Goal: Task Accomplishment & Management: Manage account settings

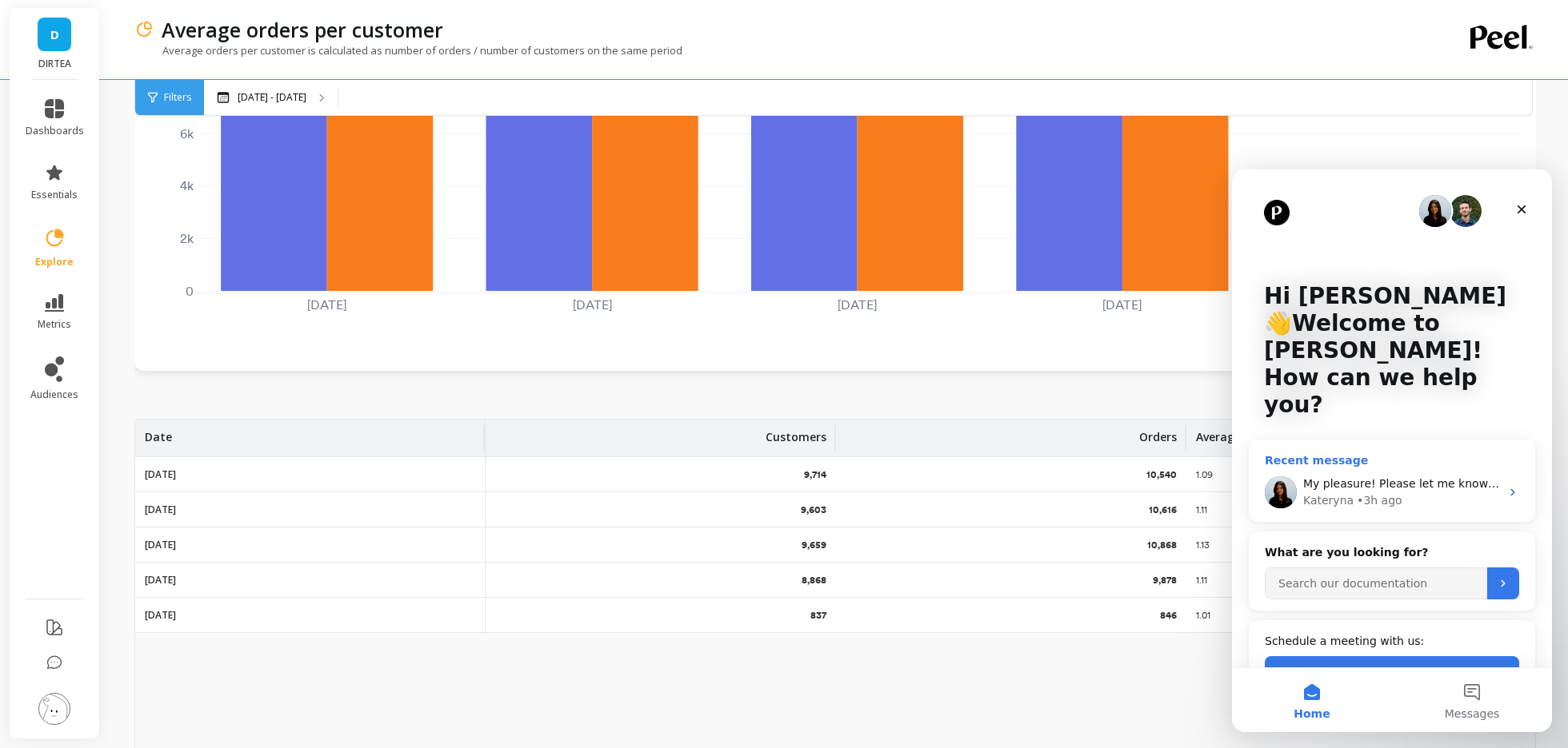
click at [1407, 463] on div "My pleasure! Please let me know if you have any questions or need further assis…" at bounding box center [1392, 492] width 286 height 59
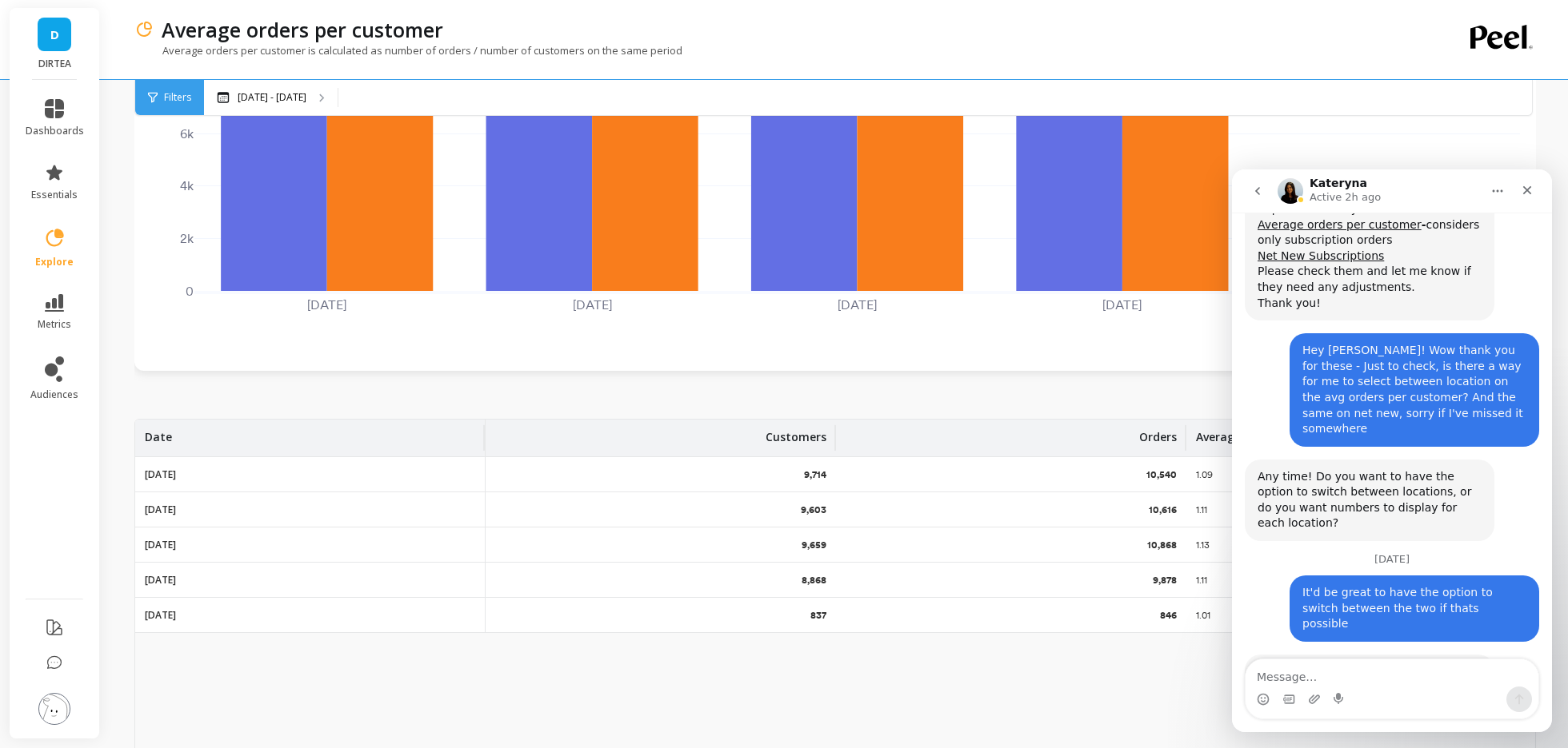
scroll to position [4455, 0]
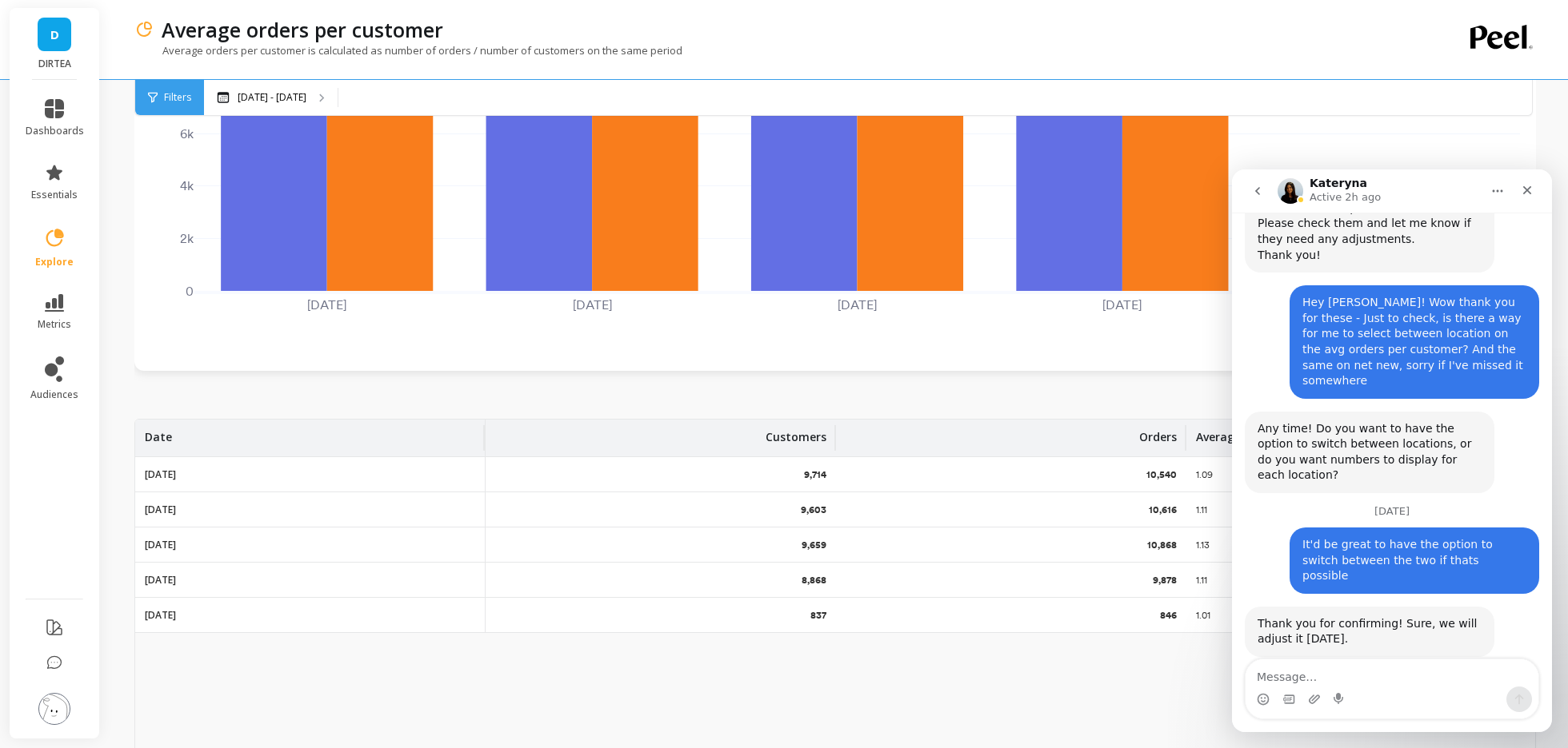
click at [1303, 673] on textarea "Message…" at bounding box center [1392, 672] width 293 height 27
type textarea "Absolutely, I have just left a review!"
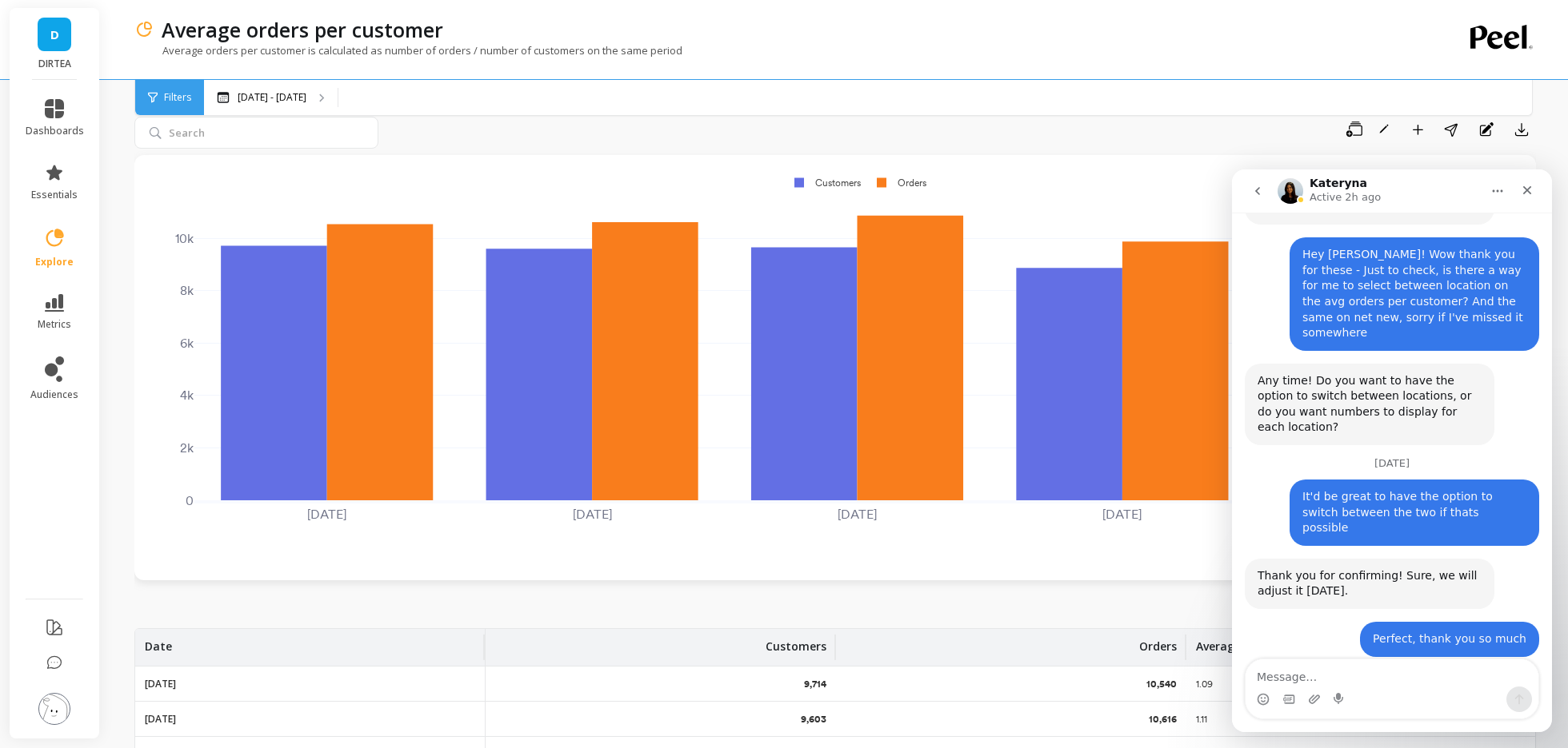
scroll to position [42, 0]
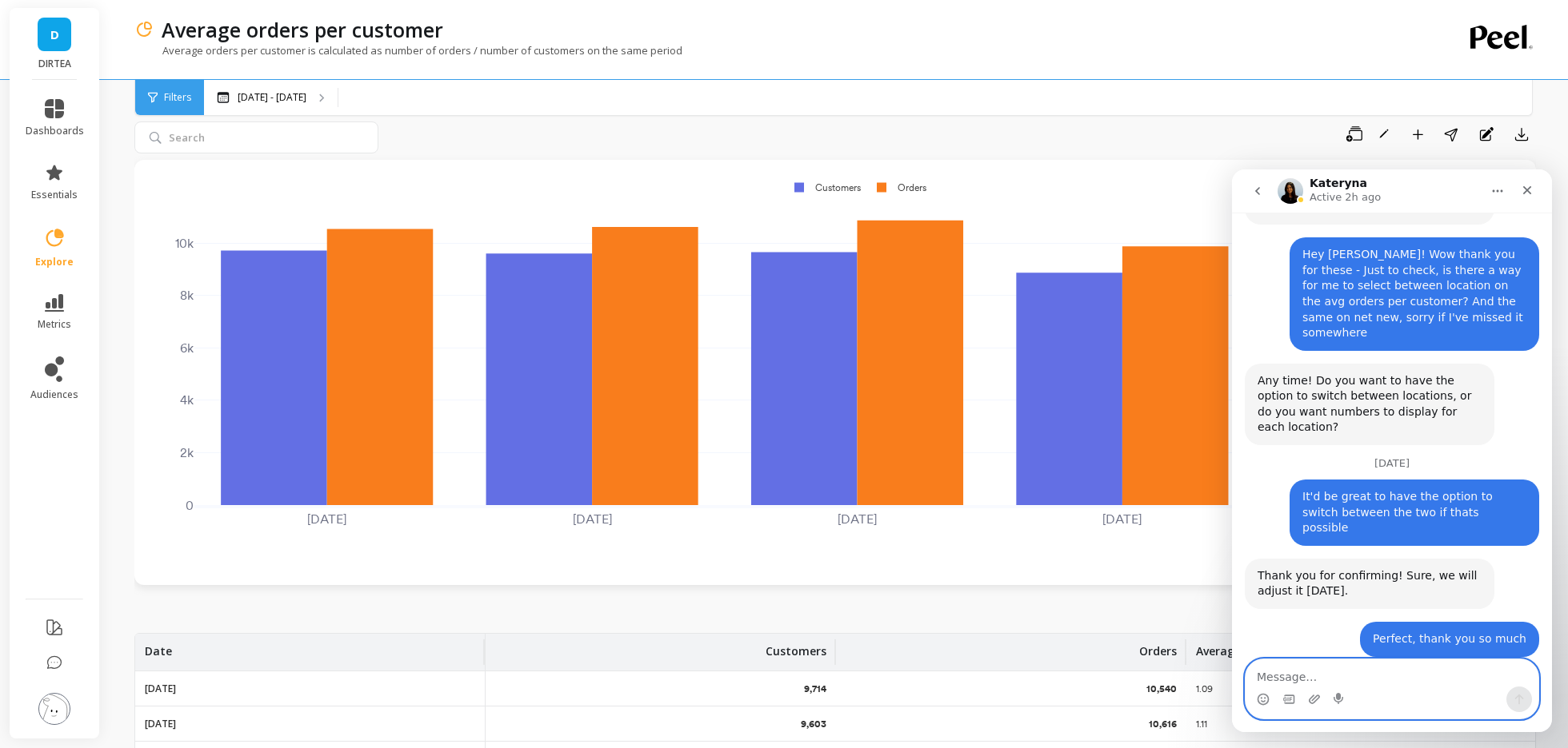
click at [1385, 676] on textarea "Message…" at bounding box center [1392, 672] width 293 height 27
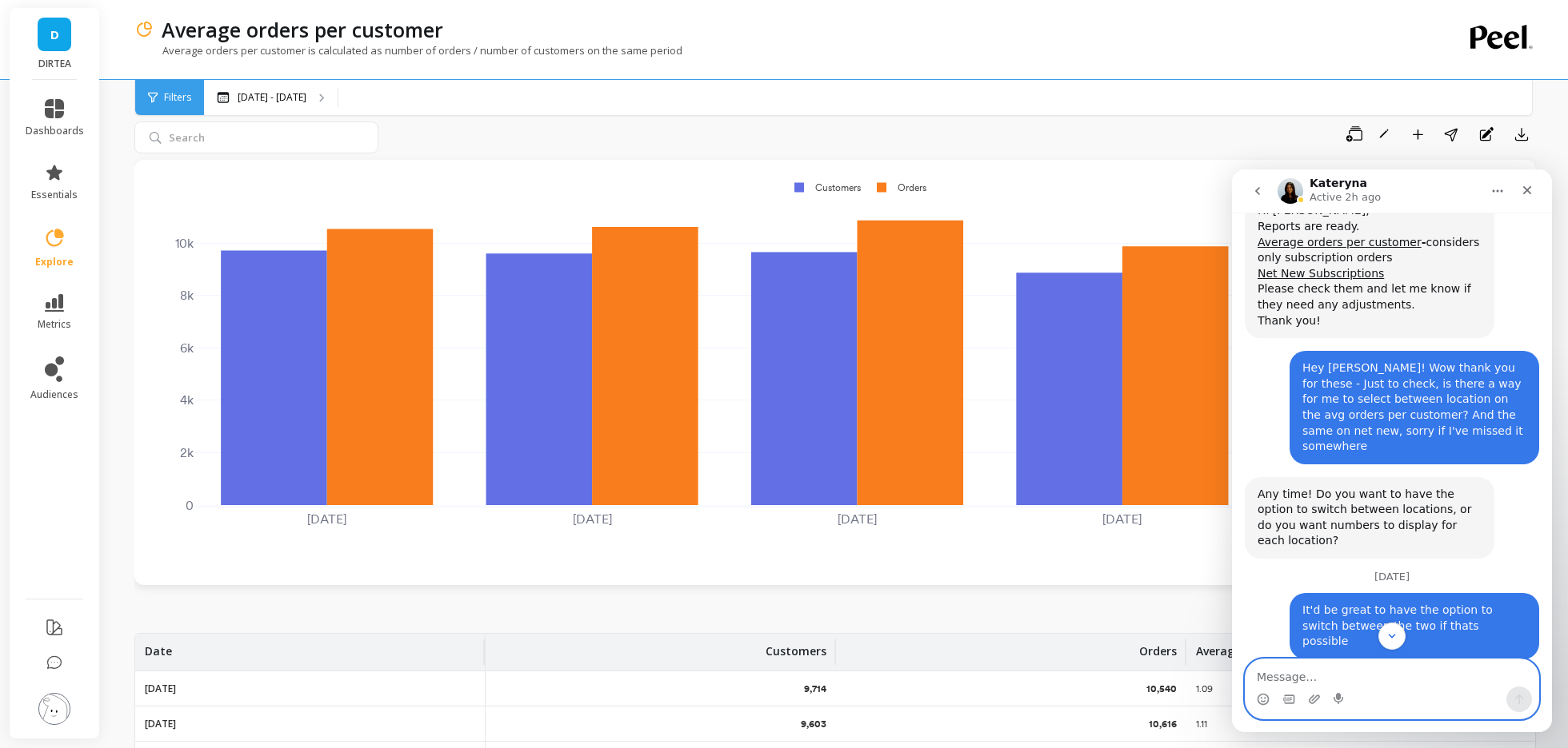
scroll to position [4350, 0]
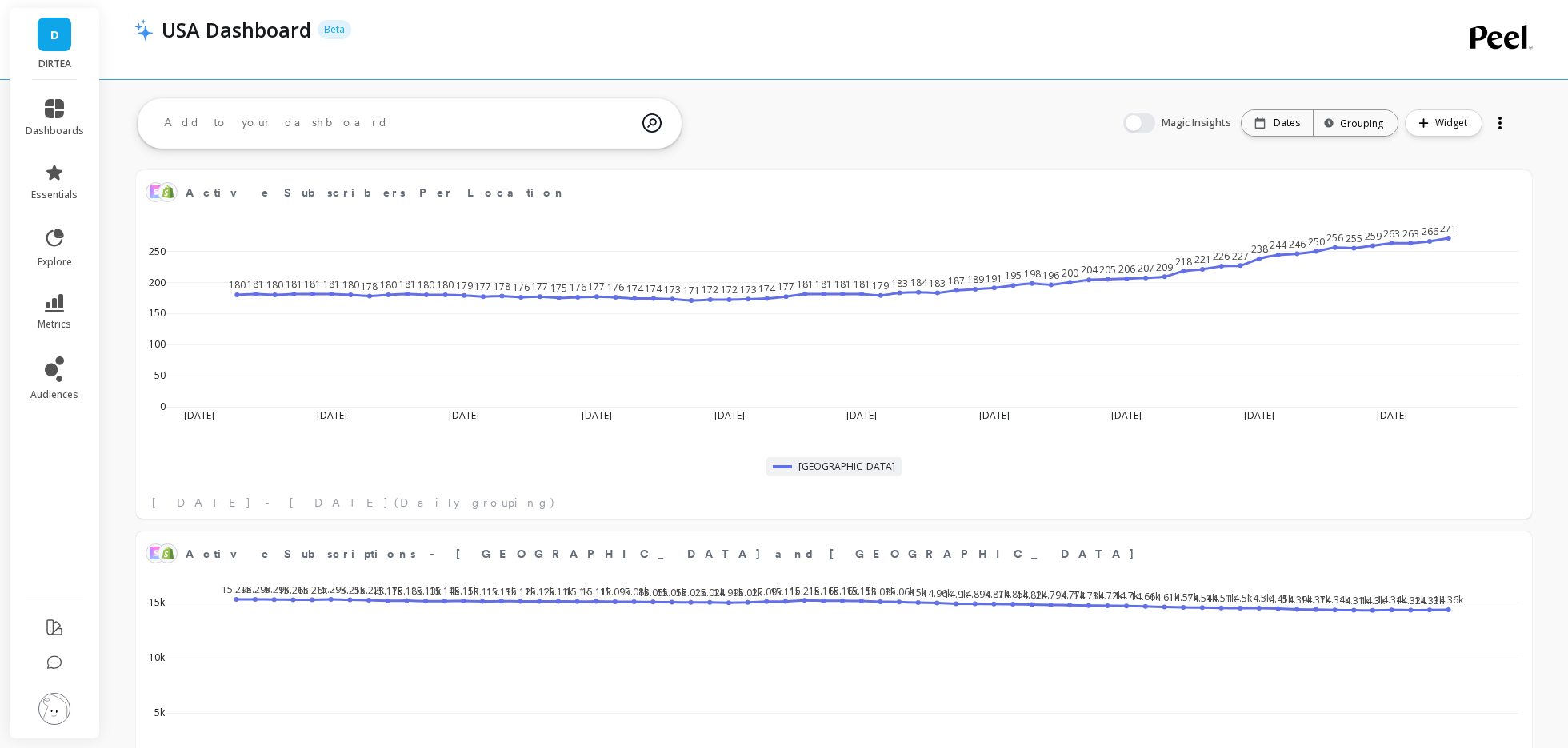
scroll to position [440, 1362]
click at [60, 297] on icon at bounding box center [54, 303] width 19 height 18
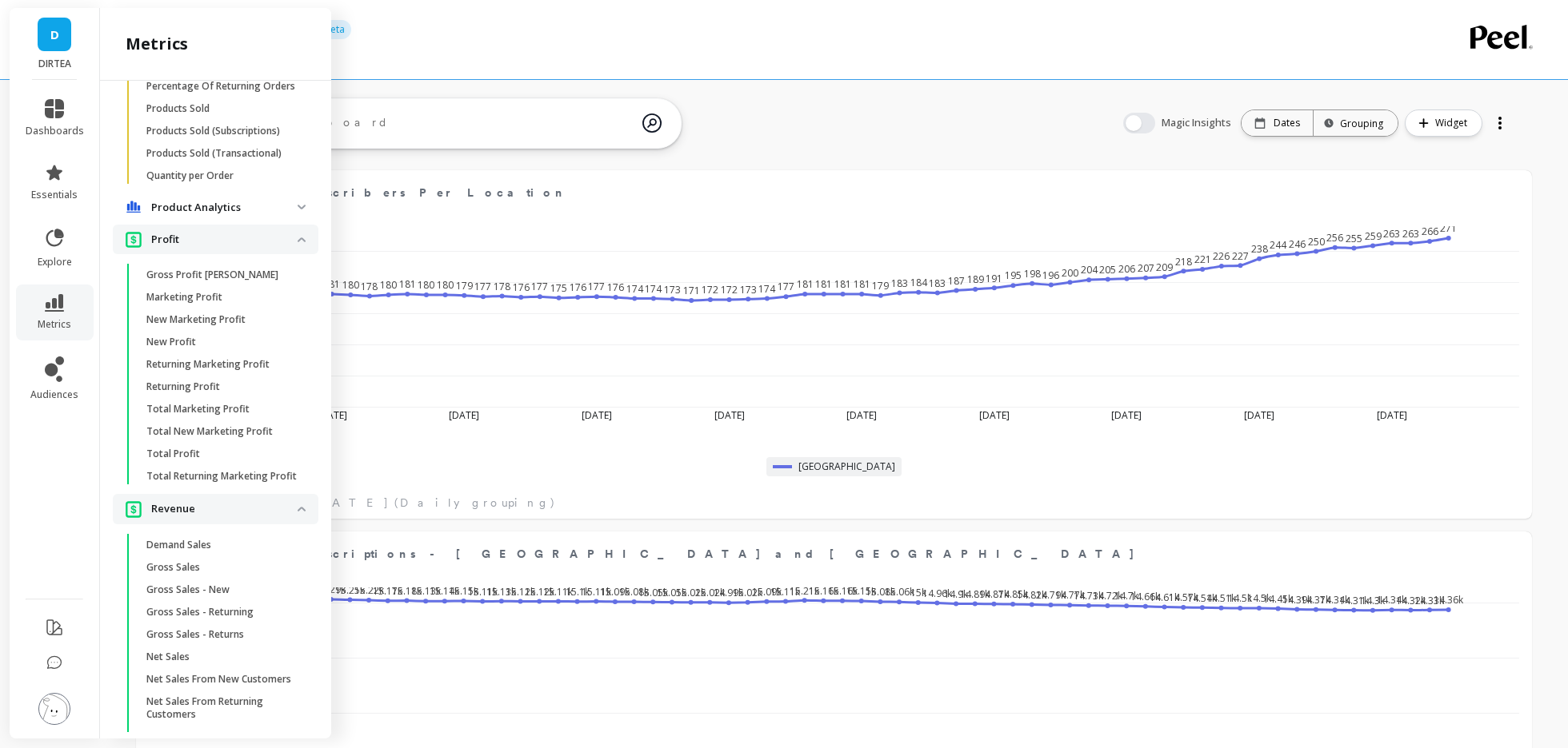
scroll to position [2878, 0]
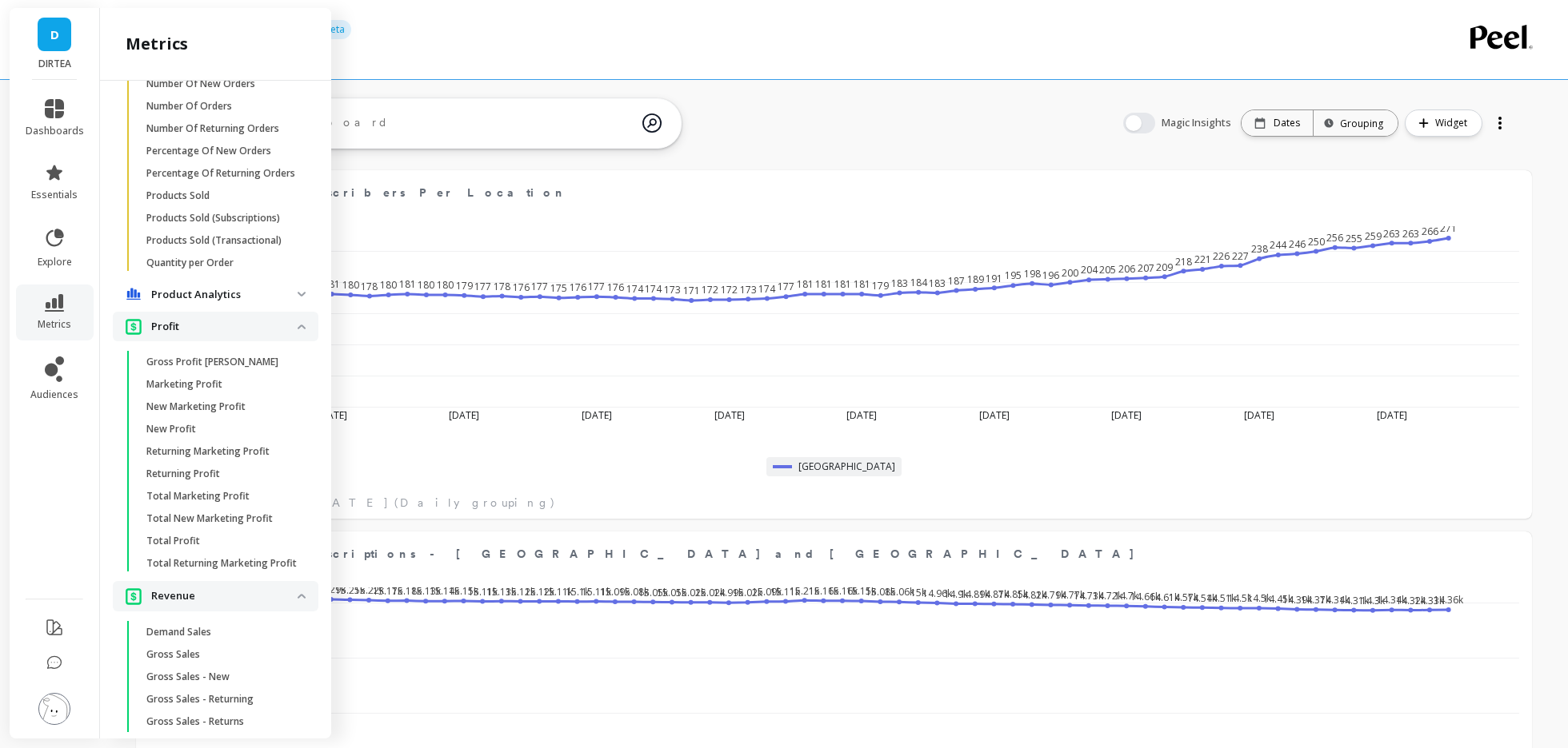
click at [299, 298] on analytics "Product Analytics" at bounding box center [215, 295] width 205 height 29
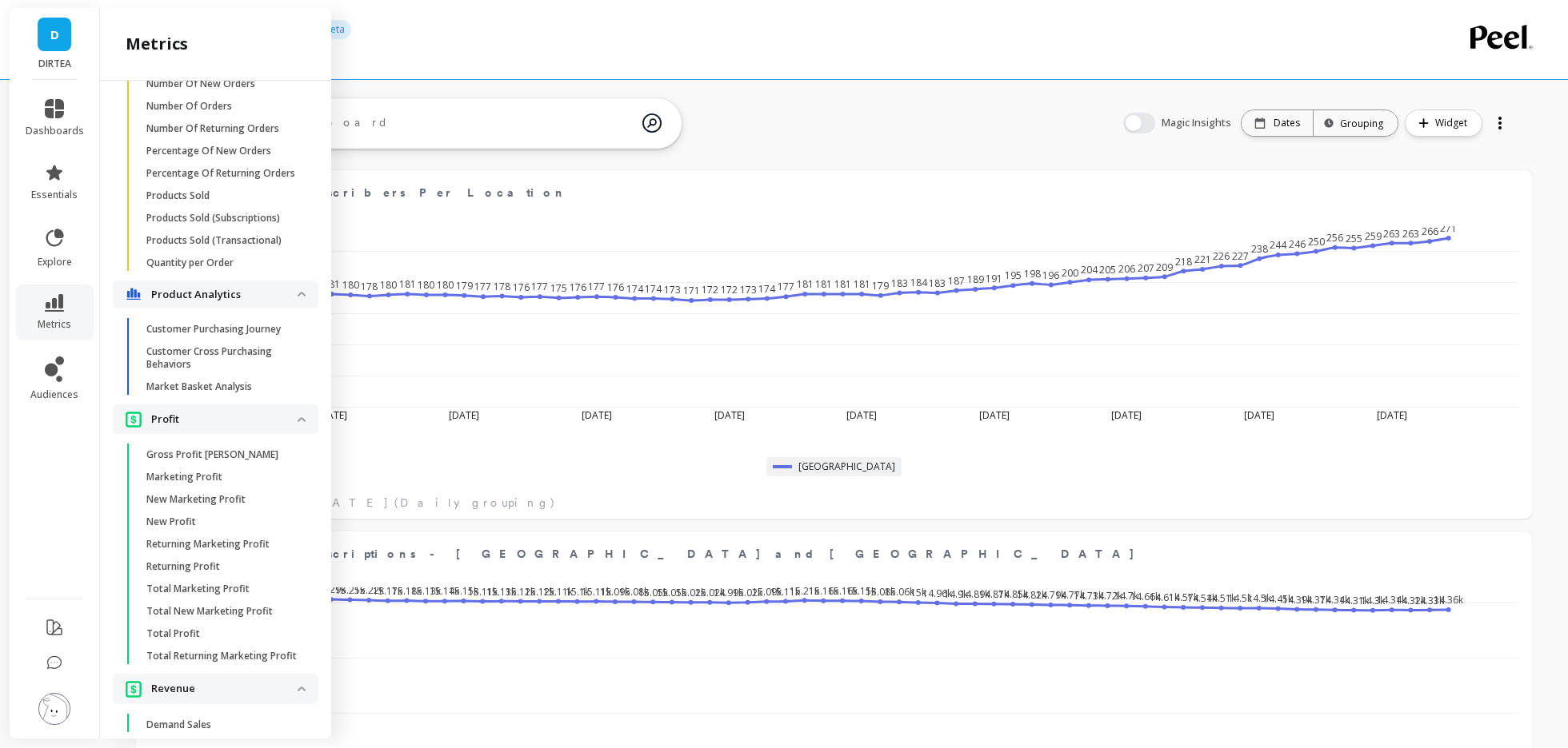
scroll to position [2793, 0]
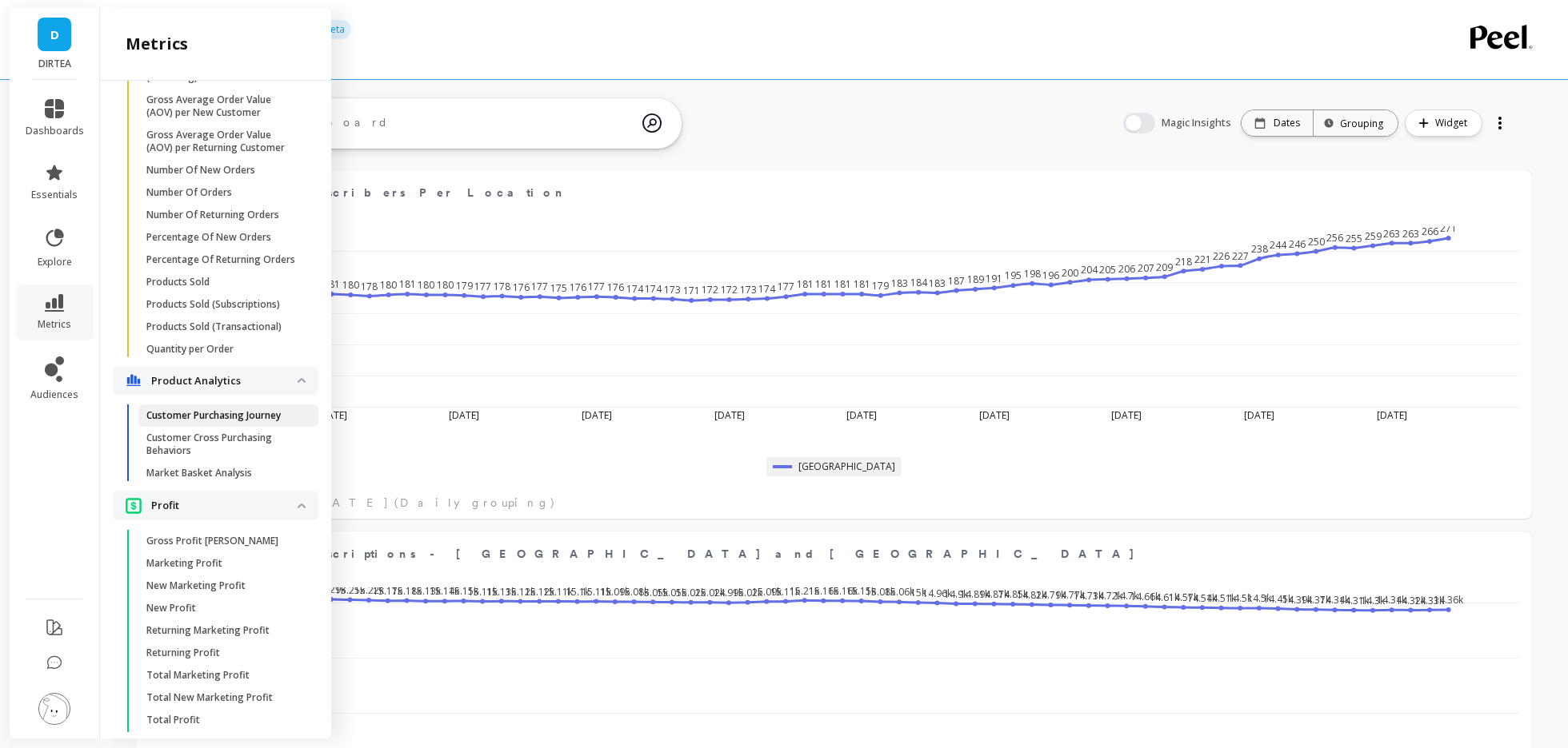
click at [247, 419] on p "Customer Purchasing Journey" at bounding box center [213, 416] width 134 height 13
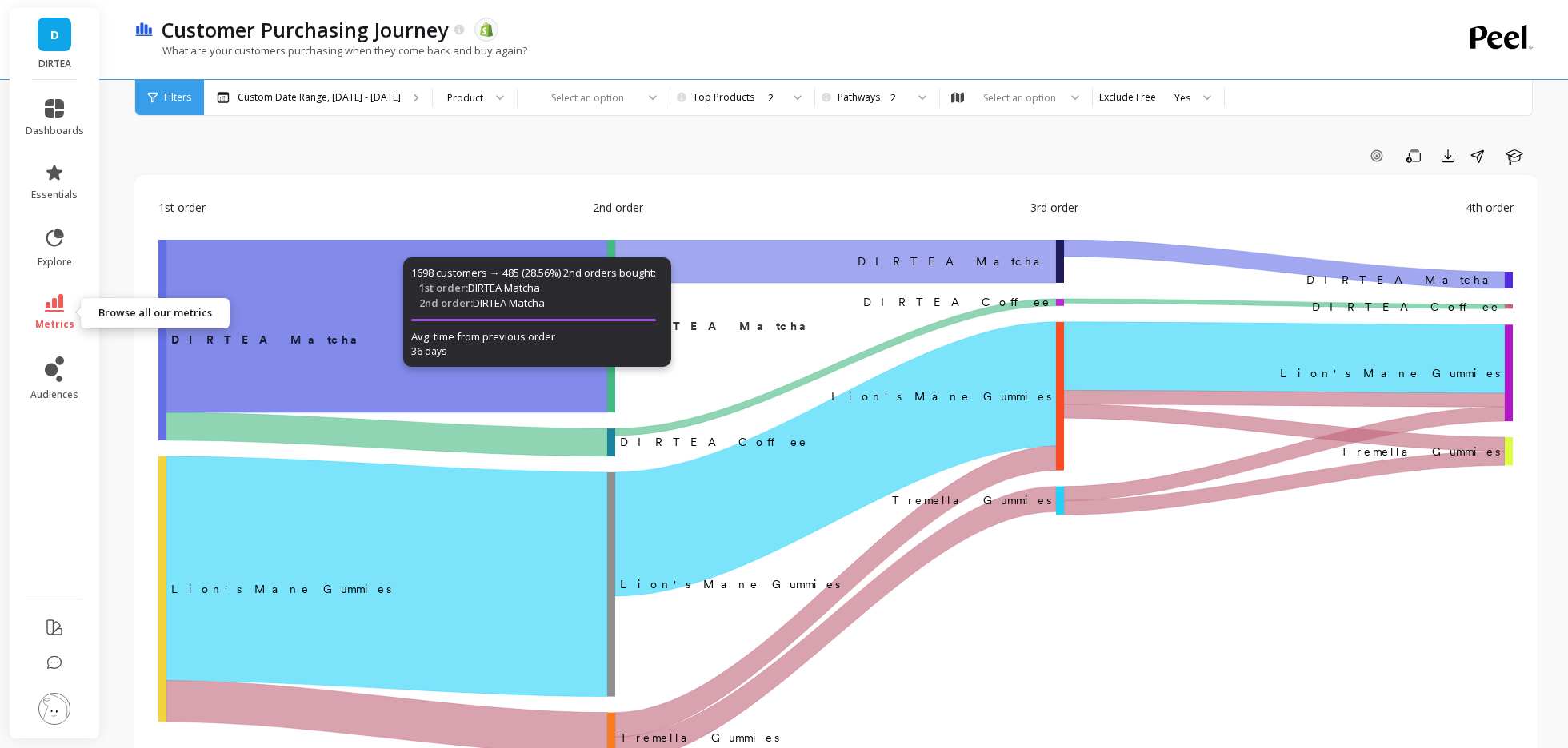
click at [52, 297] on icon at bounding box center [54, 303] width 19 height 18
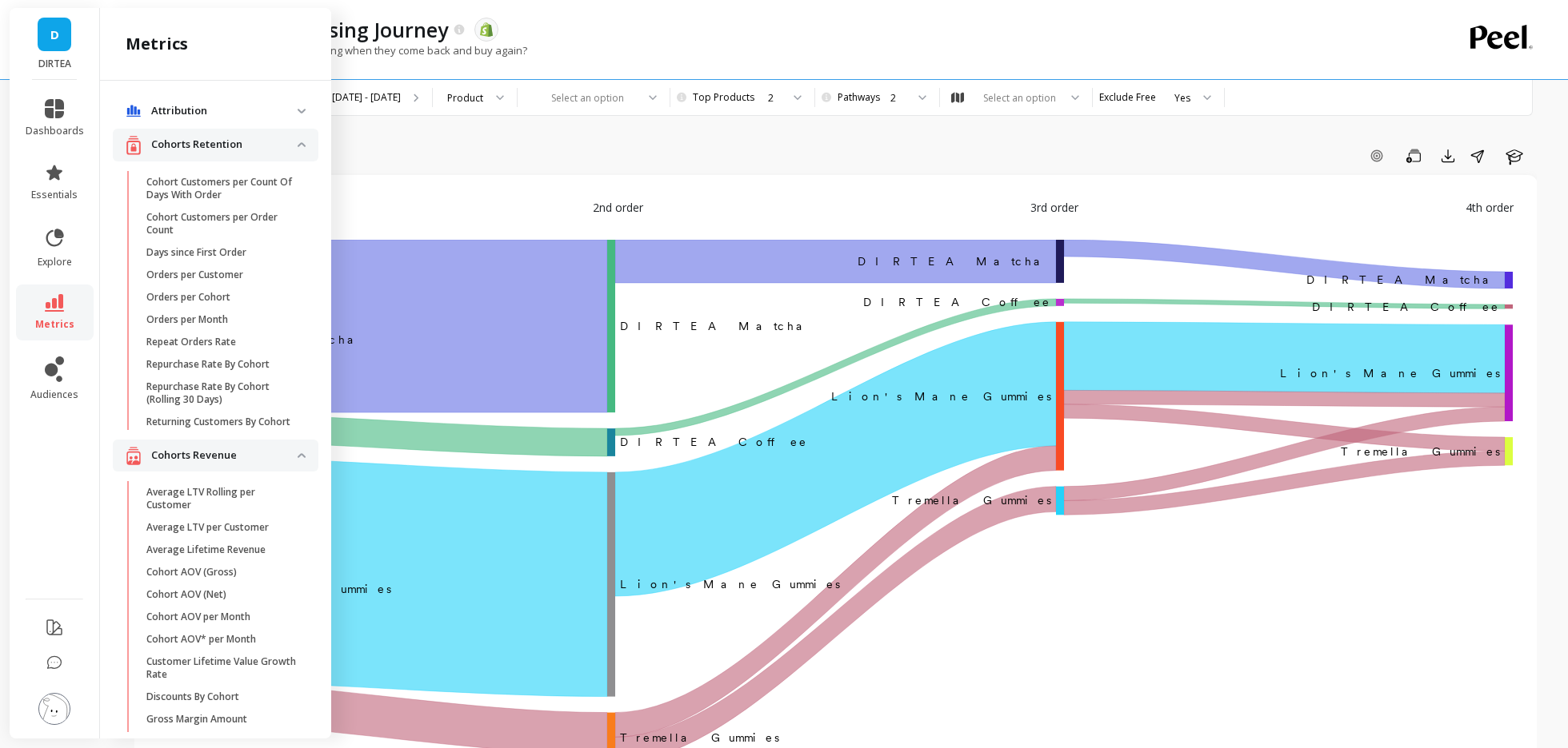
click at [437, 182] on div "1st order 2nd order 3rd order 4th order ‌DIRTEA Matcha DIRTEA Matcha ​ ​DIRTEA …" at bounding box center [835, 495] width 1403 height 640
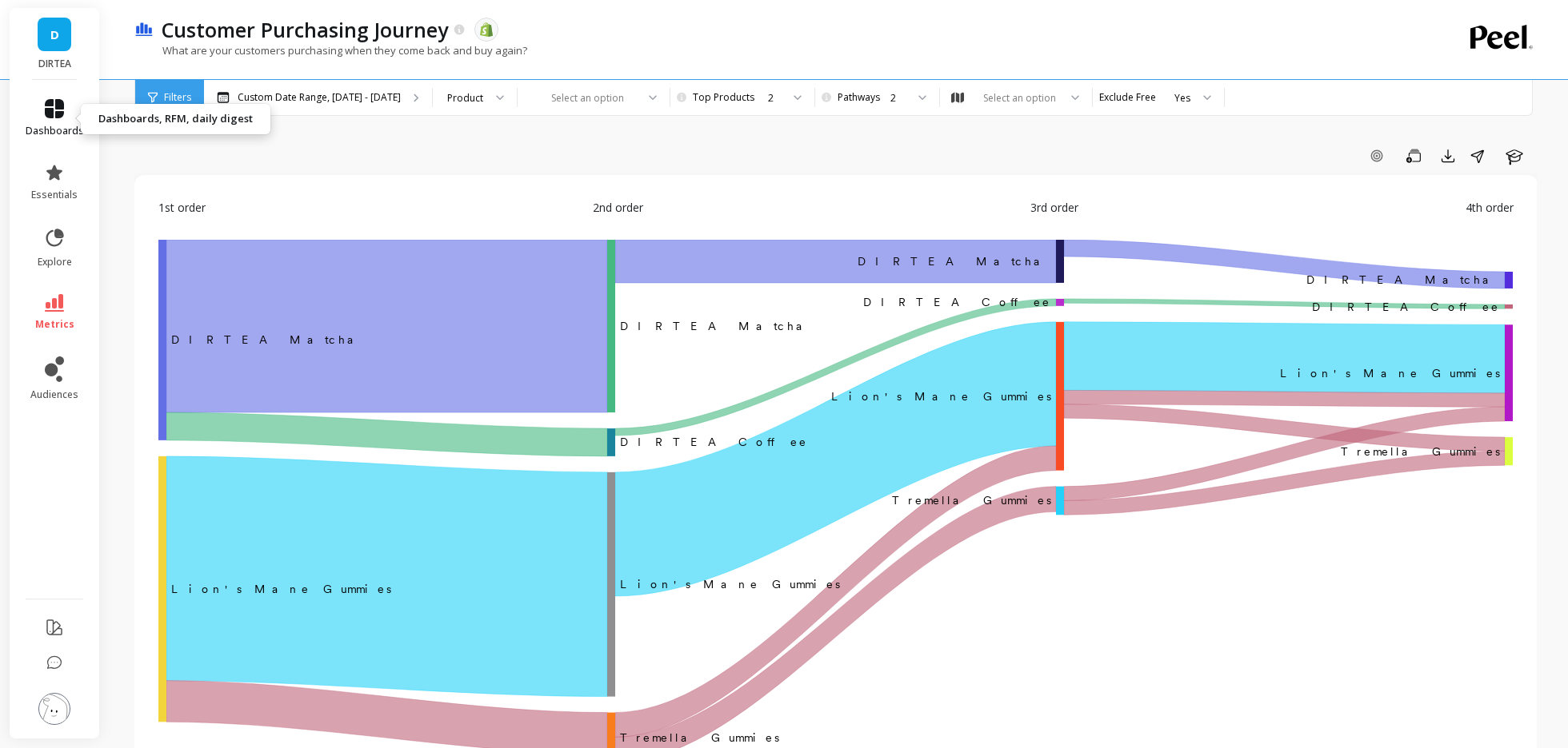
click at [55, 116] on icon at bounding box center [54, 108] width 19 height 19
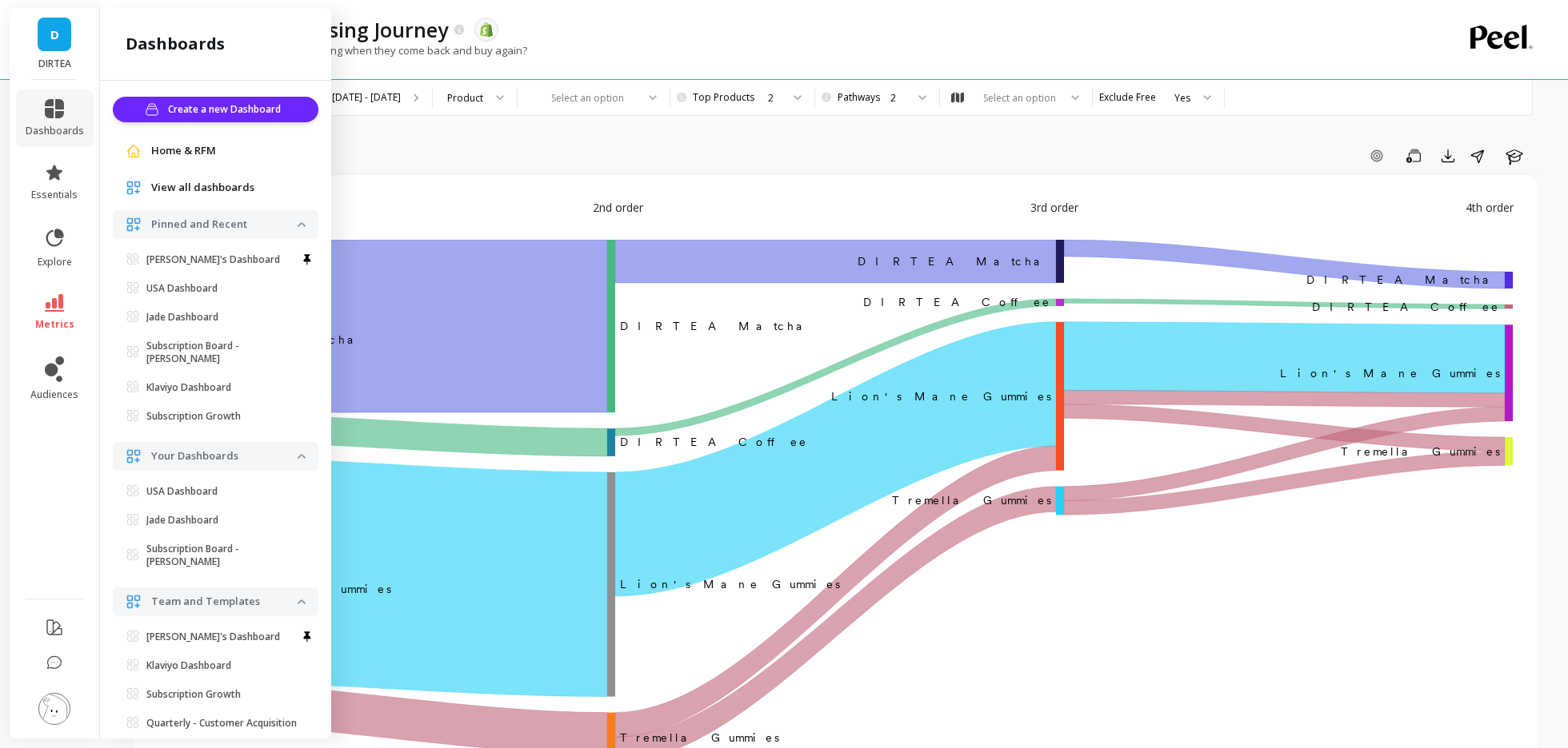
click at [57, 293] on li "metrics" at bounding box center [55, 312] width 78 height 56
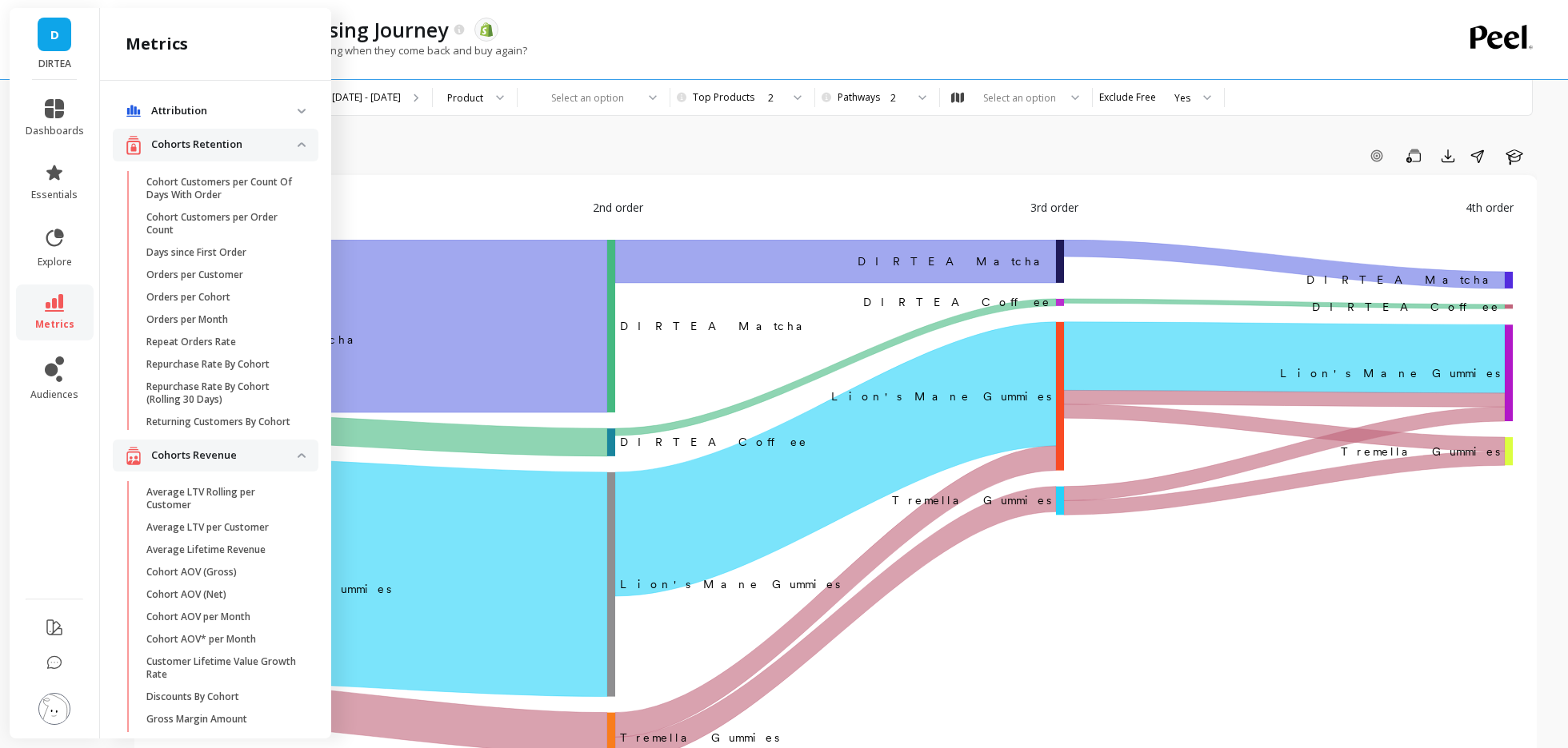
click at [579, 166] on div "Add Goal Save Export Share Learn" at bounding box center [835, 156] width 1403 height 26
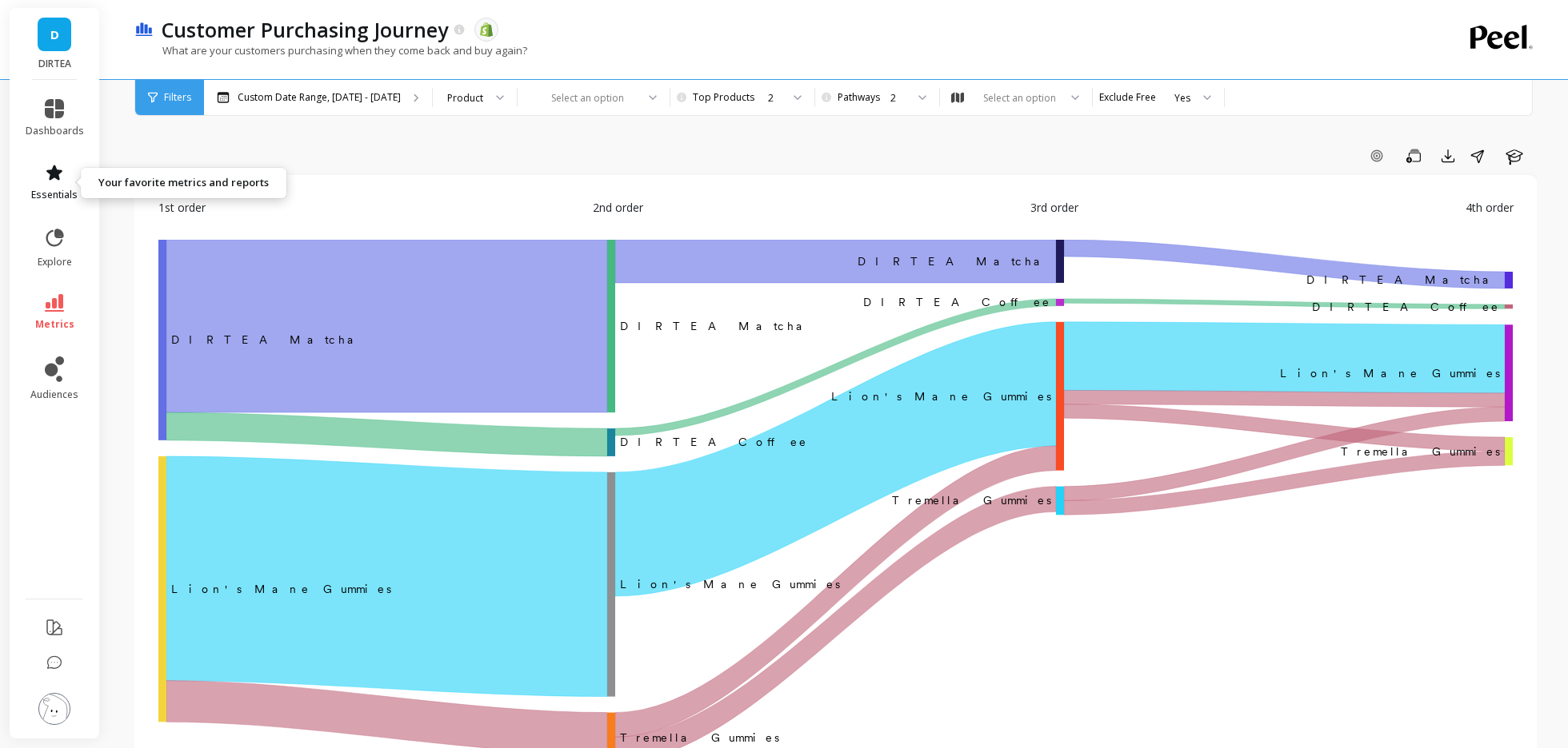
click at [54, 179] on icon at bounding box center [54, 173] width 19 height 19
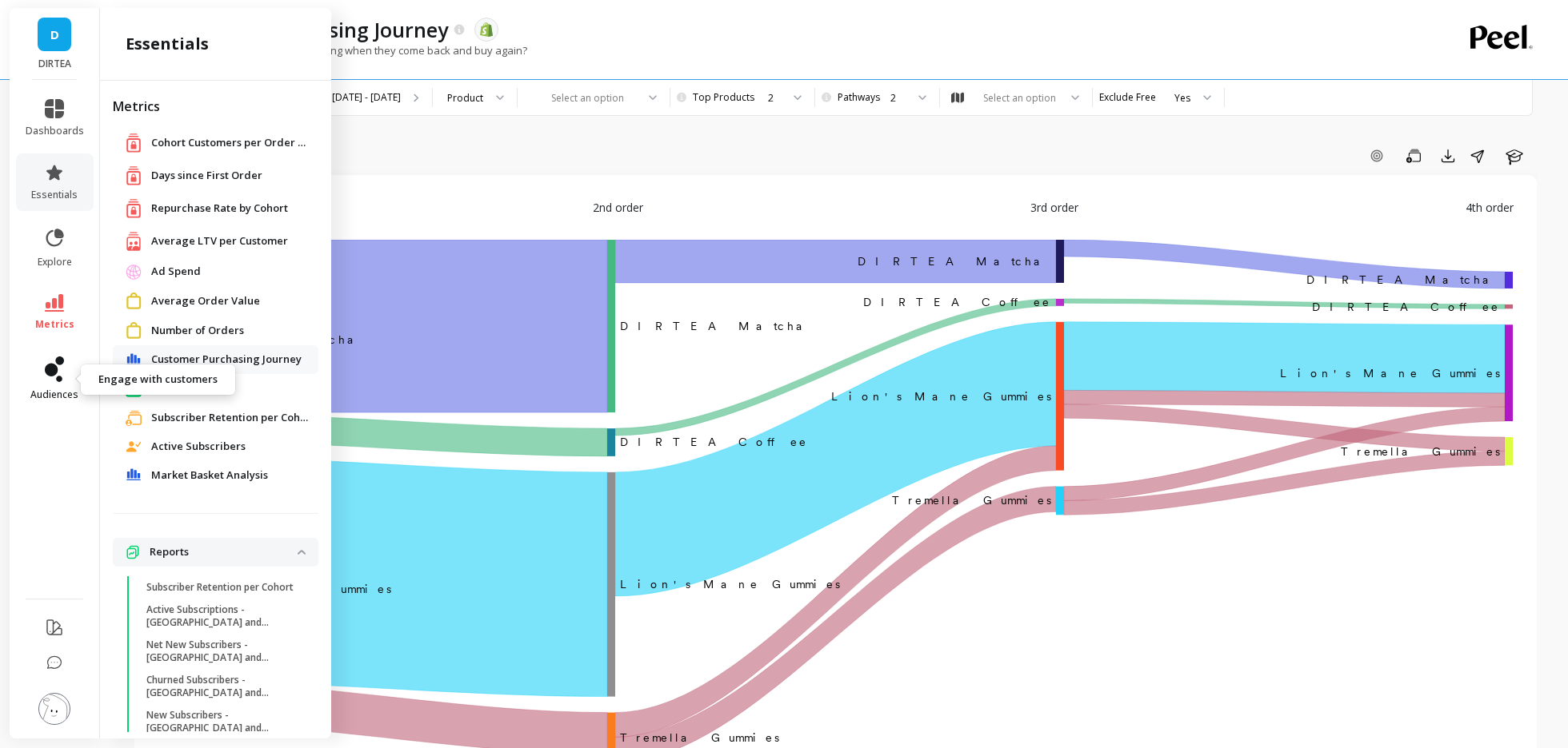
click at [51, 364] on icon at bounding box center [51, 370] width 13 height 13
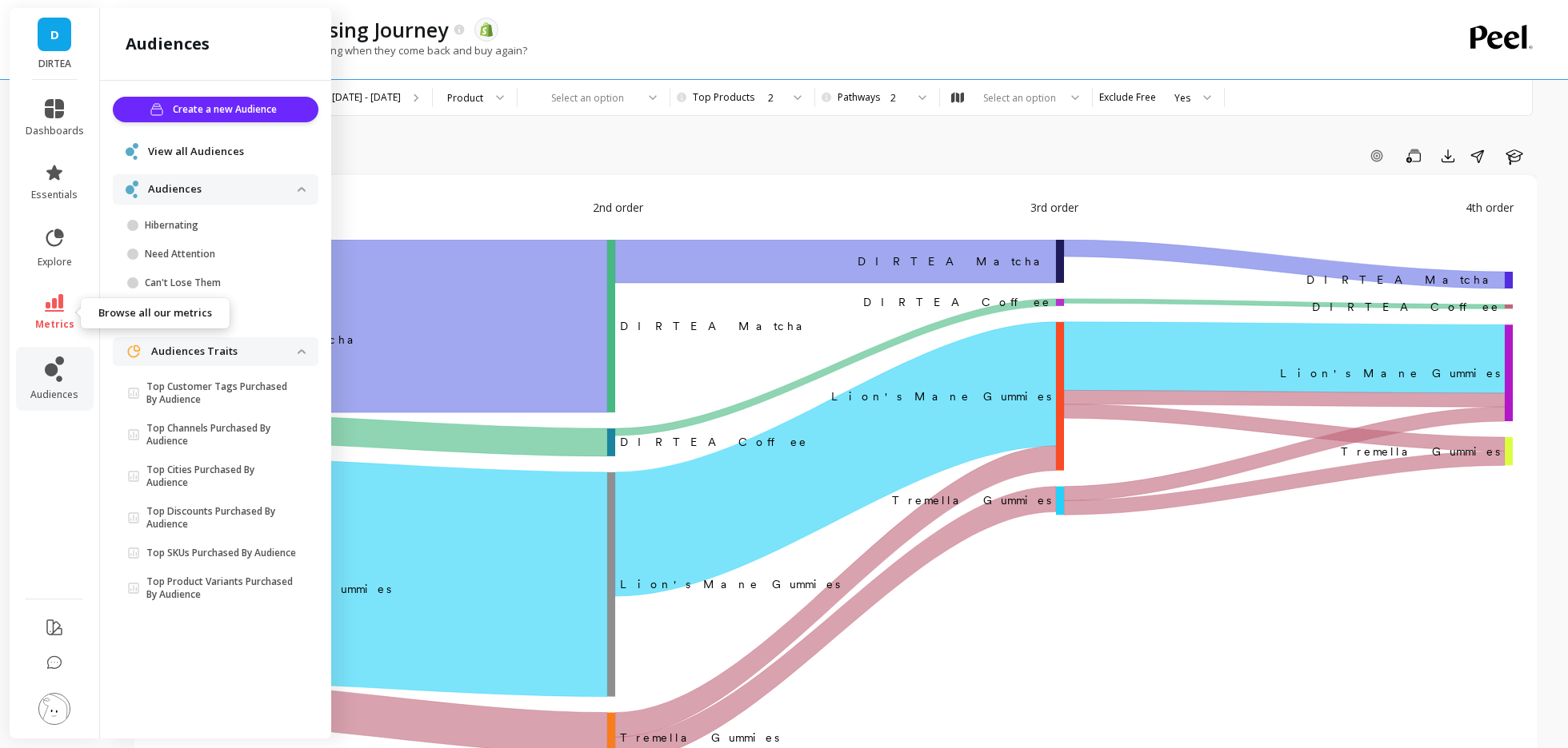
click at [55, 301] on icon at bounding box center [54, 303] width 19 height 18
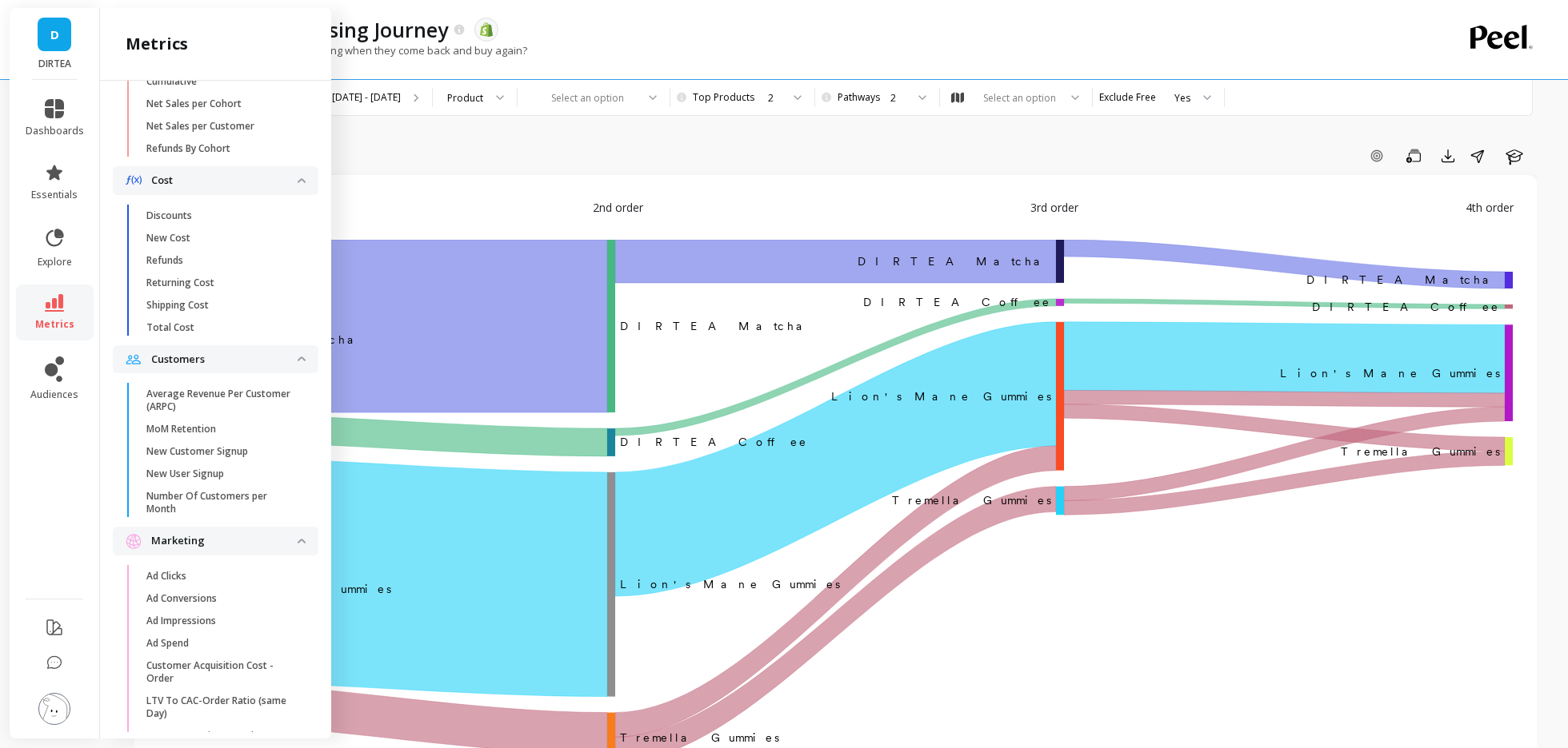
scroll to position [900, 0]
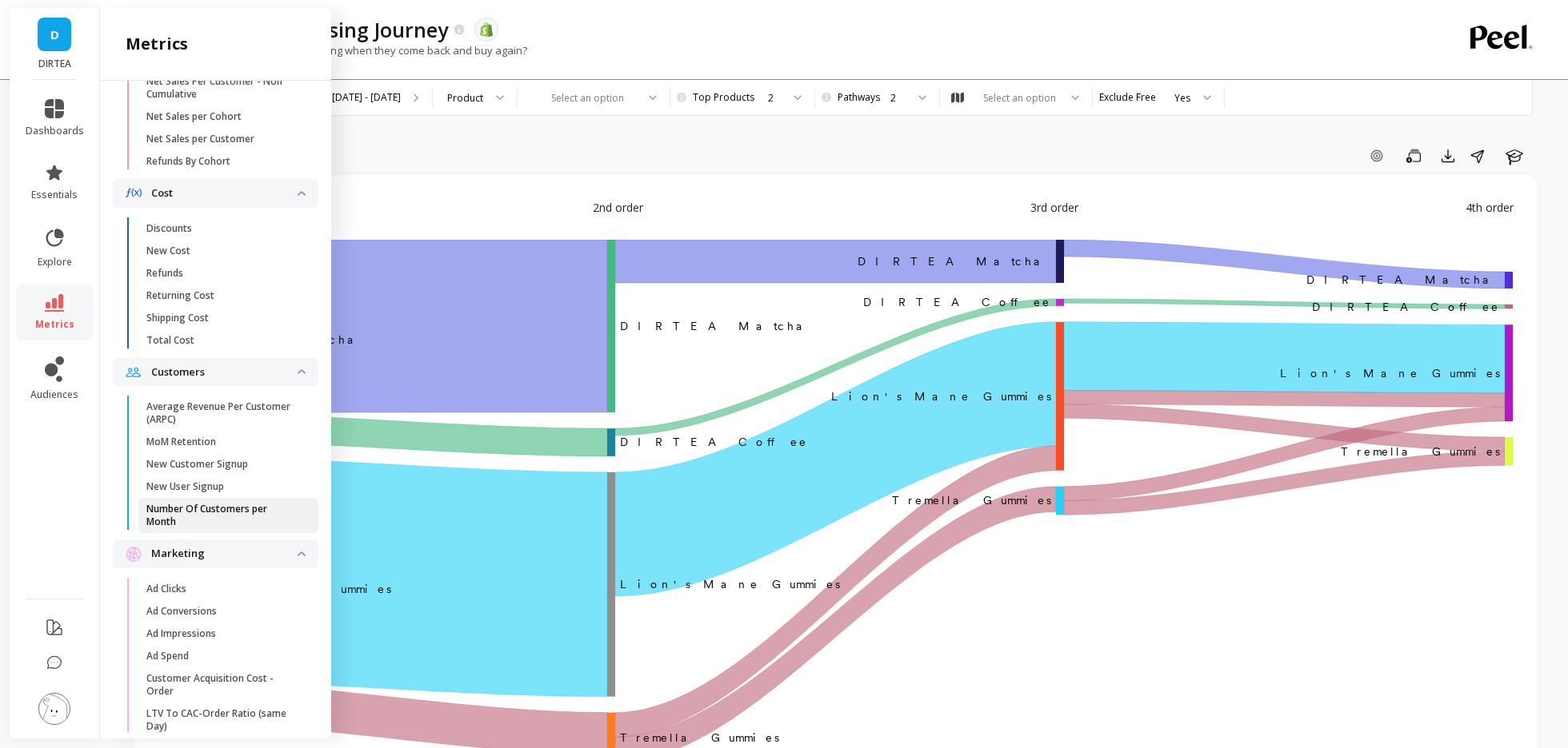
click at [217, 504] on p "Number Of Customers per Month" at bounding box center [222, 516] width 152 height 26
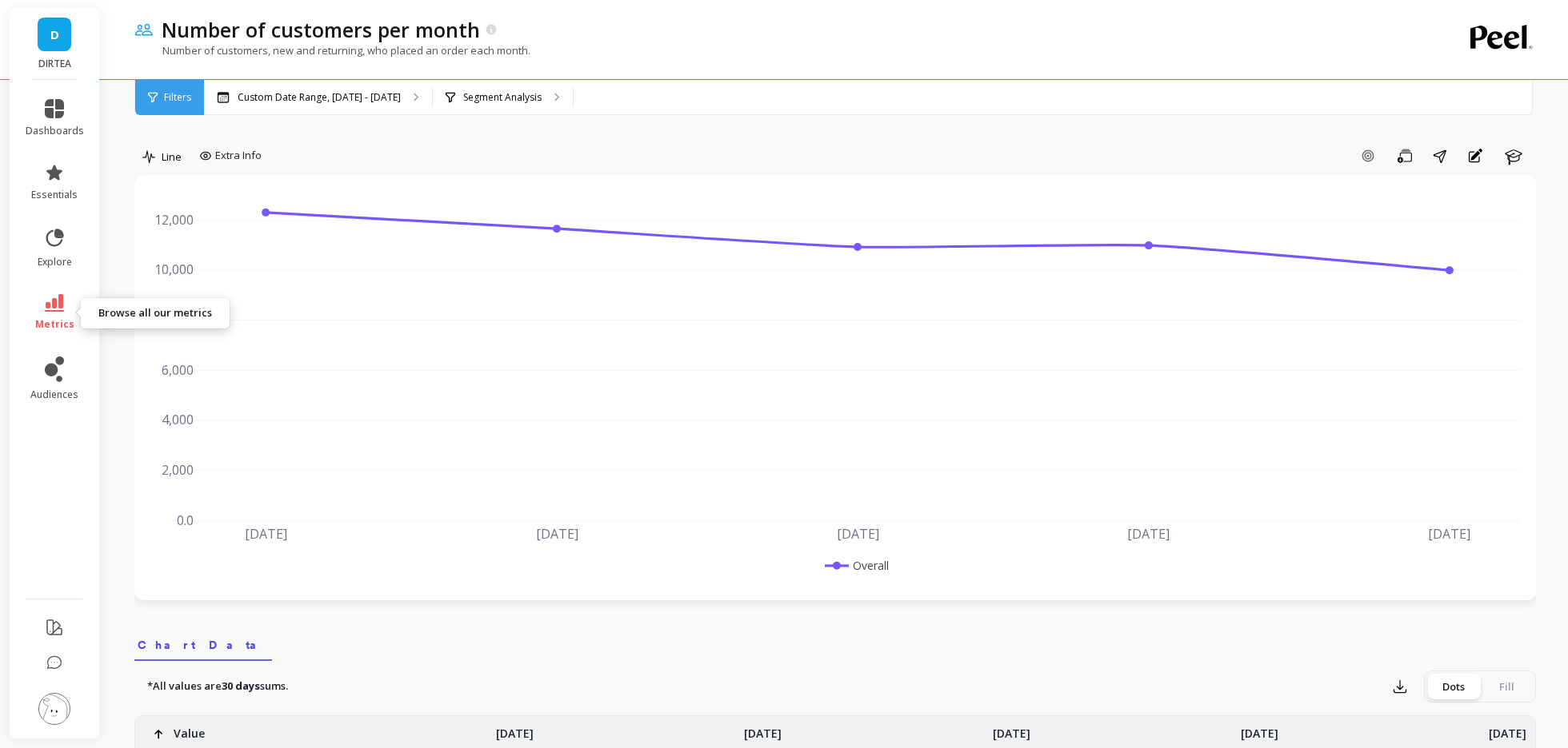
click at [58, 303] on icon at bounding box center [54, 303] width 19 height 18
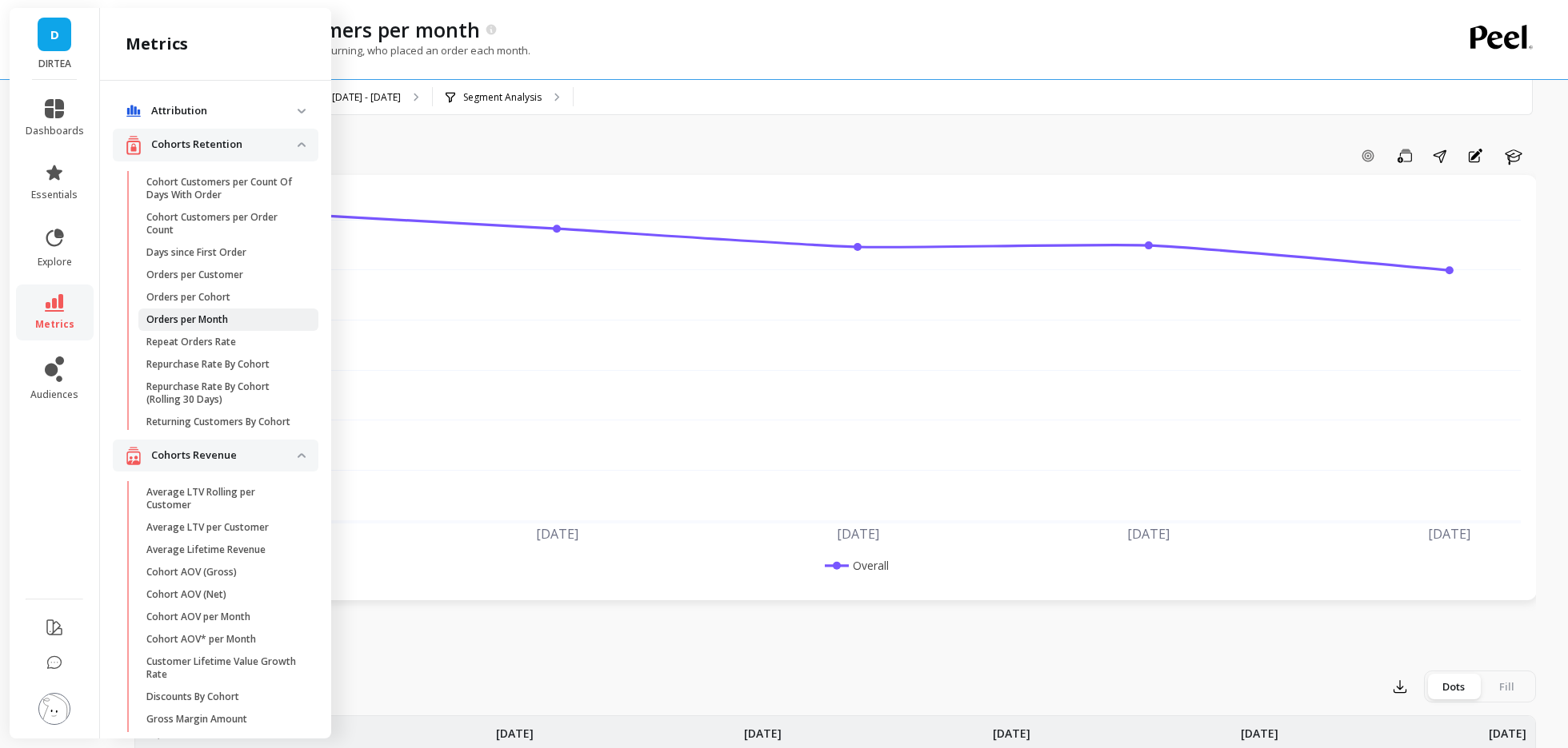
click at [226, 321] on p "Orders per Month" at bounding box center [187, 320] width 81 height 13
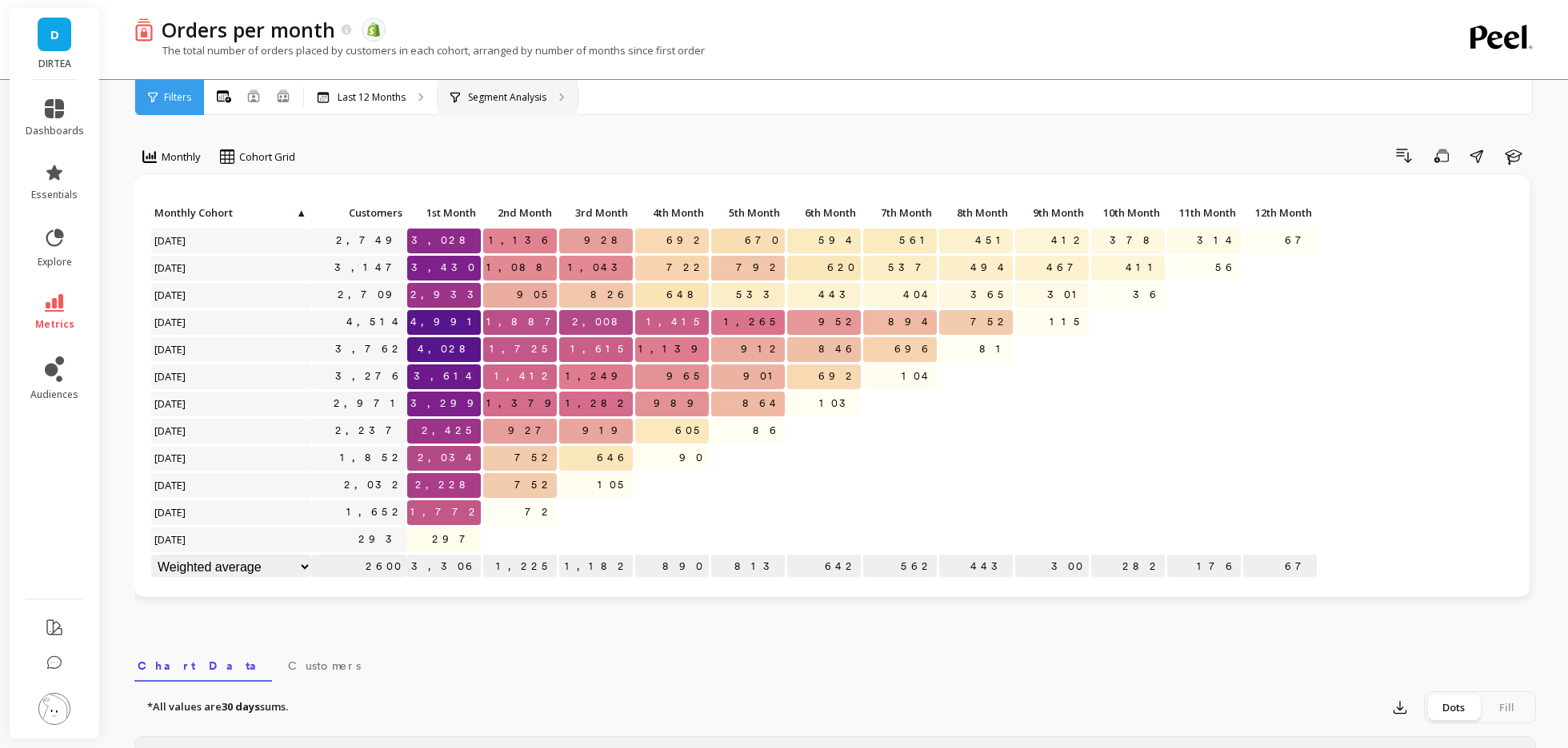
click at [540, 101] on p "Segment Analysis" at bounding box center [506, 98] width 79 height 13
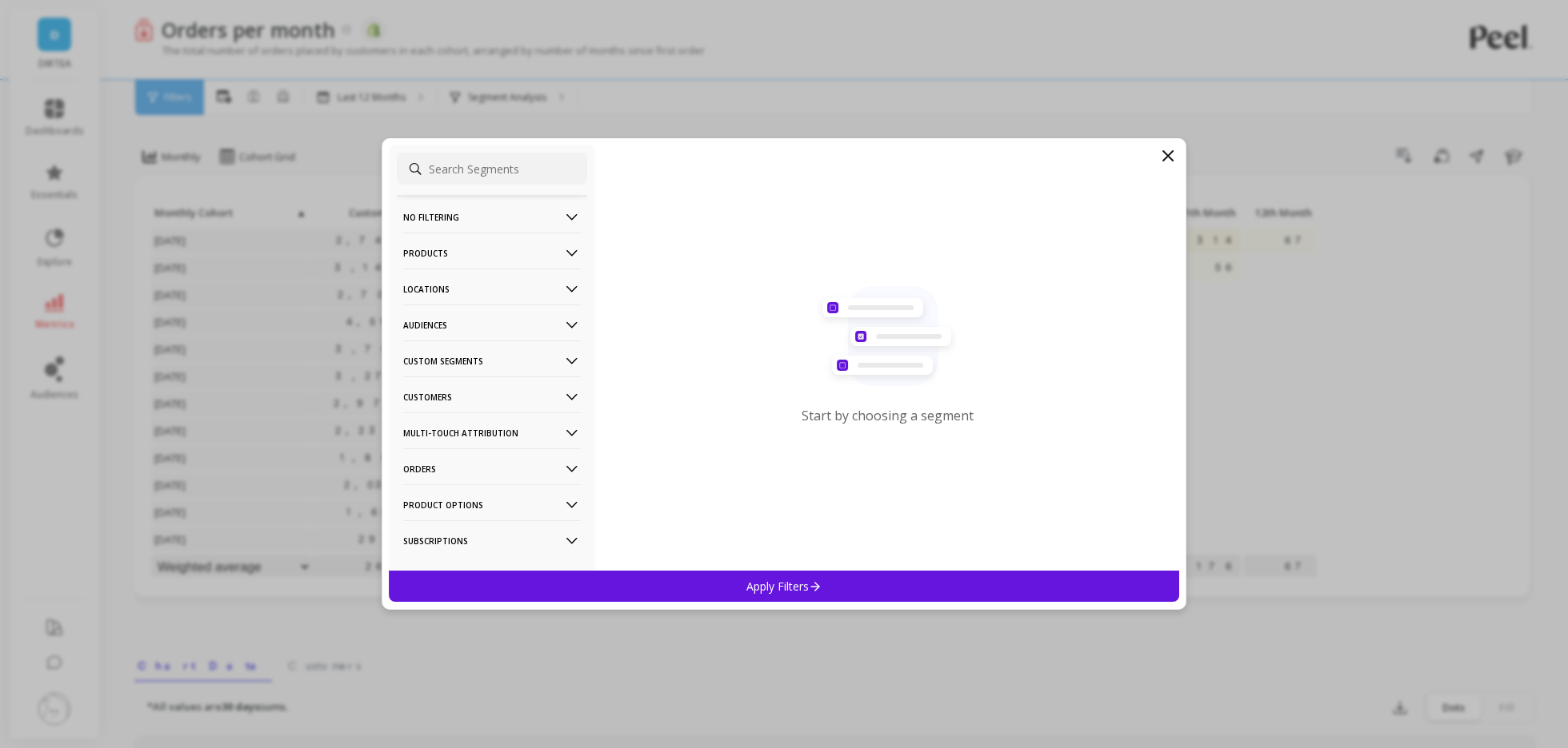
click at [565, 253] on icon at bounding box center [571, 253] width 18 height 18
click at [449, 367] on div "Products" at bounding box center [492, 368] width 190 height 26
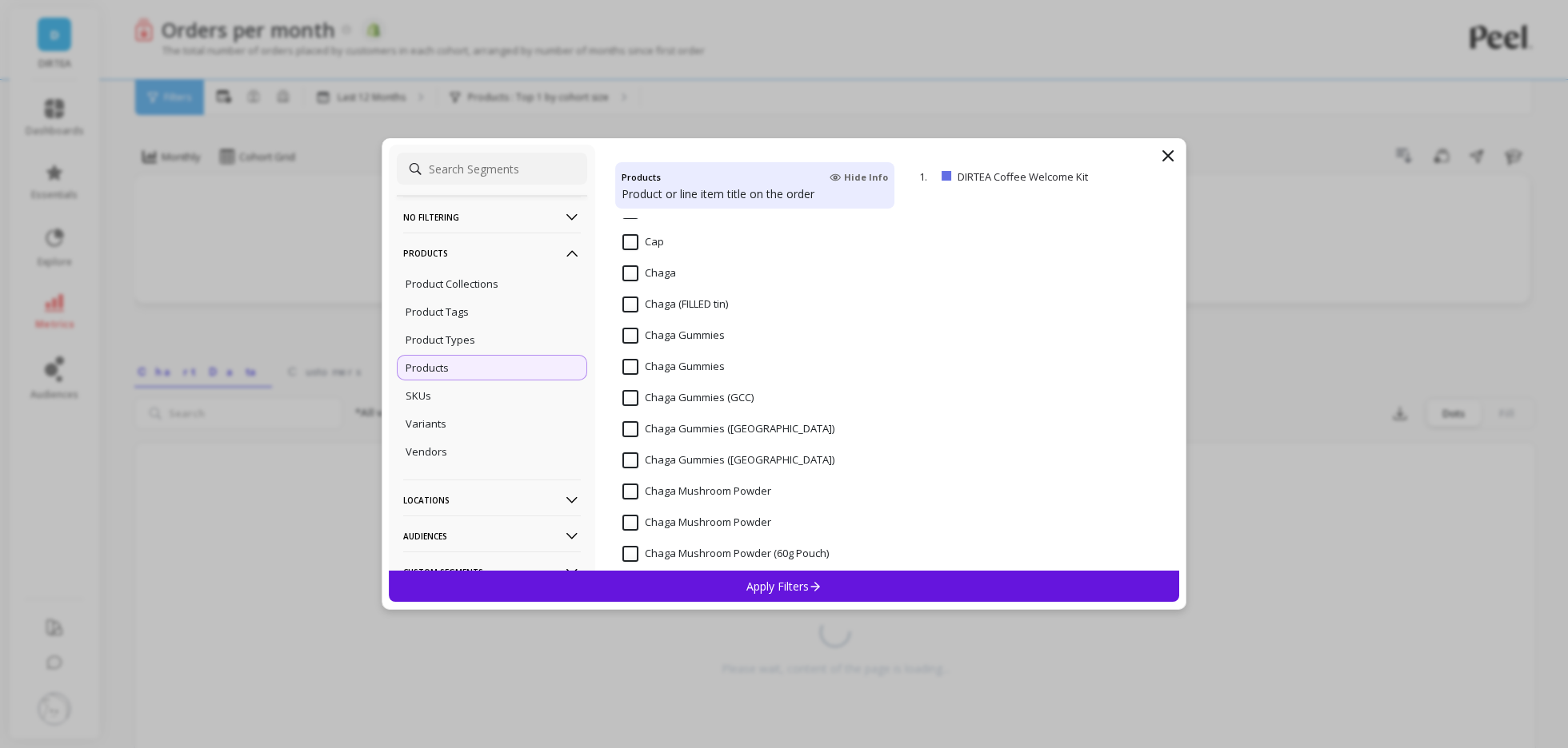
scroll to position [1217, 0]
click at [665, 458] on \(US\) "Chaga Gummies (US)" at bounding box center [728, 465] width 212 height 16
click at [664, 437] on input "Chaga Gummies (US)" at bounding box center [728, 434] width 212 height 16
click at [669, 393] on div "Chaga Gummies (GCC)" at bounding box center [755, 413] width 280 height 48
click at [655, 373] on Gummies "Chaga Gummies" at bounding box center [674, 372] width 103 height 16
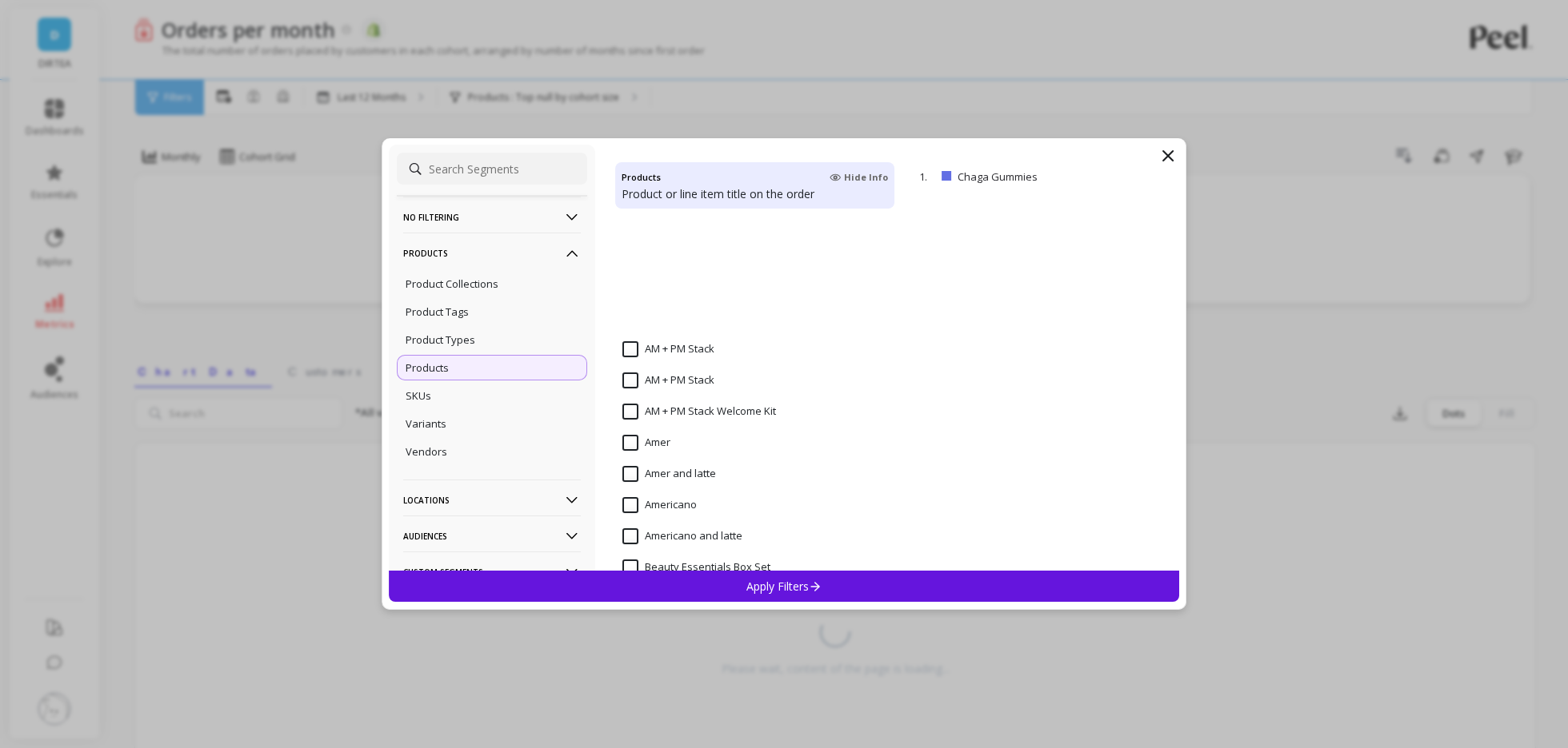
scroll to position [0, 0]
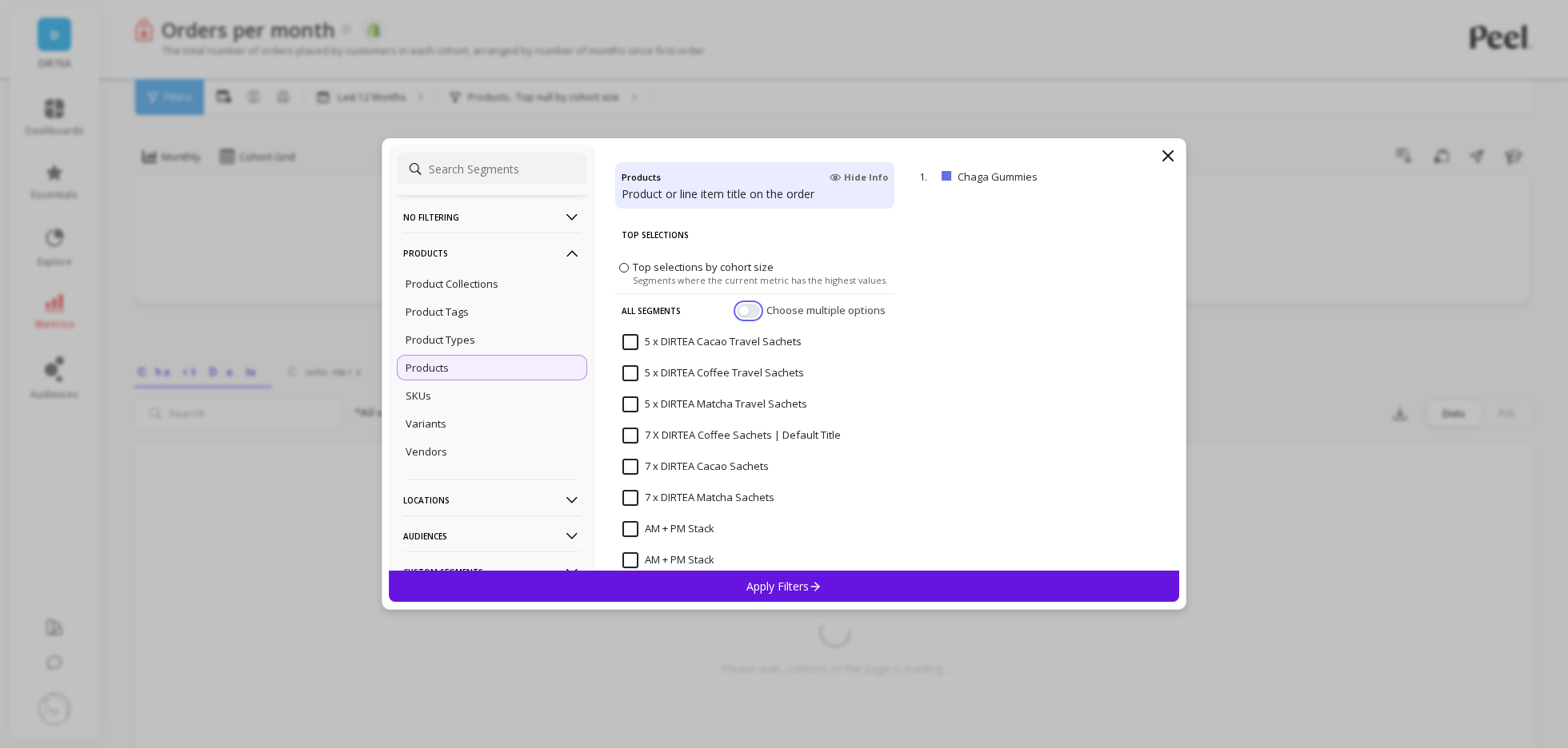
click at [742, 307] on button "button" at bounding box center [748, 311] width 23 height 15
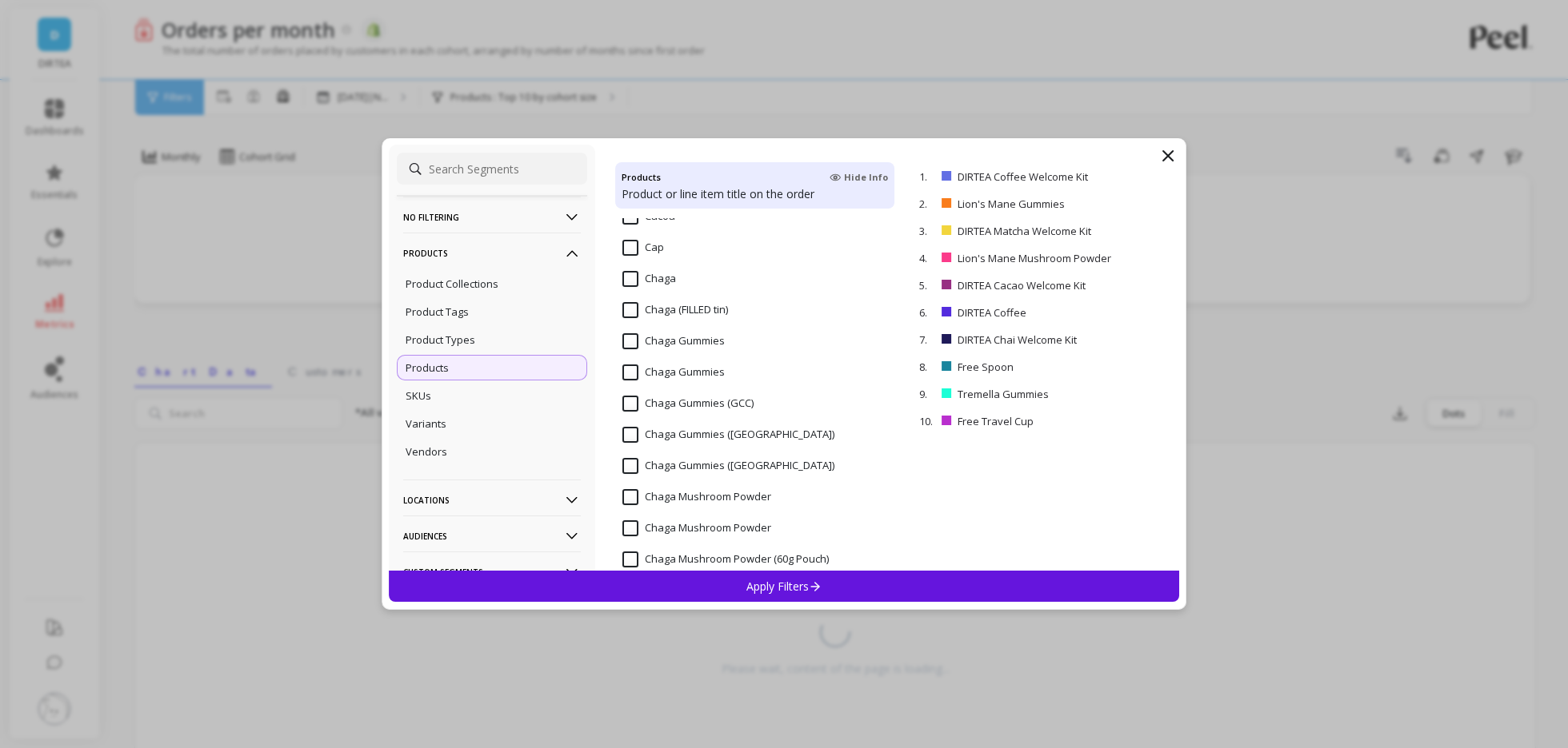
scroll to position [1219, 0]
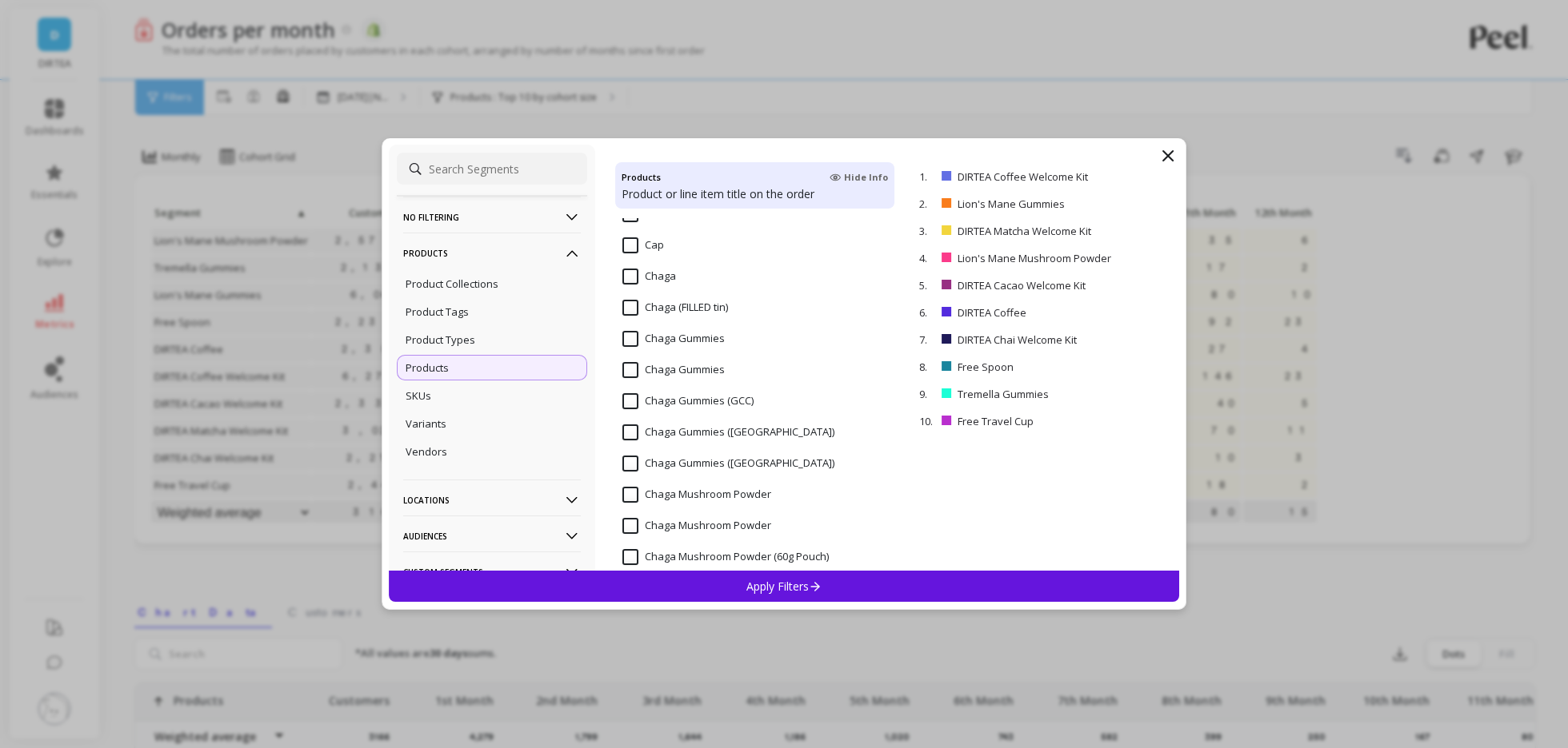
click at [673, 467] on \(US\) "Chaga Gummies (US)" at bounding box center [728, 463] width 212 height 16
click at [673, 432] on input "Chaga Gummies (US)" at bounding box center [728, 432] width 212 height 16
click at [672, 405] on input "Chaga Gummies (GCC)" at bounding box center [688, 401] width 131 height 16
click at [669, 372] on Gummies "Chaga Gummies" at bounding box center [674, 369] width 103 height 16
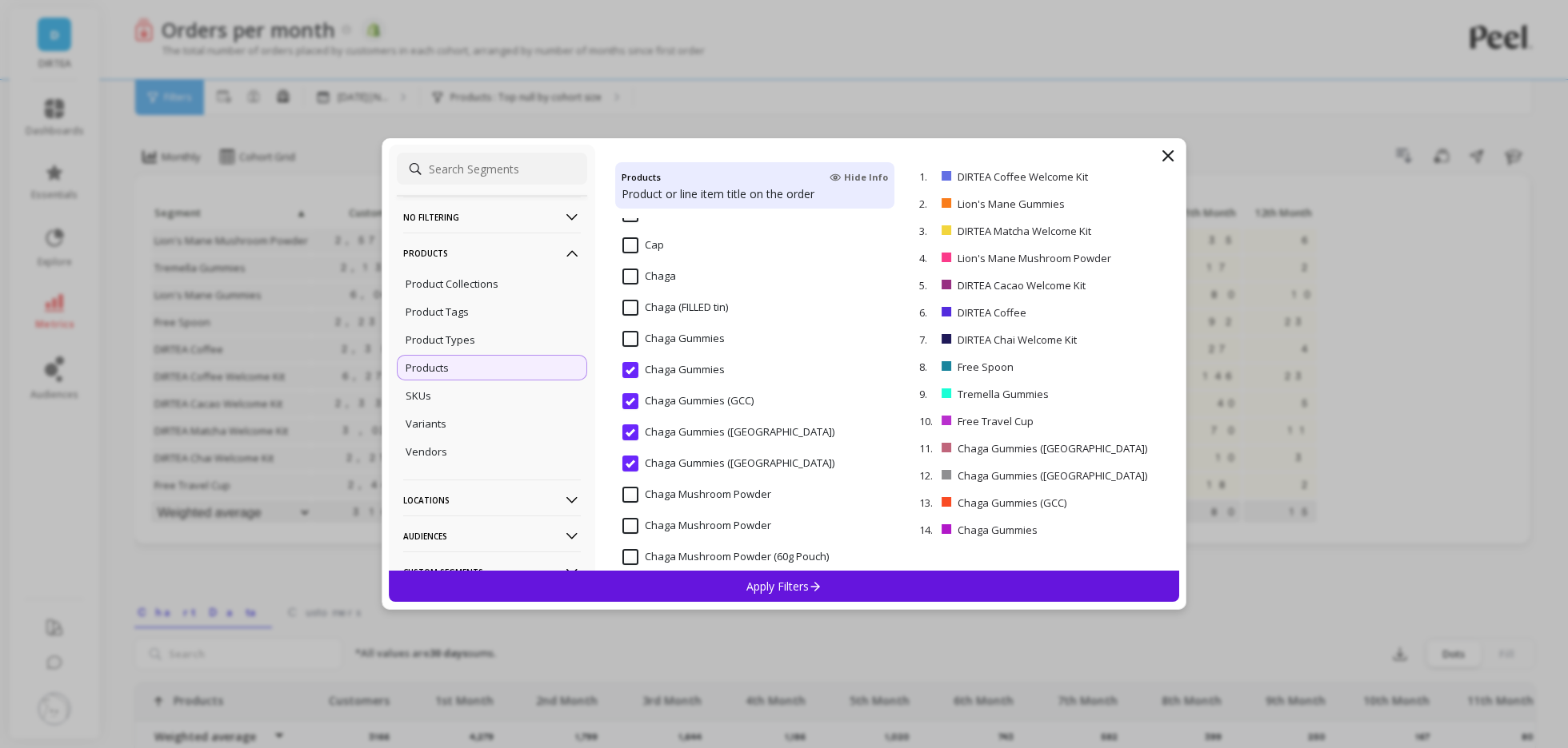
click at [668, 335] on input "Chaga Gummies" at bounding box center [674, 338] width 103 height 16
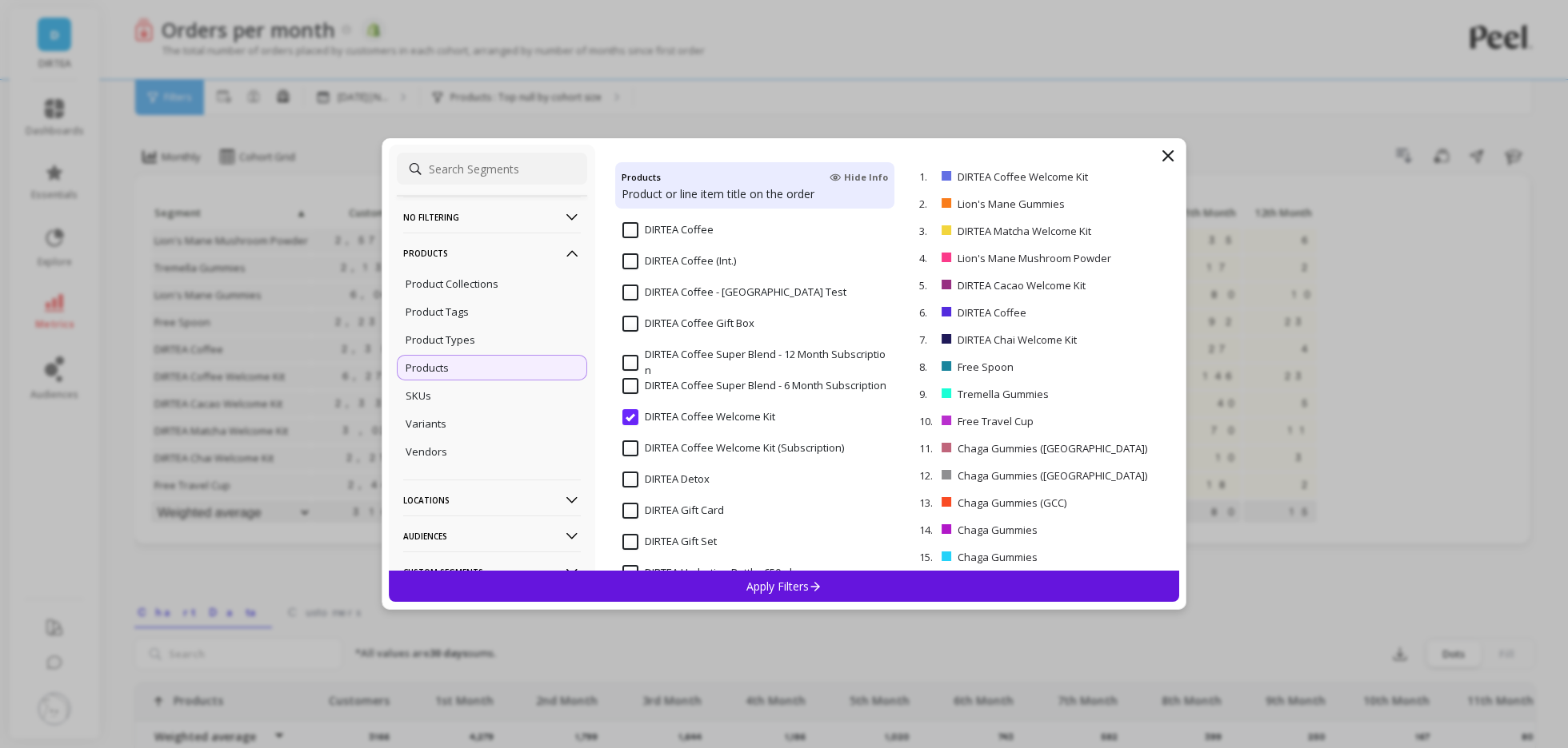
click at [712, 416] on input "DIRTEA Coffee Welcome Kit" at bounding box center [699, 416] width 152 height 16
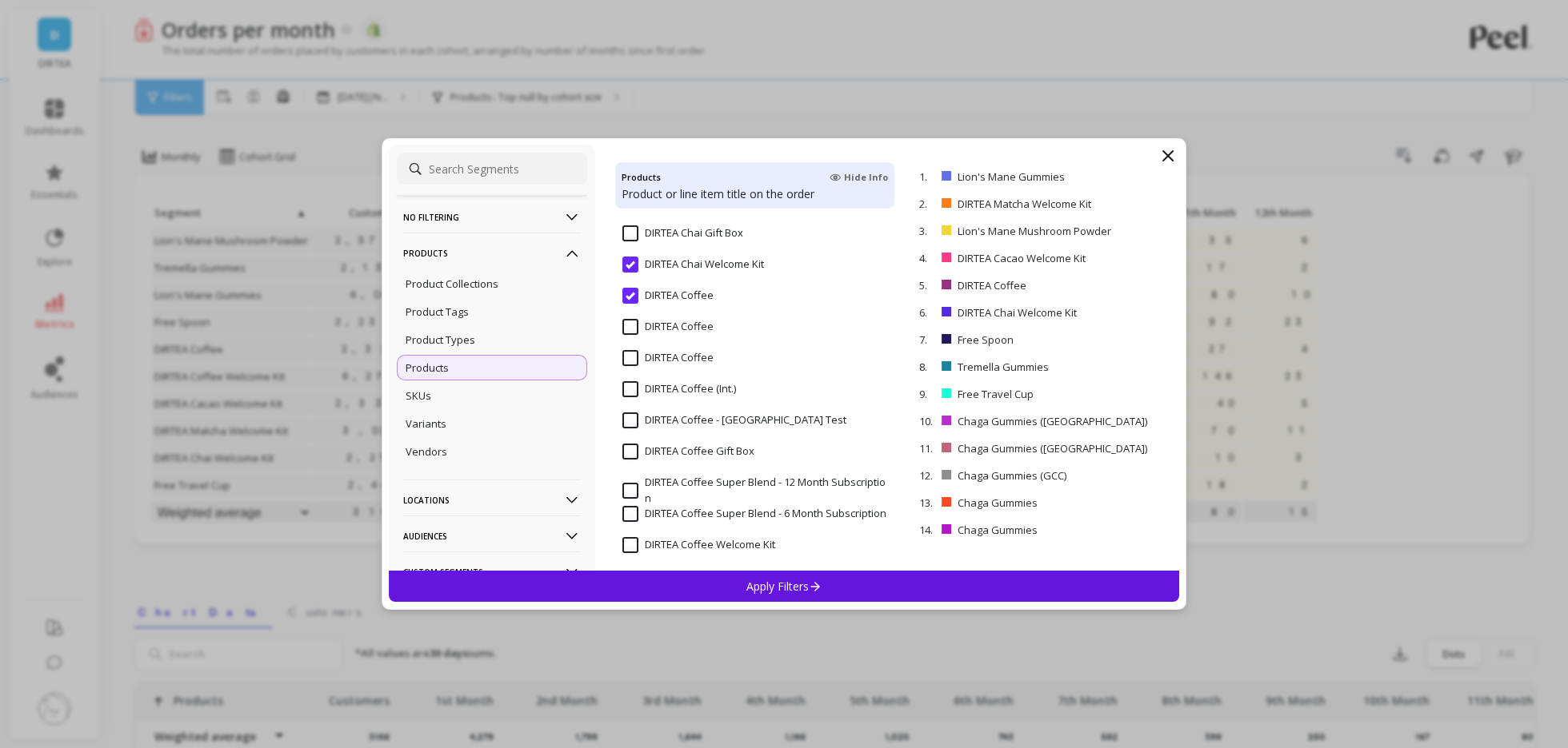
scroll to position [3611, 0]
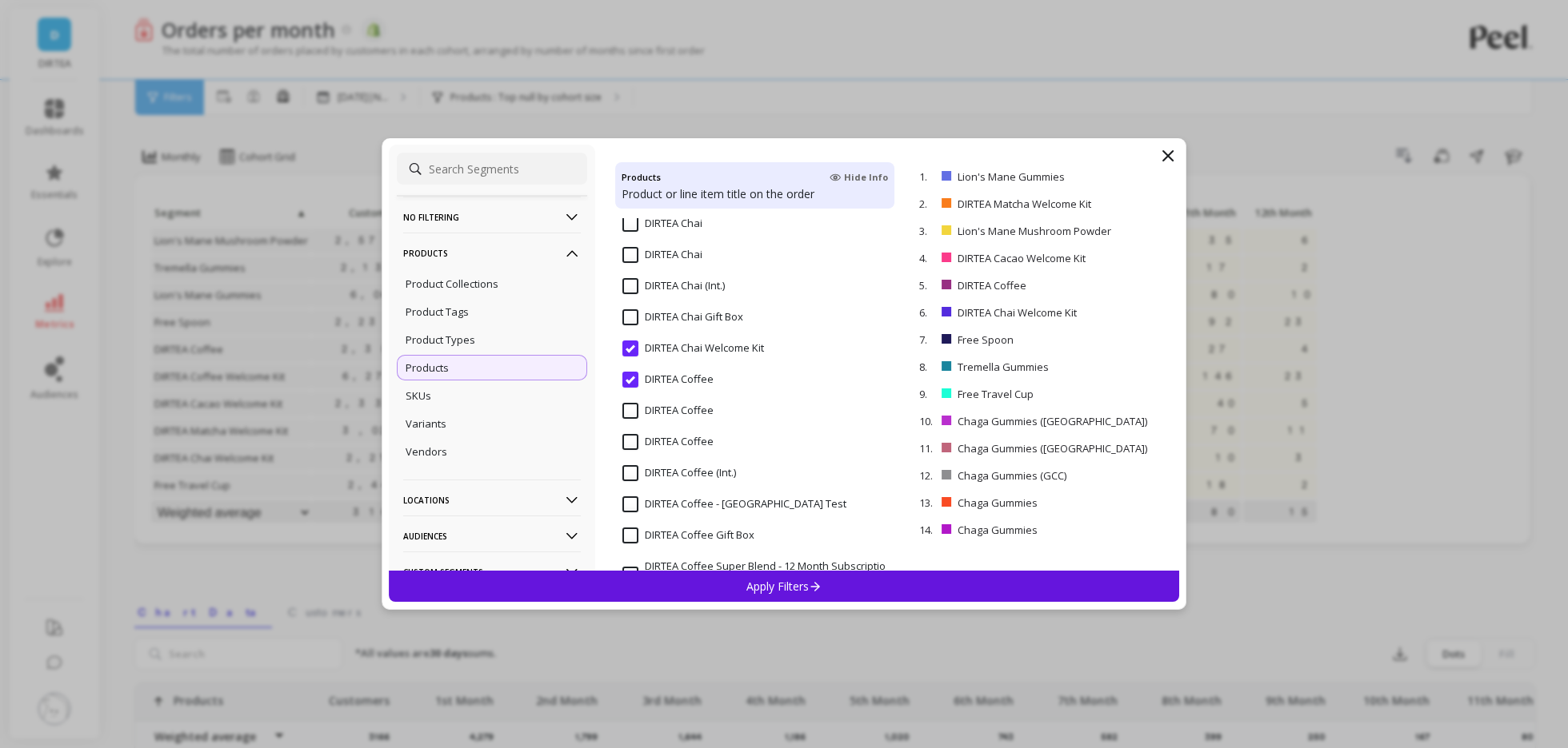
click at [697, 378] on input "DIRTEA Coffee" at bounding box center [668, 380] width 91 height 16
click at [697, 347] on input "DIRTEA Chai Welcome Kit" at bounding box center [693, 348] width 141 height 16
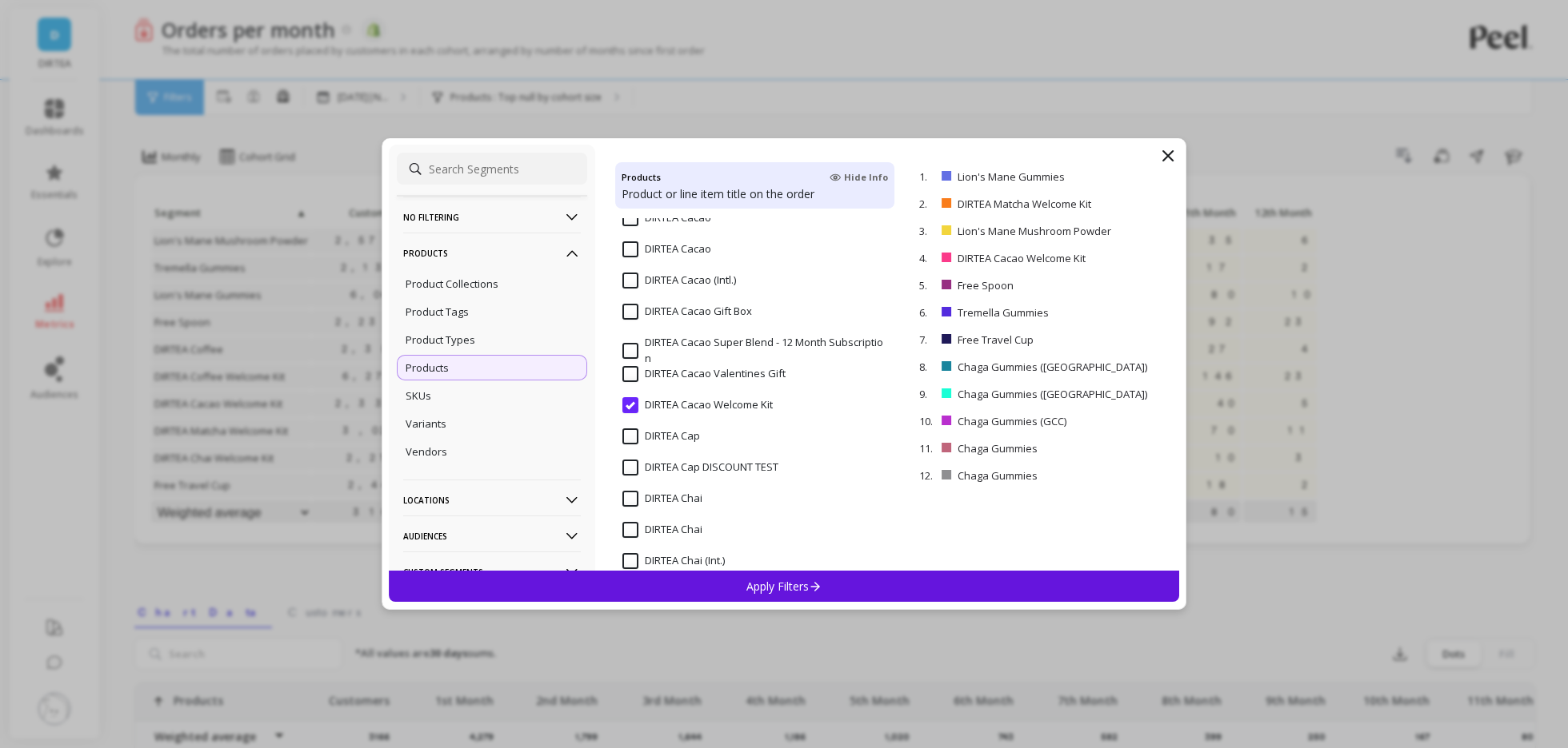
click at [680, 405] on input "DIRTEA Cacao Welcome Kit" at bounding box center [698, 404] width 151 height 16
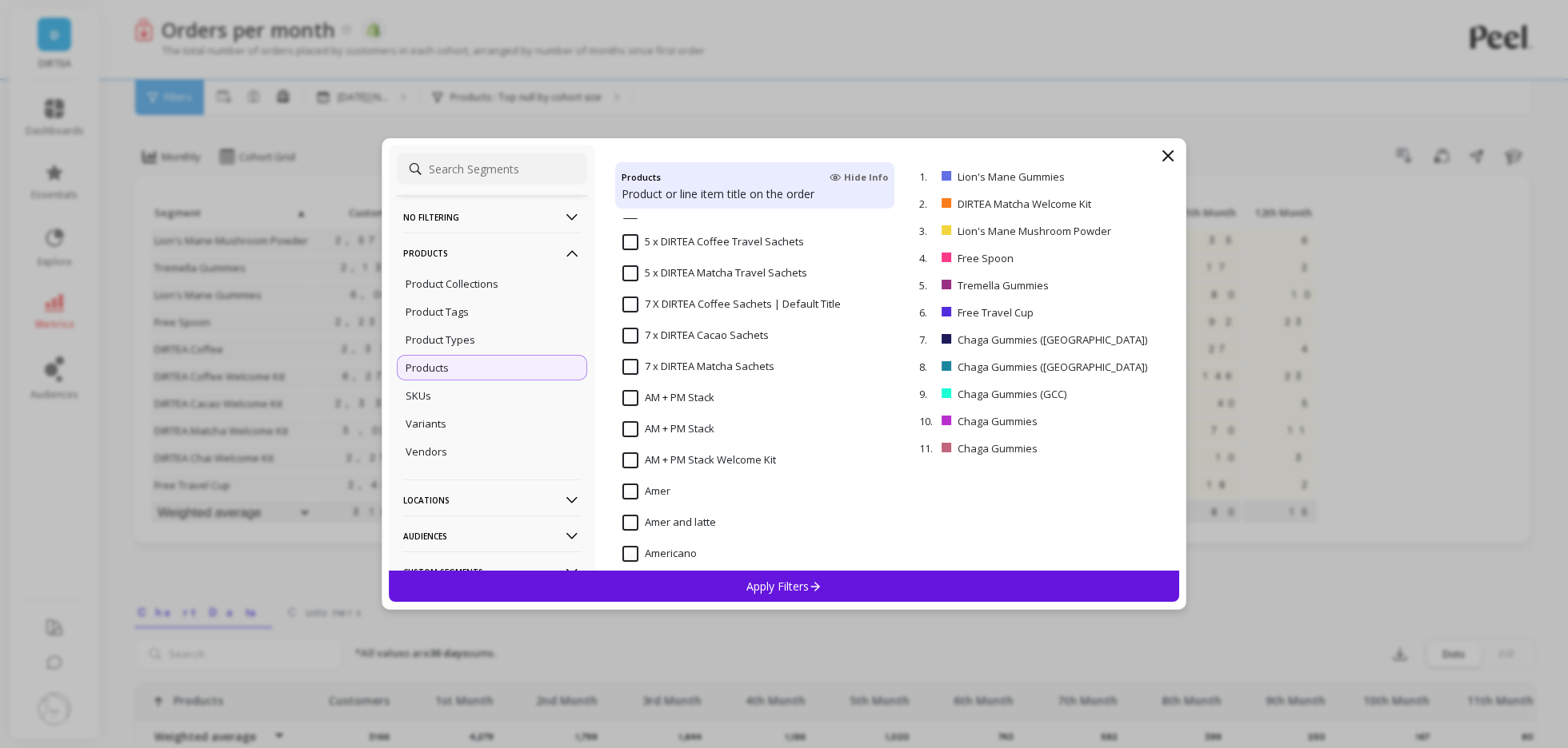
scroll to position [0, 0]
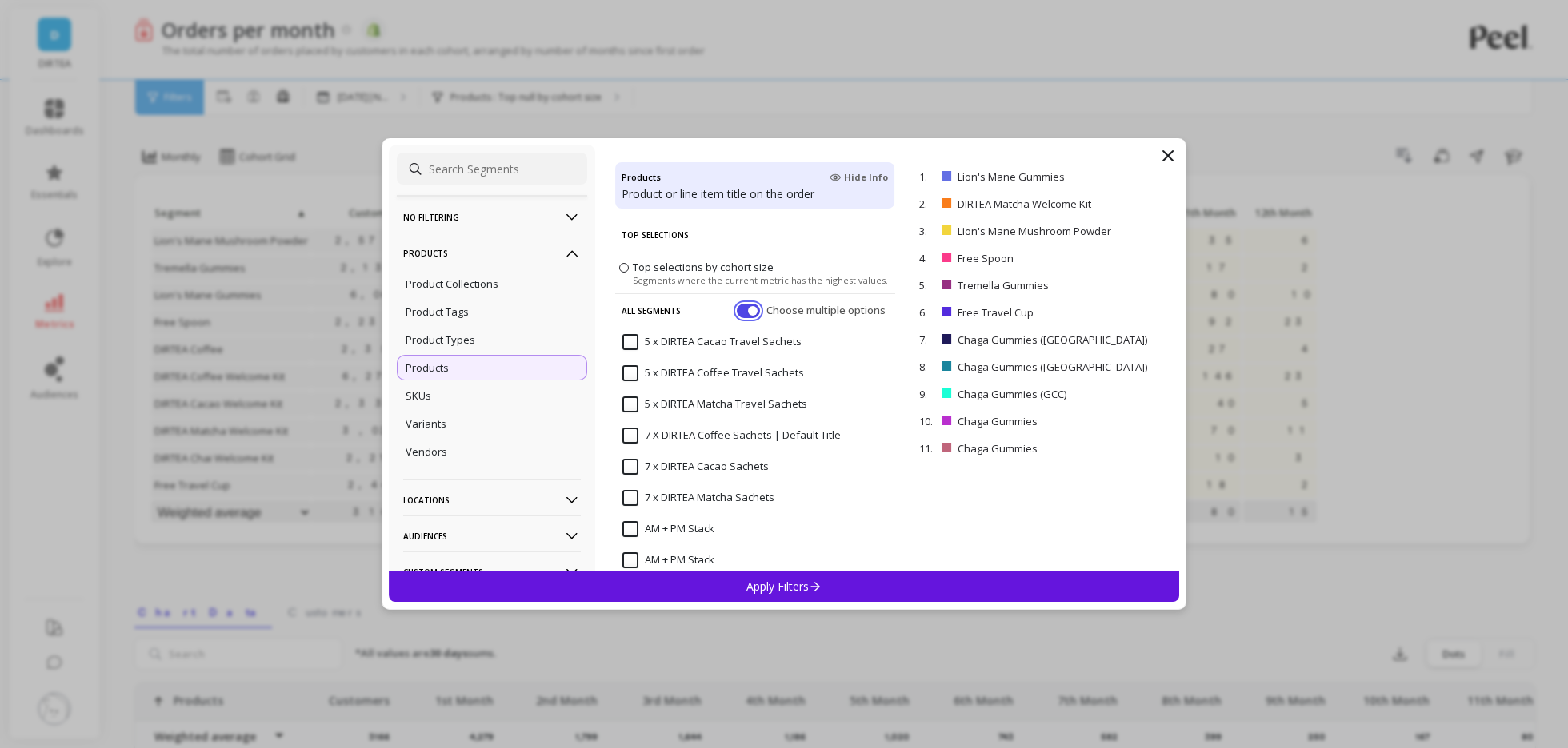
click at [749, 307] on button "button" at bounding box center [748, 311] width 23 height 15
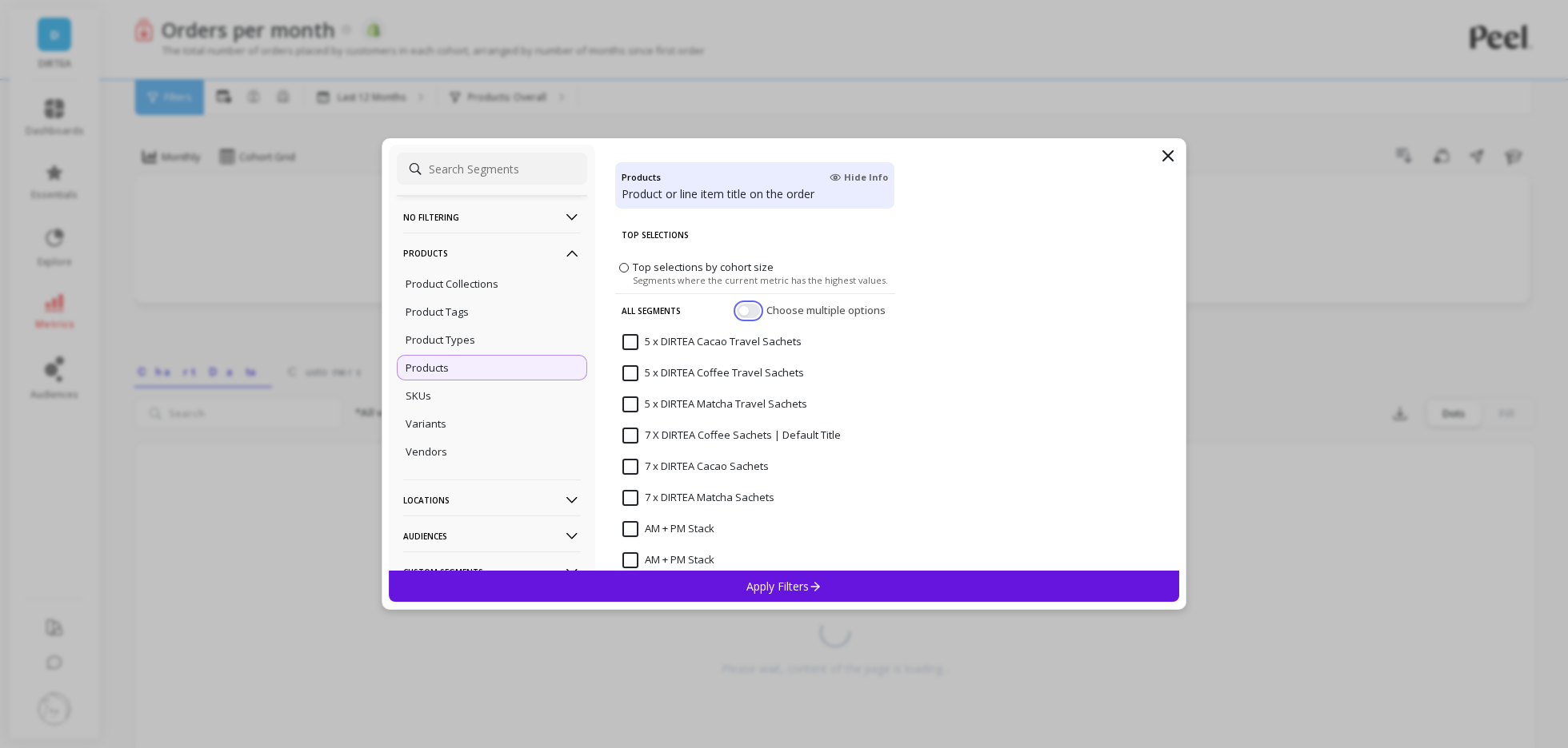
click at [749, 307] on button "button" at bounding box center [748, 311] width 23 height 15
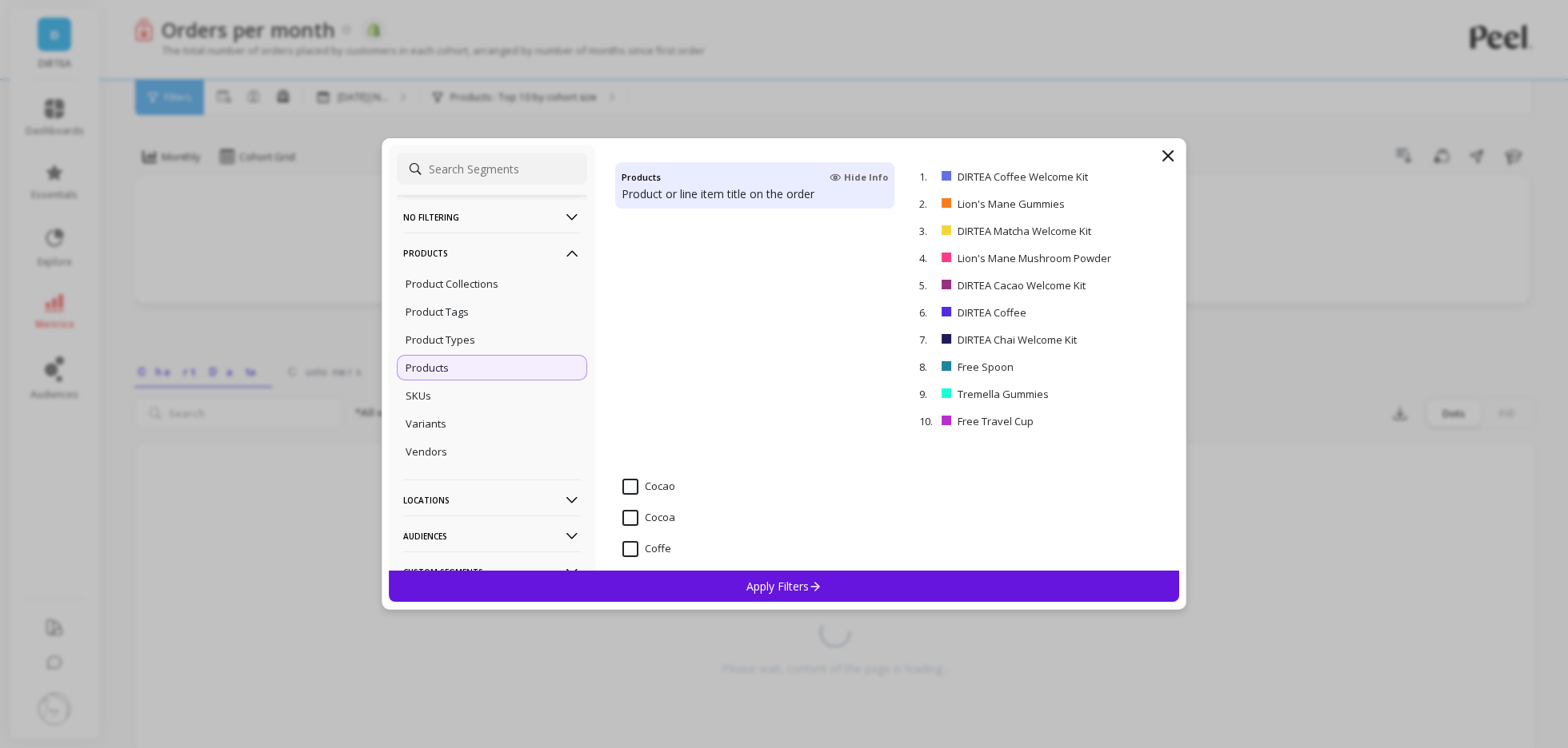
scroll to position [2111, 0]
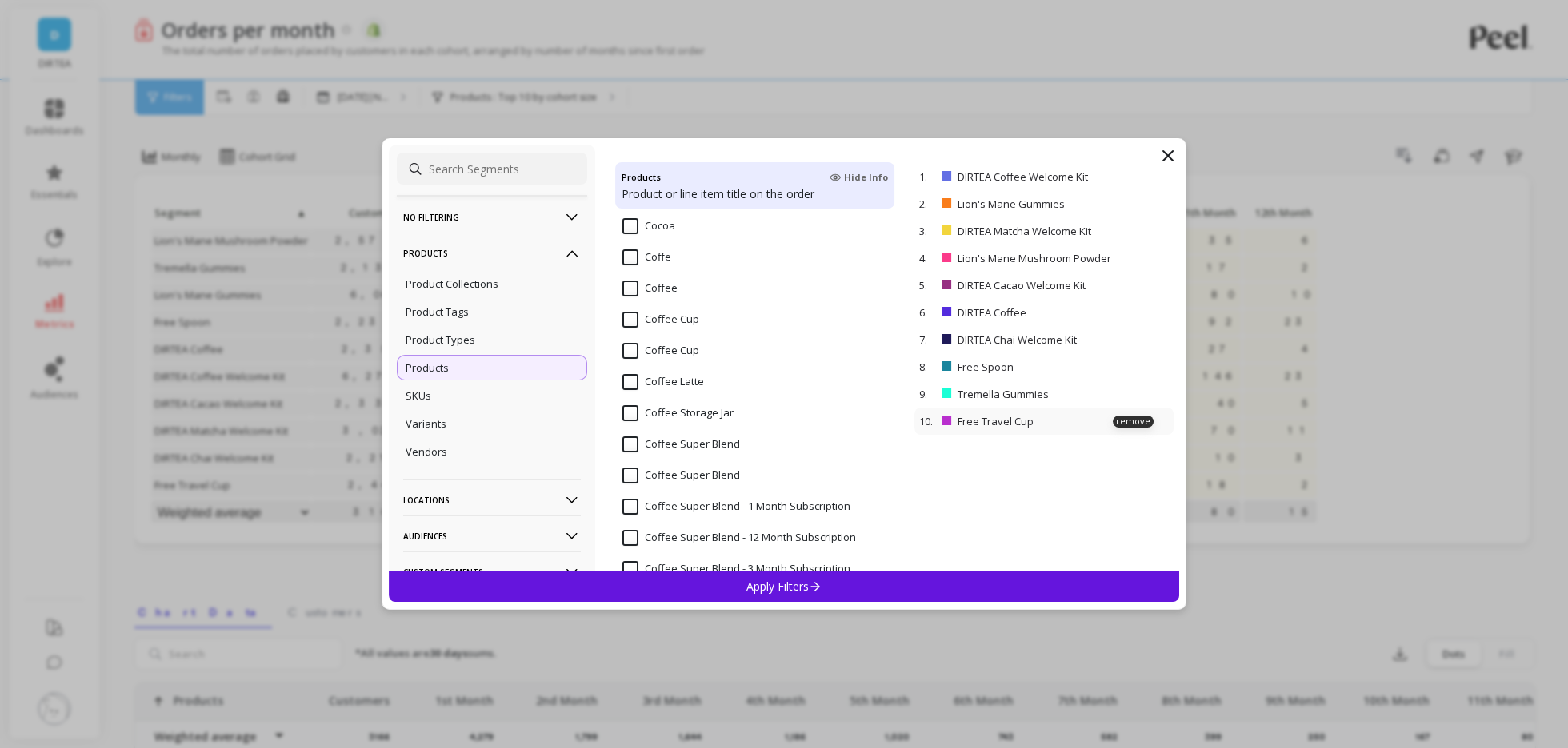
click at [969, 416] on p "Free Travel Cup" at bounding box center [1028, 421] width 143 height 15
click at [1124, 419] on p "remove" at bounding box center [1133, 421] width 41 height 12
click at [1130, 395] on p "remove" at bounding box center [1133, 394] width 41 height 12
click at [1123, 372] on p "remove" at bounding box center [1133, 367] width 41 height 12
click at [1132, 344] on p "remove" at bounding box center [1133, 340] width 41 height 12
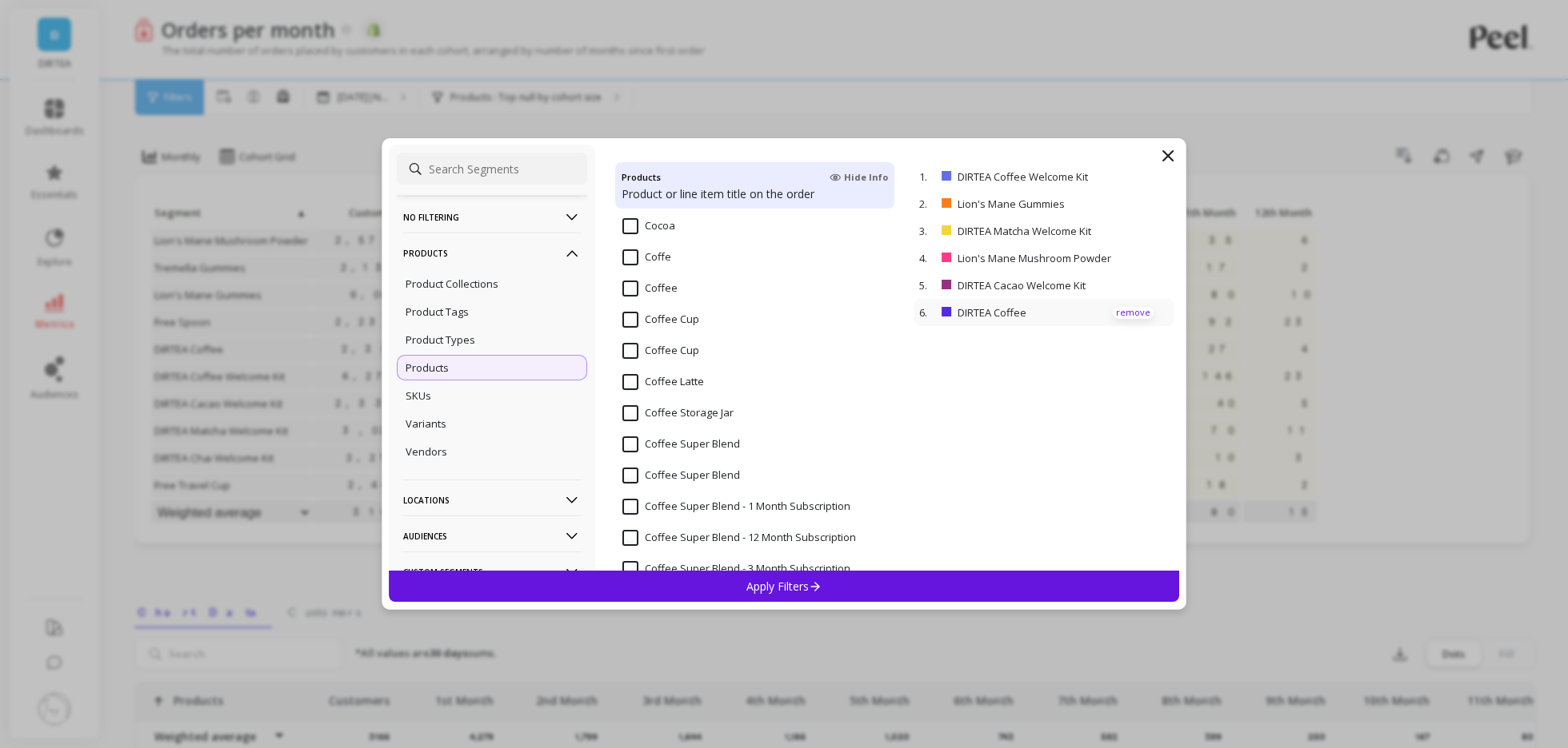
click at [1132, 312] on p "remove" at bounding box center [1133, 312] width 41 height 12
click at [1131, 289] on p "remove" at bounding box center [1133, 285] width 41 height 12
click at [1135, 259] on p "remove" at bounding box center [1133, 259] width 41 height 12
click at [1131, 232] on p "remove" at bounding box center [1133, 231] width 41 height 12
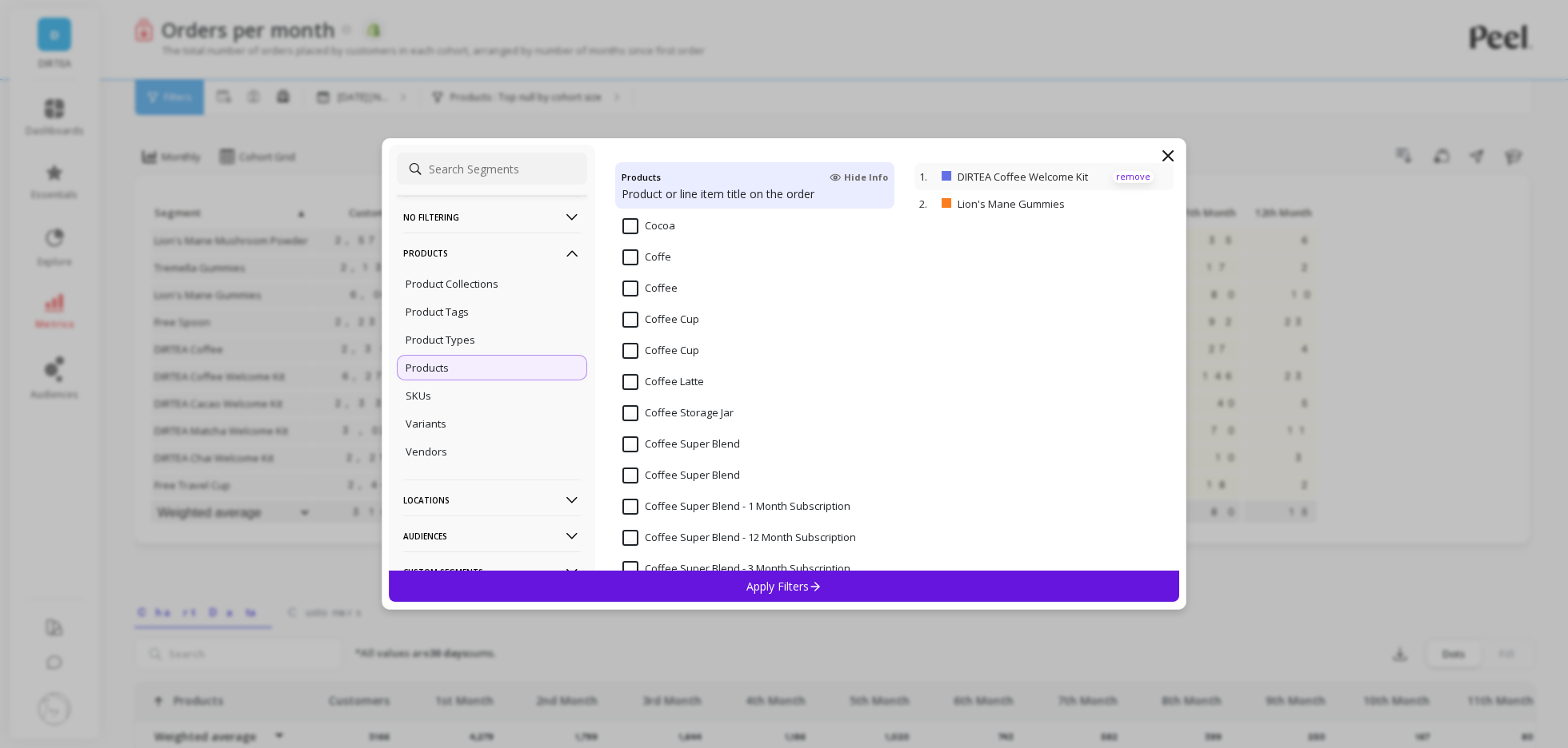
click at [1125, 176] on p "remove" at bounding box center [1133, 176] width 41 height 12
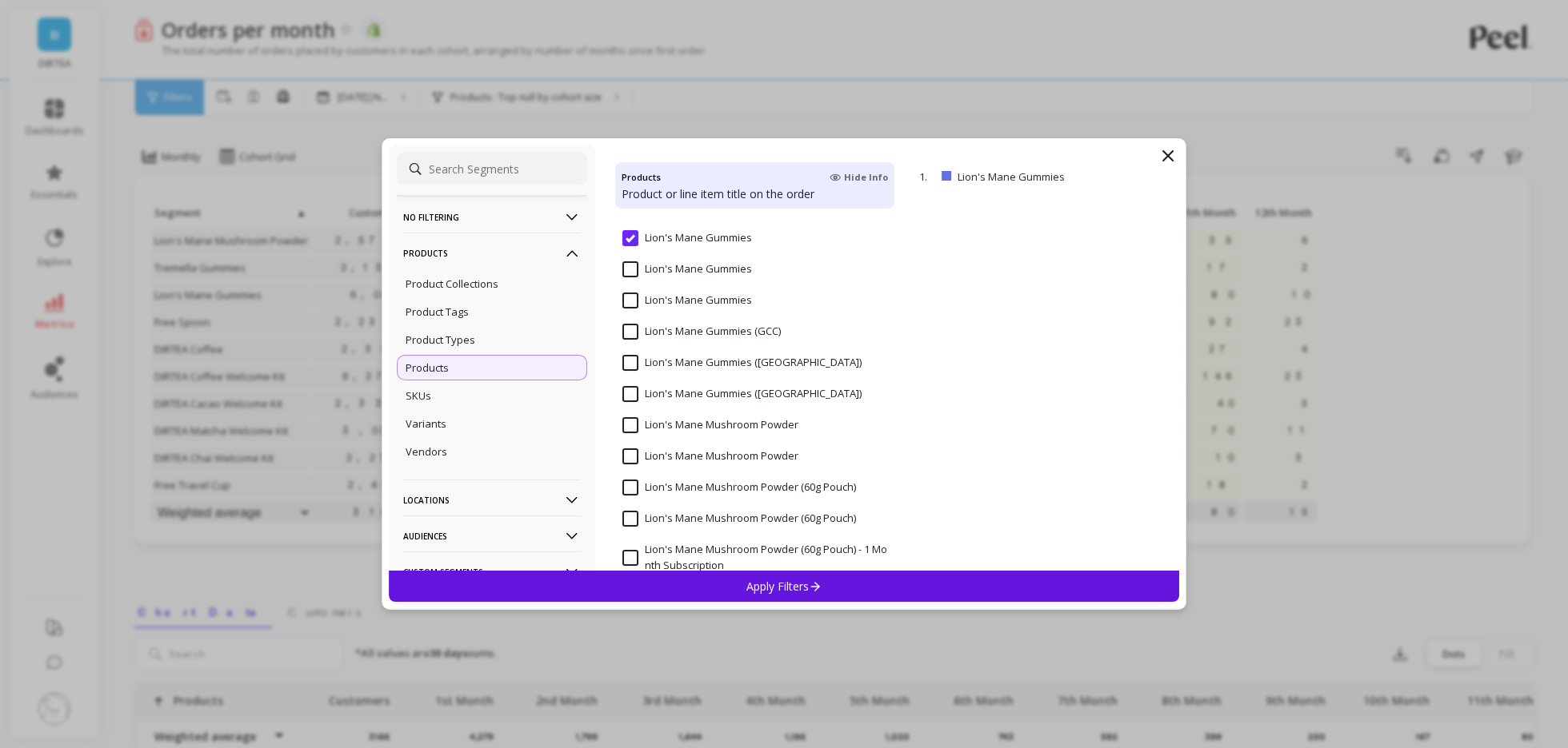
scroll to position [8514, 0]
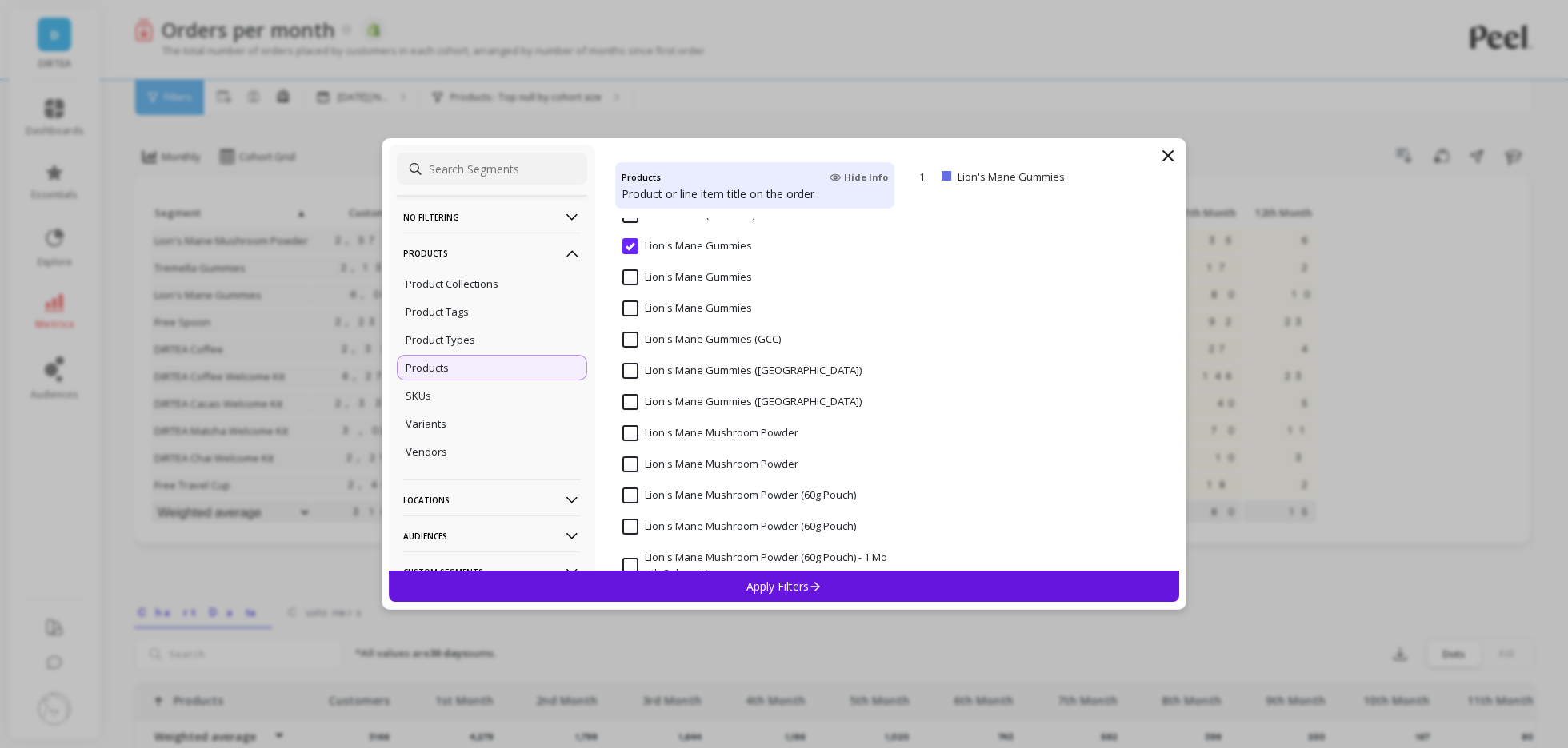
click at [722, 272] on input "Lion's Mane Gummies" at bounding box center [687, 277] width 129 height 16
click at [708, 307] on Gummies "Lion's Mane Gummies" at bounding box center [687, 308] width 129 height 16
click at [742, 407] on \(US\) "Lion's Mane Gummies ([GEOGRAPHIC_DATA])" at bounding box center [742, 402] width 239 height 16
click at [735, 372] on input "Lion's Mane Gummies ([GEOGRAPHIC_DATA])" at bounding box center [742, 370] width 239 height 16
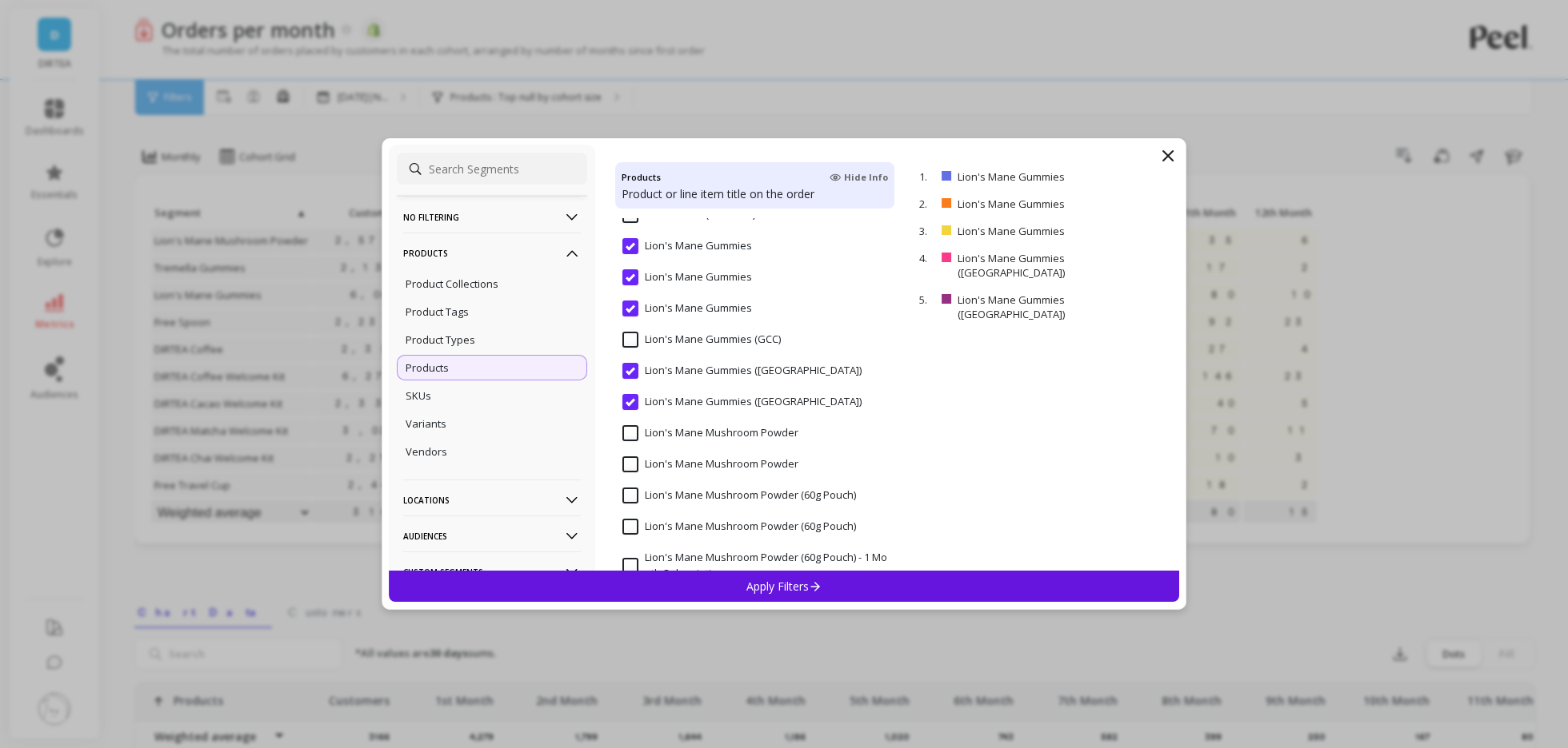
click at [730, 342] on input "Lion's Mane Gummies (GCC)" at bounding box center [701, 339] width 158 height 16
click at [737, 576] on div "Apply Filters" at bounding box center [784, 586] width 790 height 31
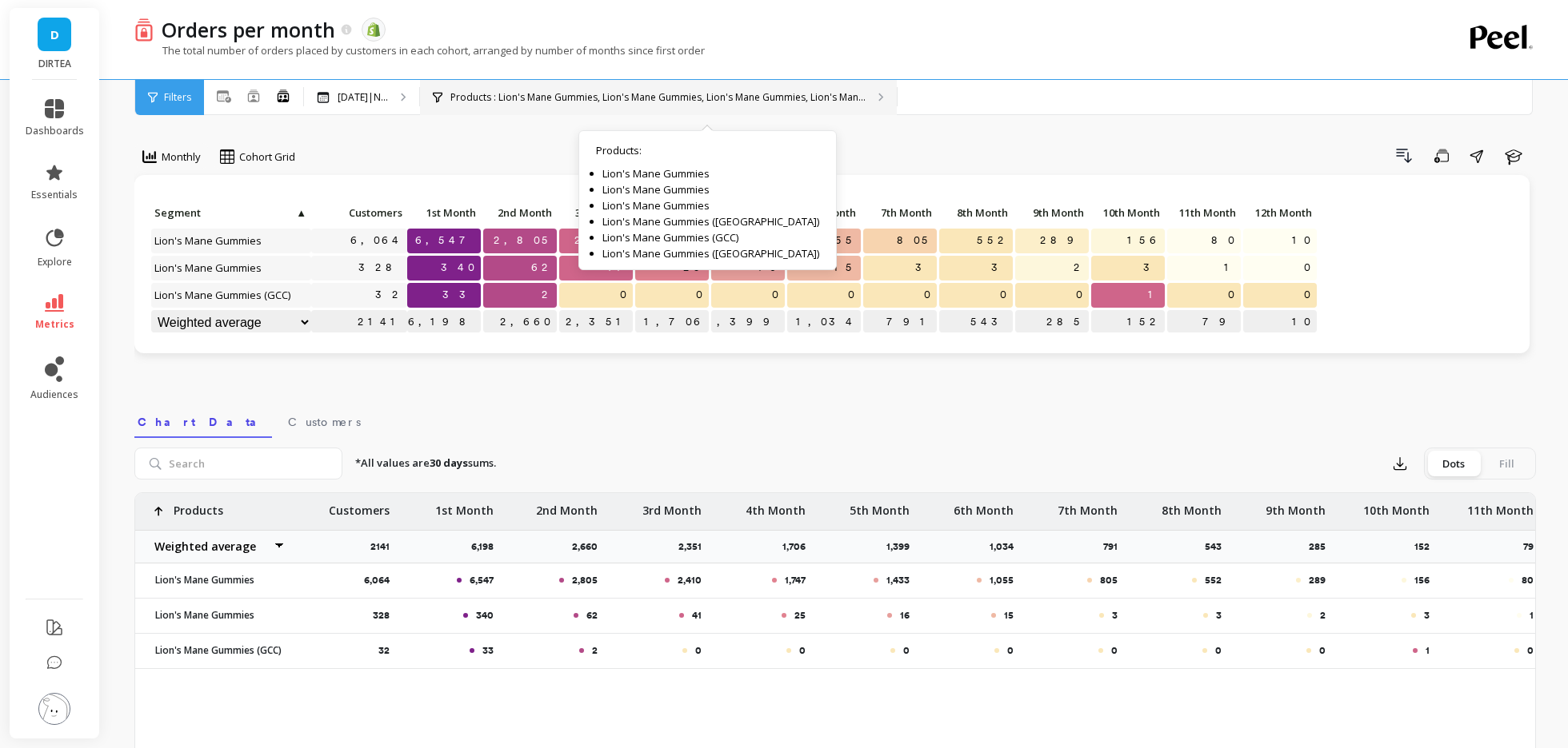
click at [545, 91] on p "Products : Lion's Mane Gummies, Lion's Mane Gummies, Lion's Mane Gummies, Lion'…" at bounding box center [657, 98] width 415 height 13
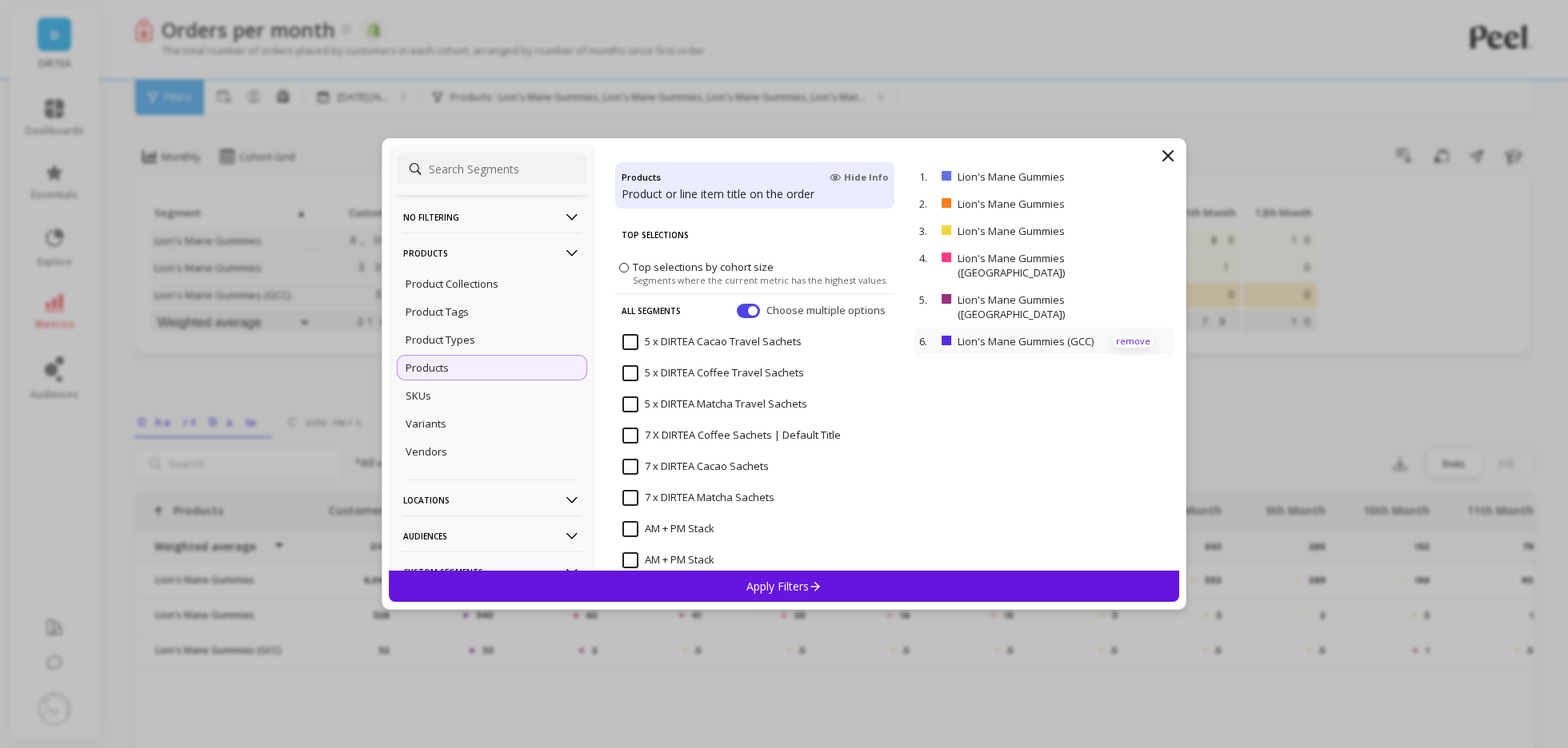
click at [1138, 336] on p "remove" at bounding box center [1133, 342] width 41 height 12
click at [1136, 301] on p "remove" at bounding box center [1133, 307] width 41 height 12
click at [1129, 262] on p "remove" at bounding box center [1133, 265] width 41 height 12
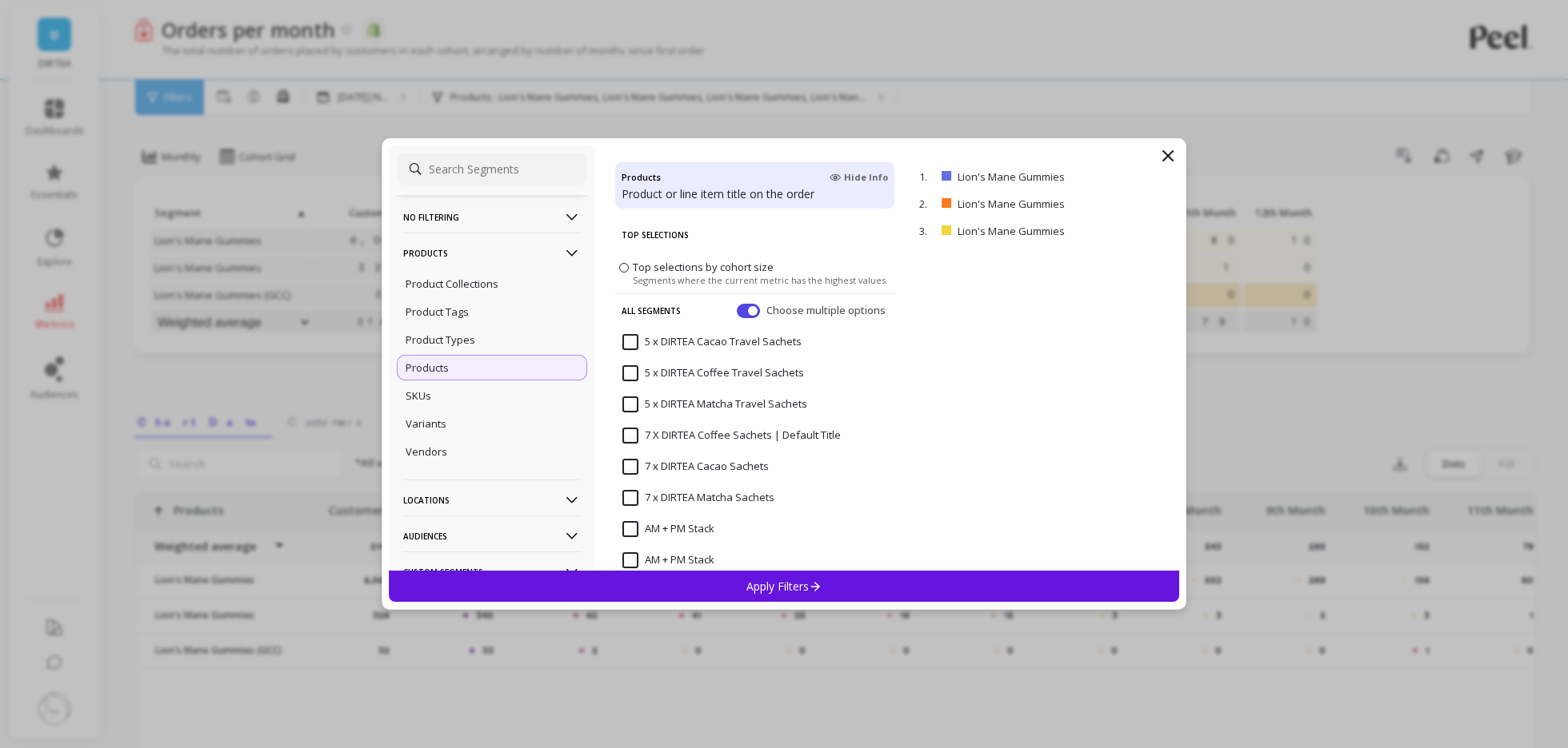
click at [810, 574] on div "Apply Filters" at bounding box center [784, 586] width 790 height 31
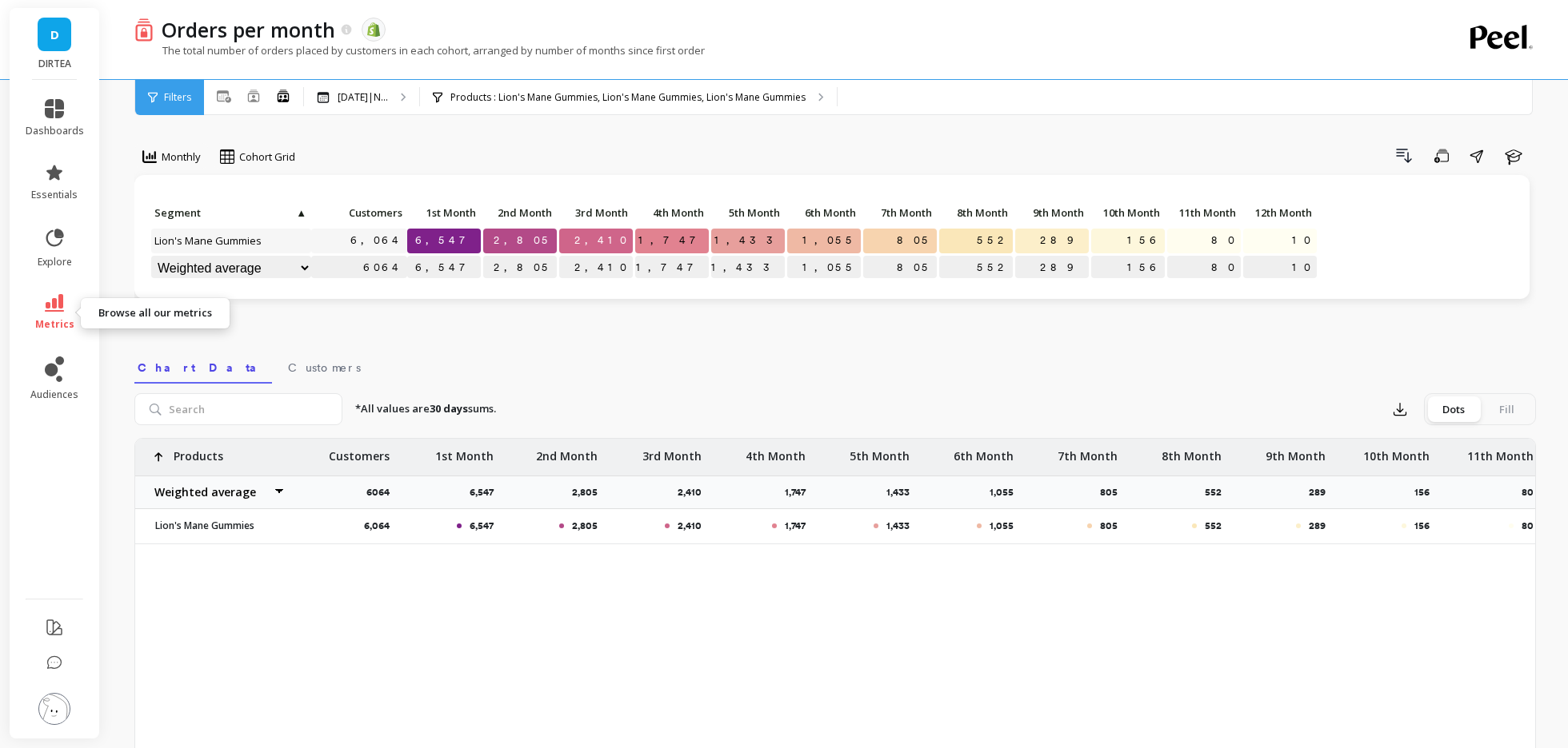
click at [61, 296] on icon at bounding box center [54, 303] width 19 height 18
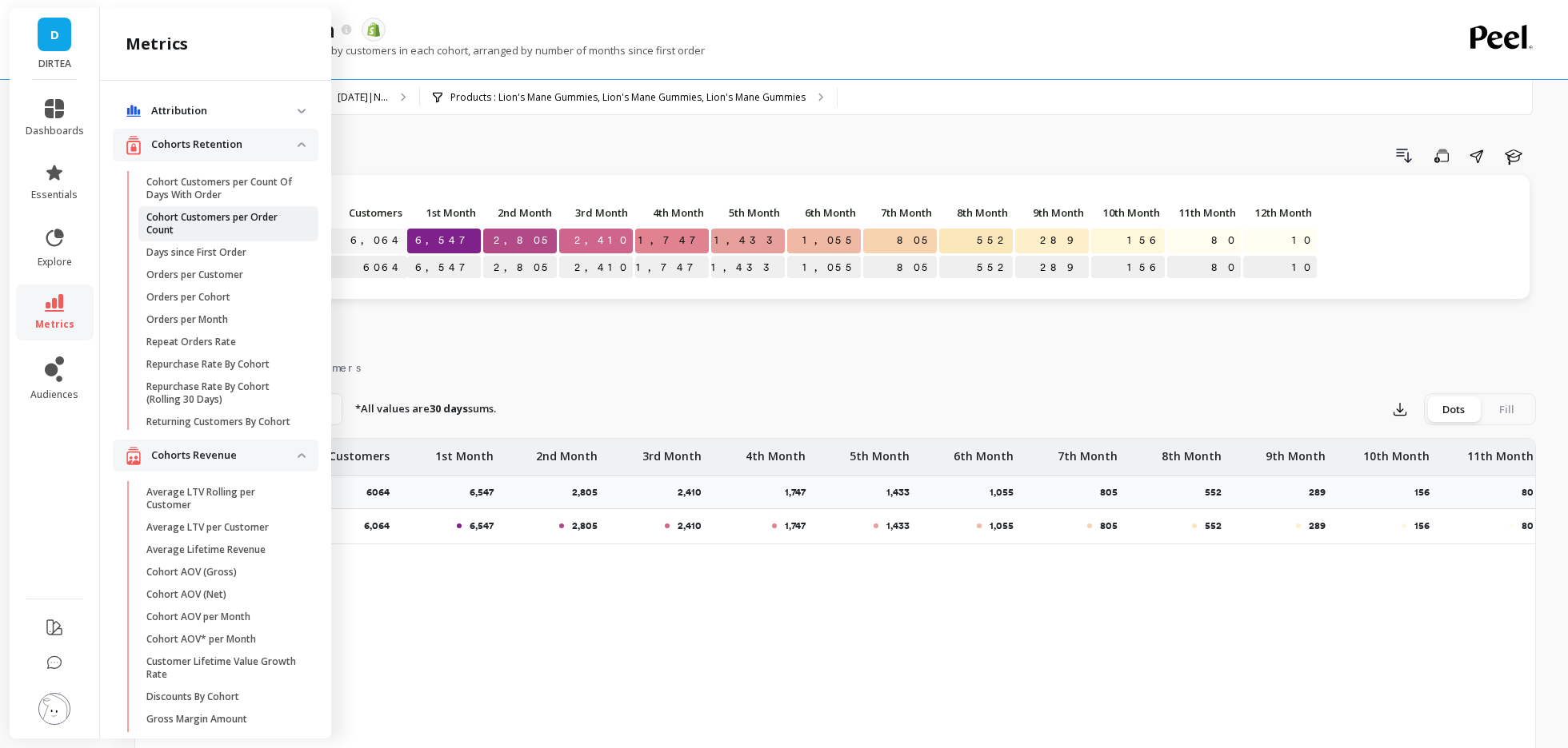
click at [241, 221] on p "Cohort Customers per Order Count" at bounding box center [222, 224] width 152 height 26
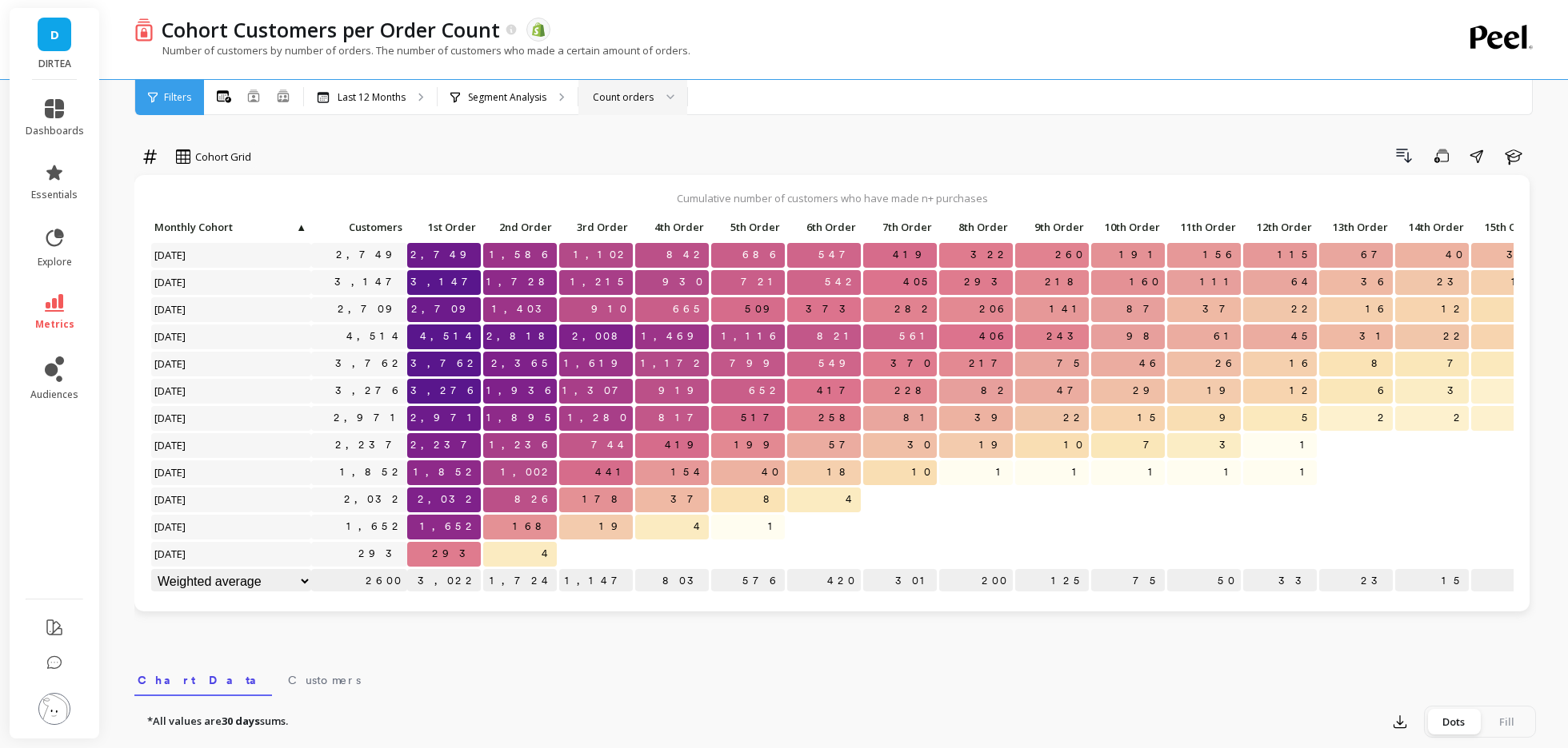
click at [630, 92] on div "Count orders" at bounding box center [623, 97] width 61 height 15
click at [542, 138] on div "Cohort Grid Drill Down Save Share Learn Cumulative number of customers who have…" at bounding box center [834, 682] width 1402 height 1236
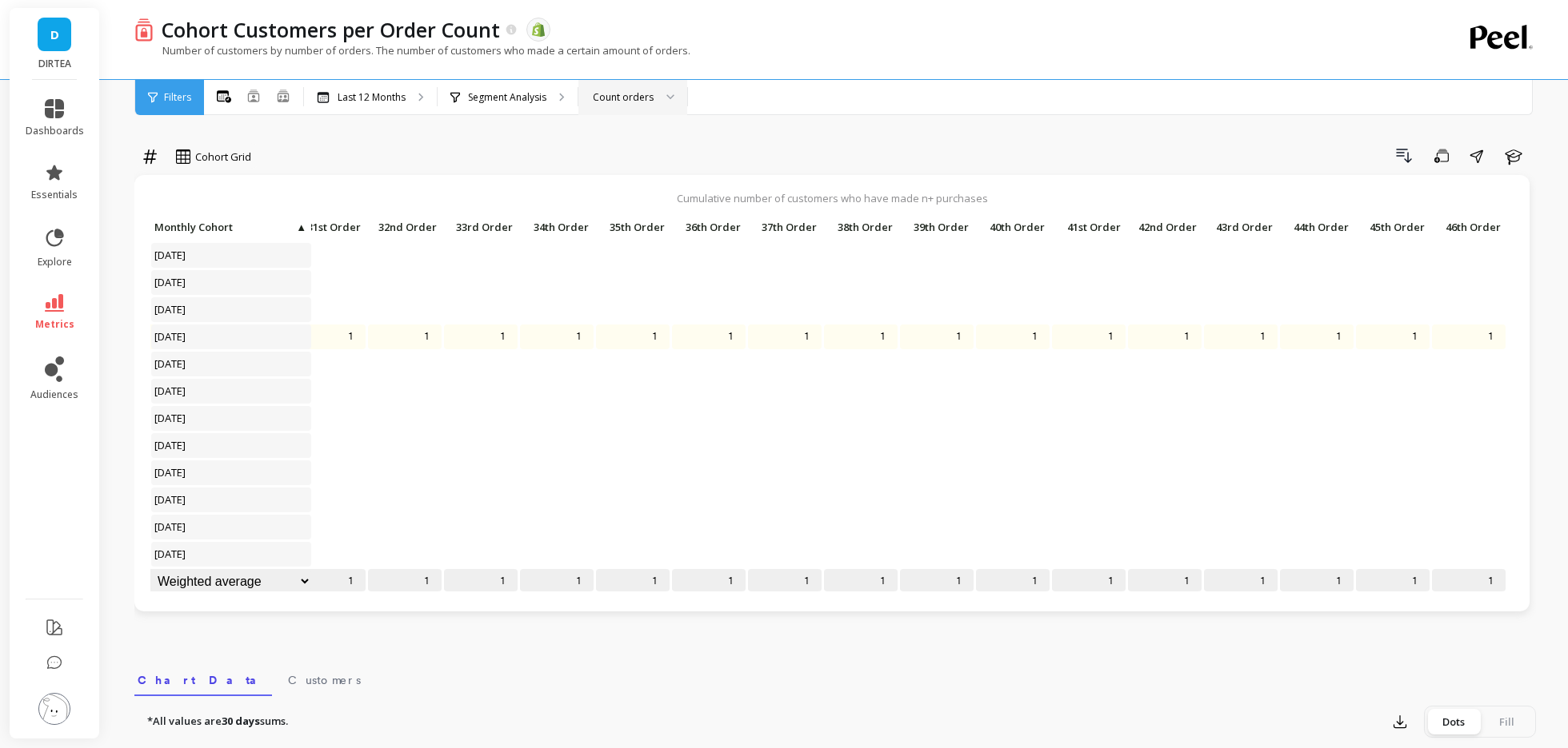
scroll to position [0, 2617]
click at [1478, 332] on p "1" at bounding box center [1476, 336] width 74 height 24
click at [1442, 332] on p "1" at bounding box center [1476, 336] width 74 height 24
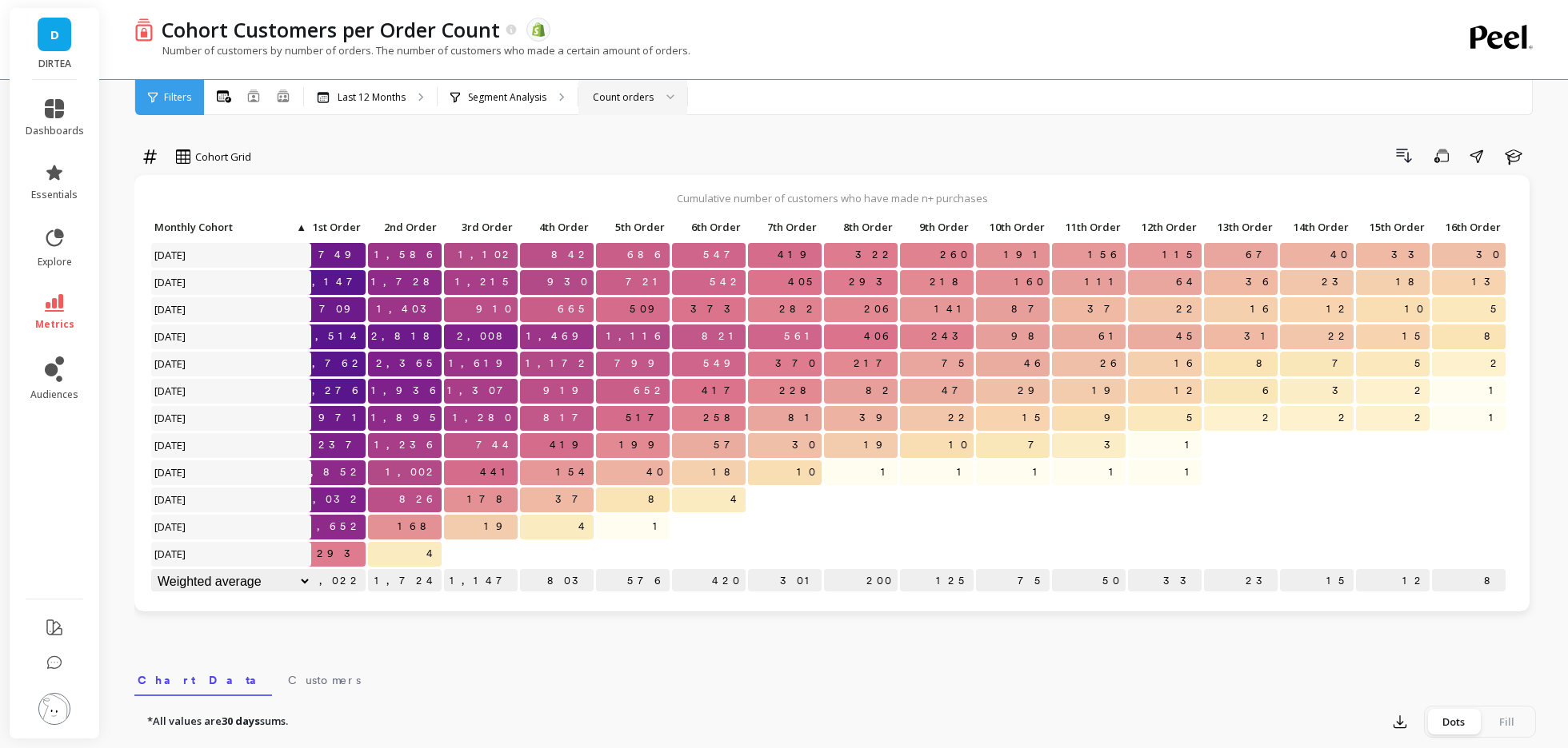
scroll to position [0, 0]
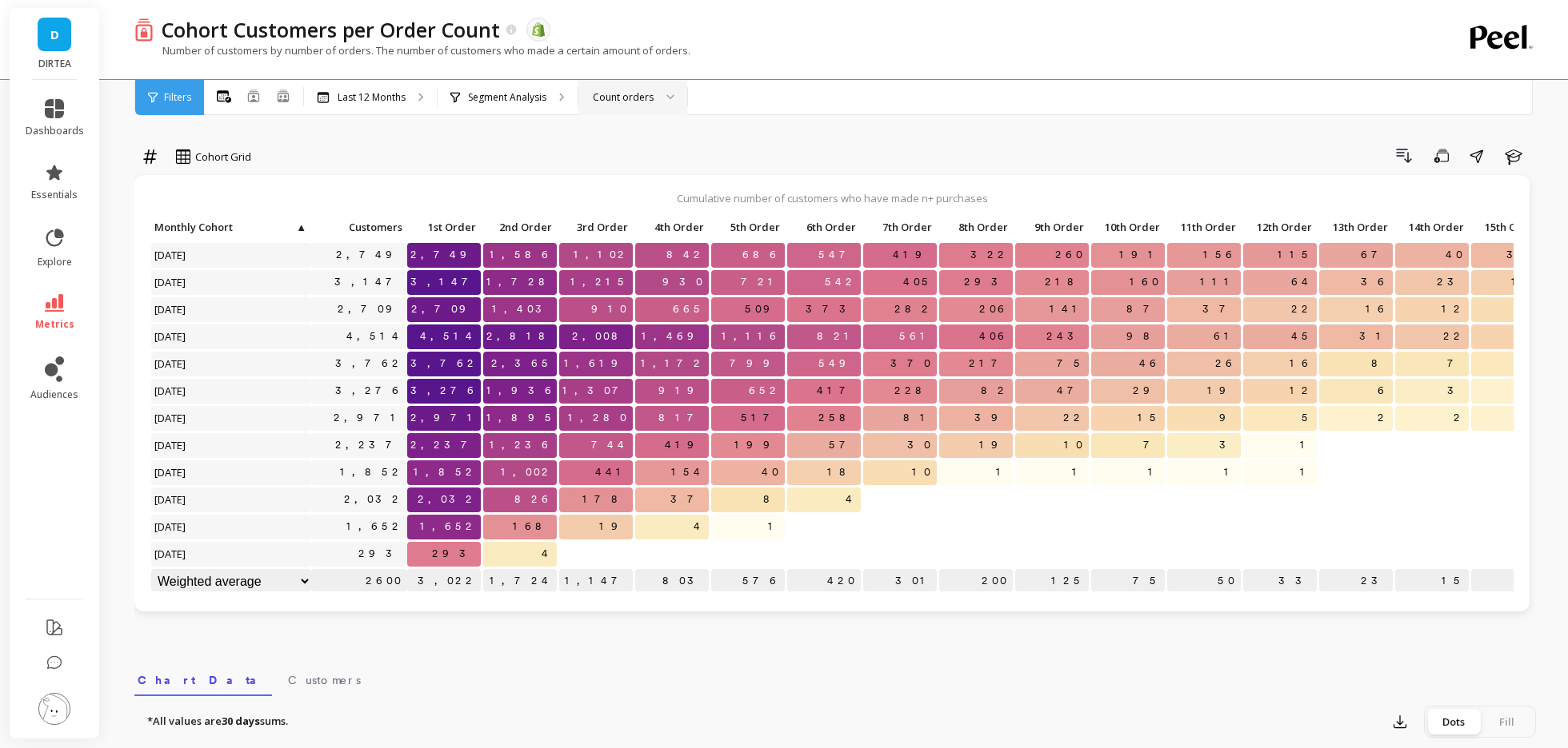
click at [646, 105] on div "Count orders" at bounding box center [633, 98] width 109 height 35
click at [447, 97] on div "Segment Analysis" at bounding box center [507, 98] width 140 height 35
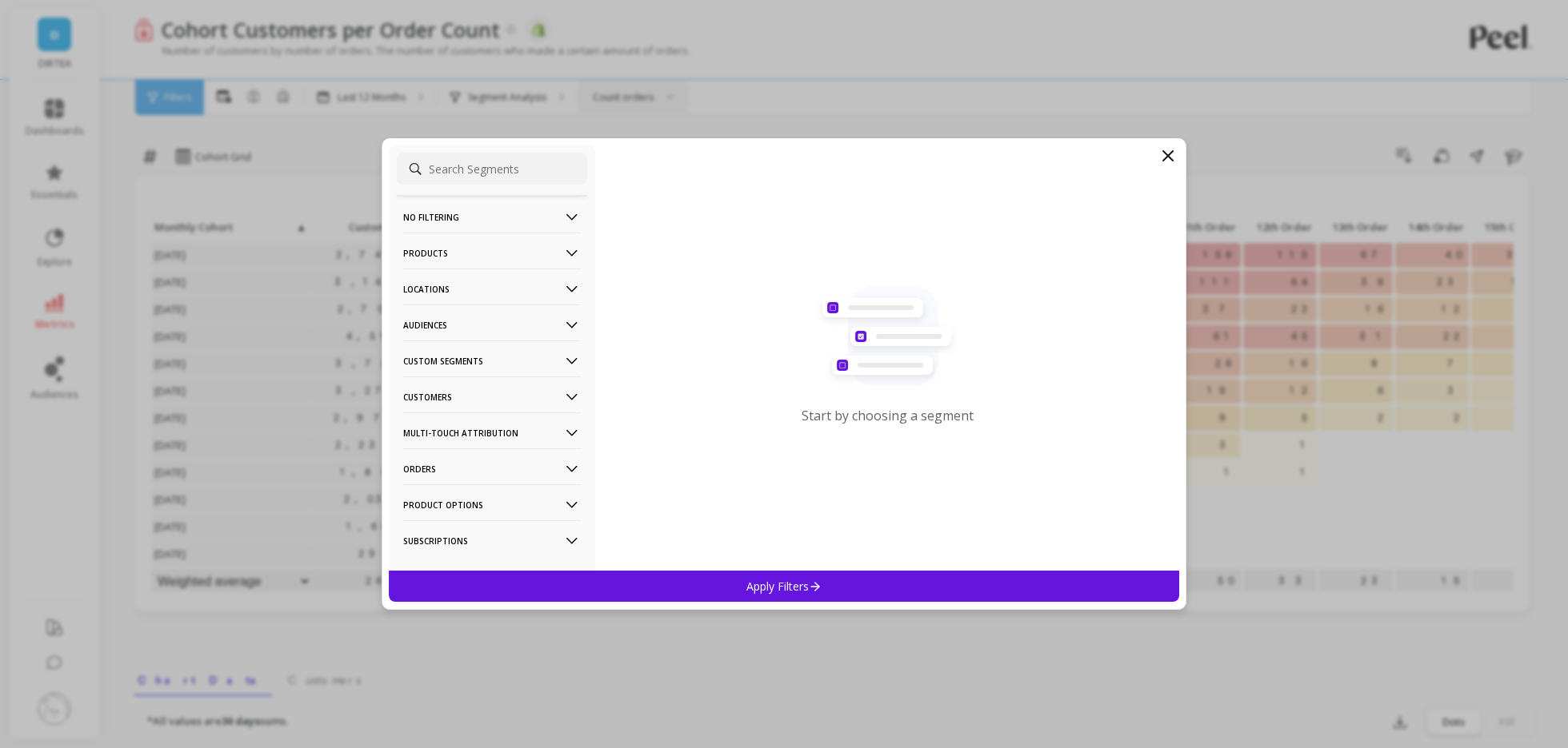
click at [503, 251] on p "Products" at bounding box center [492, 253] width 177 height 41
click at [438, 369] on p "Products" at bounding box center [427, 368] width 43 height 15
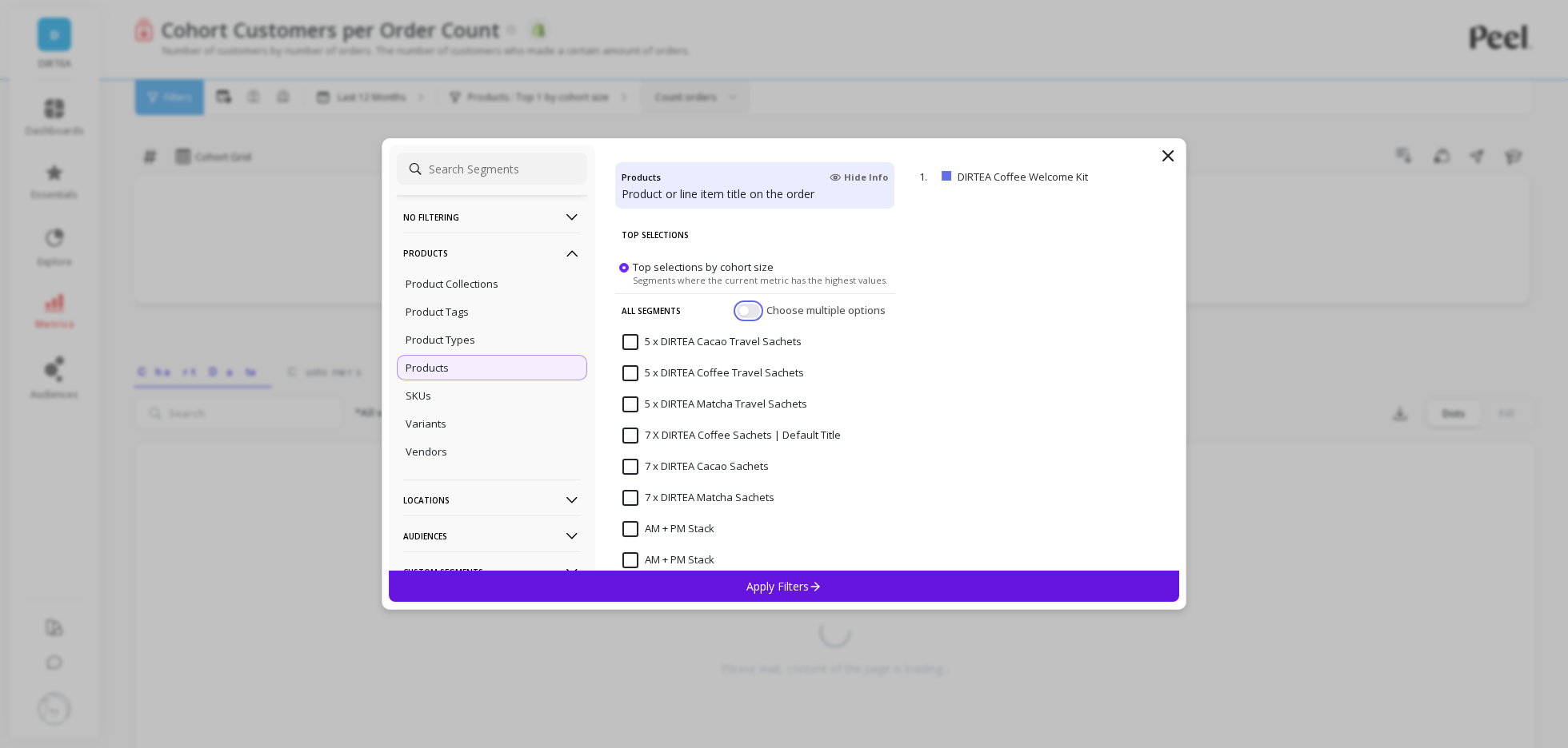
click at [754, 311] on button "button" at bounding box center [748, 311] width 23 height 15
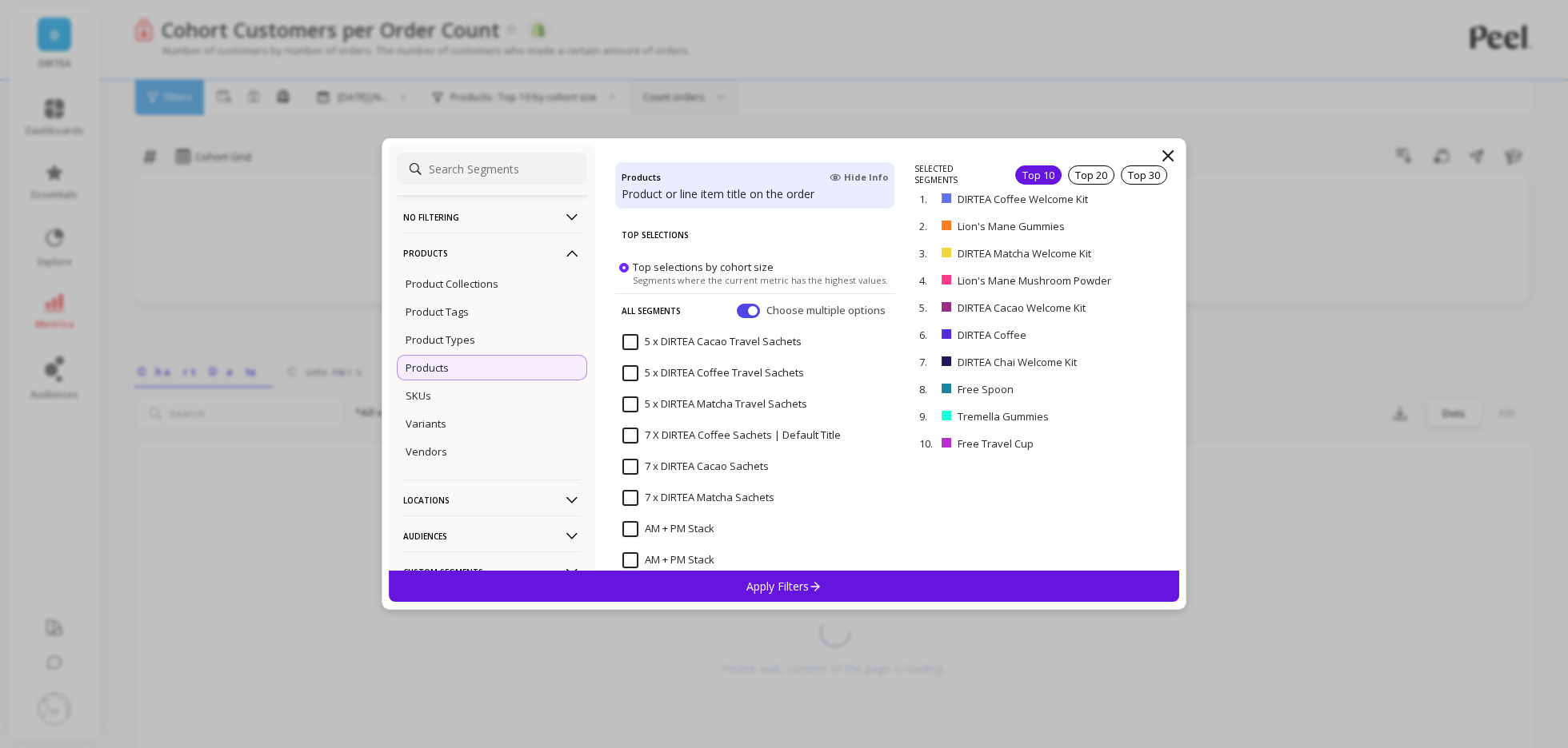
click at [0, 0] on p "remove" at bounding box center [0, 0] width 0 height 0
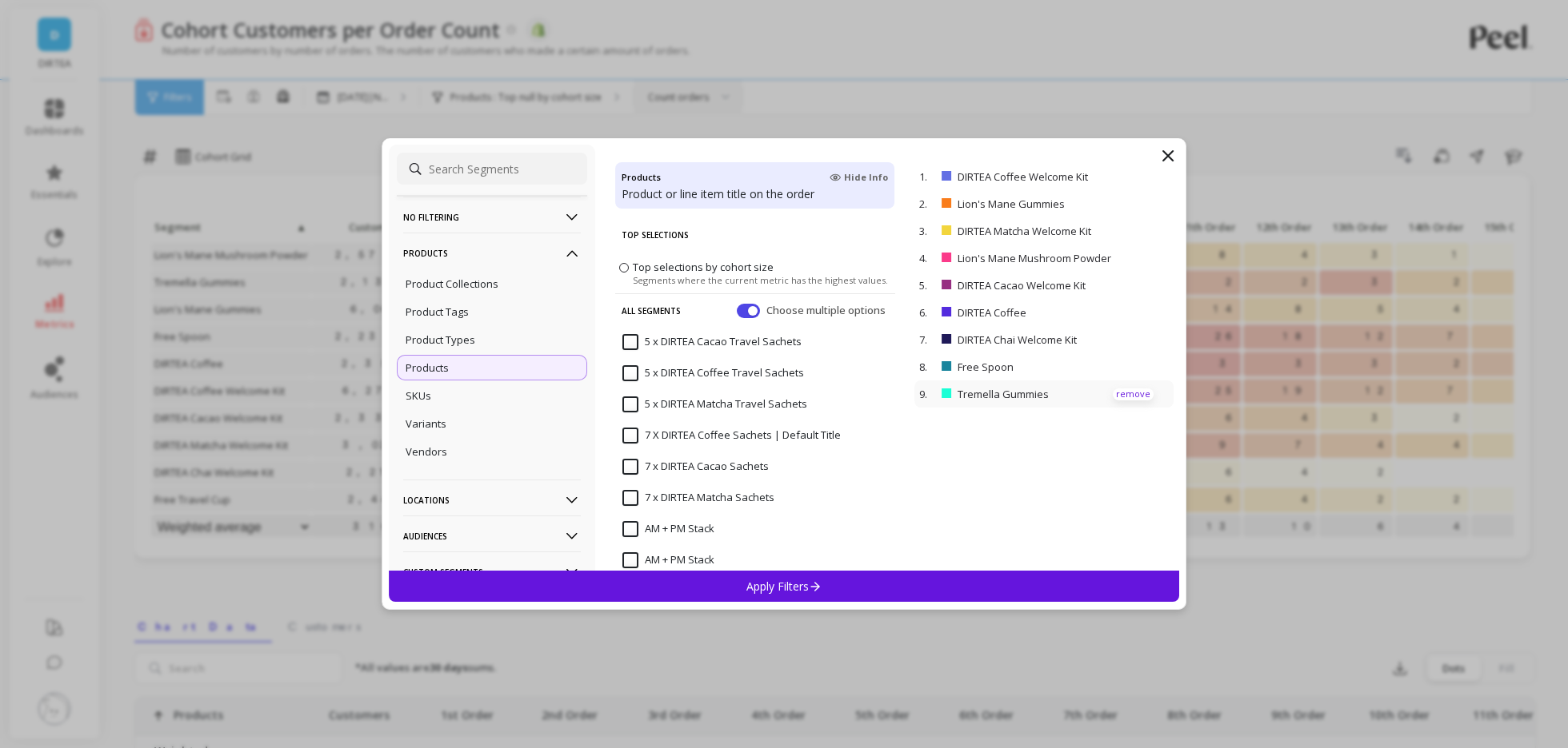
click at [1140, 395] on p "remove" at bounding box center [1133, 394] width 41 height 12
click at [1138, 366] on p "remove" at bounding box center [1133, 367] width 41 height 12
click at [1129, 343] on p "remove" at bounding box center [1133, 340] width 41 height 12
click at [1133, 282] on p "remove" at bounding box center [1133, 285] width 41 height 12
click at [1133, 253] on p "remove" at bounding box center [1133, 259] width 41 height 12
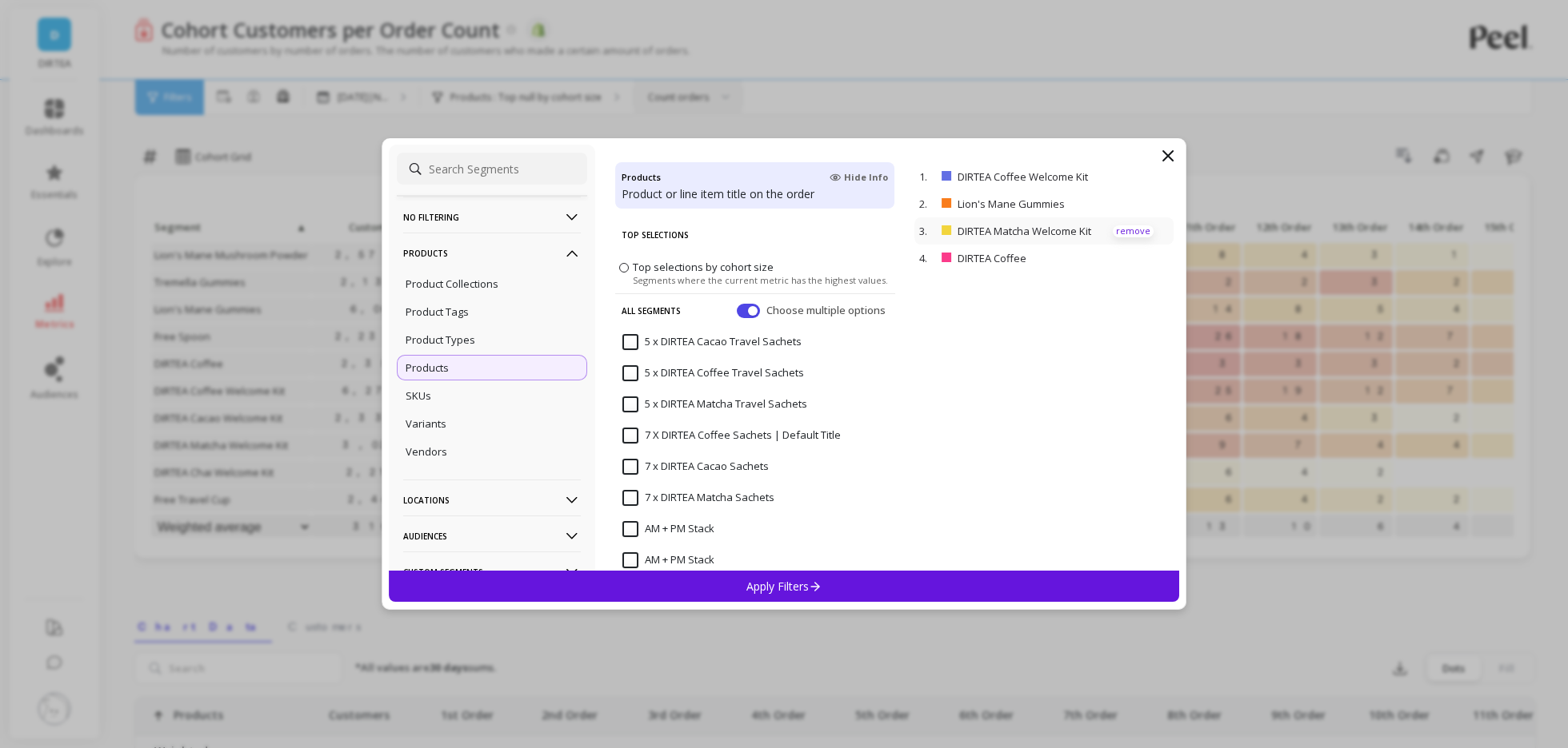
click at [1130, 225] on p "remove" at bounding box center [1133, 231] width 41 height 12
click at [1127, 207] on p "remove" at bounding box center [1133, 204] width 41 height 12
click at [765, 578] on div "Apply Filters" at bounding box center [784, 586] width 790 height 31
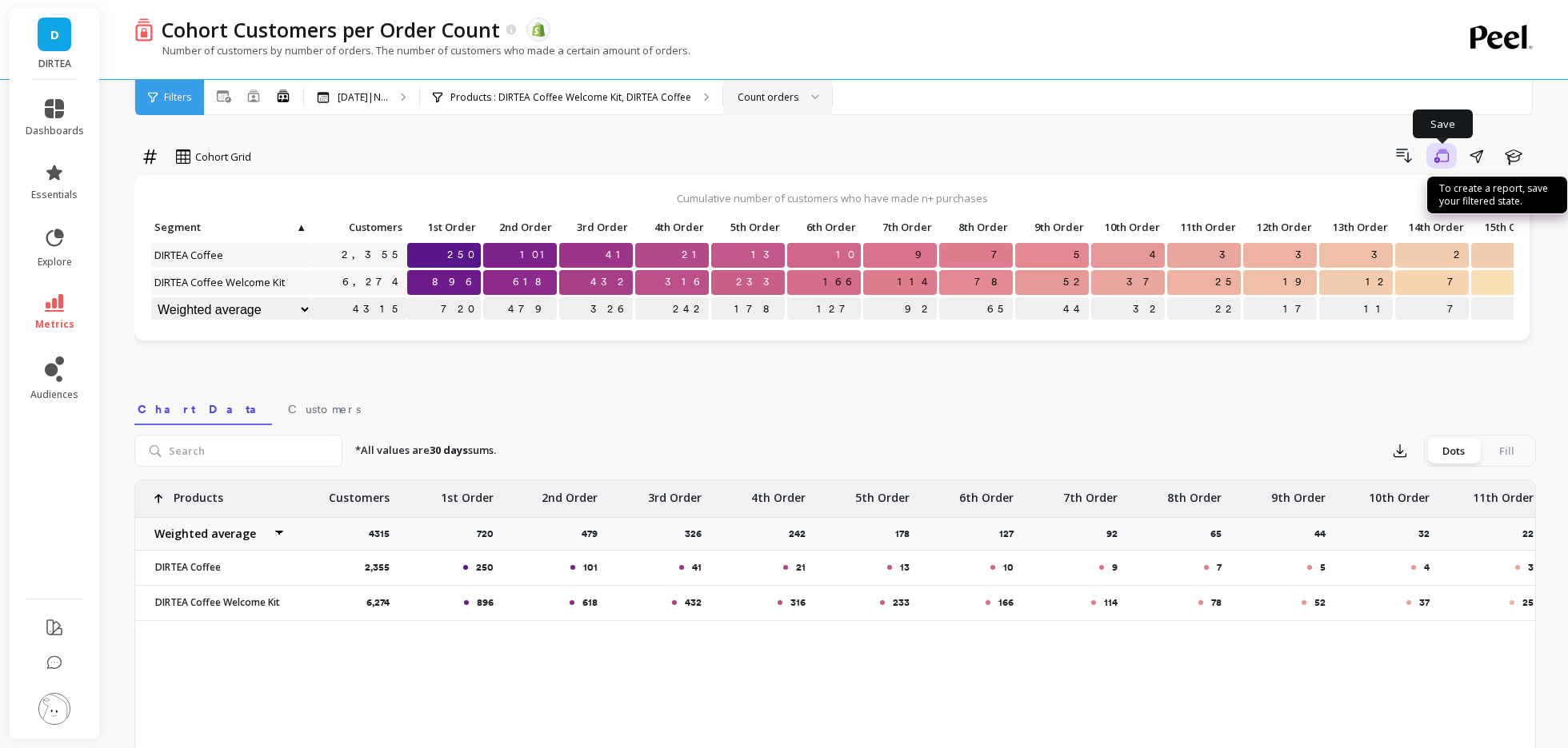
click at [1432, 160] on button "Save" at bounding box center [1441, 156] width 30 height 26
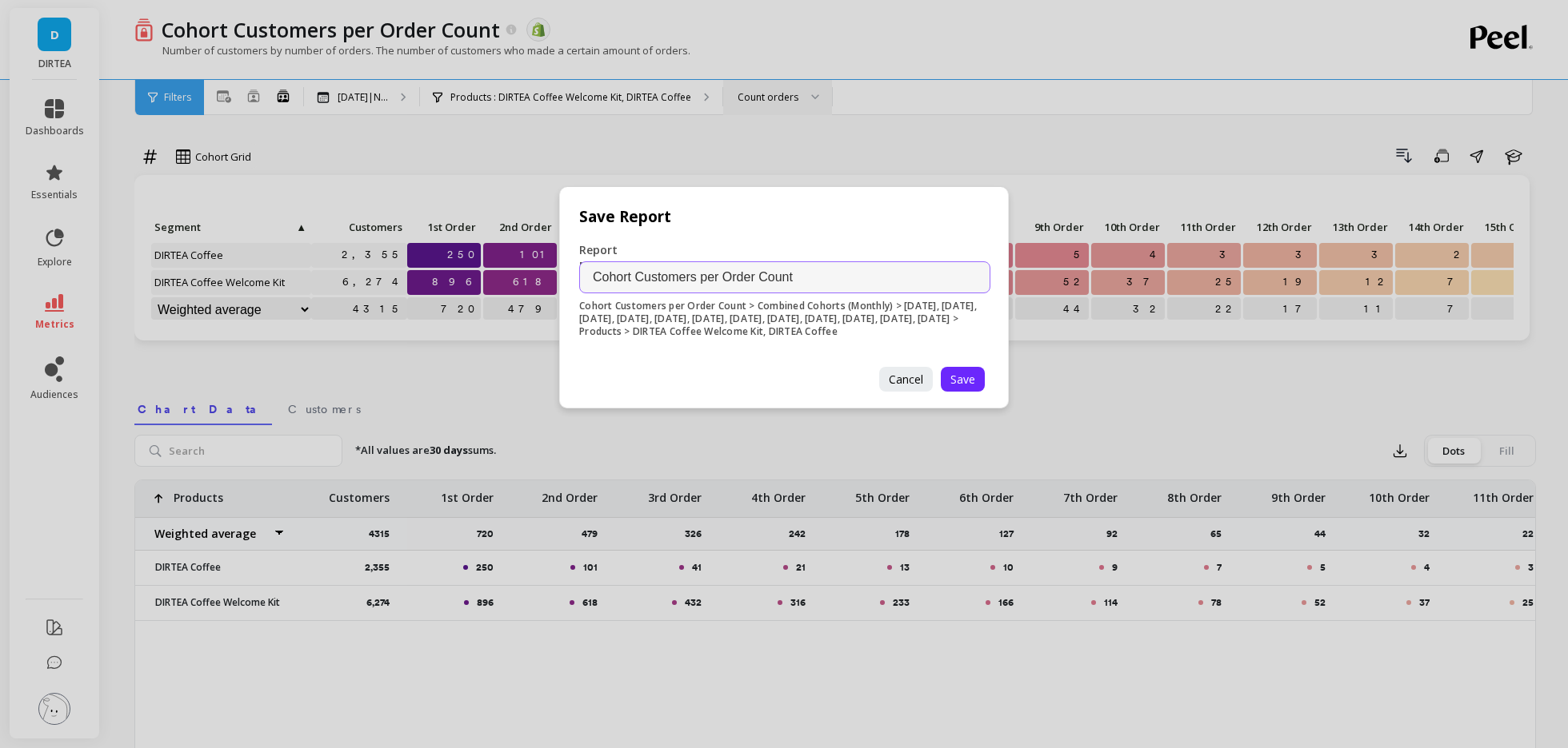
click at [837, 277] on input "Cohort Customers per Order Count" at bounding box center [784, 277] width 411 height 32
type input "Cohort Customers per Order Count by Product"
click at [956, 372] on span "Save" at bounding box center [962, 380] width 25 height 15
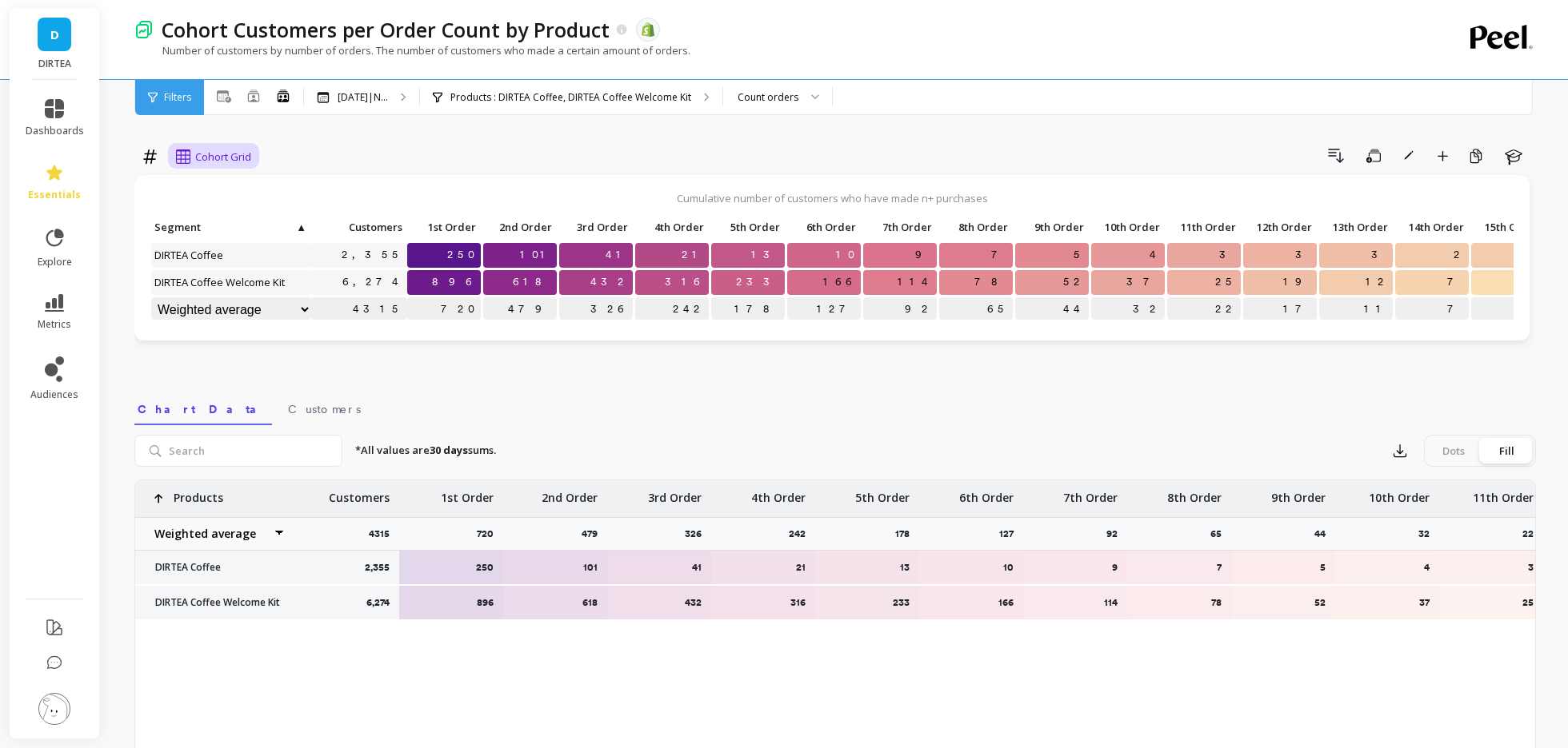
click at [194, 146] on div "Cohort Grid" at bounding box center [213, 156] width 85 height 27
click at [194, 148] on div "Cohort Grid" at bounding box center [213, 156] width 75 height 19
click at [144, 152] on icon at bounding box center [150, 156] width 15 height 15
click at [259, 135] on div "Absolute selected, 1 of 2. 2 results available. Use Up and Down to choose optio…" at bounding box center [834, 546] width 1402 height 964
click at [55, 168] on icon at bounding box center [54, 172] width 16 height 15
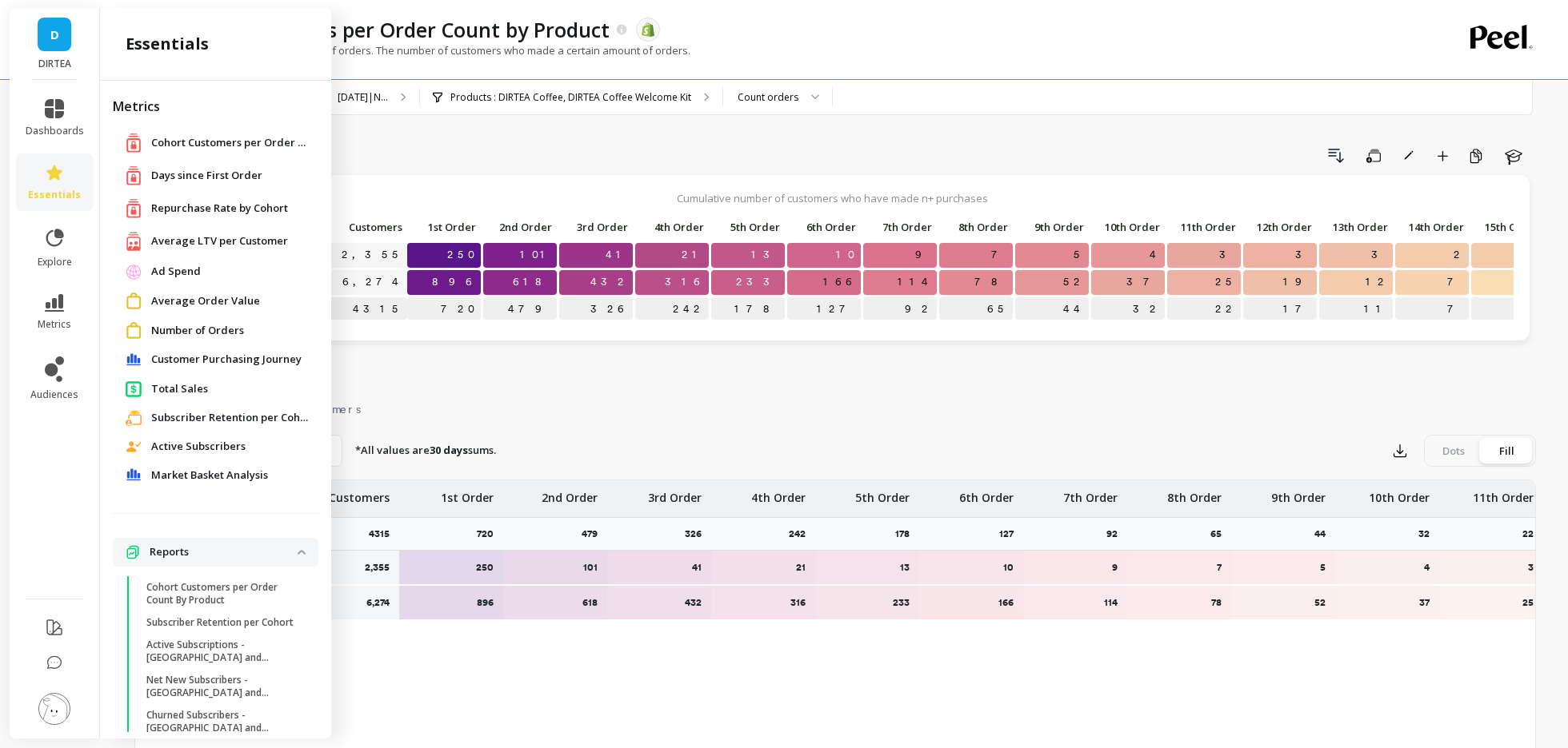
scroll to position [33, 0]
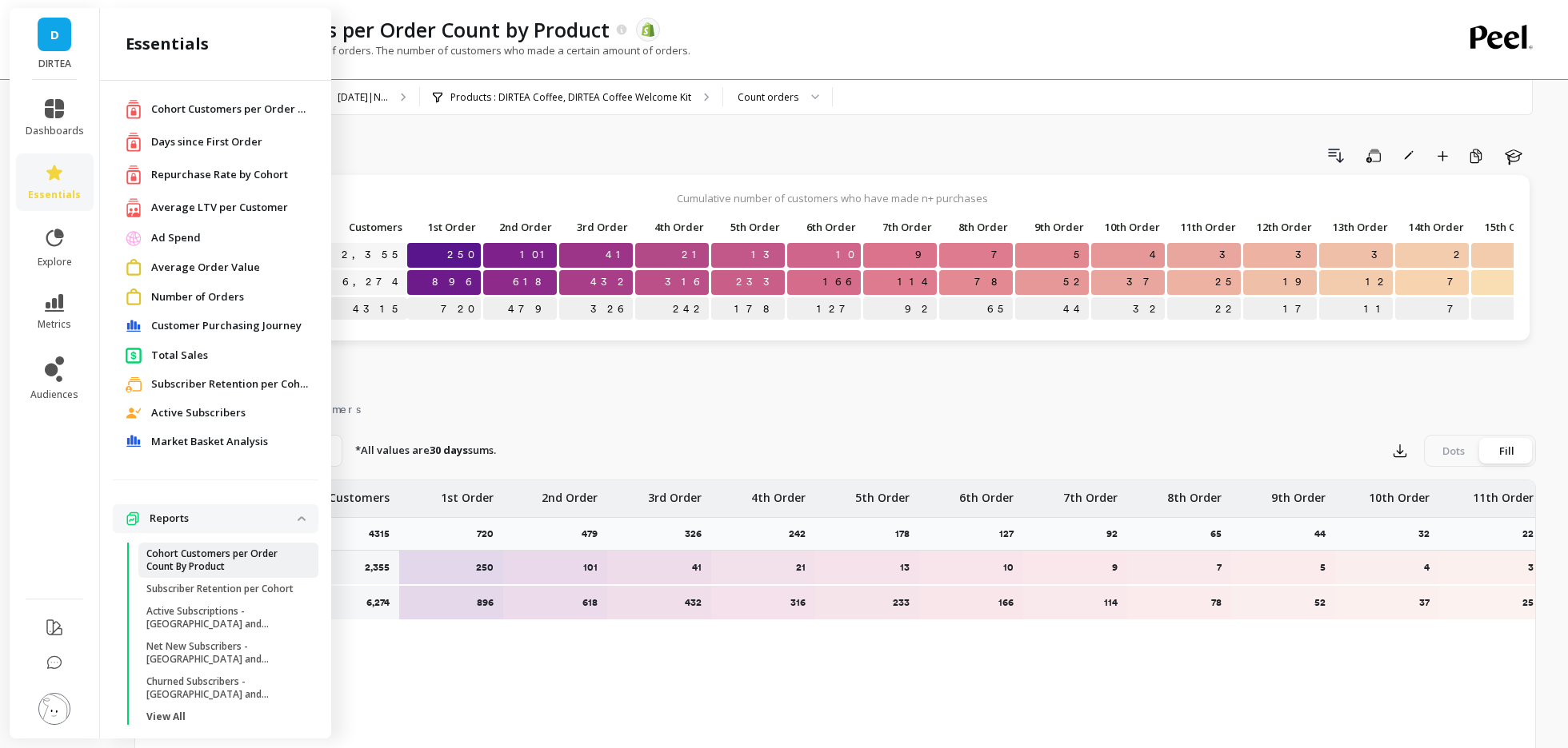
click at [212, 562] on p "Cohort Customers per Order Count By Product" at bounding box center [222, 561] width 152 height 26
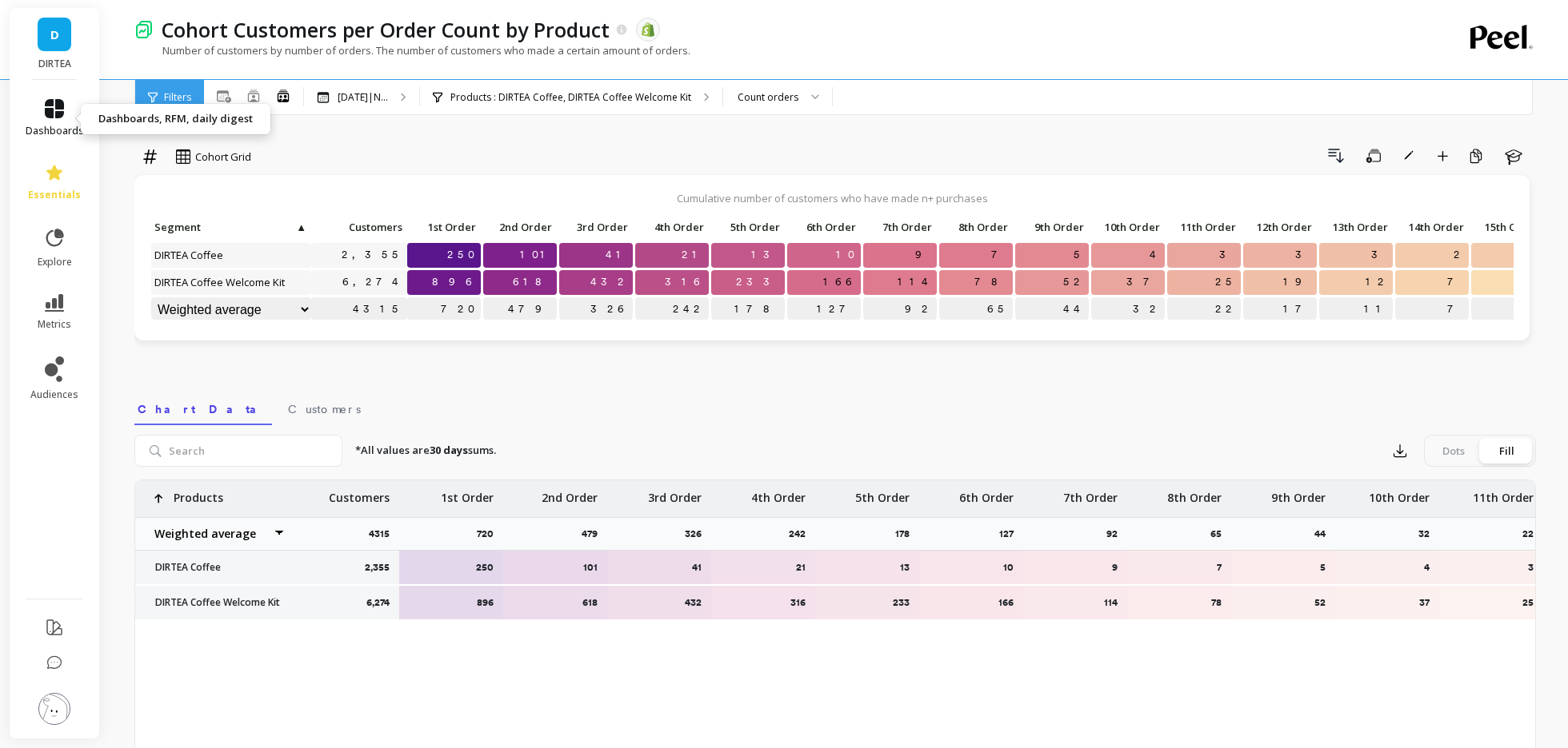
click at [40, 111] on link "dashboards" at bounding box center [55, 118] width 58 height 39
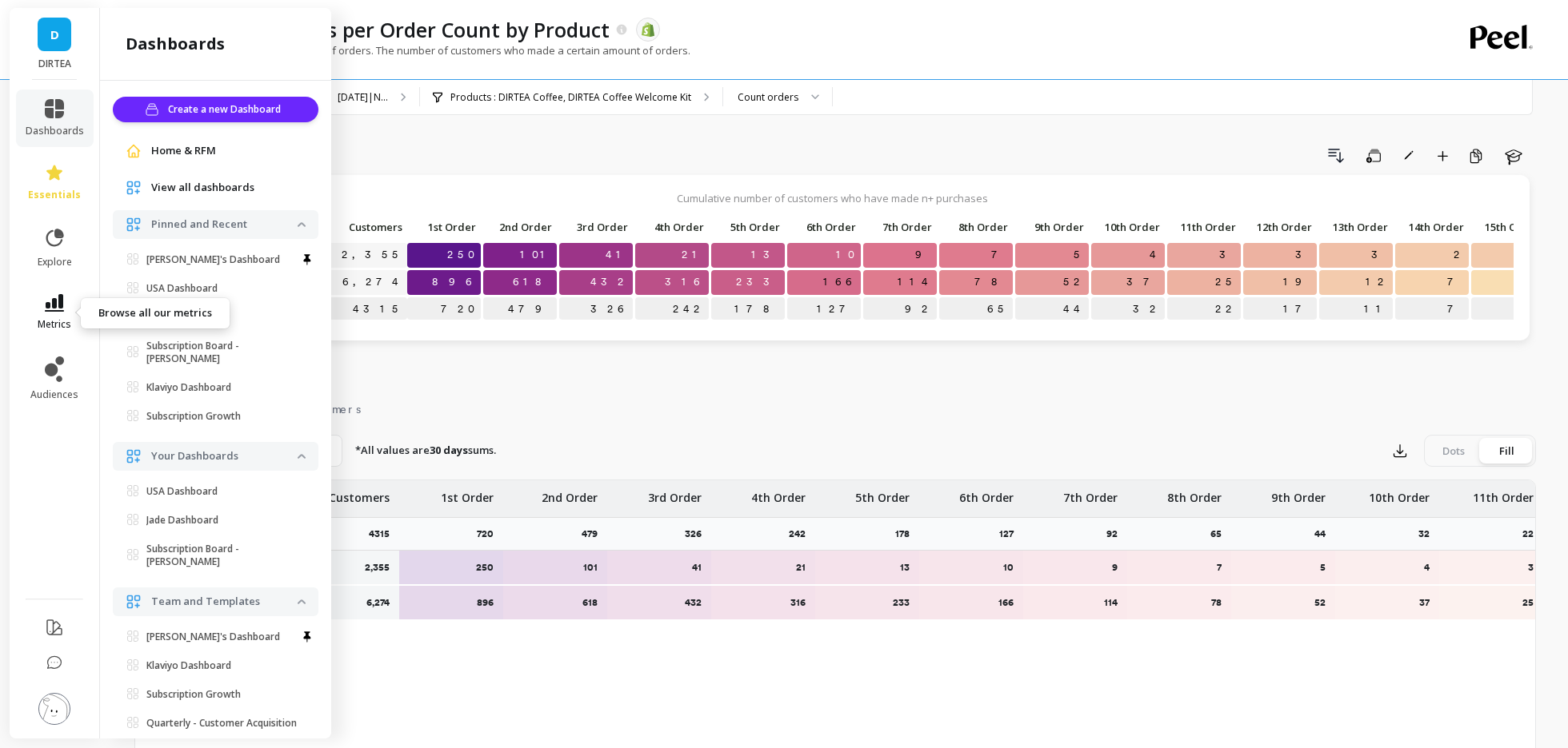
click at [55, 296] on icon at bounding box center [54, 303] width 19 height 18
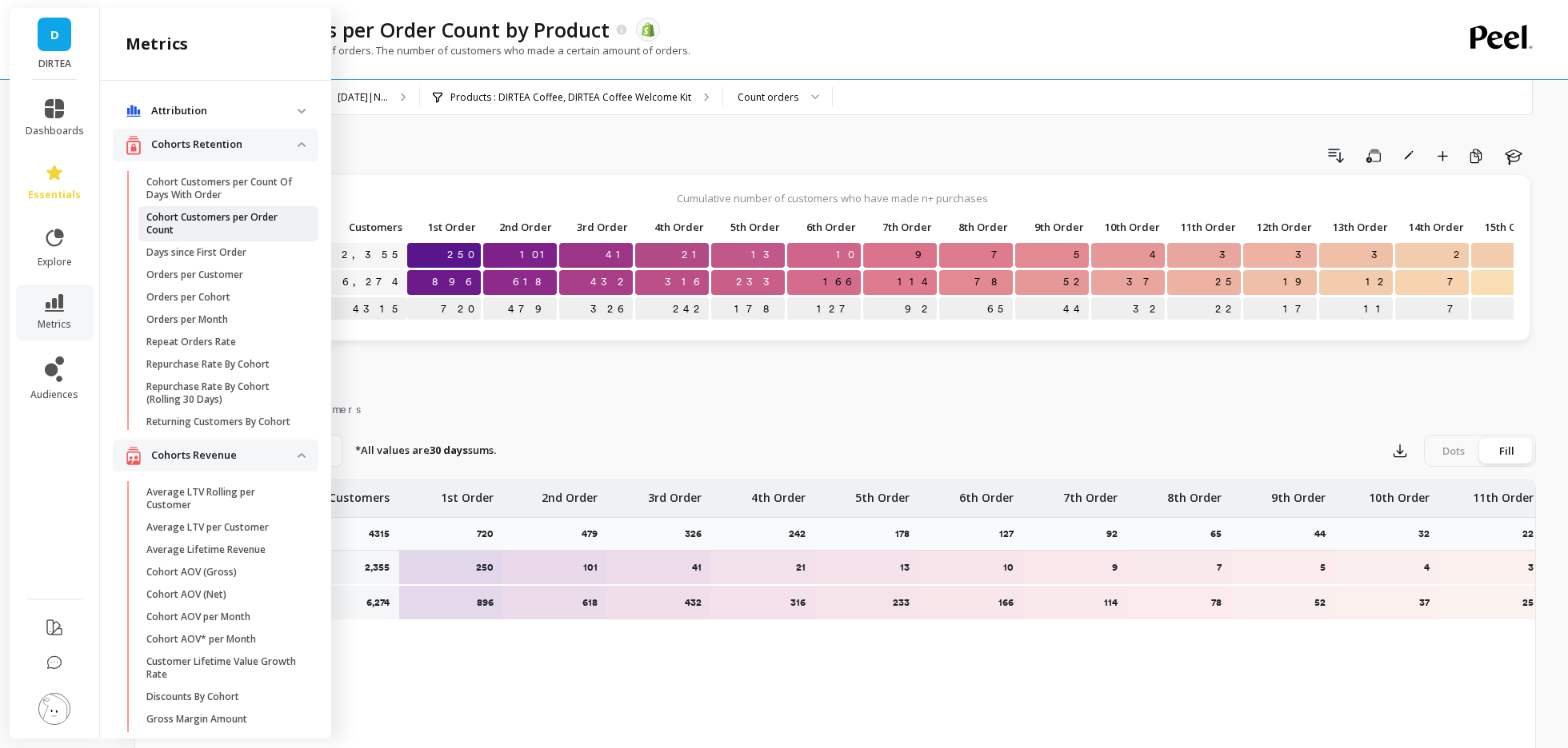
click at [212, 217] on p "Cohort Customers per Order Count" at bounding box center [222, 224] width 152 height 26
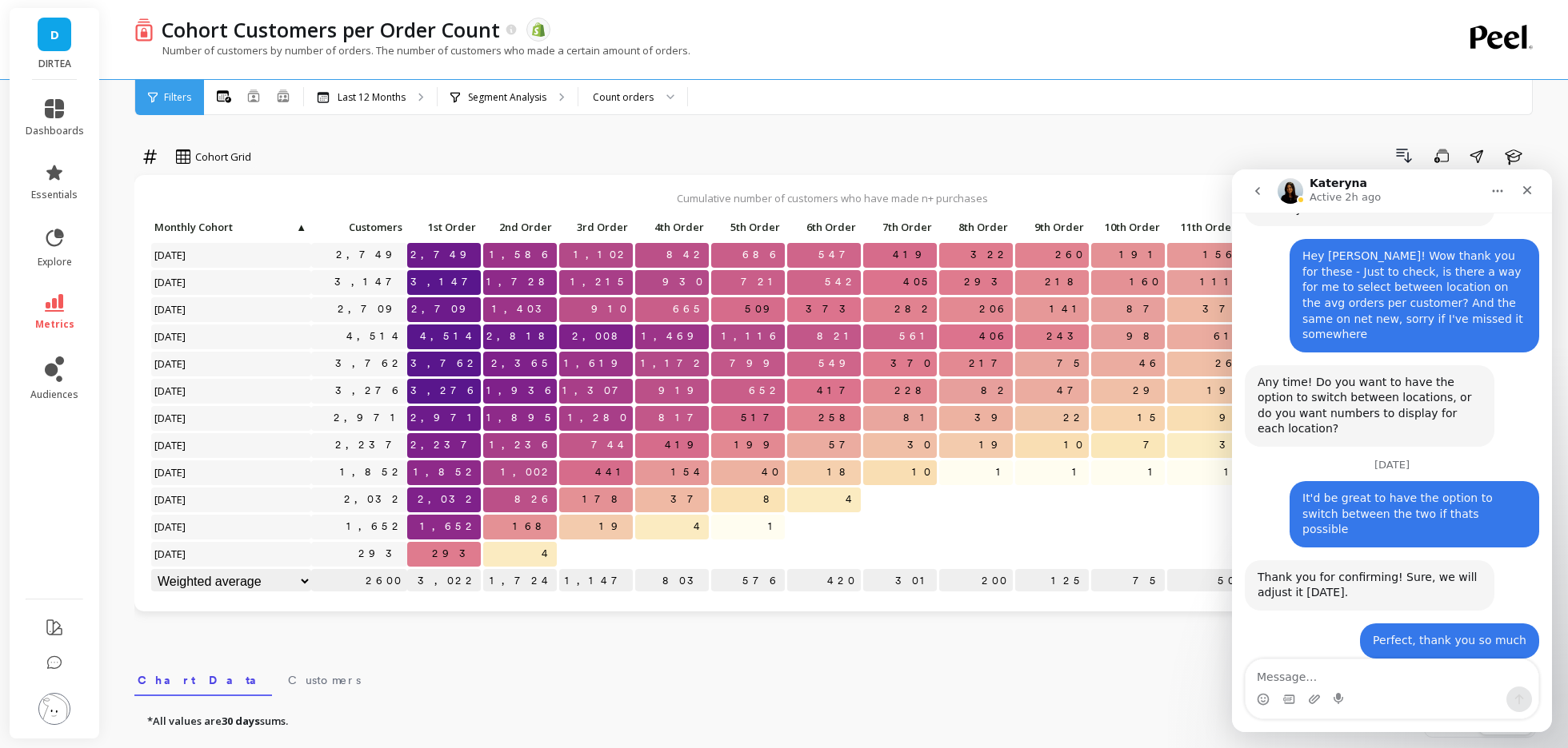
scroll to position [4503, 0]
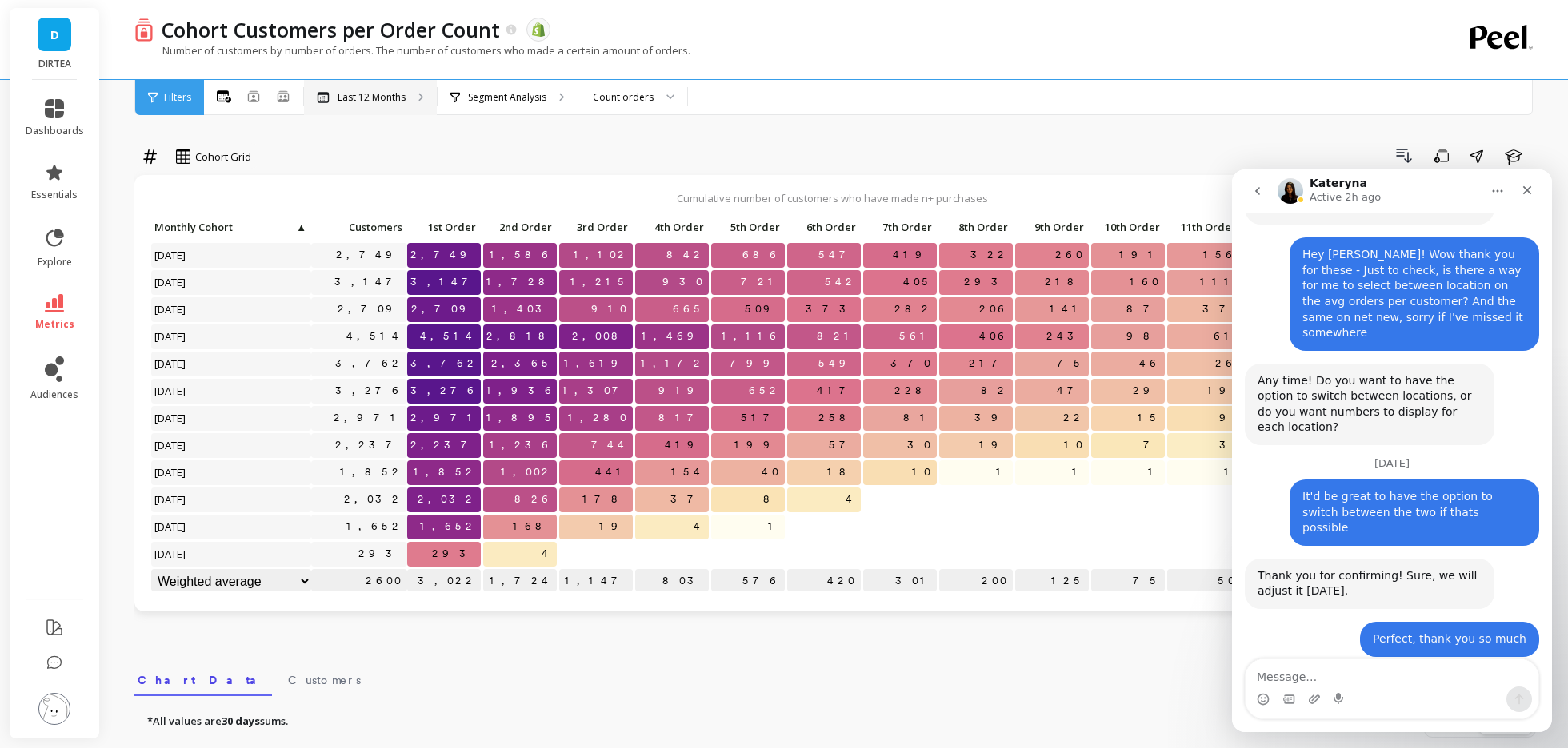
click at [361, 101] on p "Last 12 Months" at bounding box center [371, 98] width 68 height 13
click at [456, 96] on icon at bounding box center [455, 98] width 9 height 11
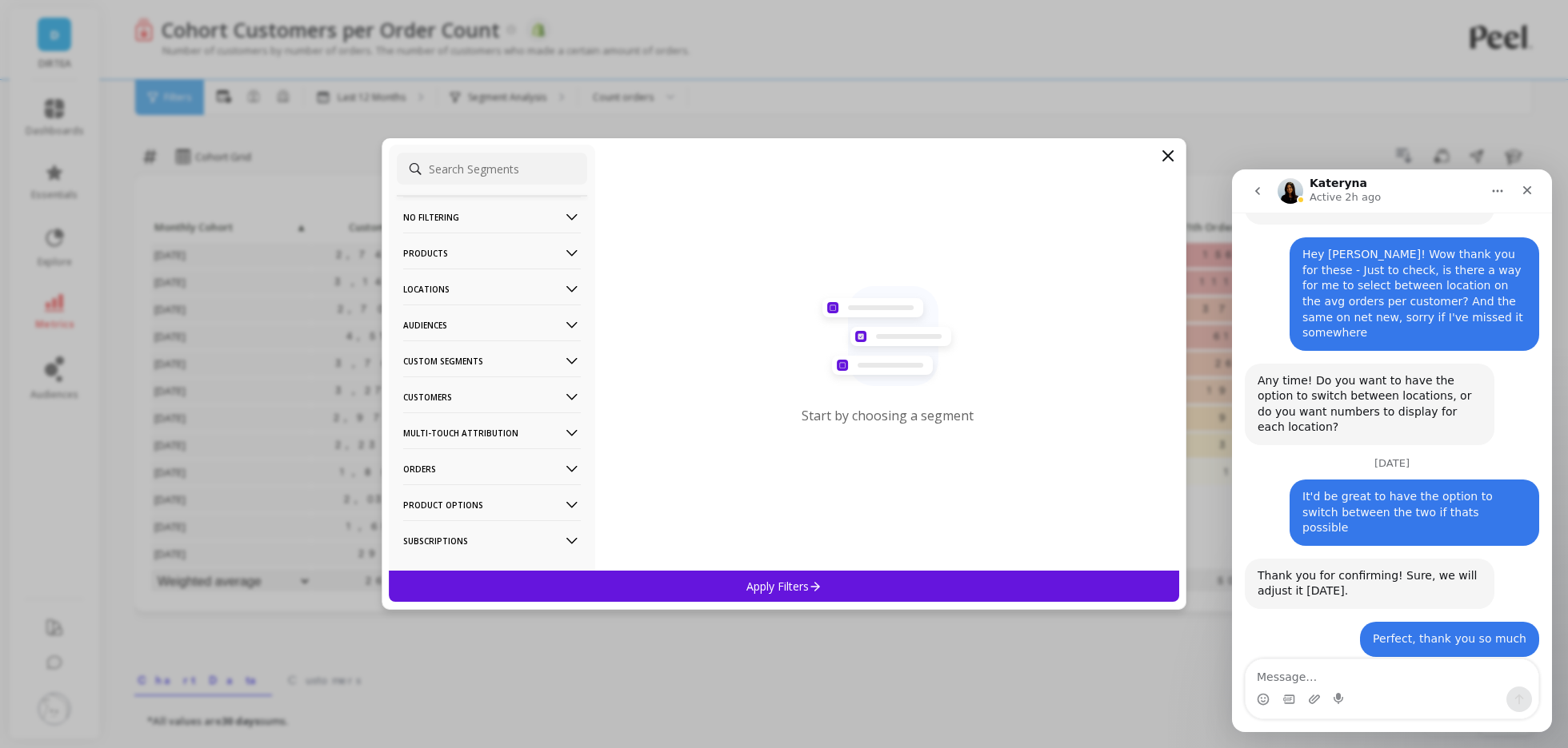
click at [460, 253] on p "Products" at bounding box center [492, 253] width 177 height 41
click at [447, 374] on p "Products" at bounding box center [427, 368] width 43 height 15
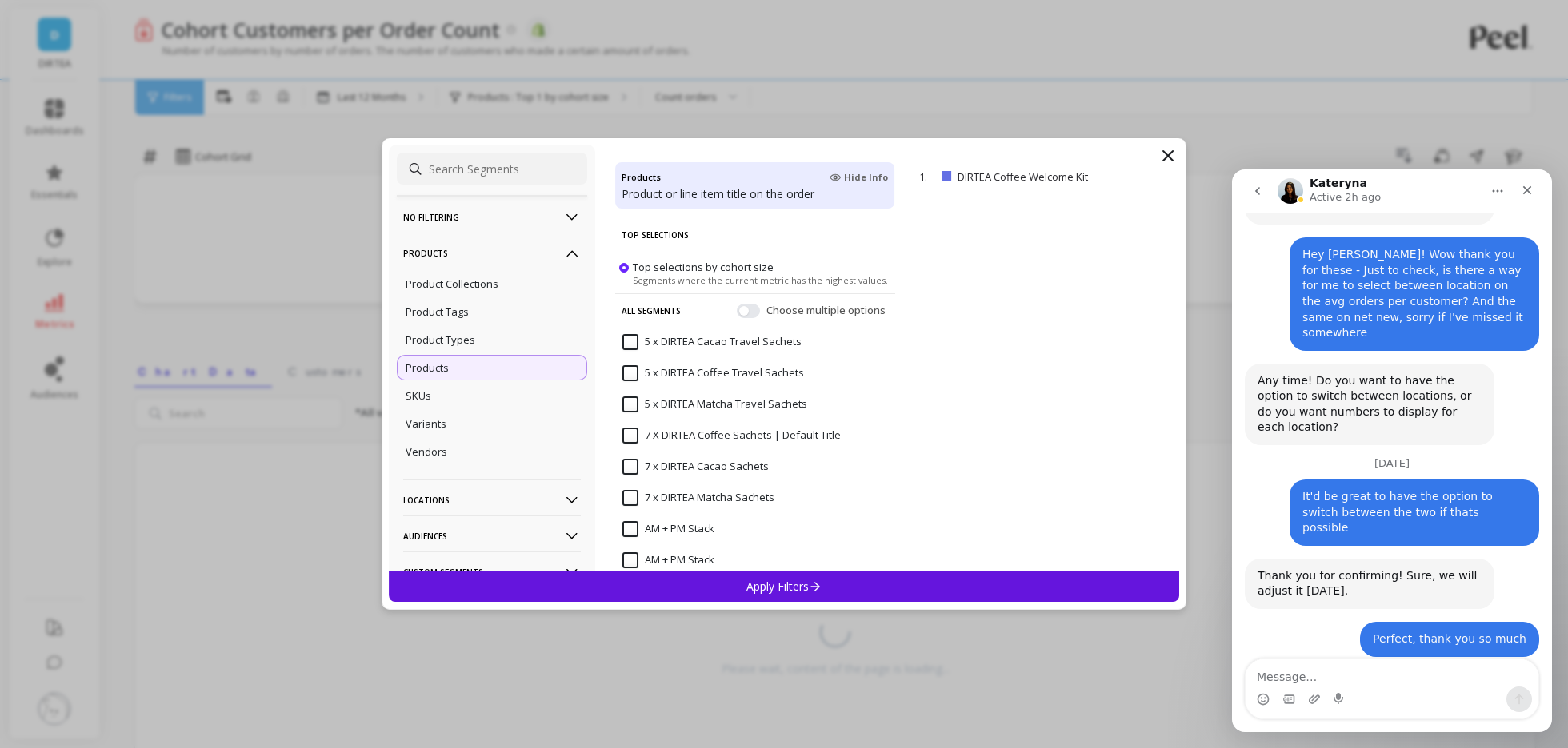
click at [760, 307] on div "Choose multiple options" at bounding box center [812, 310] width 152 height 16
click at [745, 312] on button "button" at bounding box center [748, 311] width 23 height 15
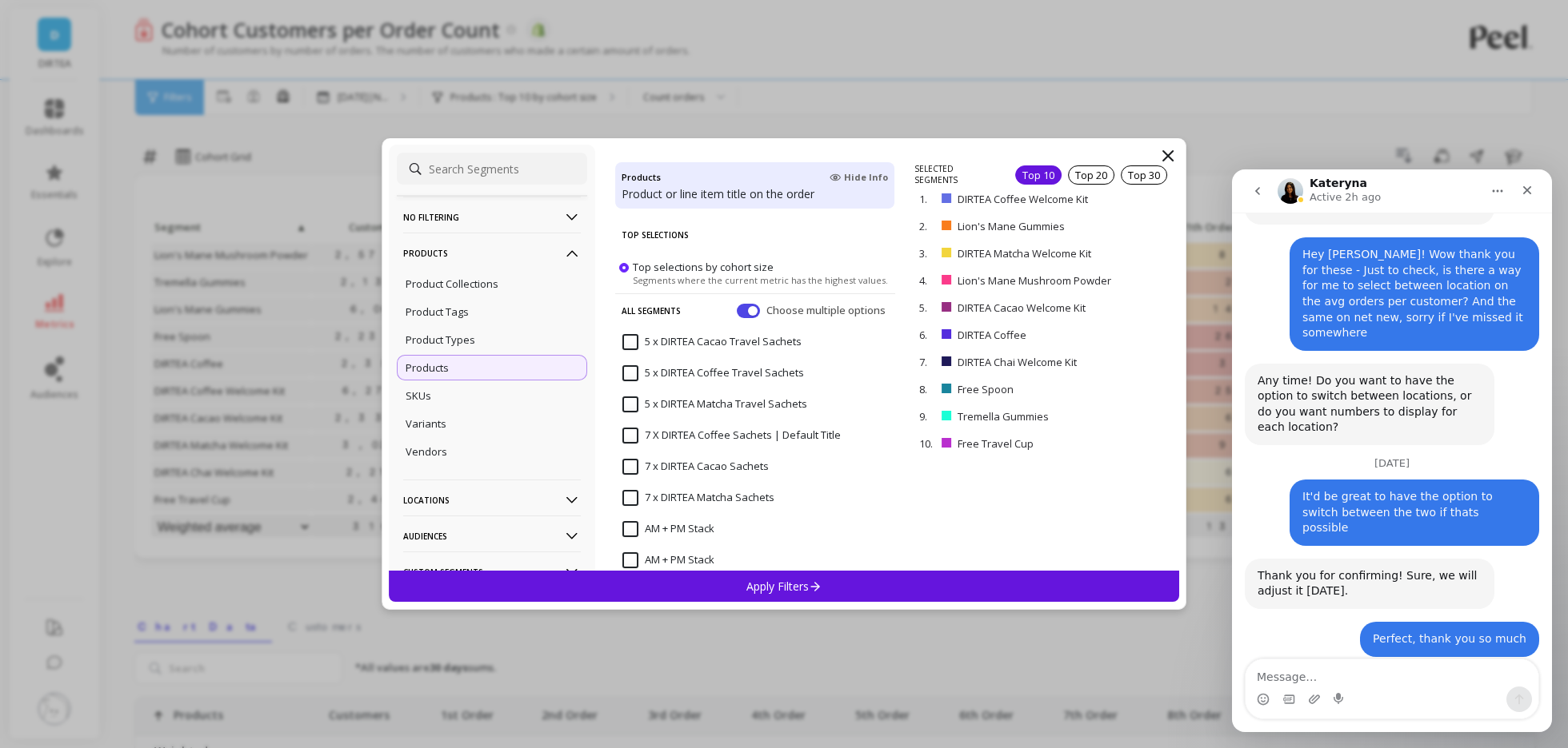
drag, startPoint x: 1142, startPoint y: 443, endPoint x: 1142, endPoint y: 429, distance: 14.0
click at [0, 0] on p "remove" at bounding box center [0, 0] width 0 height 0
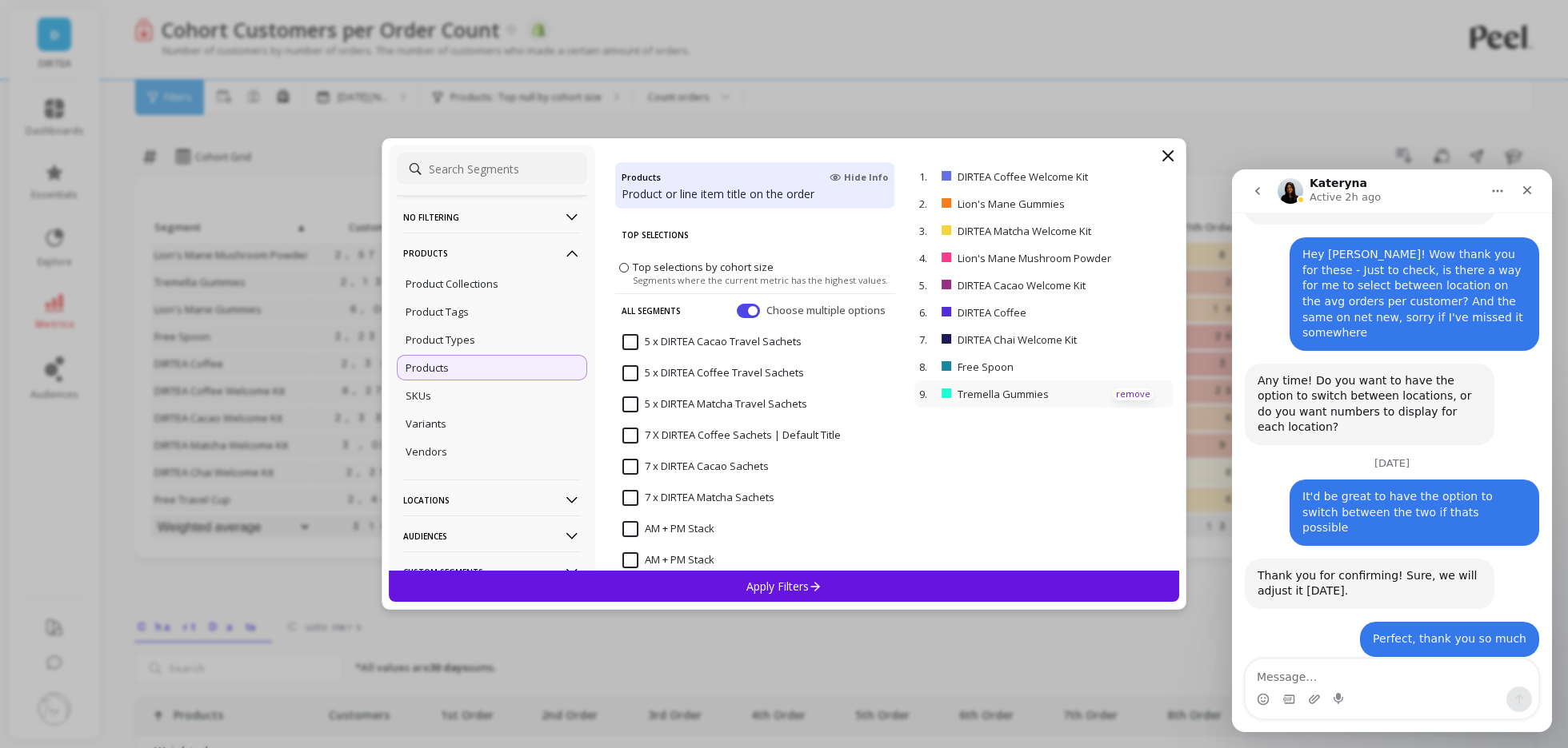
click at [1129, 390] on p "remove" at bounding box center [1133, 394] width 41 height 12
click at [1120, 366] on p "remove" at bounding box center [1133, 367] width 41 height 12
click at [1124, 336] on p "remove" at bounding box center [1133, 340] width 41 height 12
click at [1136, 277] on div "5. DIRTEA Cacao Welcome Kit remove" at bounding box center [1043, 284] width 259 height 27
click at [1135, 253] on p "remove" at bounding box center [1133, 259] width 41 height 12
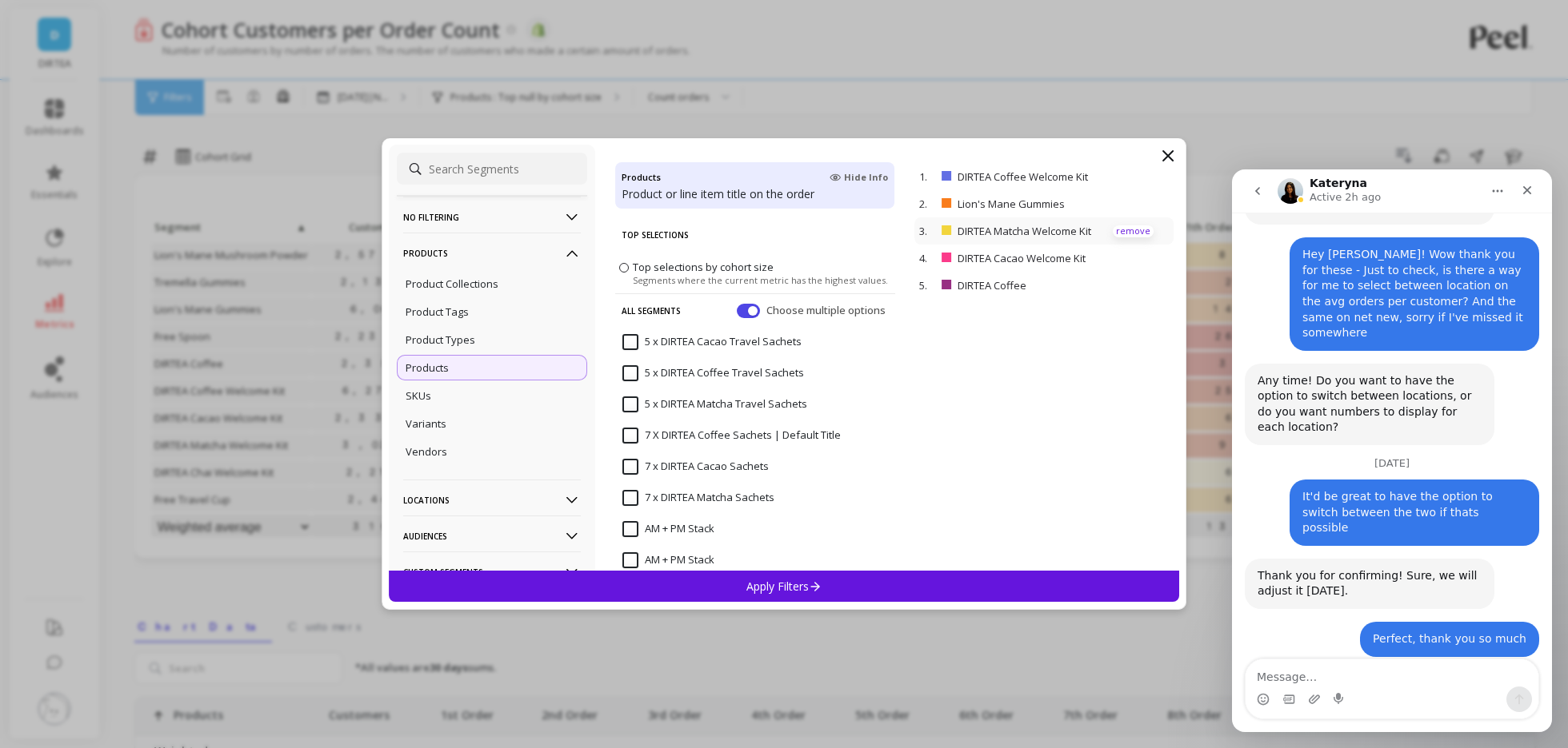
click at [1133, 235] on p "remove" at bounding box center [1133, 231] width 41 height 12
click at [1124, 200] on p "remove" at bounding box center [1133, 204] width 41 height 12
click at [1124, 201] on p "remove" at bounding box center [1133, 204] width 41 height 12
click at [867, 578] on div "Apply Filters" at bounding box center [784, 586] width 790 height 31
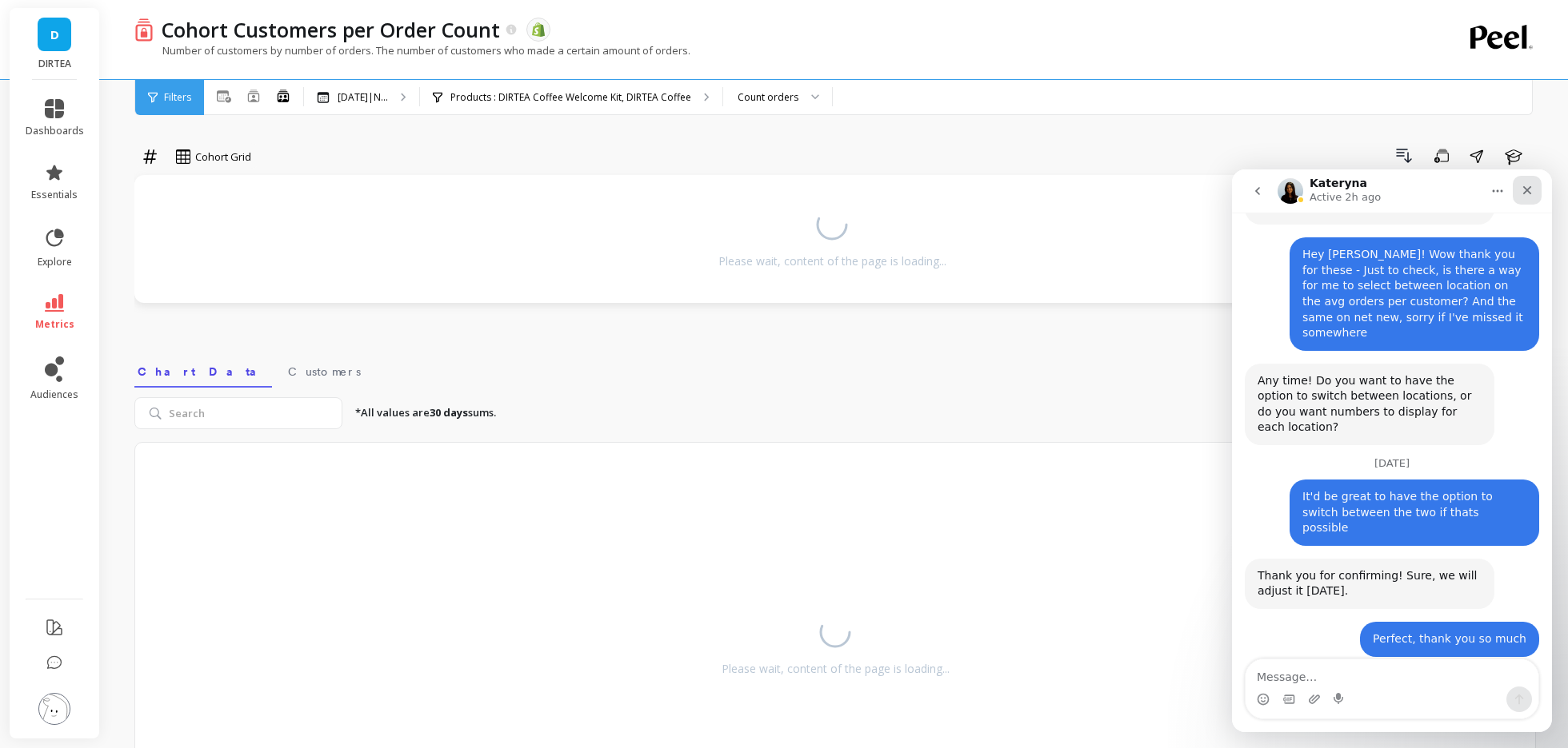
click at [1523, 186] on icon "Close" at bounding box center [1527, 190] width 13 height 13
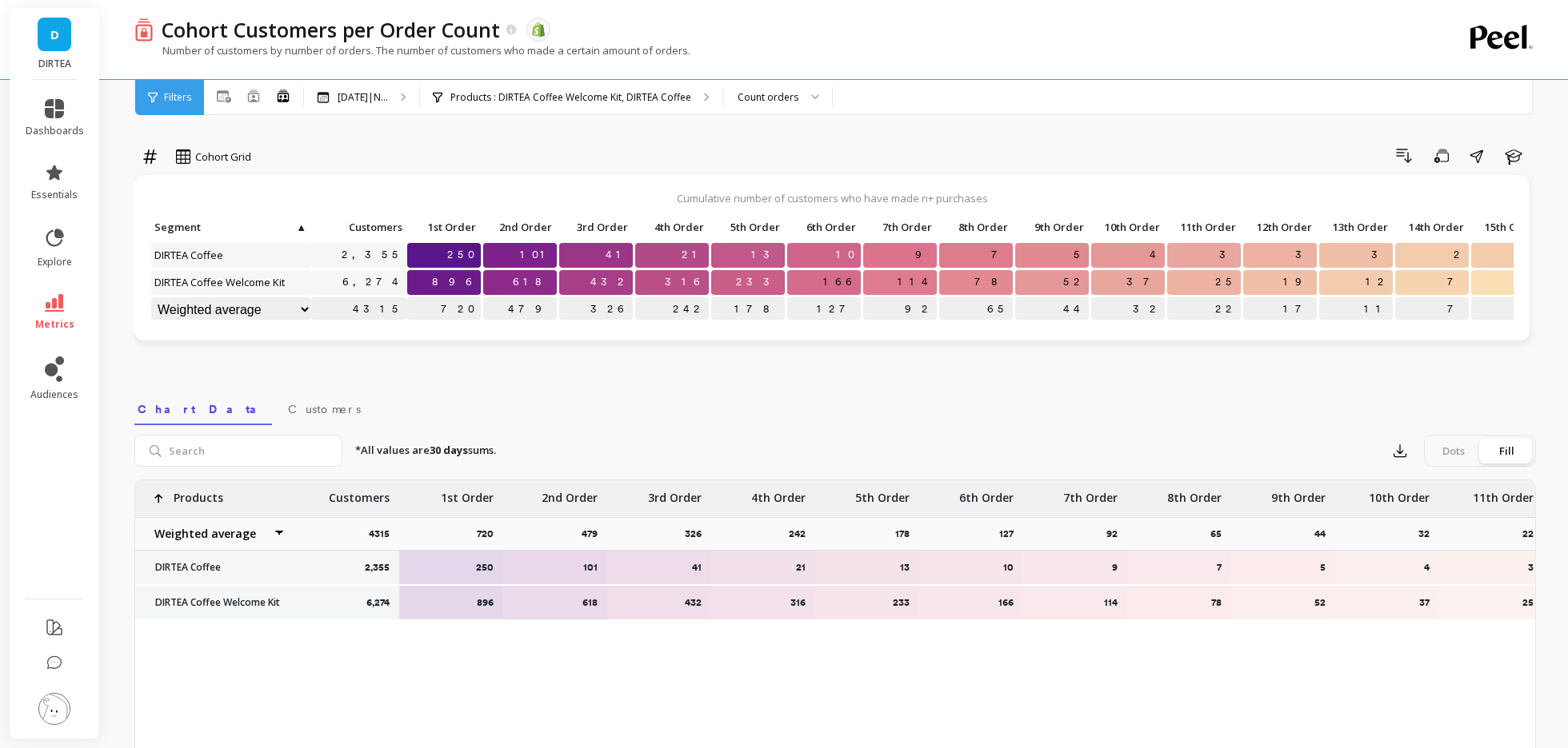
scroll to position [4503, 0]
click at [287, 104] on button at bounding box center [284, 96] width 15 height 16
click at [287, 93] on icon at bounding box center [284, 95] width 15 height 14
click at [370, 103] on p "Oct 2024|N..." at bounding box center [362, 98] width 51 height 13
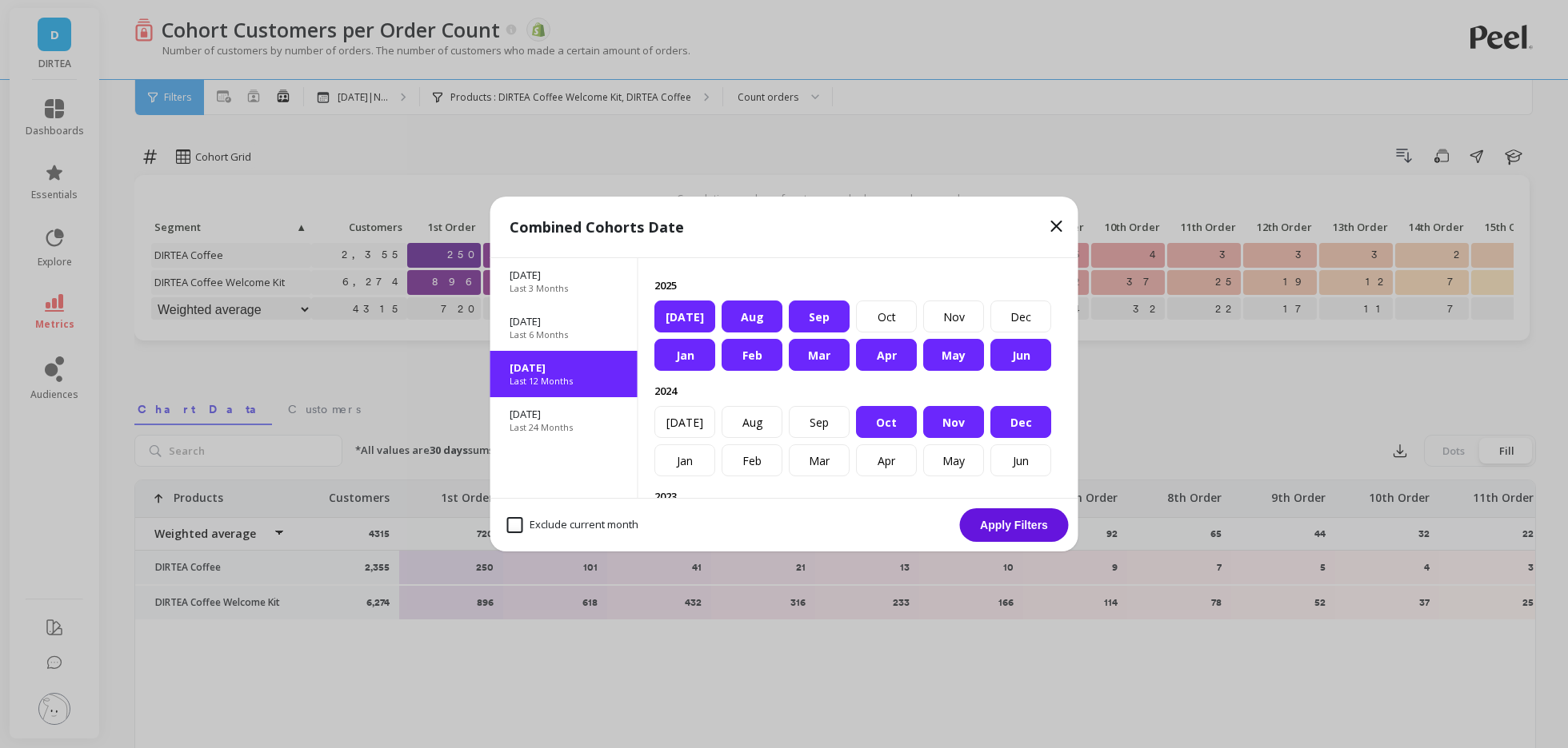
click at [1057, 224] on icon at bounding box center [1056, 226] width 9 height 9
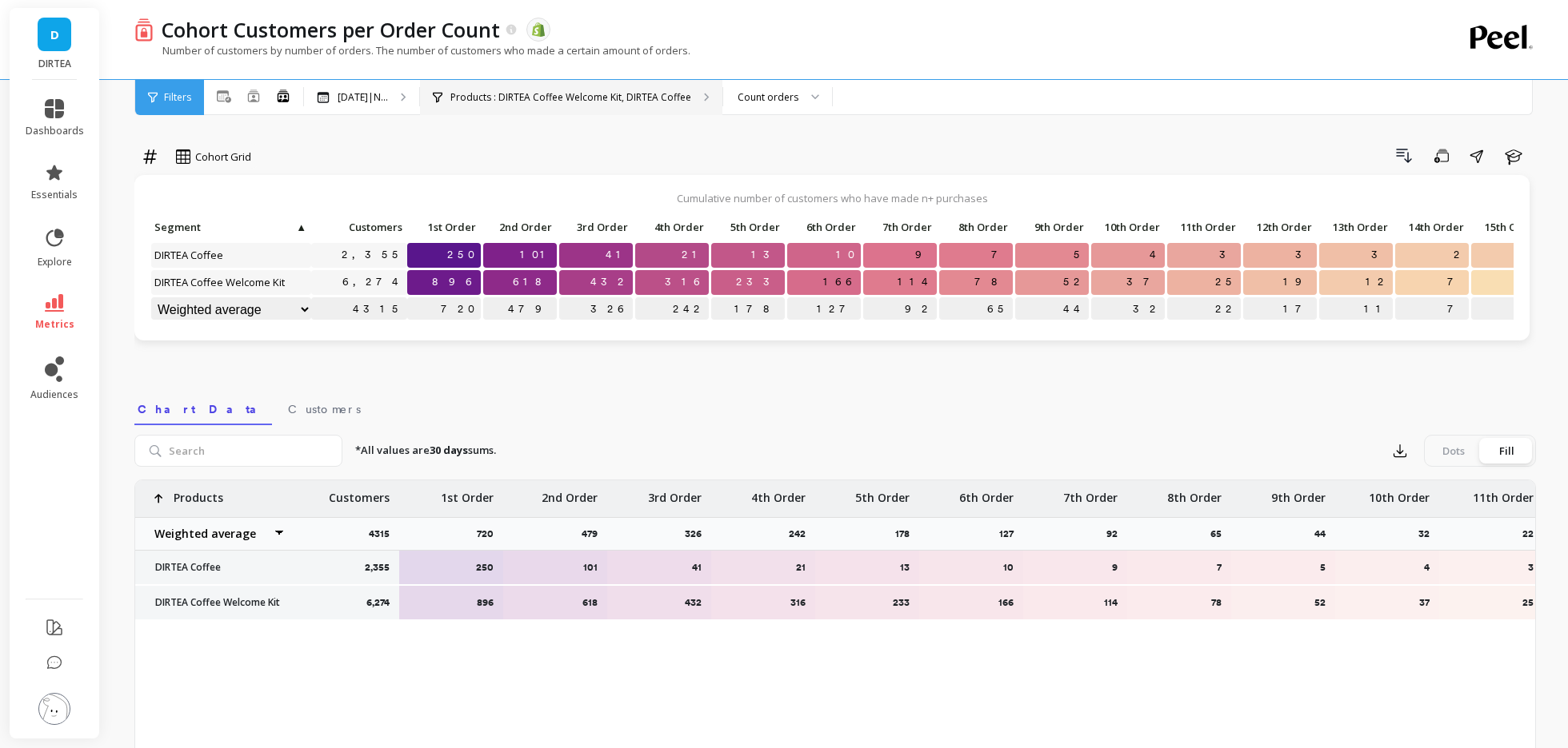
click at [529, 97] on p "Products : DIRTEA Coffee Welcome Kit, DIRTEA Coffee" at bounding box center [570, 98] width 241 height 13
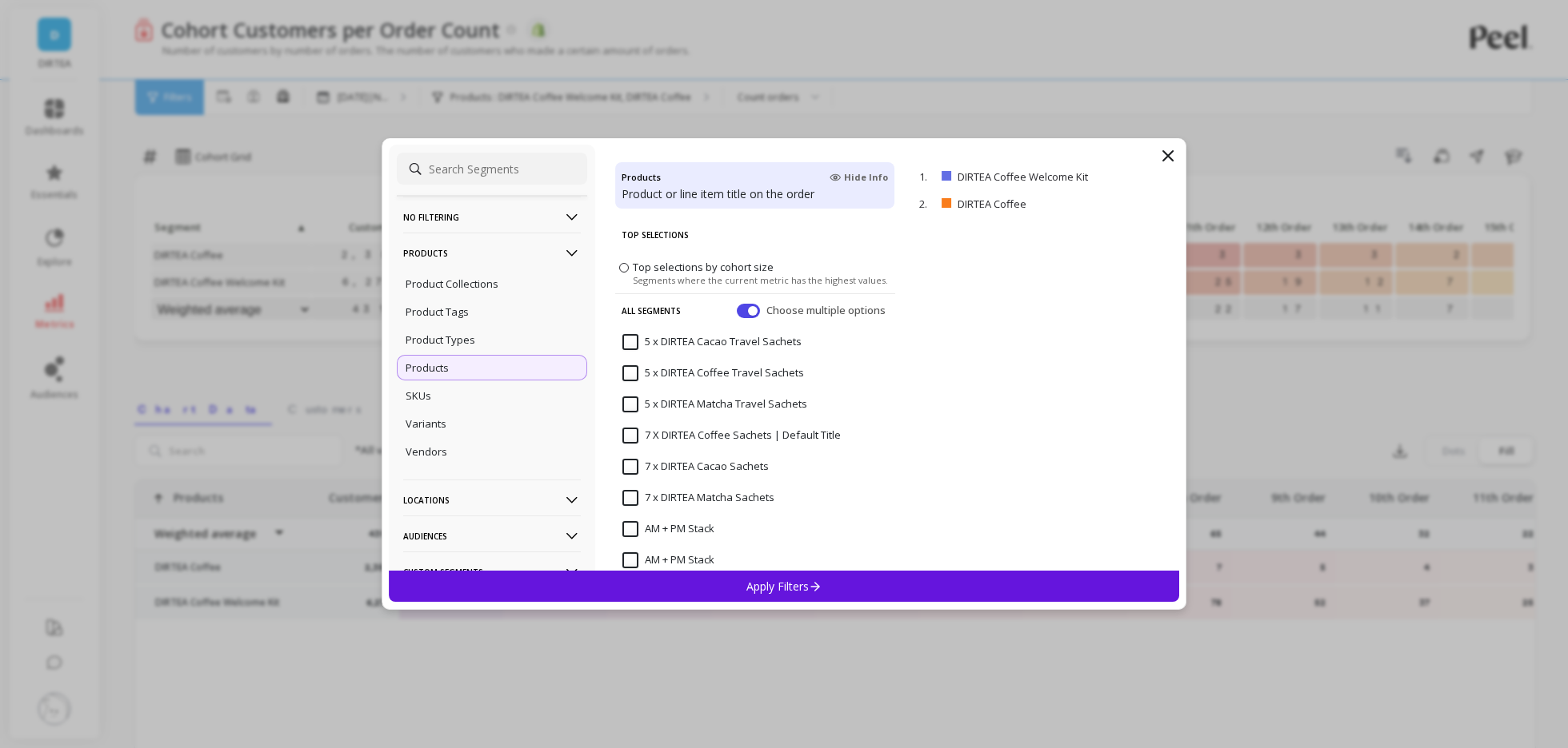
click at [1169, 158] on icon at bounding box center [1168, 156] width 9 height 9
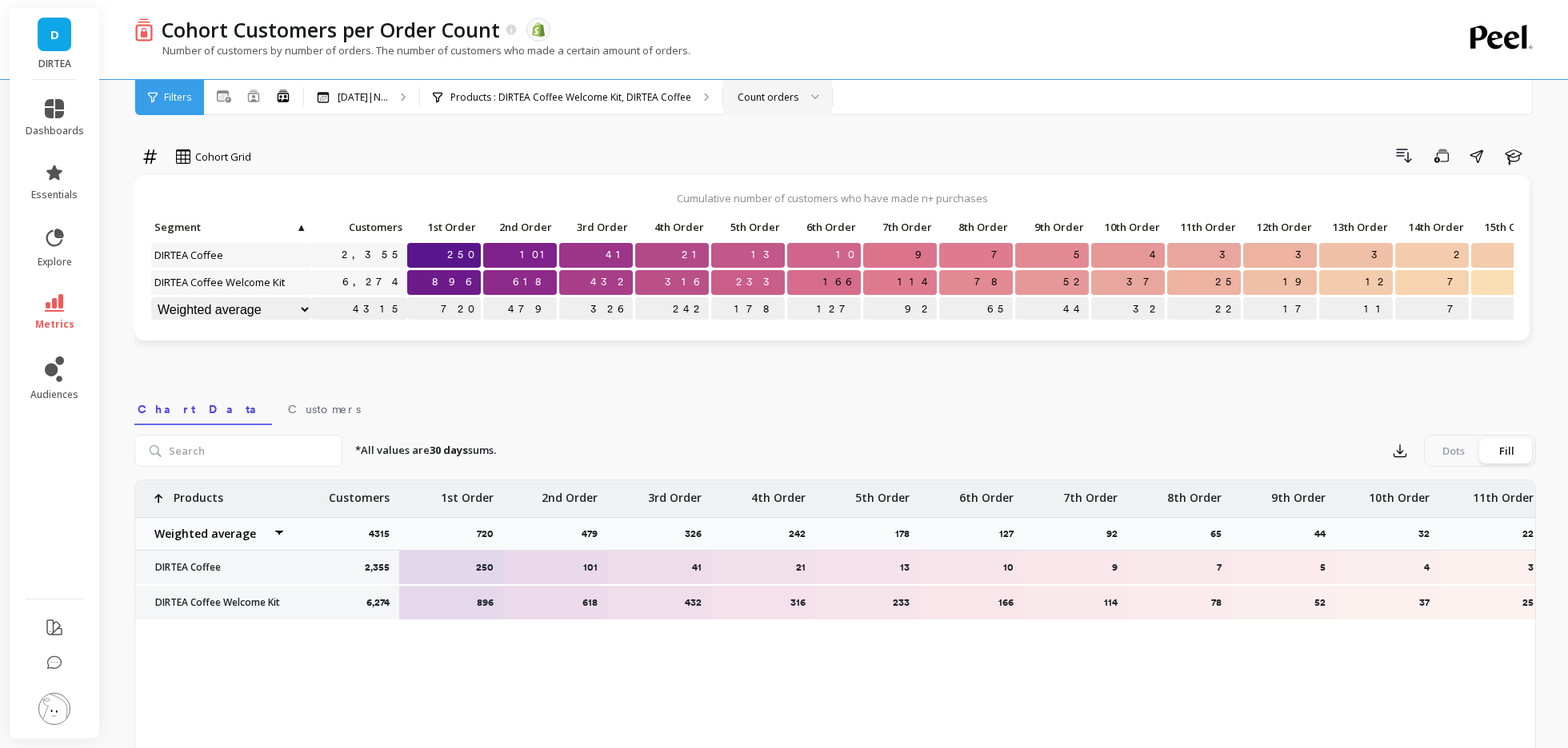
click at [779, 98] on div "Count orders" at bounding box center [768, 97] width 61 height 15
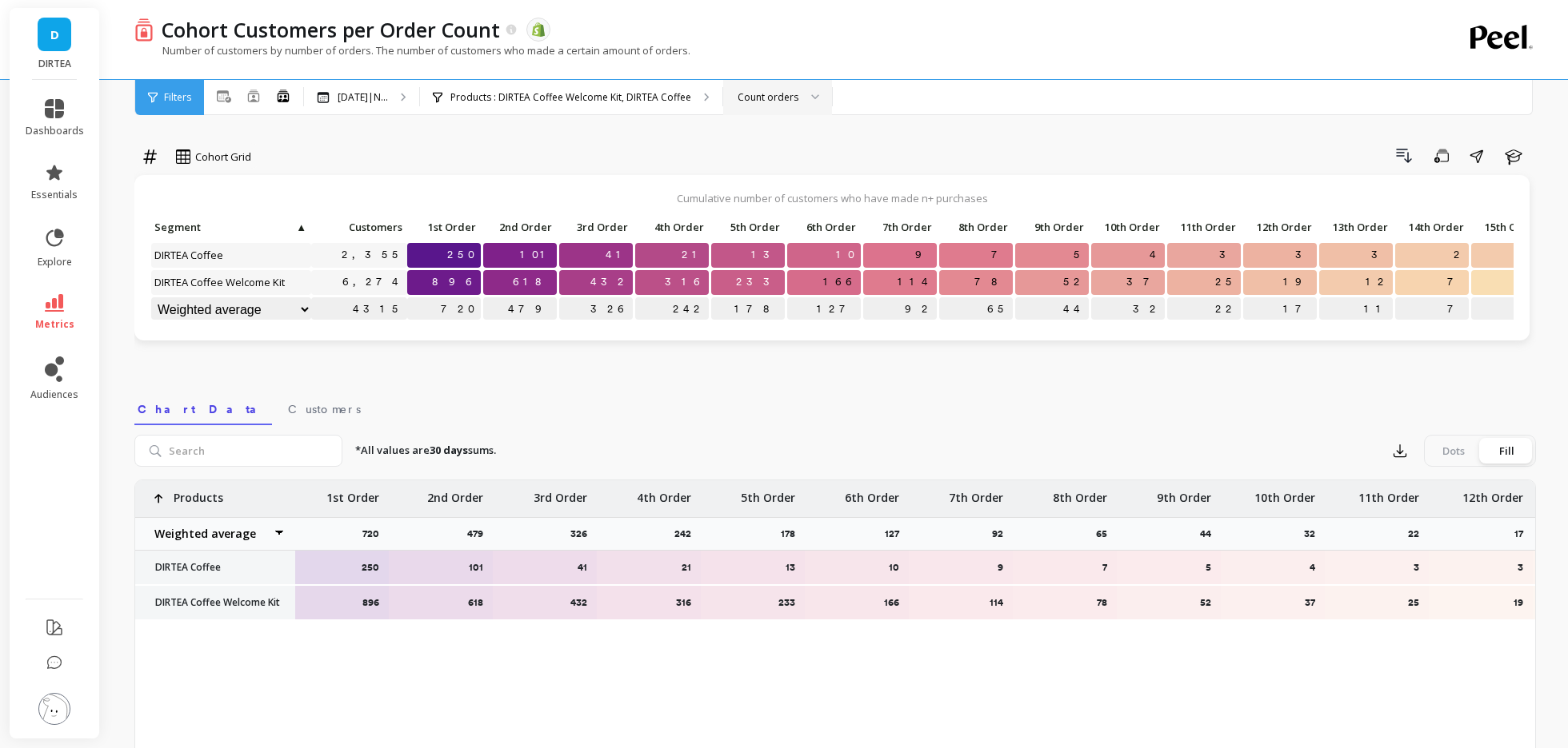
scroll to position [0, 0]
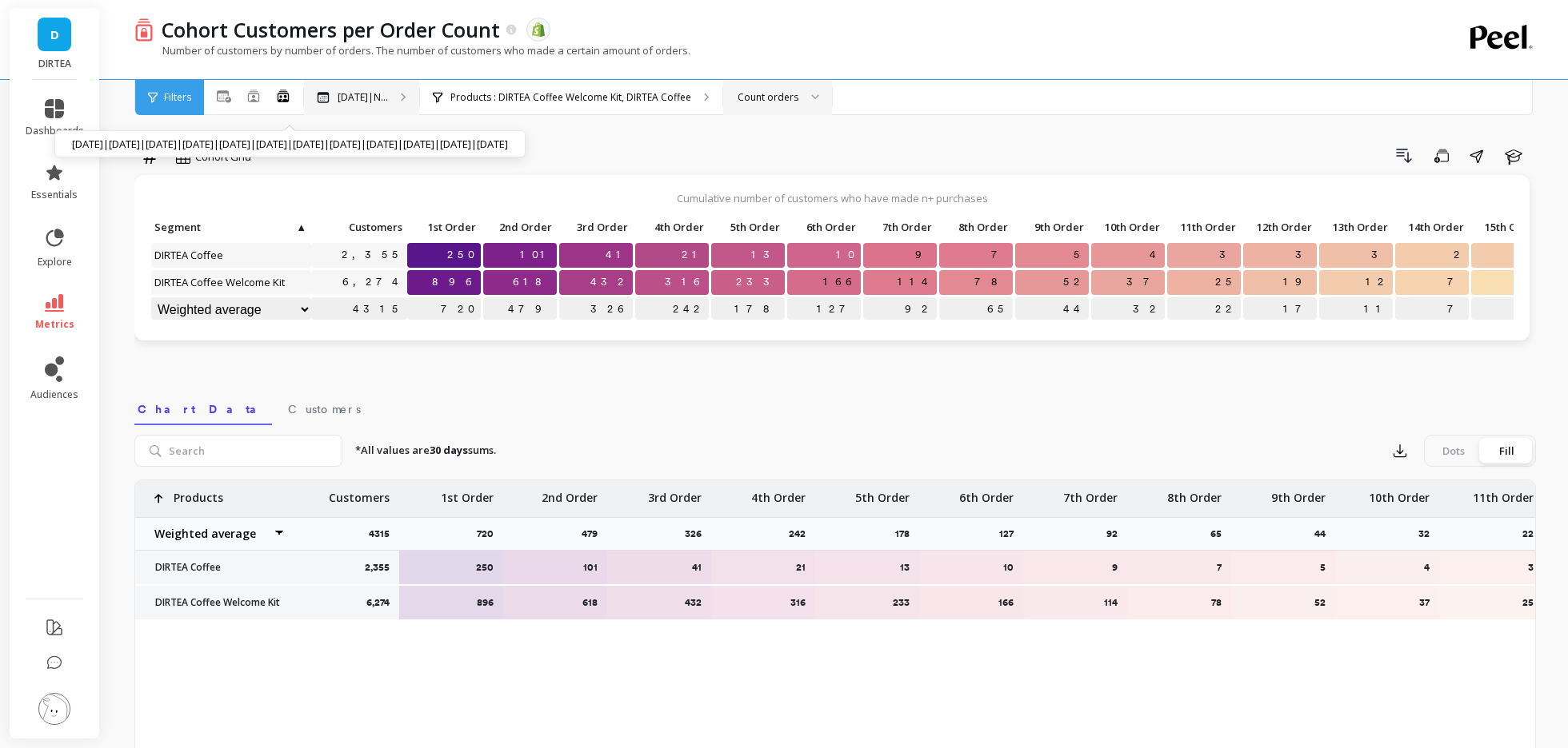
click at [356, 110] on div "Oct 2024|N... Oct 2024|Nov 2024|Dec 2024|Jan 2025|Feb 2025|Mar 2025|Apr 2025|Ma…" at bounding box center [361, 98] width 115 height 35
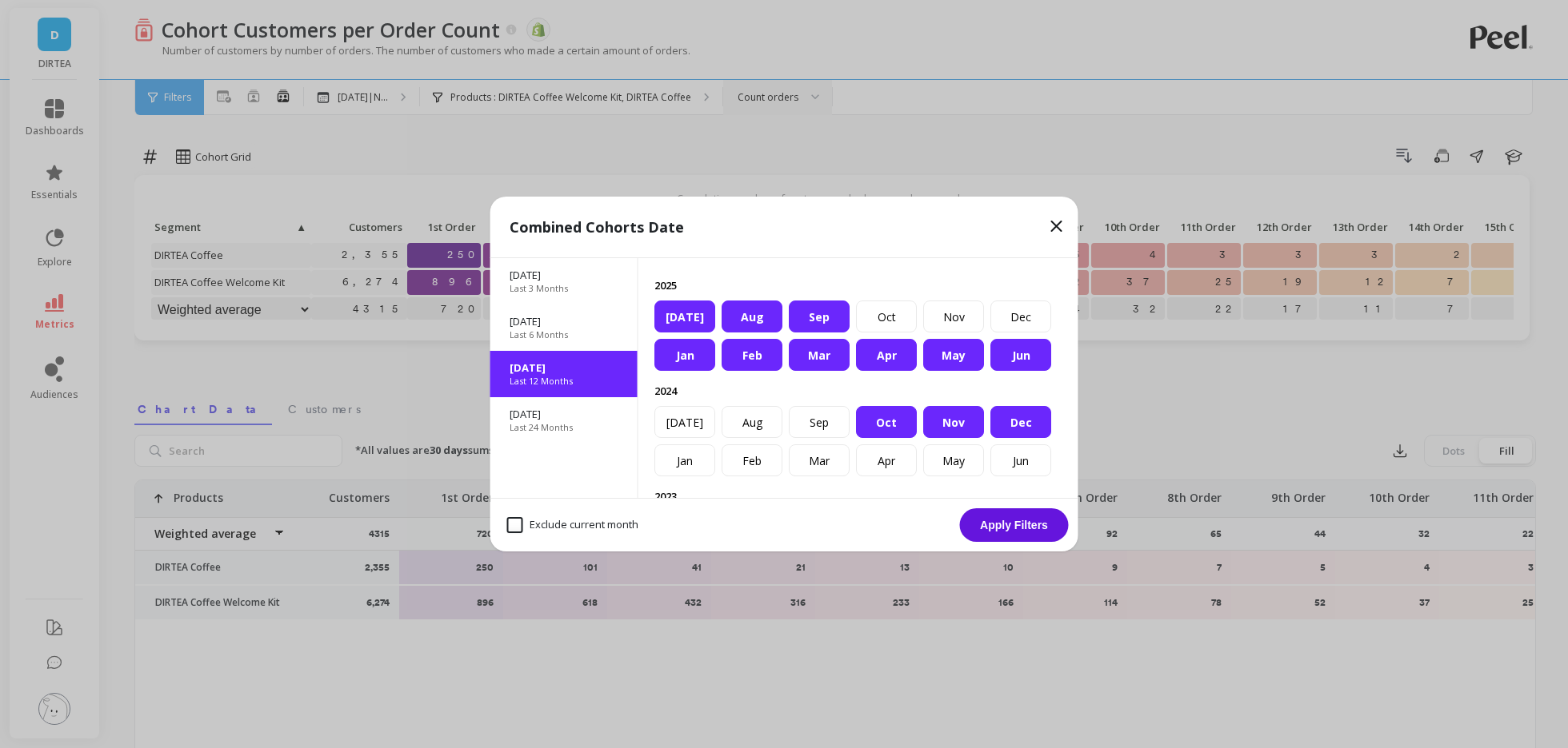
click at [1053, 222] on icon at bounding box center [1056, 226] width 19 height 19
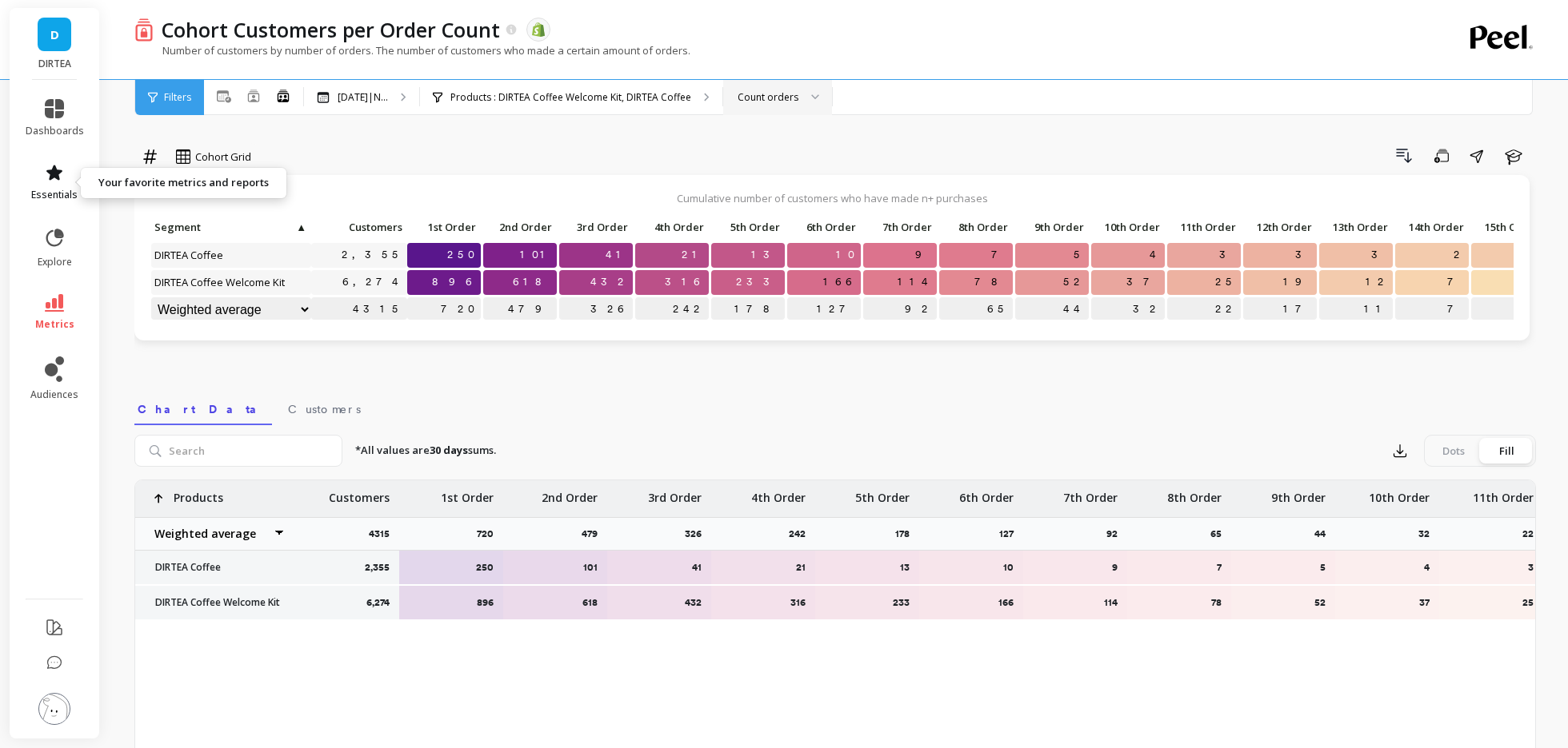
click at [50, 174] on icon at bounding box center [54, 172] width 16 height 15
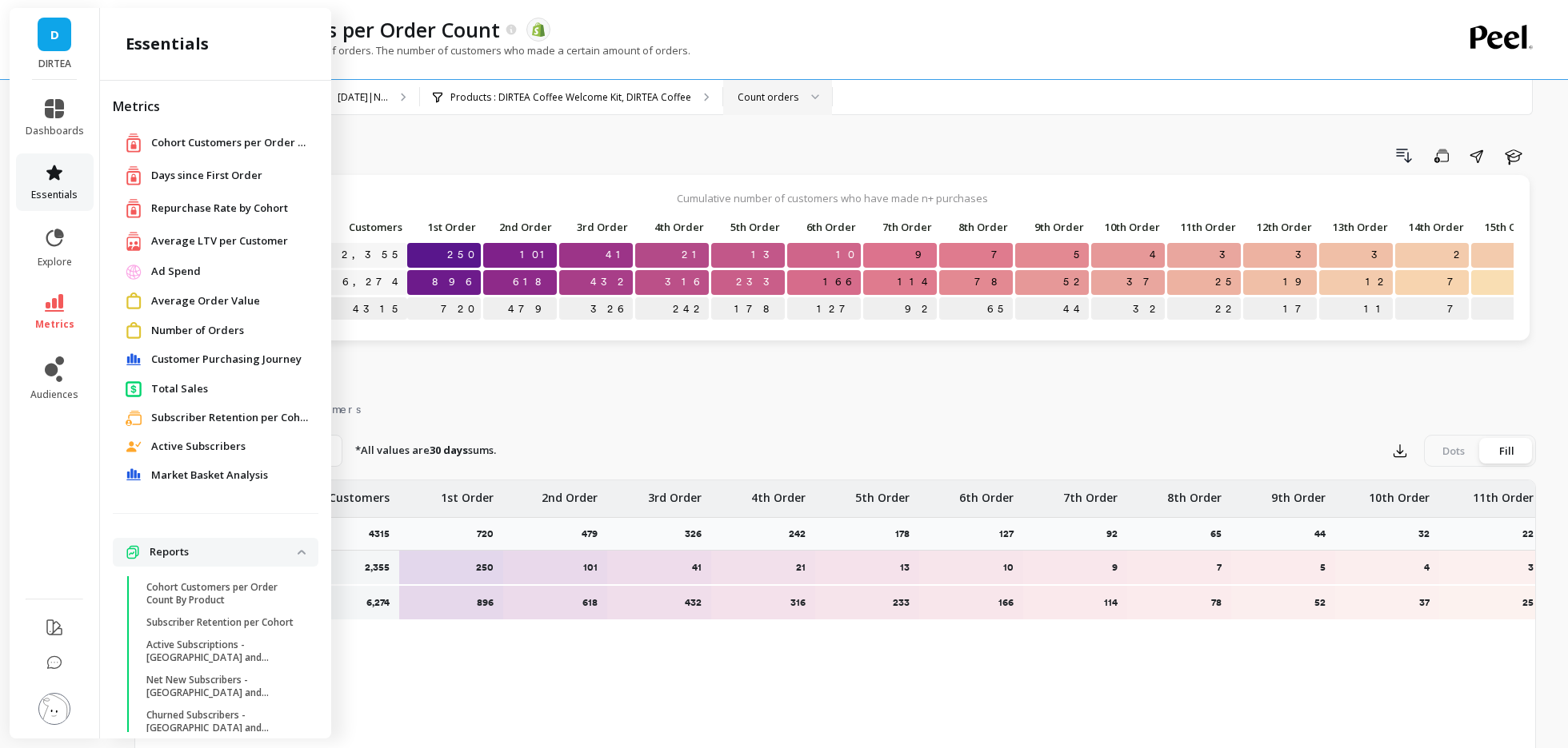
scroll to position [33, 0]
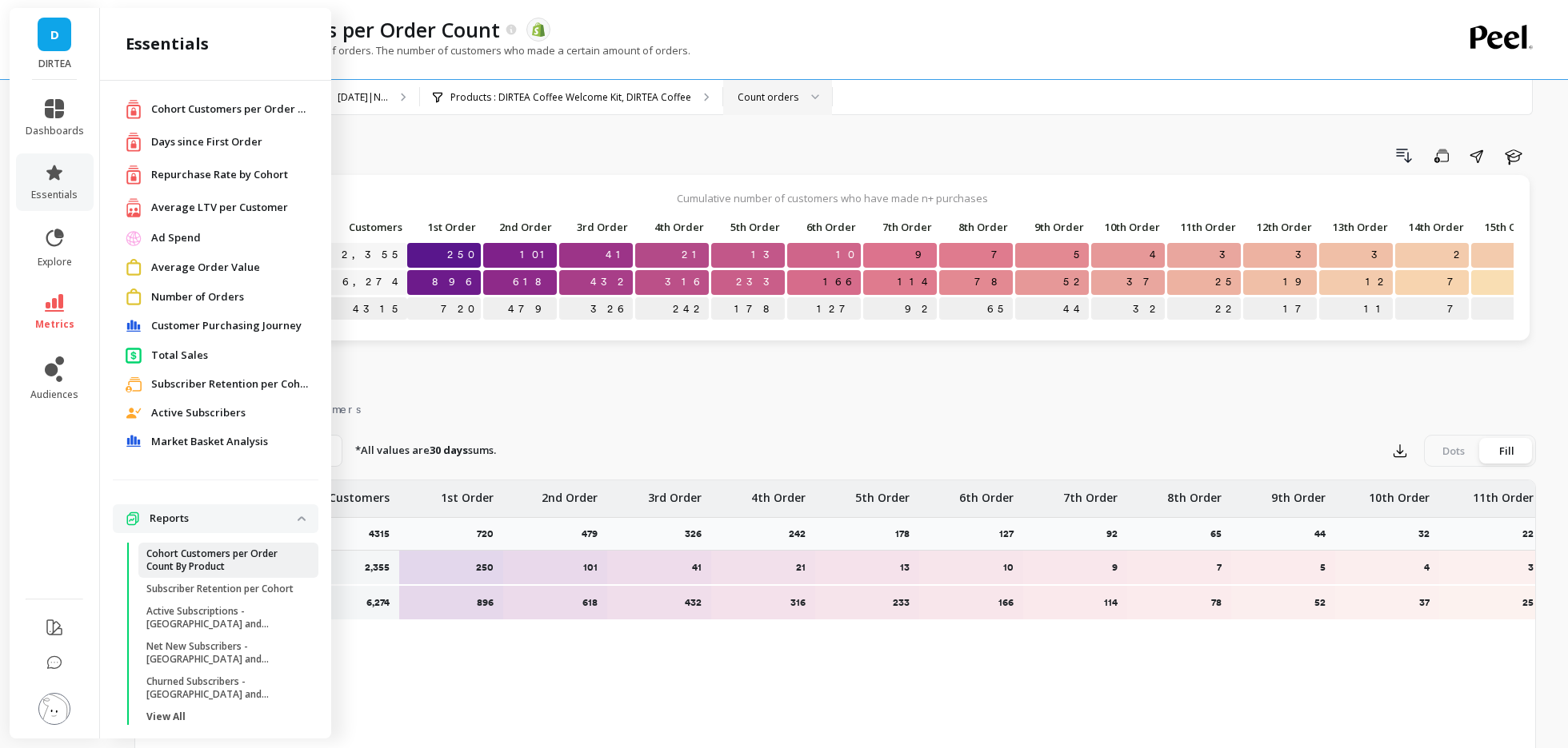
click at [248, 552] on p "Cohort Customers per Order Count By Product" at bounding box center [222, 561] width 152 height 26
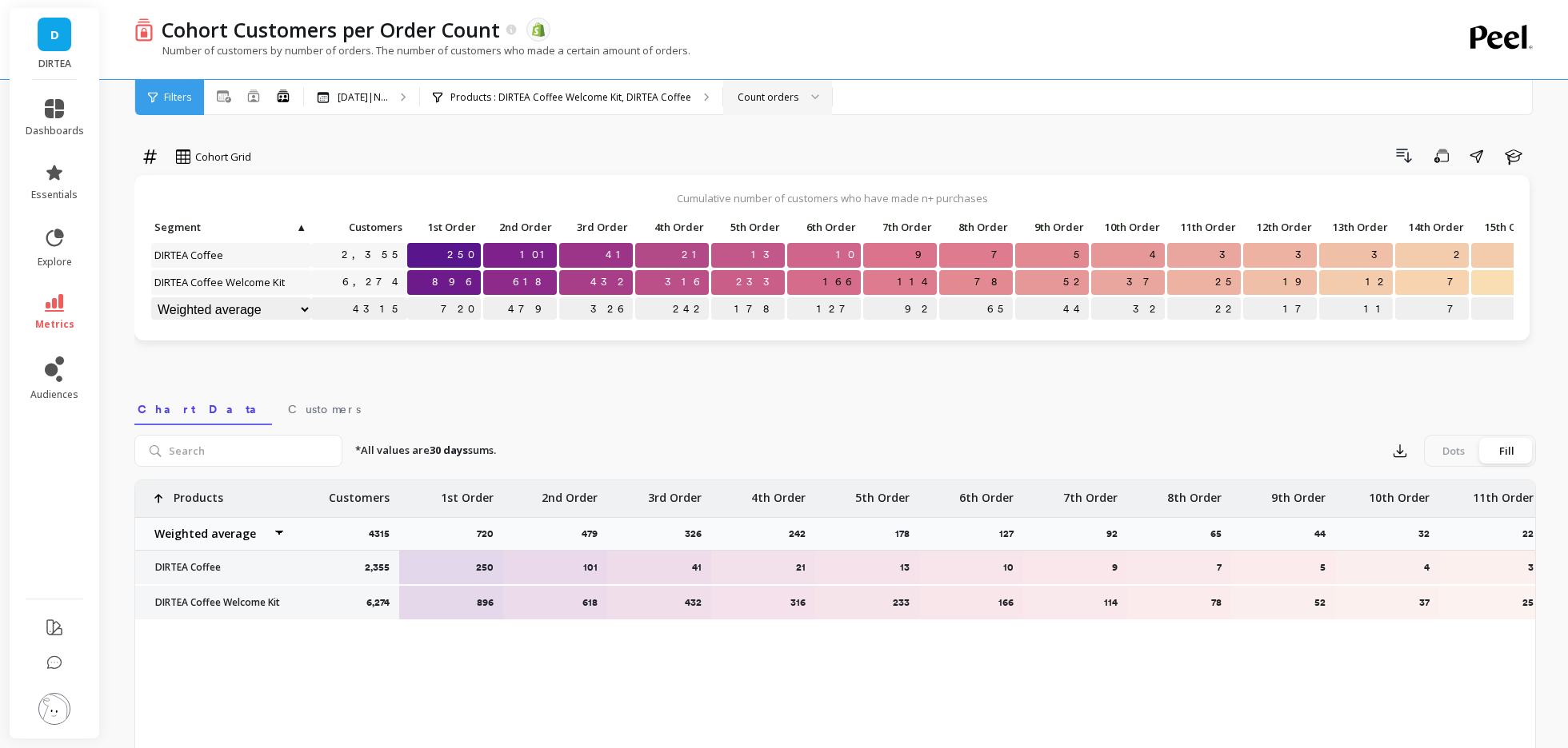
scroll to position [0, 0]
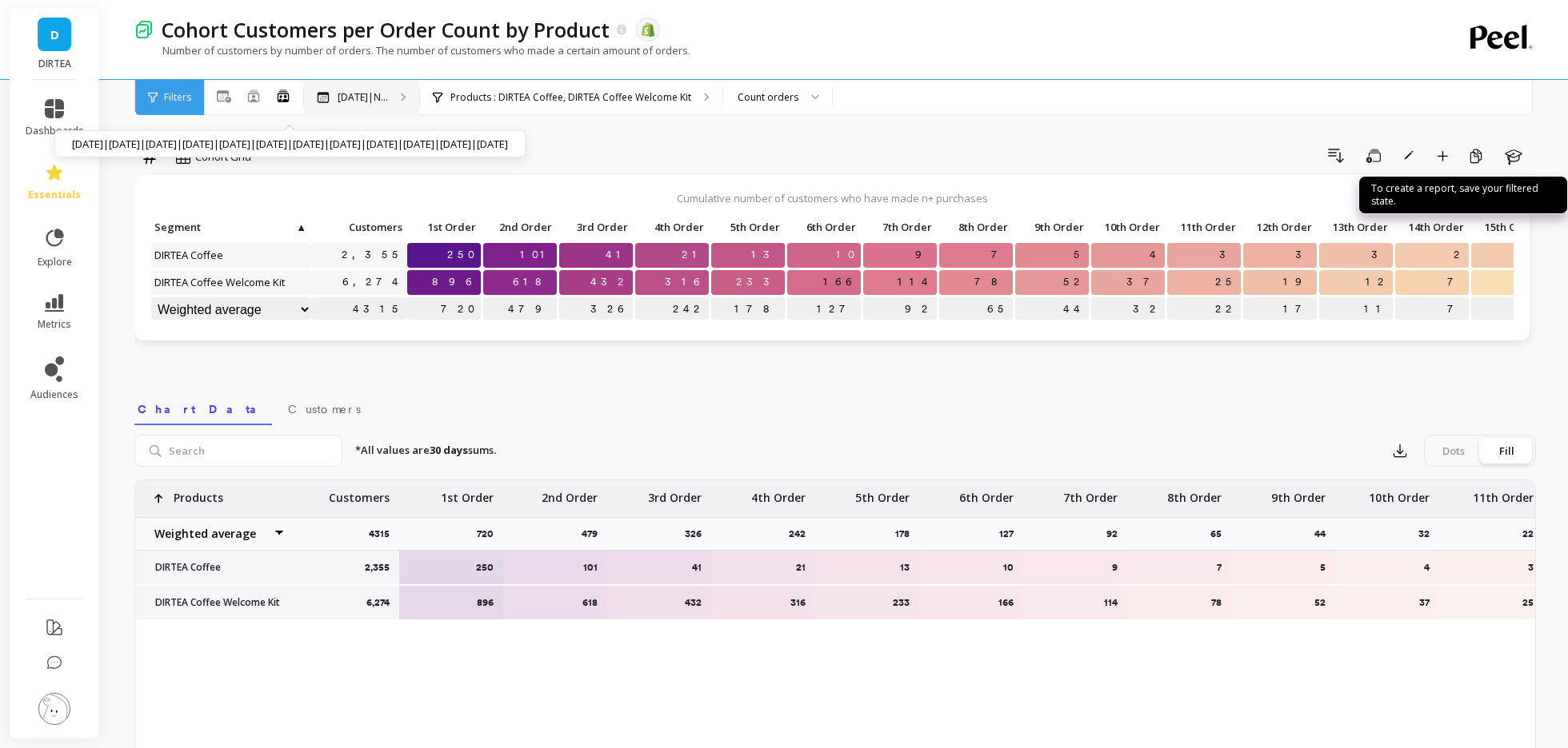
click at [388, 103] on p "[DATE]|N..." at bounding box center [362, 98] width 51 height 13
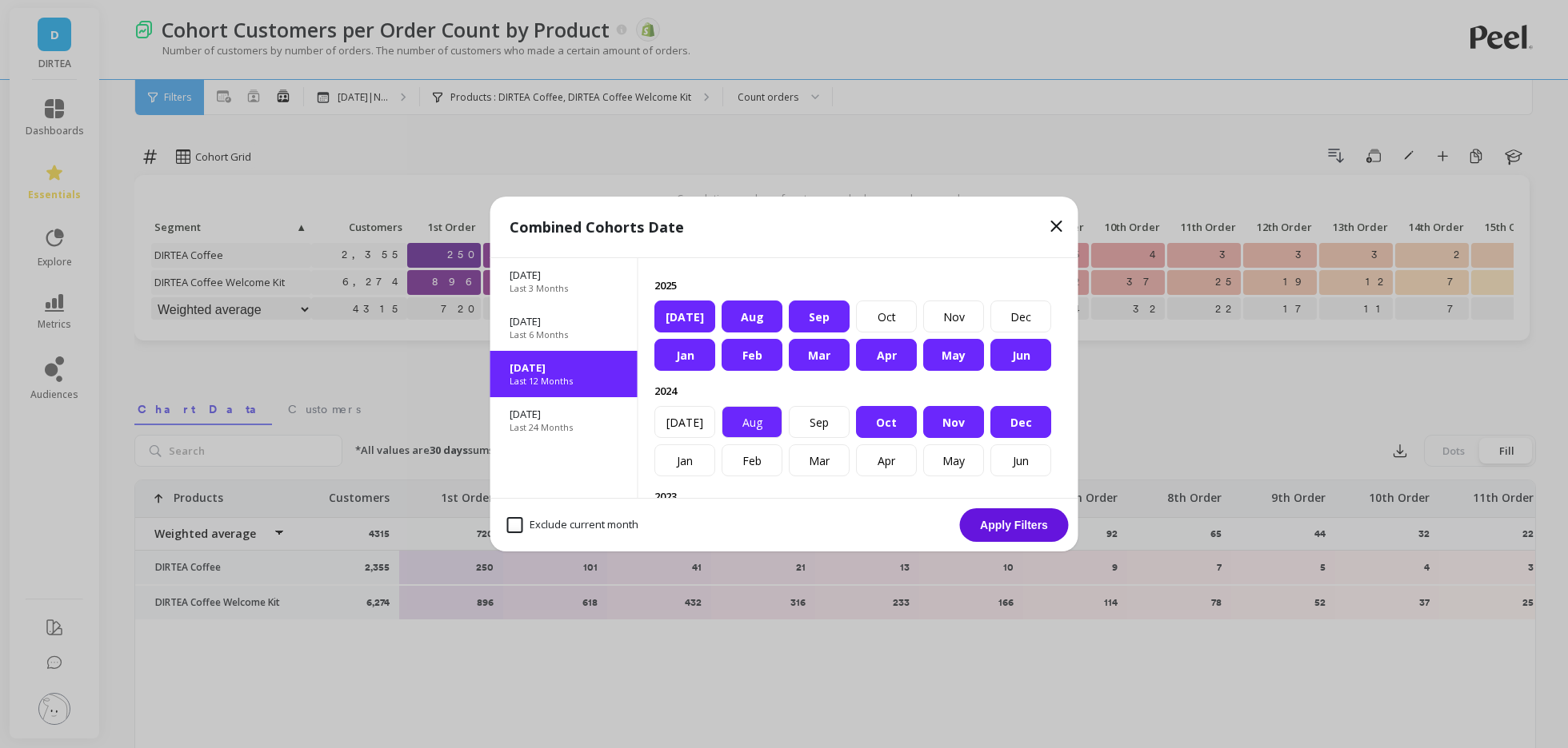
click at [753, 423] on div "Aug" at bounding box center [752, 422] width 61 height 32
click at [820, 426] on div "Sep" at bounding box center [820, 422] width 61 height 32
click at [818, 320] on div "Sep" at bounding box center [820, 317] width 61 height 32
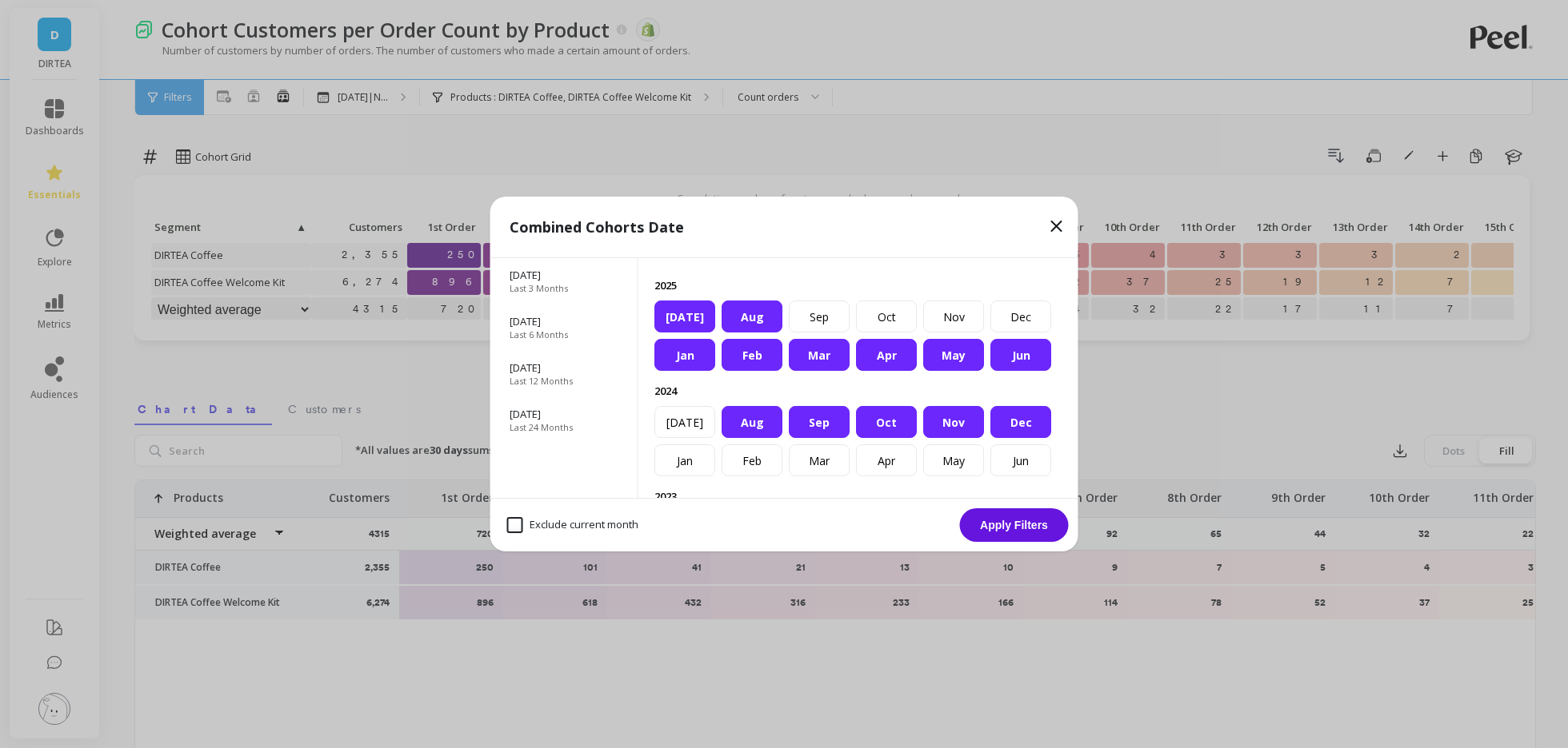
click at [1002, 521] on button "Apply Filters" at bounding box center [1015, 525] width 109 height 33
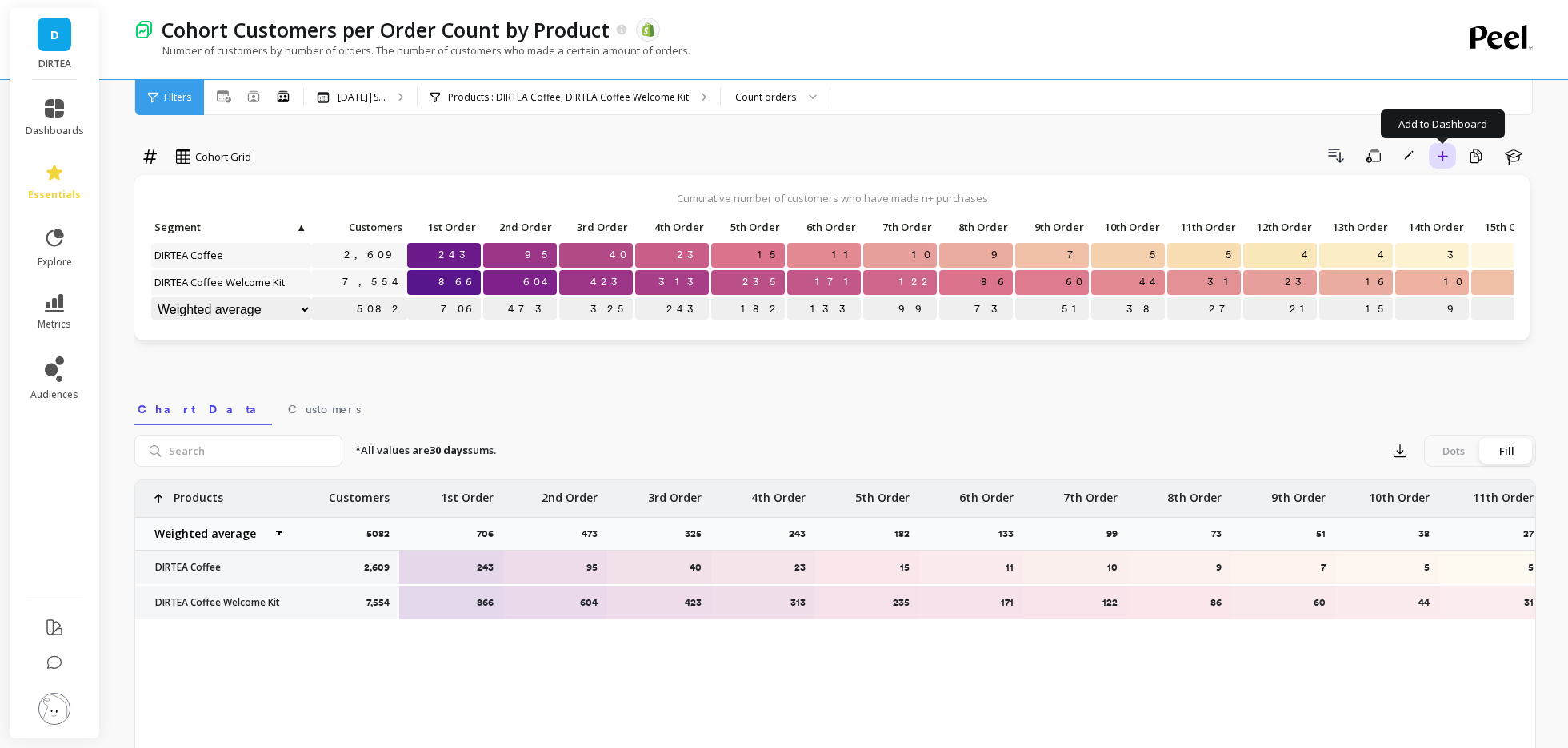
click at [1443, 158] on icon "button" at bounding box center [1442, 156] width 11 height 11
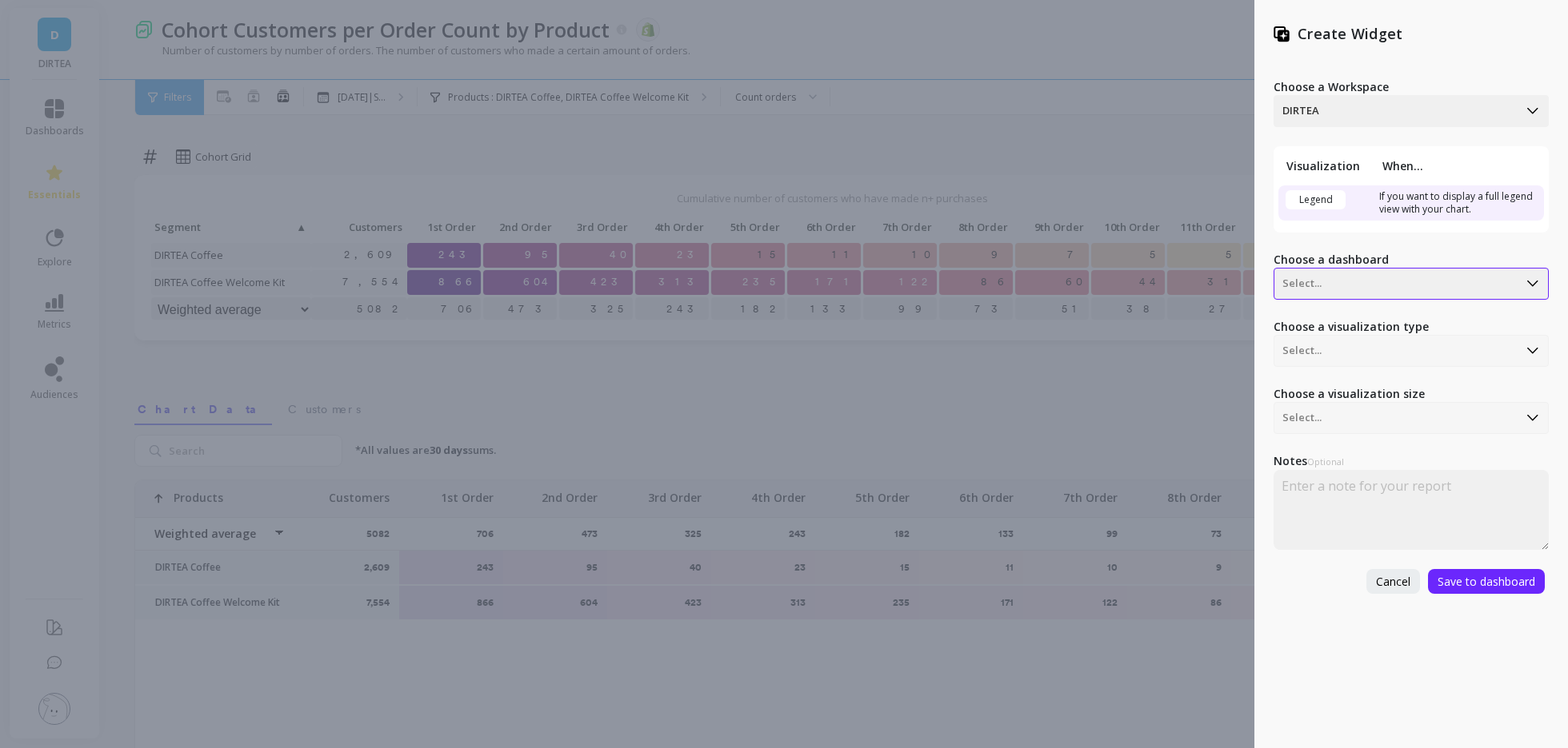
click at [1367, 284] on div at bounding box center [1396, 284] width 227 height 19
click at [1307, 561] on div "Choose a Workspace DIRTEA Visualization When... Legend If you want to display a…" at bounding box center [1411, 327] width 275 height 534
click at [1361, 352] on div "Choose a visualization type Select..." at bounding box center [1411, 343] width 275 height 48
click at [1343, 278] on div at bounding box center [1396, 284] width 227 height 19
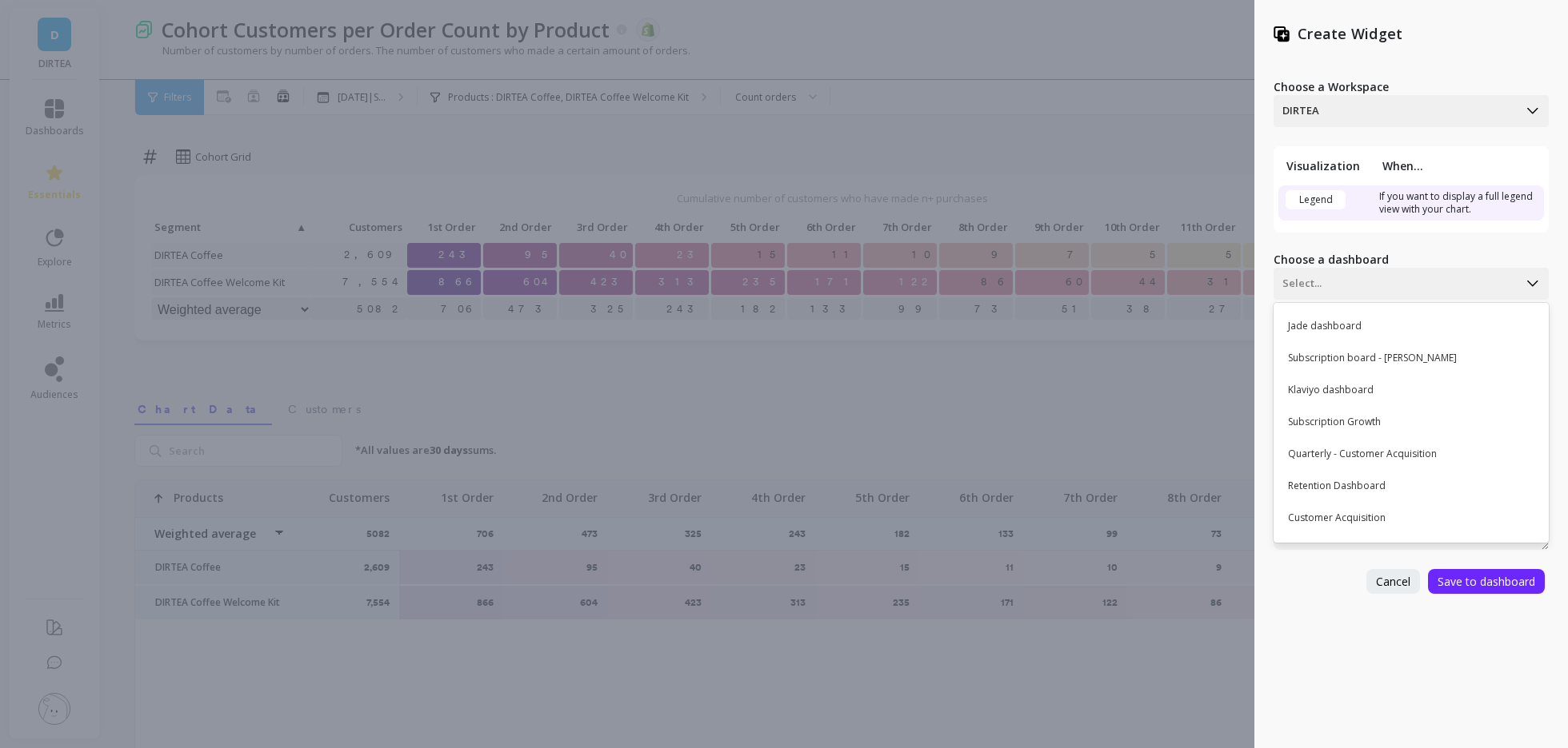
scroll to position [59, 0]
click at [1399, 576] on span "Cancel" at bounding box center [1392, 582] width 34 height 15
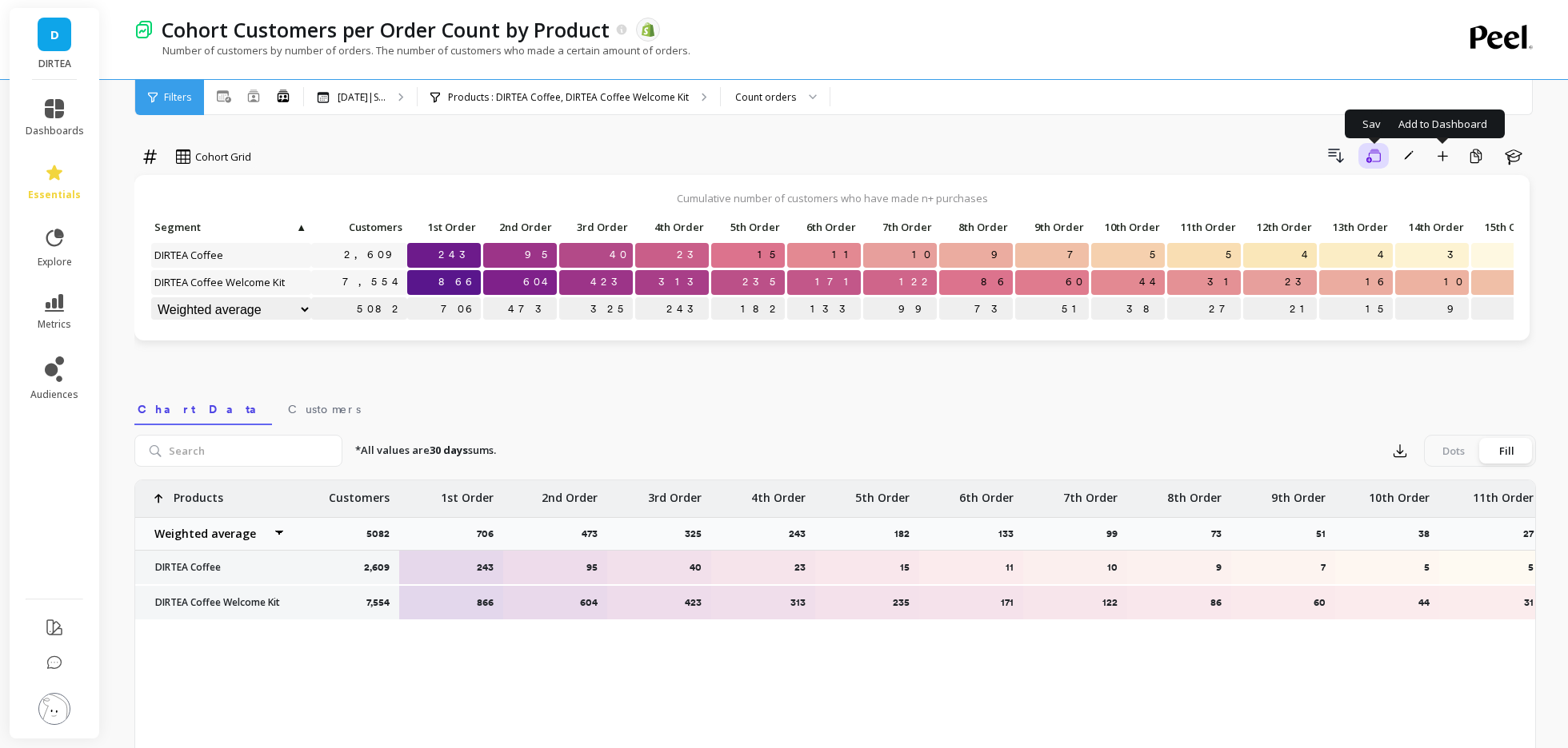
click at [1380, 157] on icon "button" at bounding box center [1374, 155] width 15 height 14
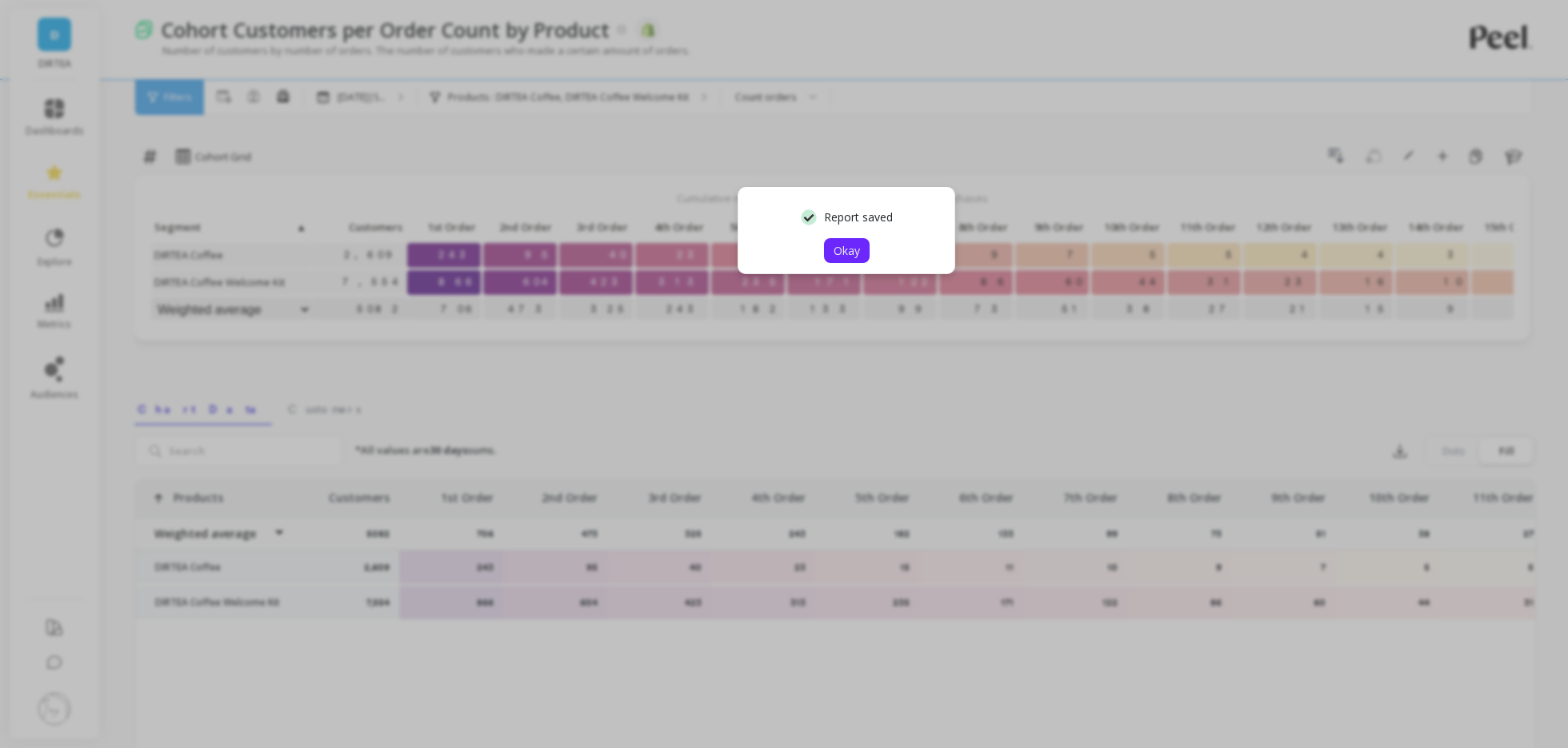
click at [858, 253] on span "Okay" at bounding box center [846, 250] width 27 height 15
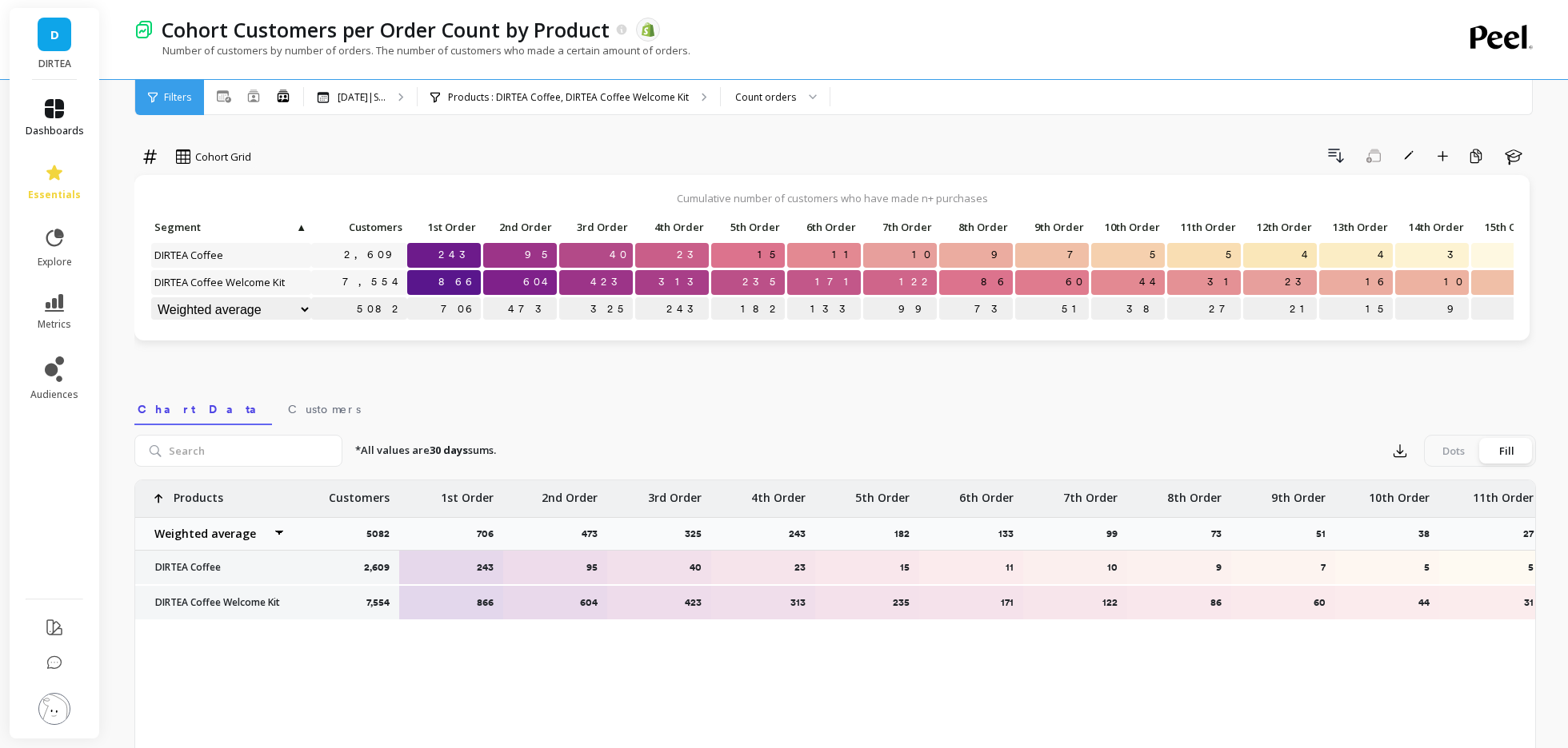
click at [40, 101] on link "dashboards" at bounding box center [55, 118] width 58 height 39
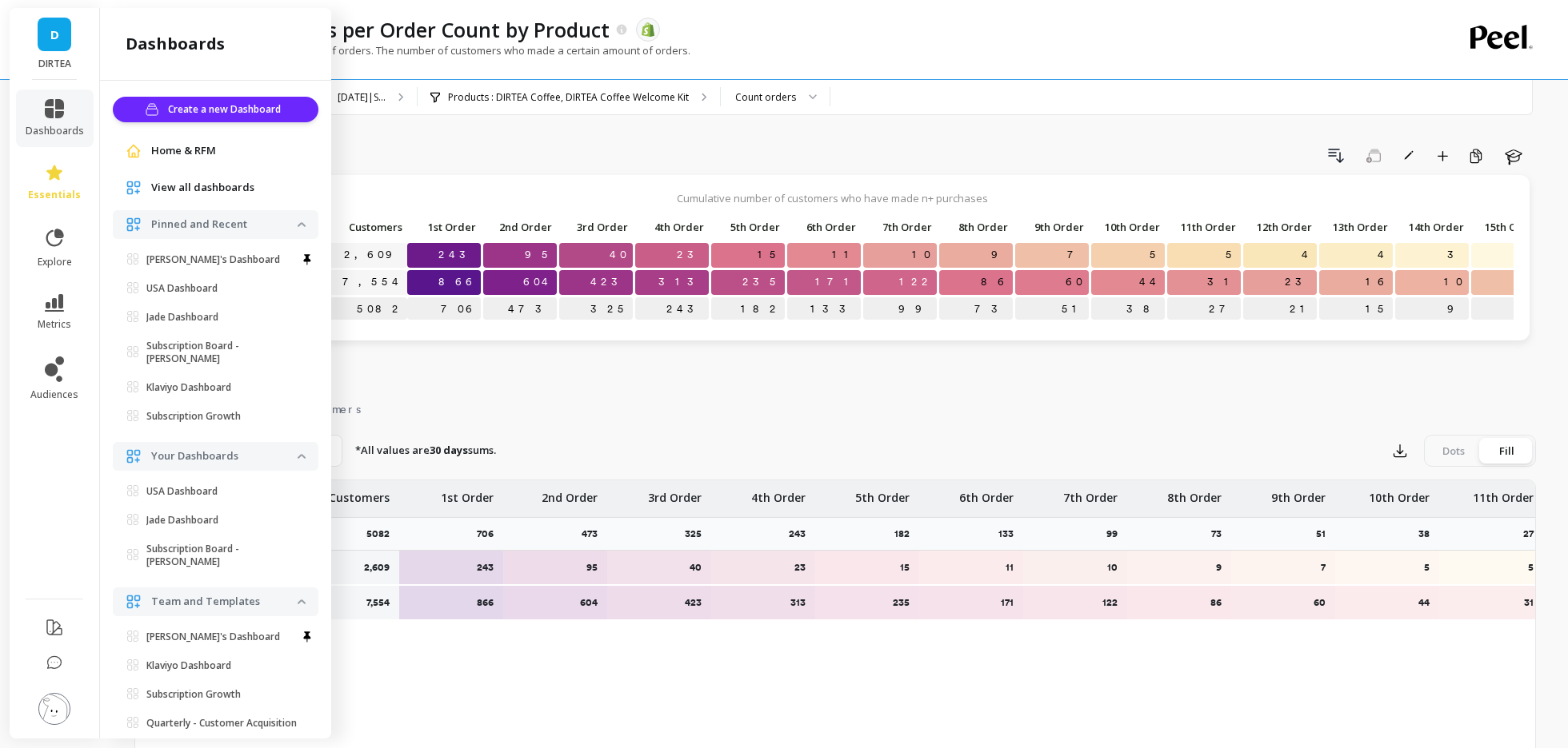
click at [189, 186] on span "View all dashboards" at bounding box center [203, 187] width 103 height 16
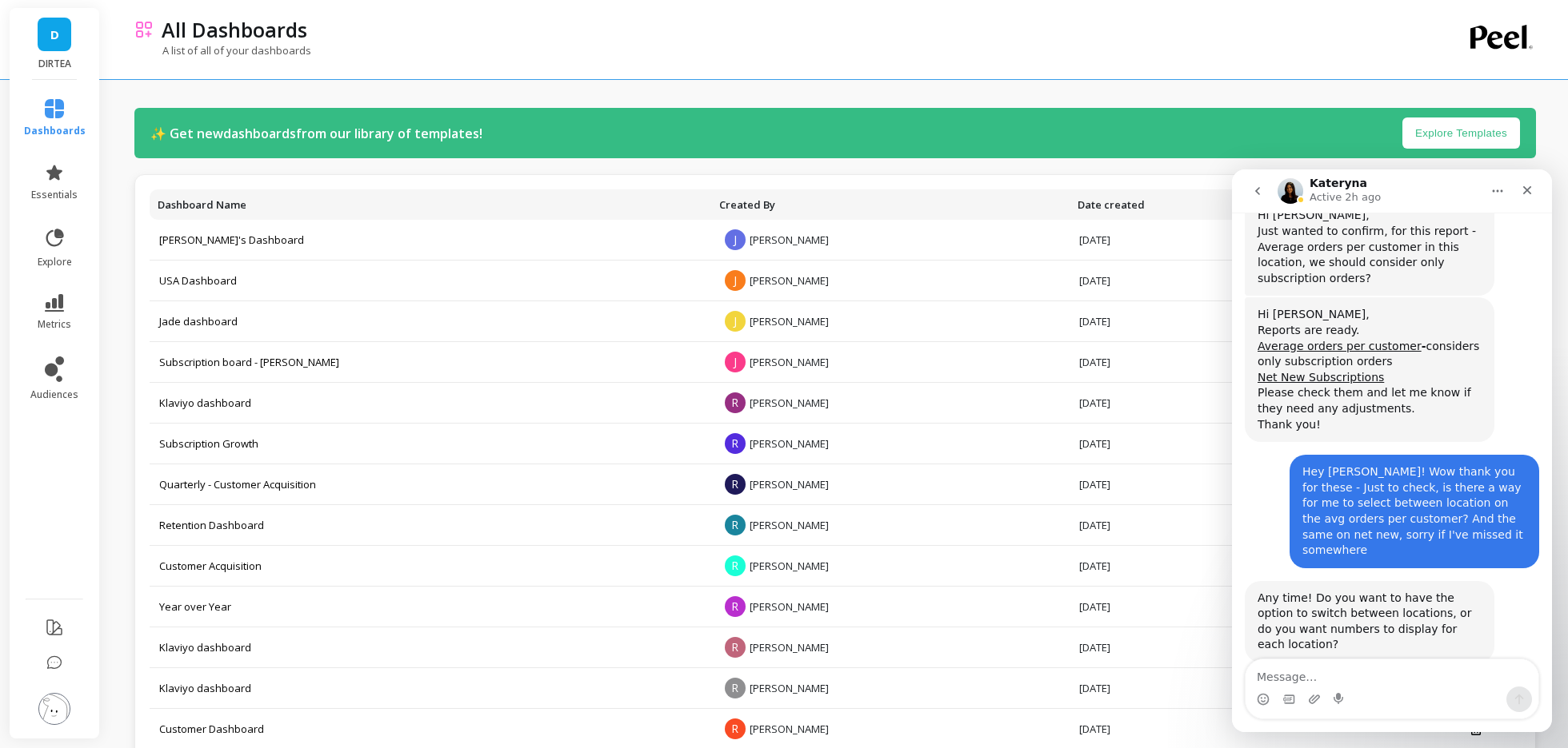
scroll to position [4503, 0]
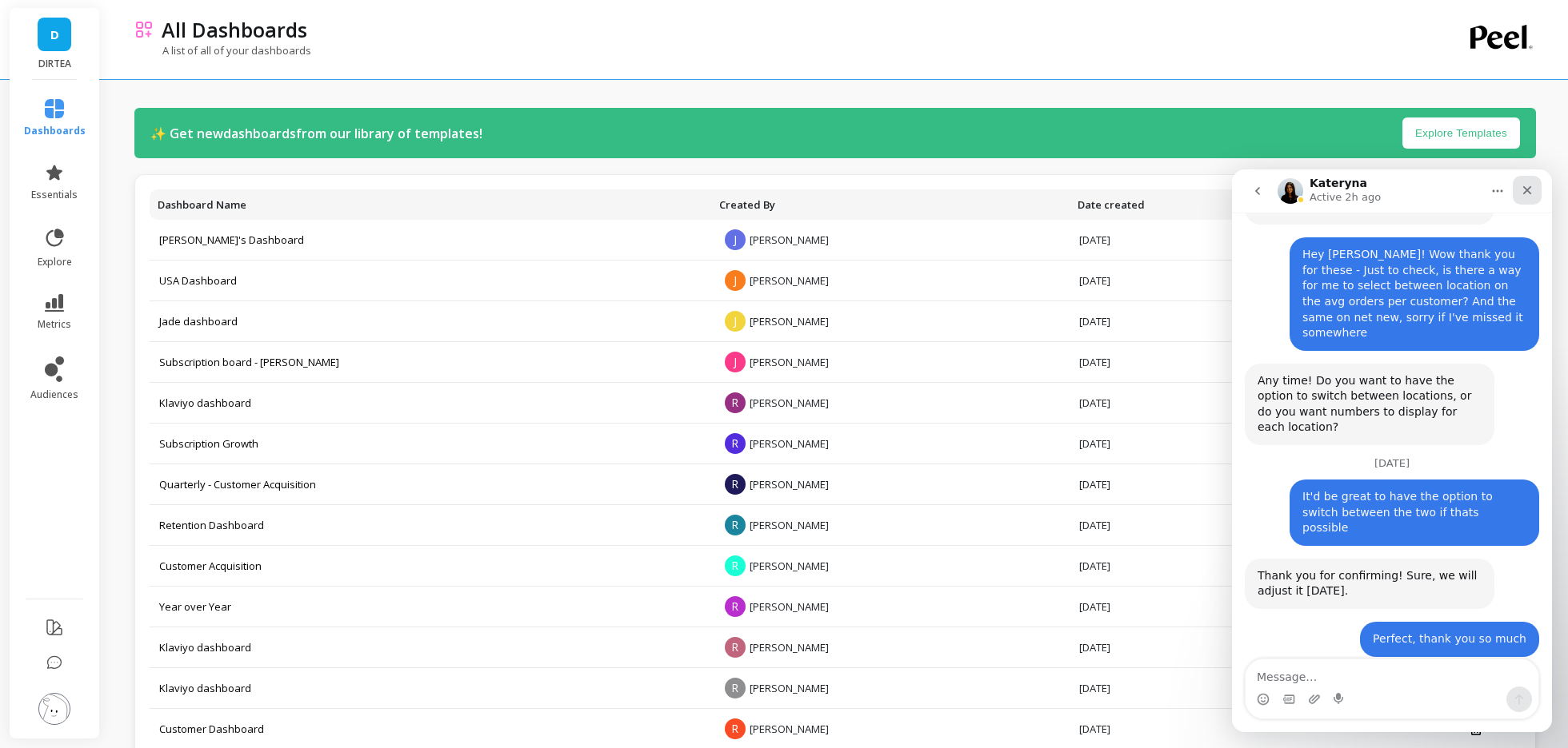
click at [1527, 194] on icon "Close" at bounding box center [1527, 190] width 13 height 13
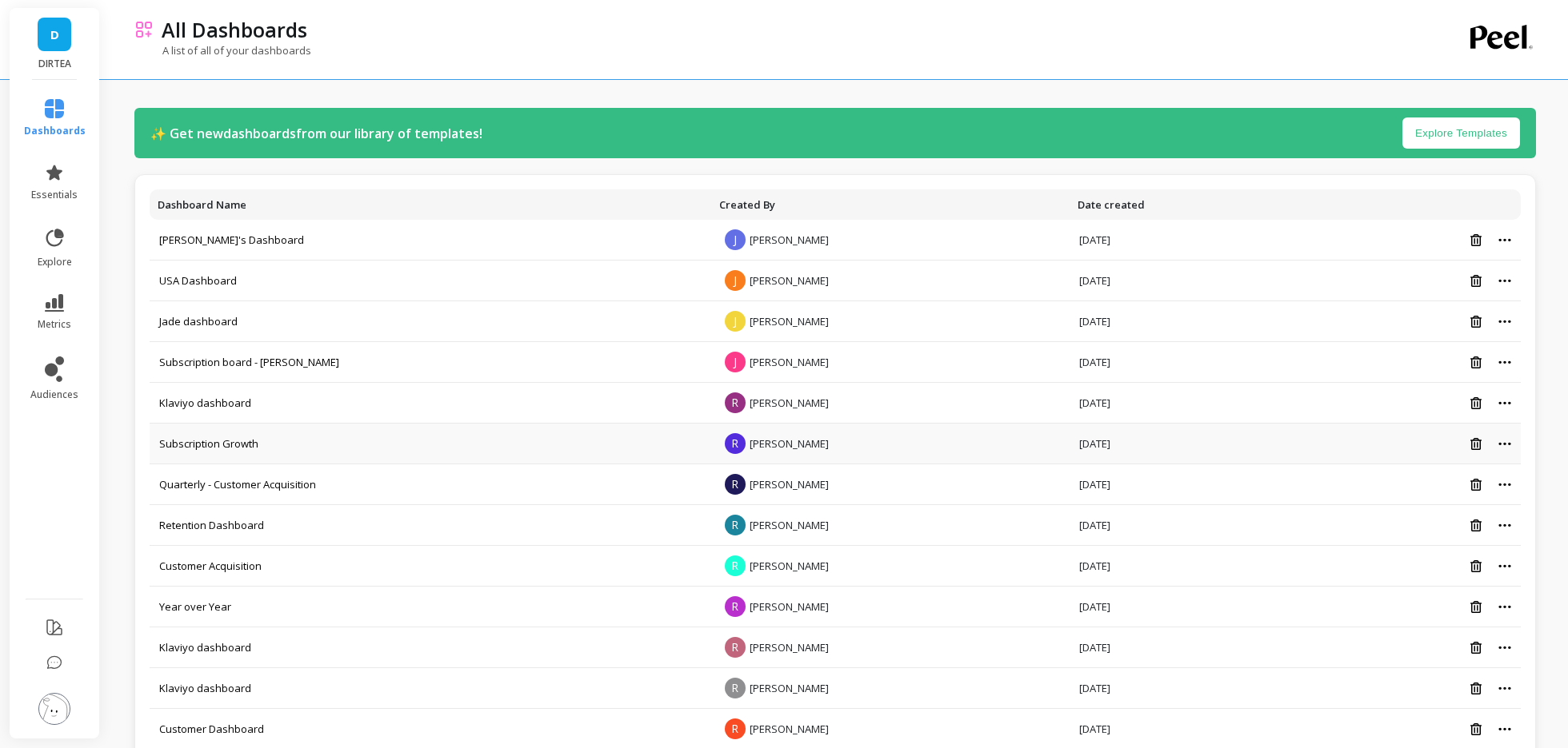
scroll to position [32, 0]
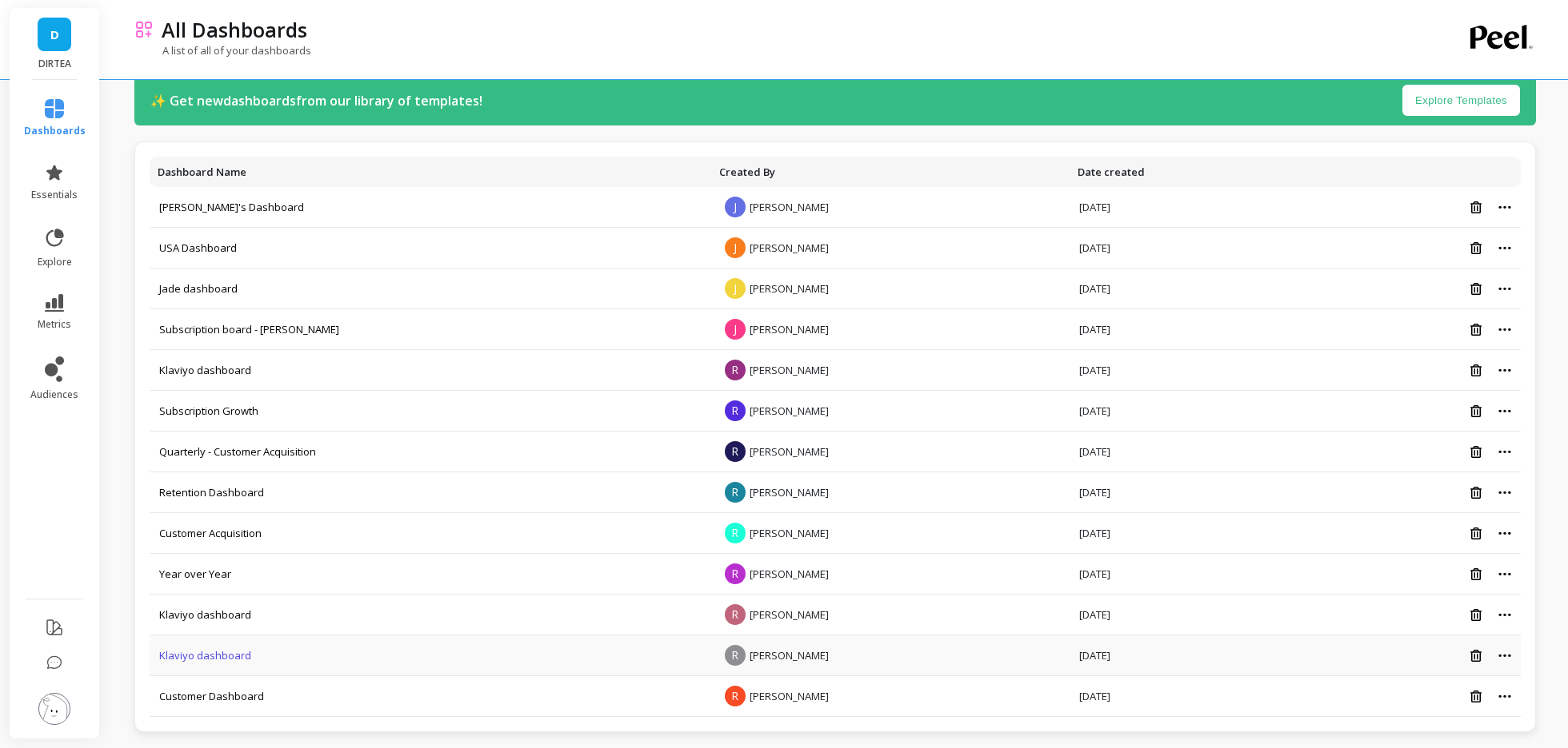
click at [211, 654] on link "Klaviyo dashboard" at bounding box center [205, 656] width 92 height 15
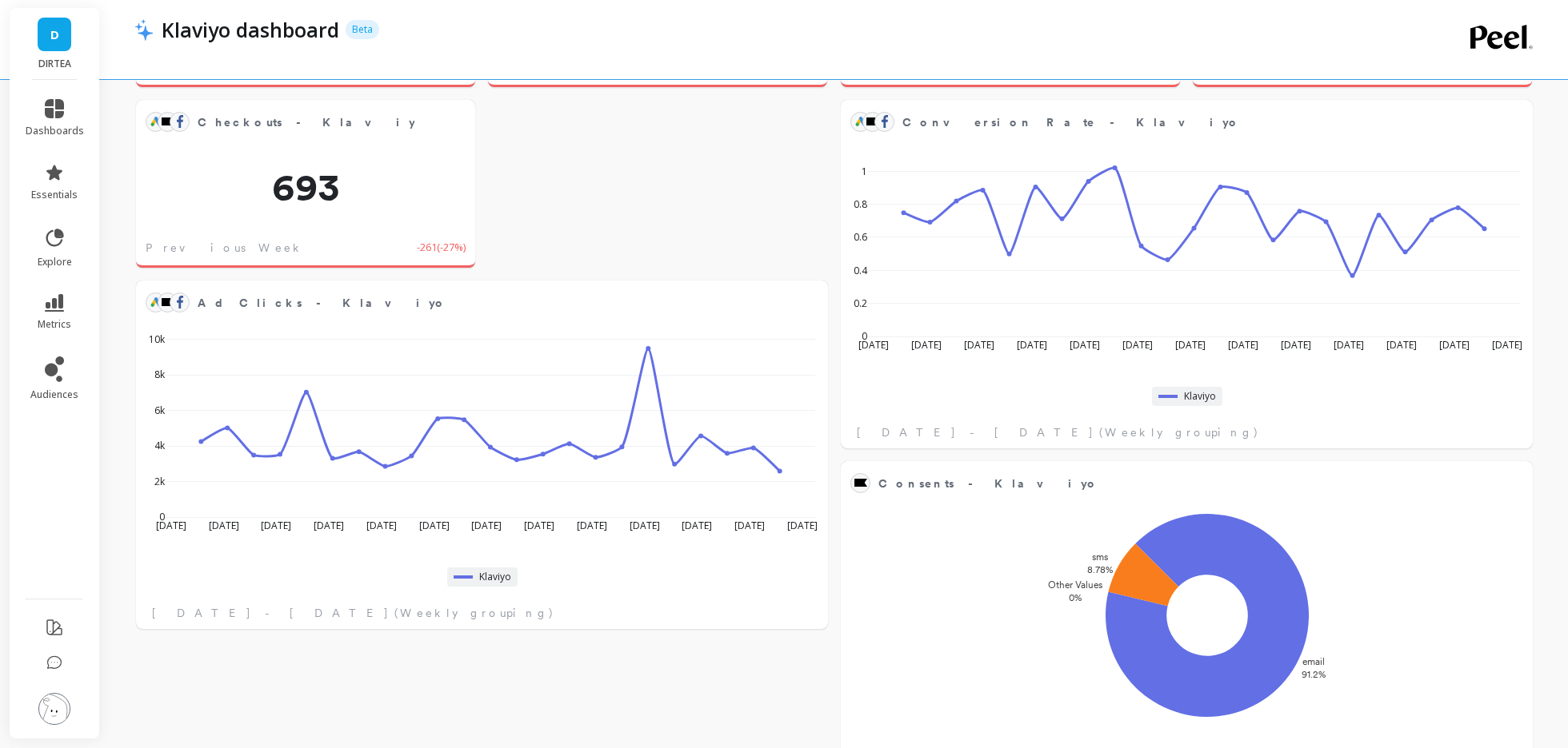
scroll to position [700, 0]
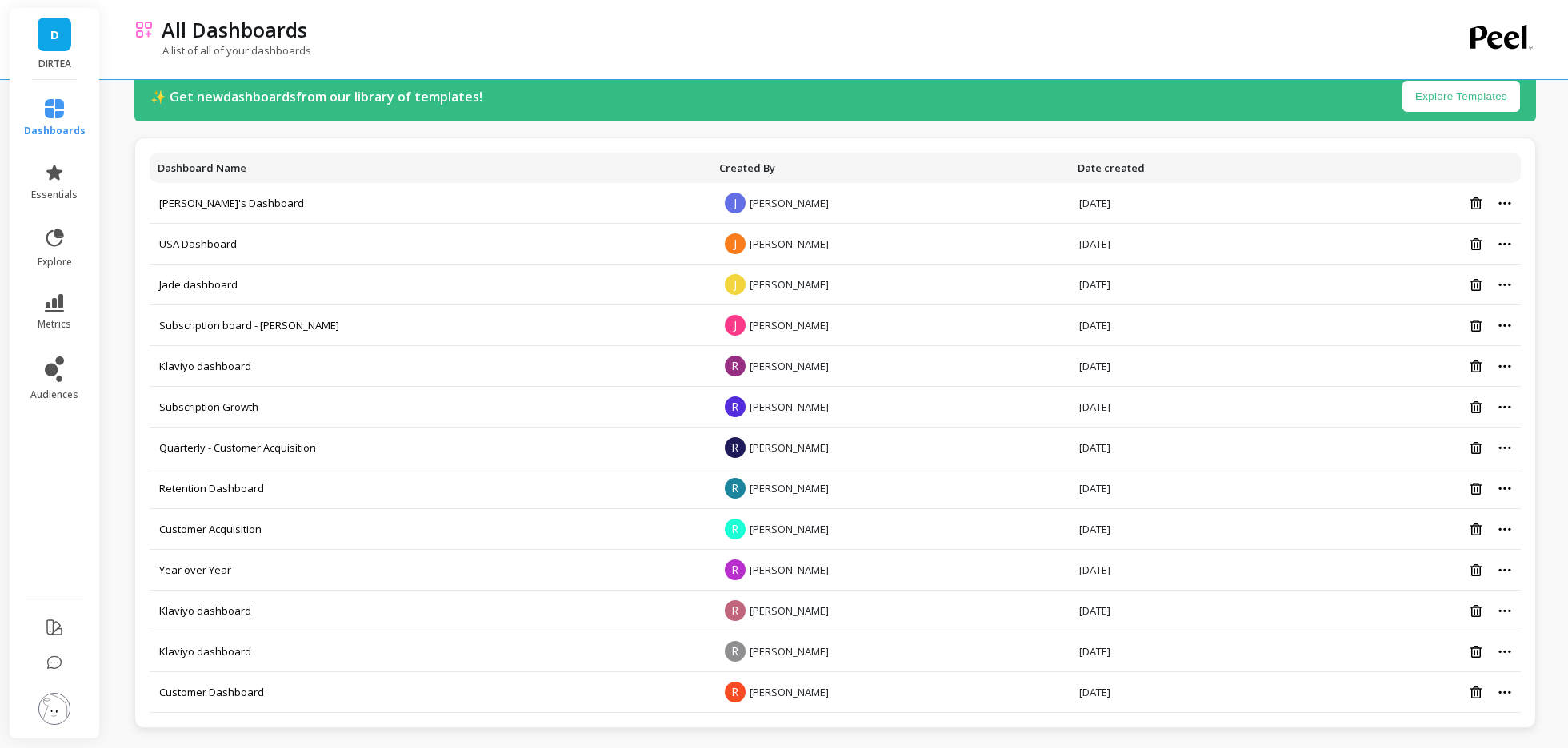
scroll to position [32, 0]
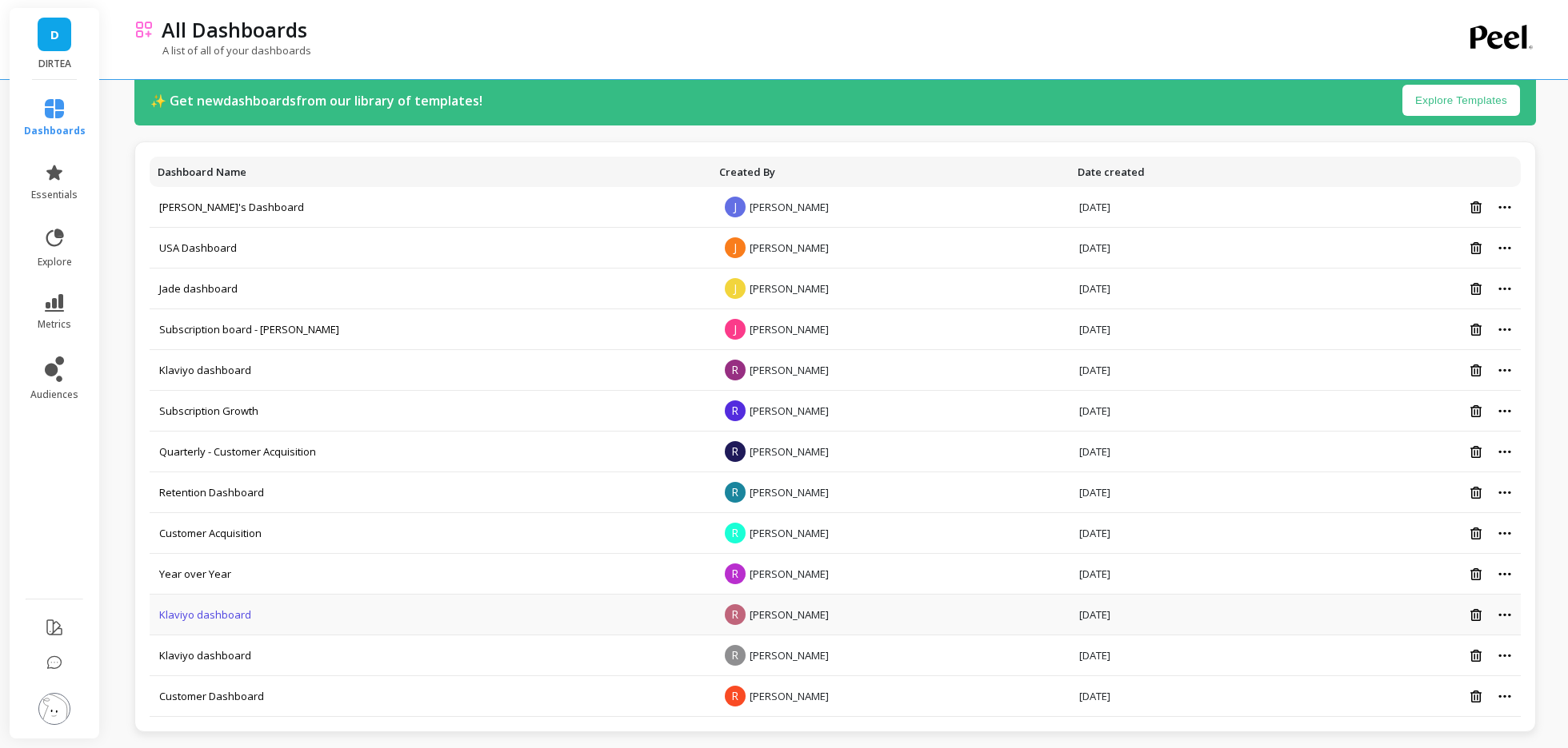
click at [211, 612] on link "Klaviyo dashboard" at bounding box center [205, 615] width 92 height 15
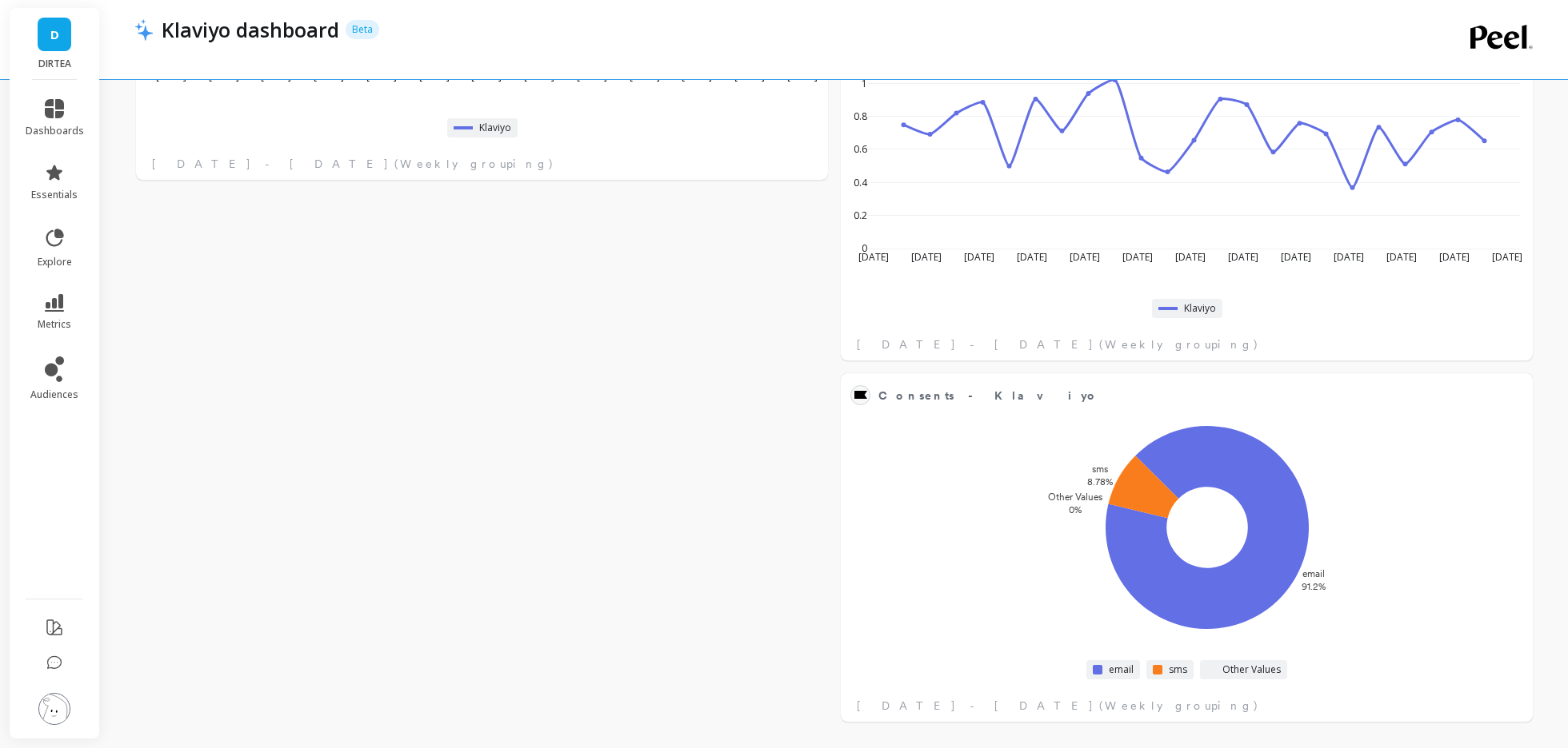
scroll to position [32, 0]
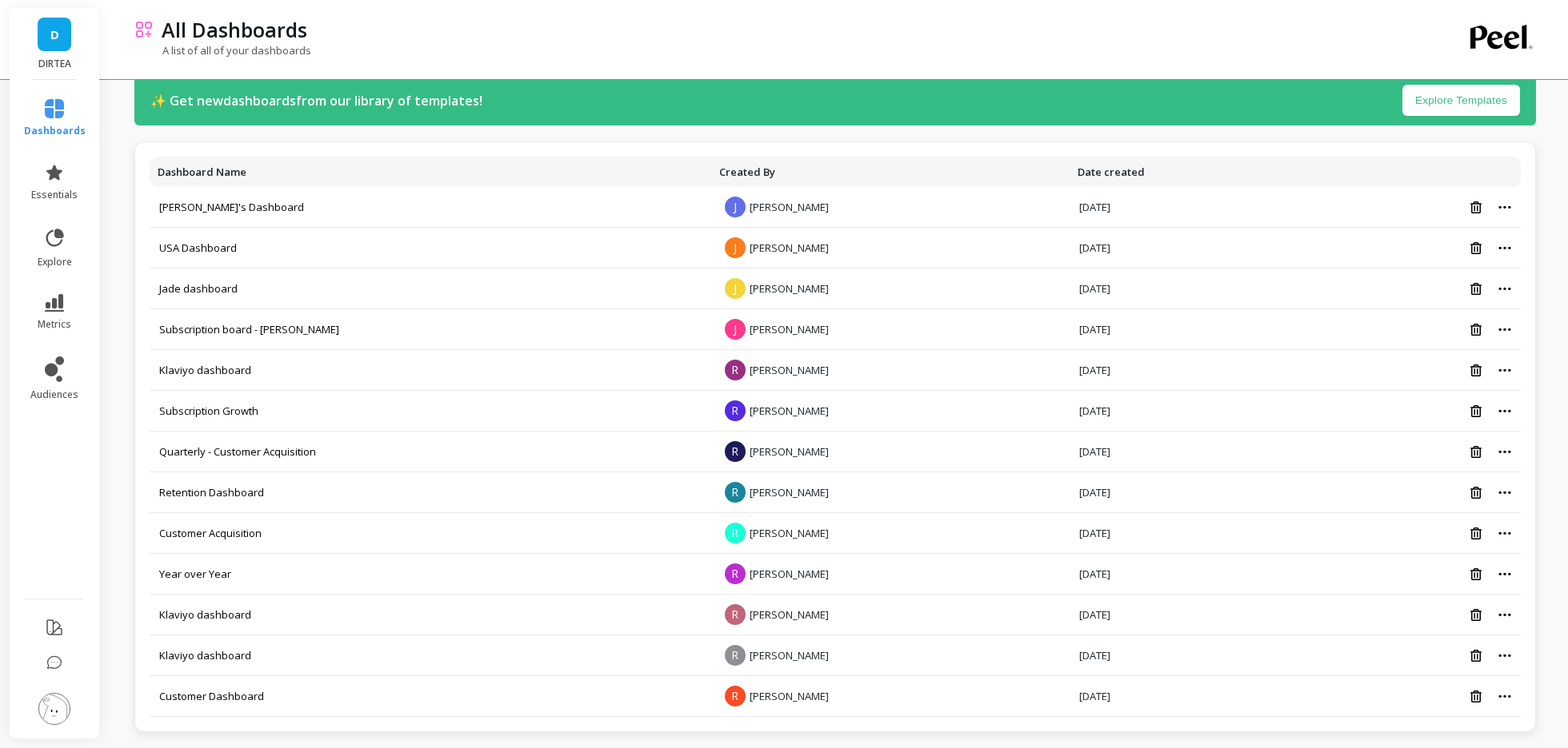
click at [56, 57] on p "DIRTEA" at bounding box center [55, 64] width 58 height 13
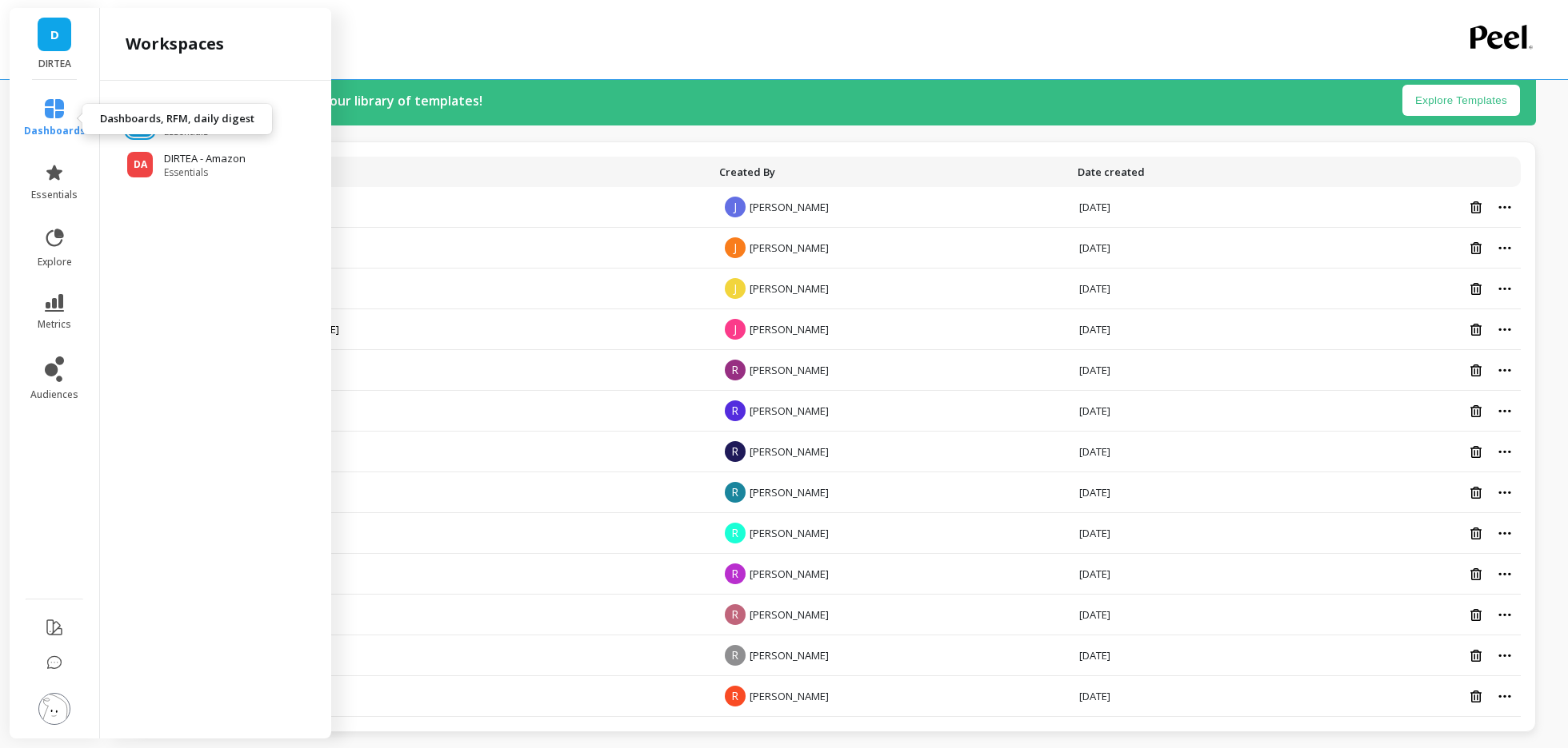
click at [63, 119] on link "dashboards" at bounding box center [55, 118] width 62 height 39
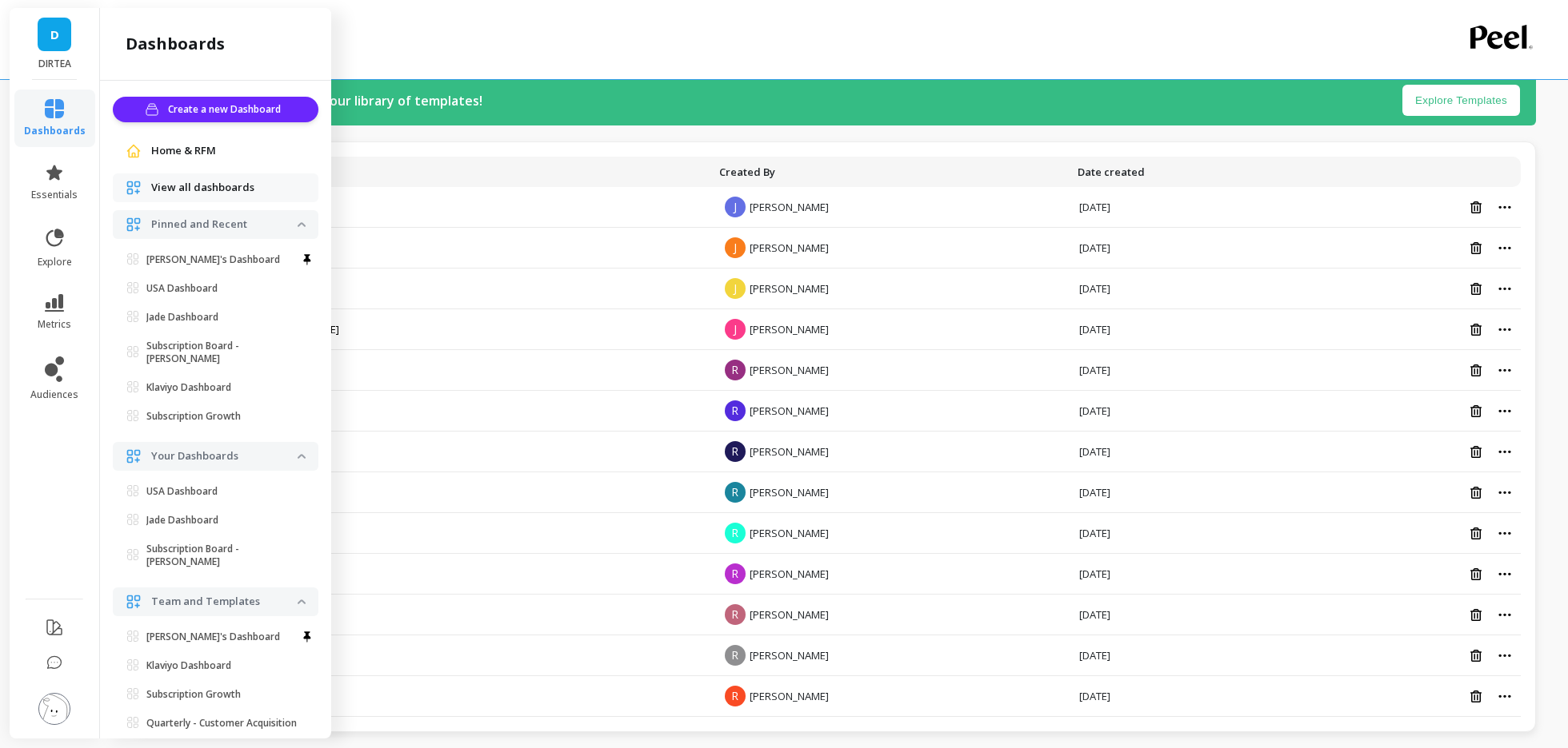
click at [191, 182] on span "View all dashboards" at bounding box center [203, 187] width 103 height 16
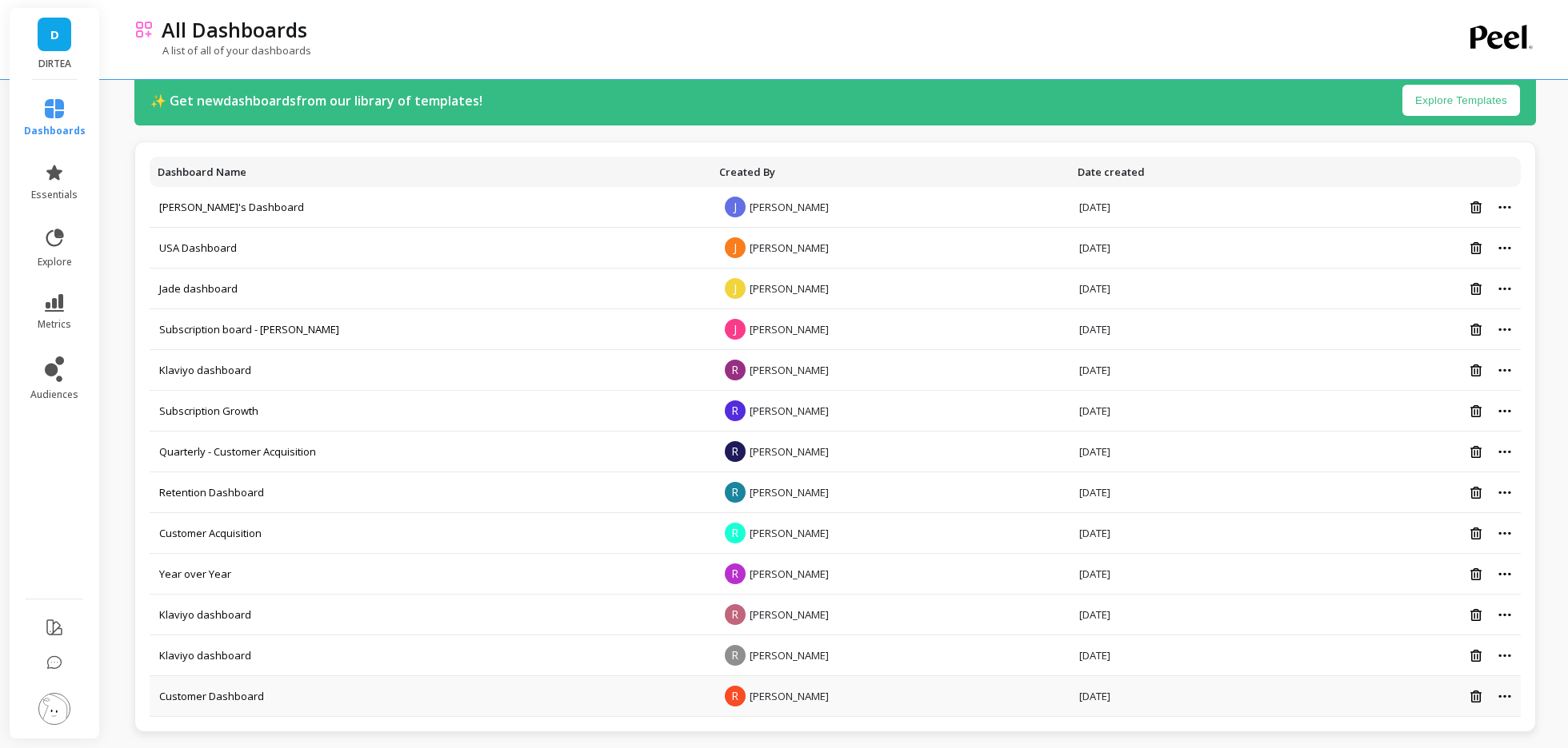
click at [211, 699] on td "Customer Dashboard" at bounding box center [431, 696] width 562 height 41
click at [209, 698] on link "Customer Dashboard" at bounding box center [211, 696] width 104 height 15
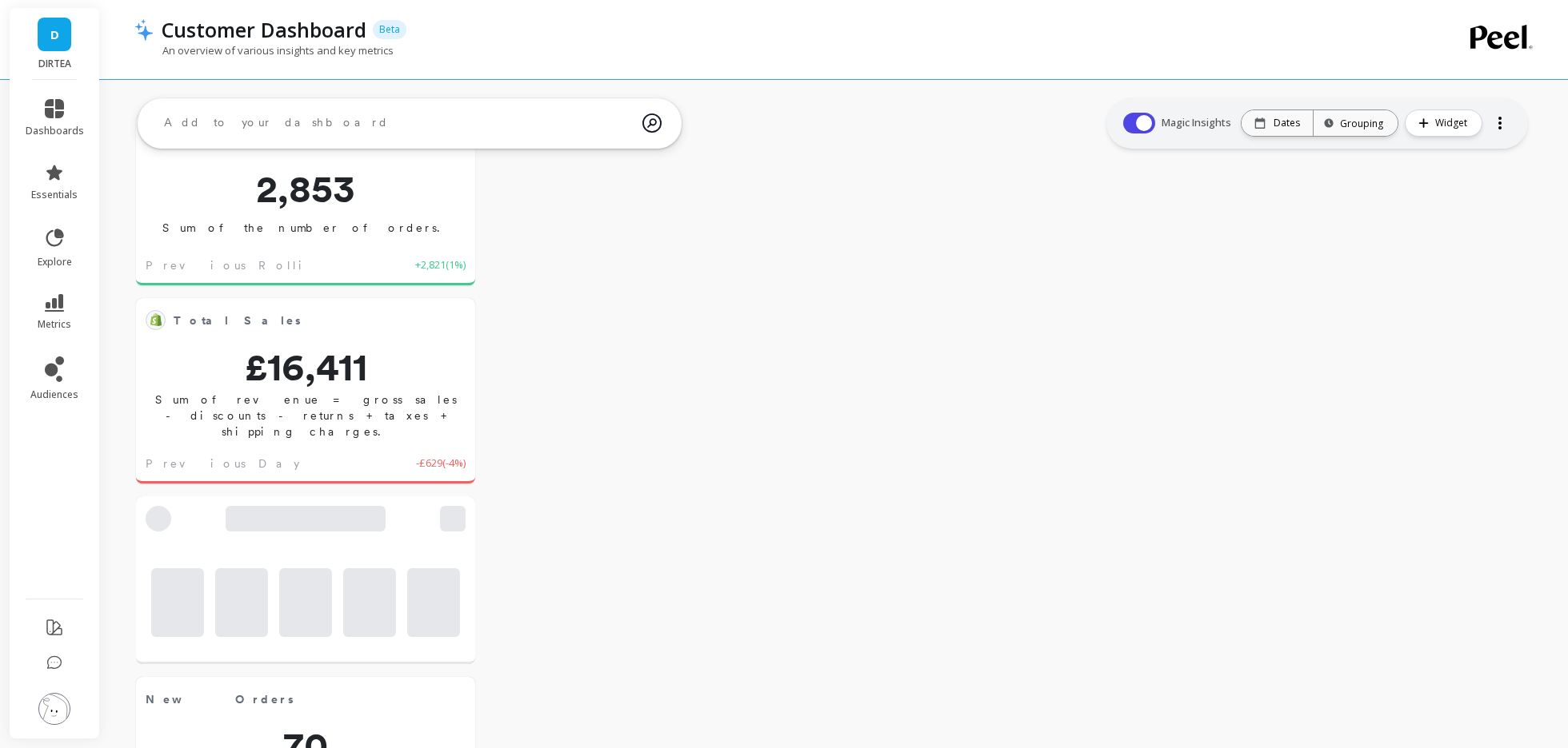
scroll to position [216, 0]
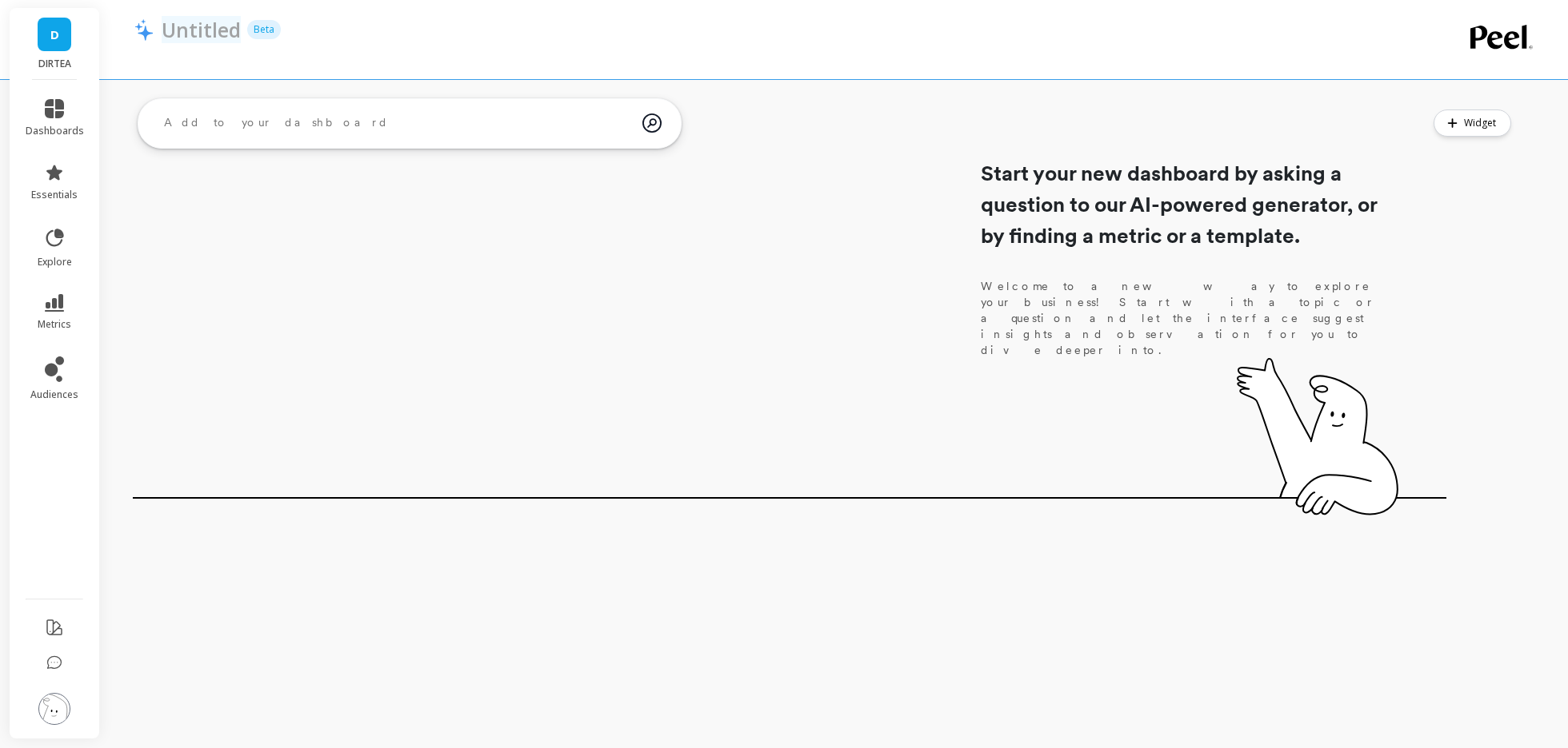
click at [195, 22] on p "Untitled" at bounding box center [201, 29] width 79 height 27
click at [195, 22] on input "Untitled" at bounding box center [261, 29] width 200 height 27
type input "Orders Per Product Count By Month"
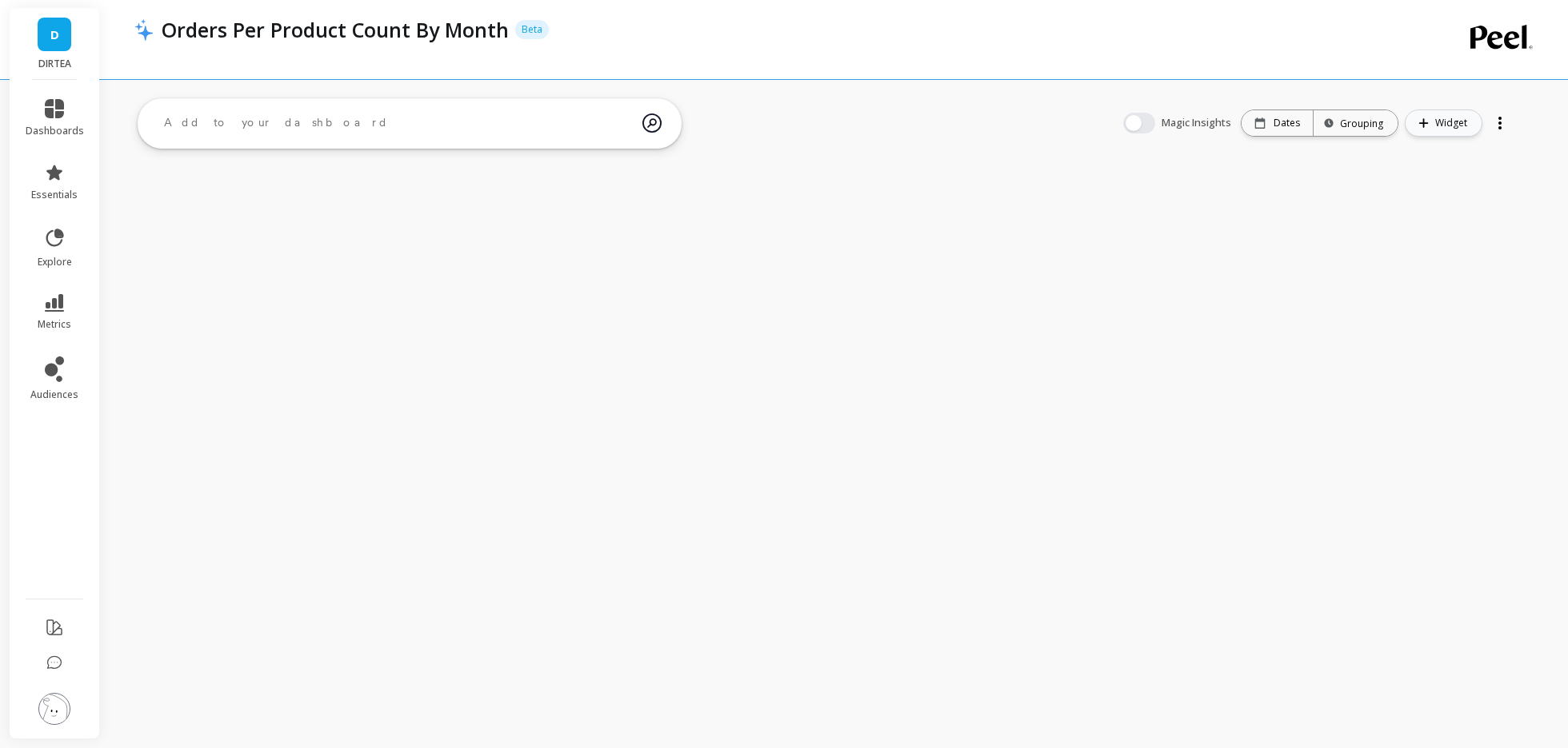
click at [1451, 122] on span "Widget" at bounding box center [1453, 123] width 37 height 16
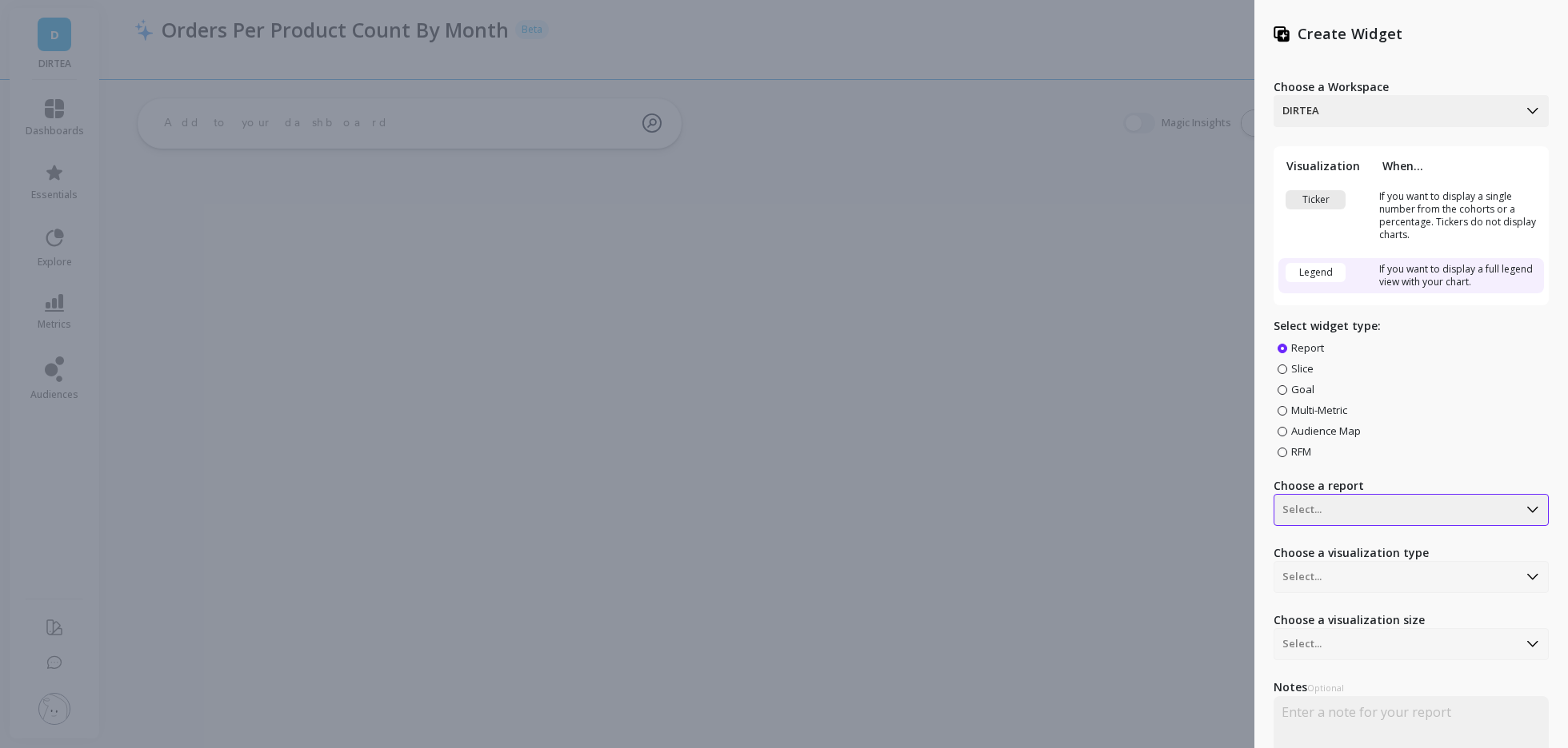
click at [1380, 508] on div "Choose a Workspace DIRTEA Visualization When... Ticker If you want to display a…" at bounding box center [1411, 440] width 275 height 760
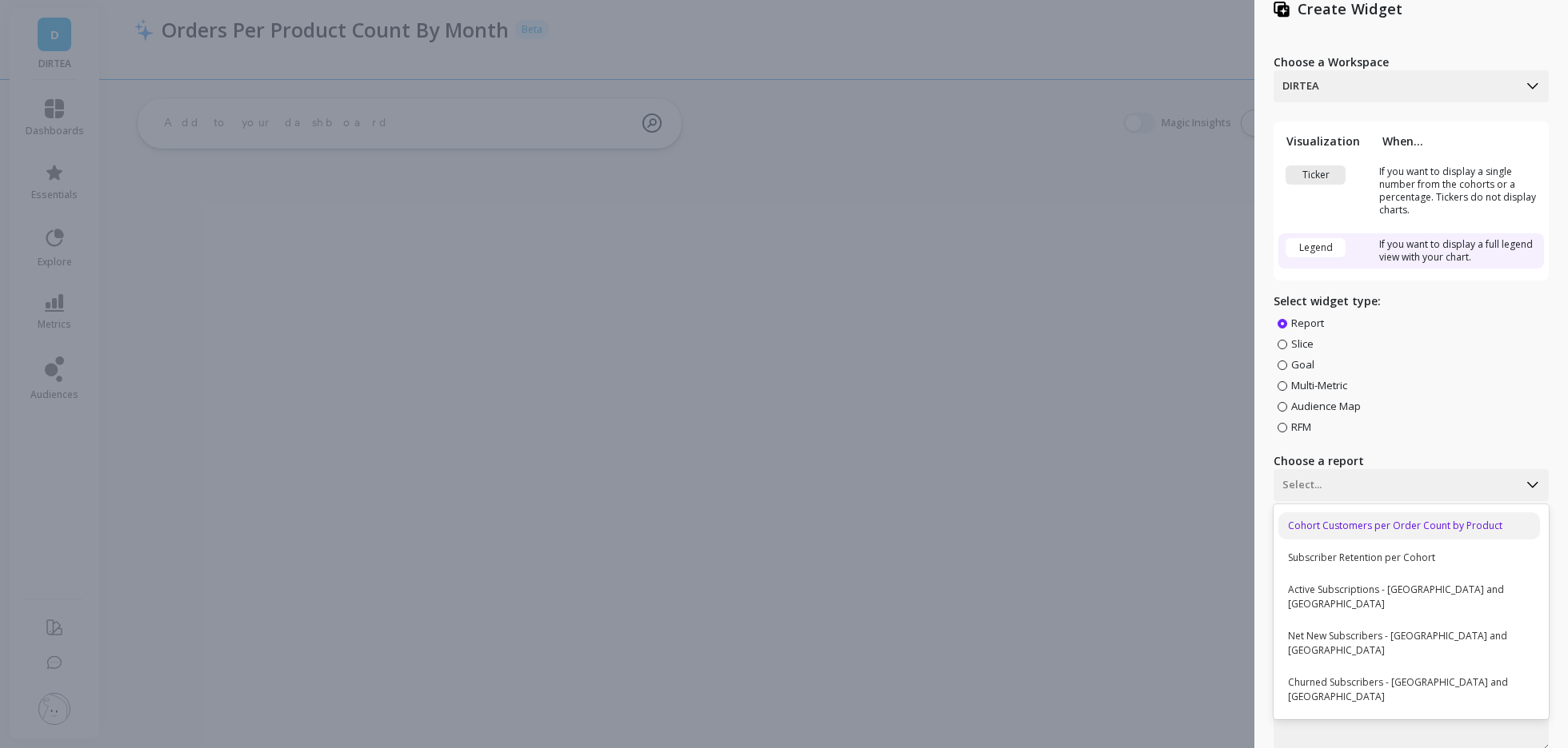
click at [1382, 519] on div "Cohort Customers per Order Count by Product" at bounding box center [1408, 525] width 261 height 27
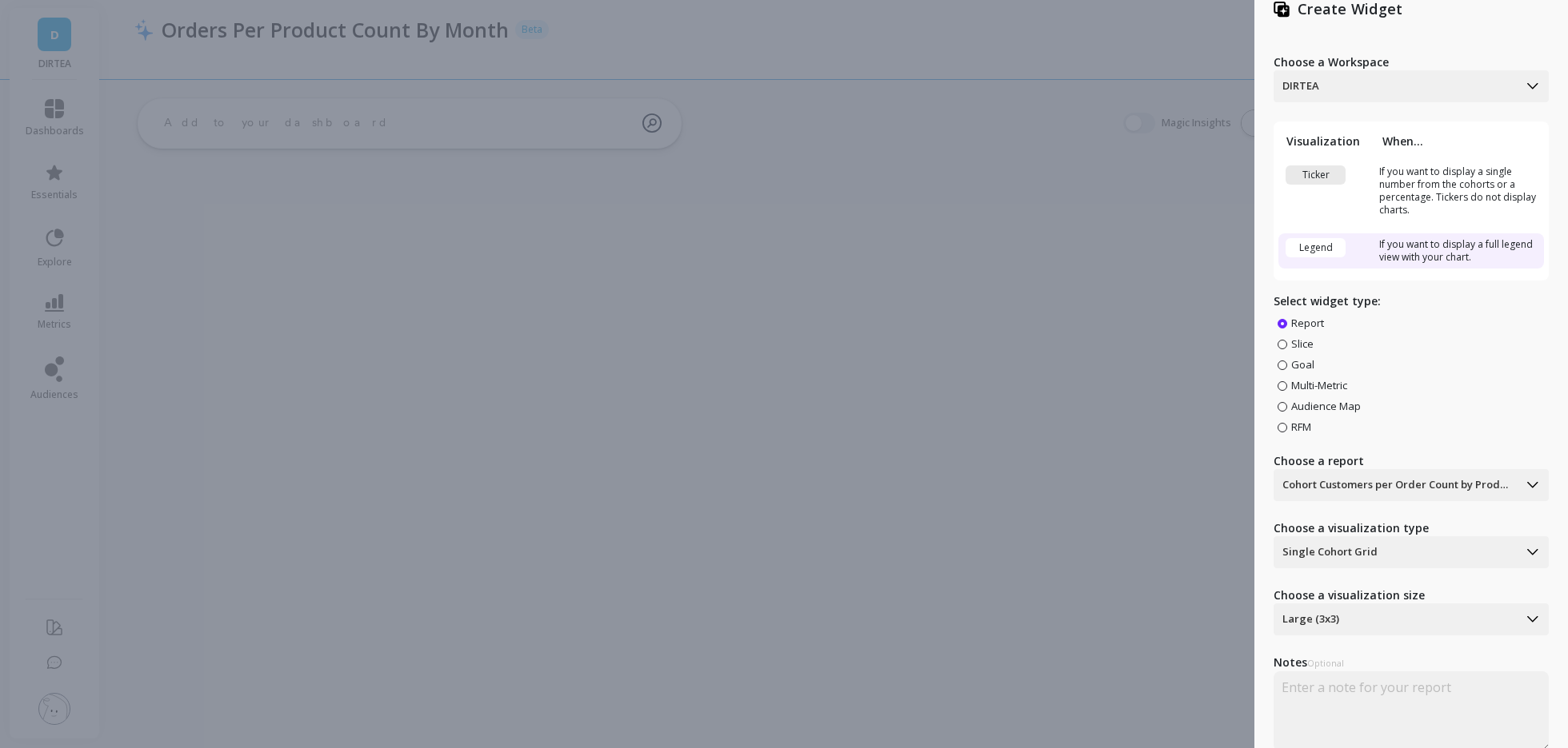
scroll to position [68, 0]
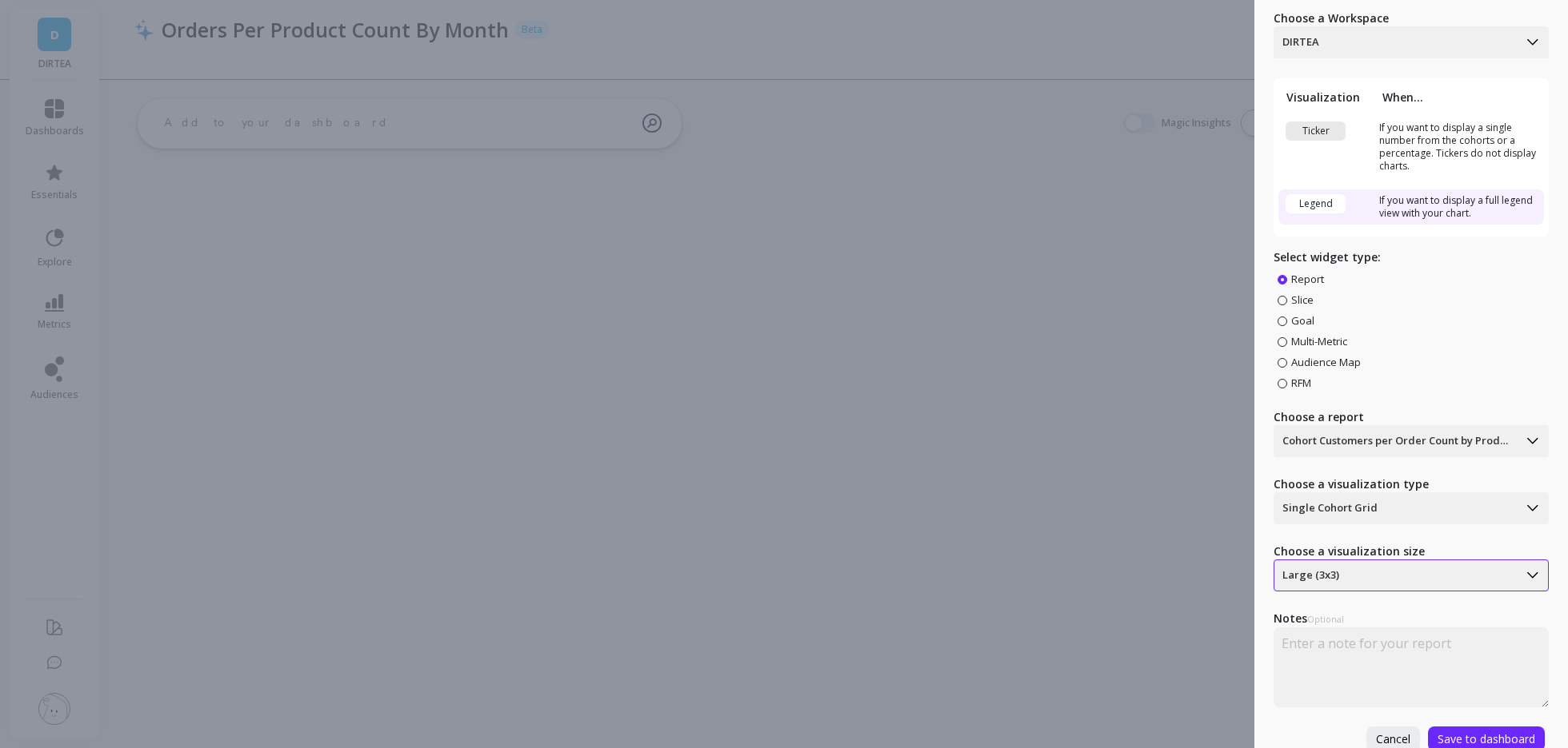
click at [1411, 568] on div at bounding box center [1396, 575] width 227 height 19
click at [1470, 737] on span "Save to dashboard" at bounding box center [1487, 739] width 98 height 15
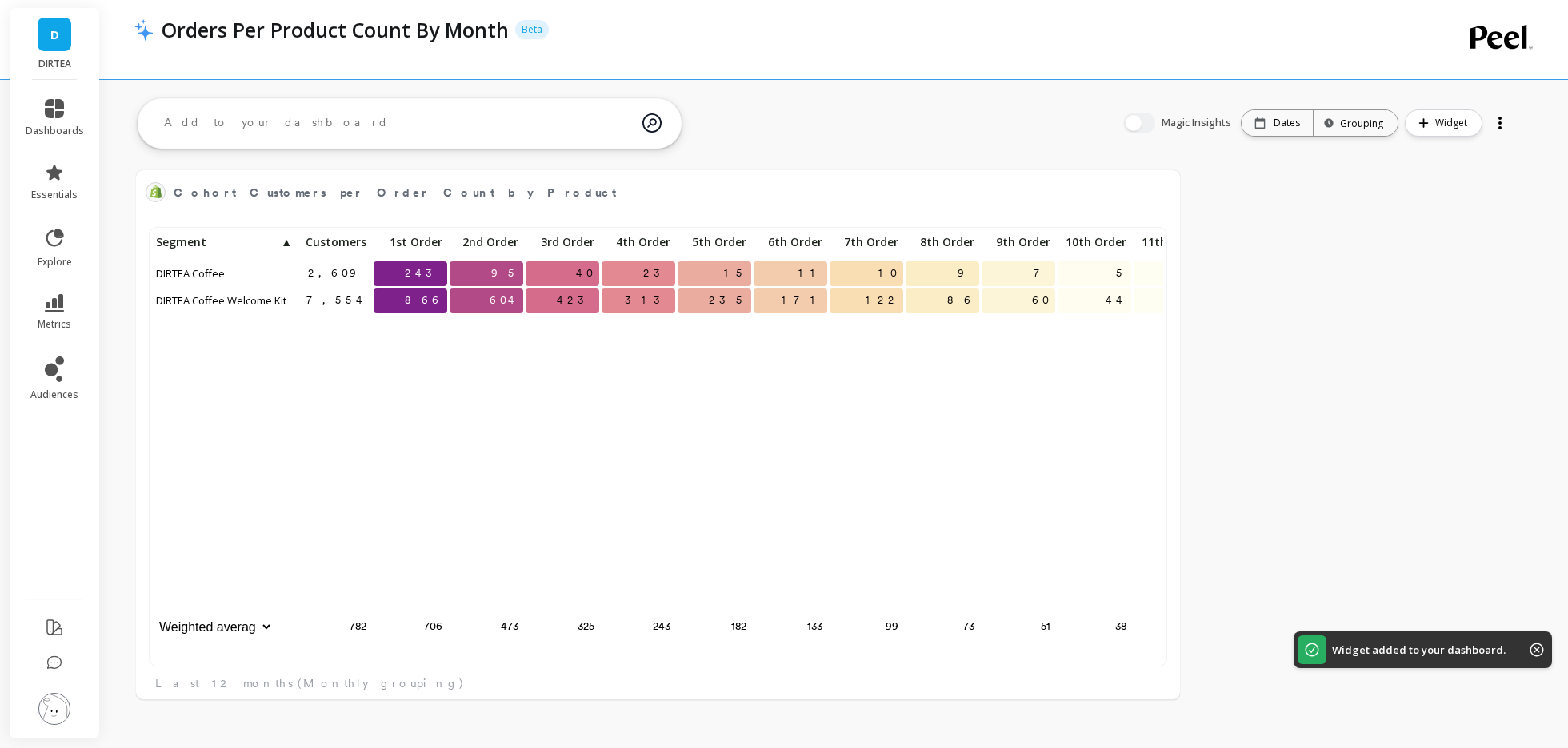
scroll to position [440, 1010]
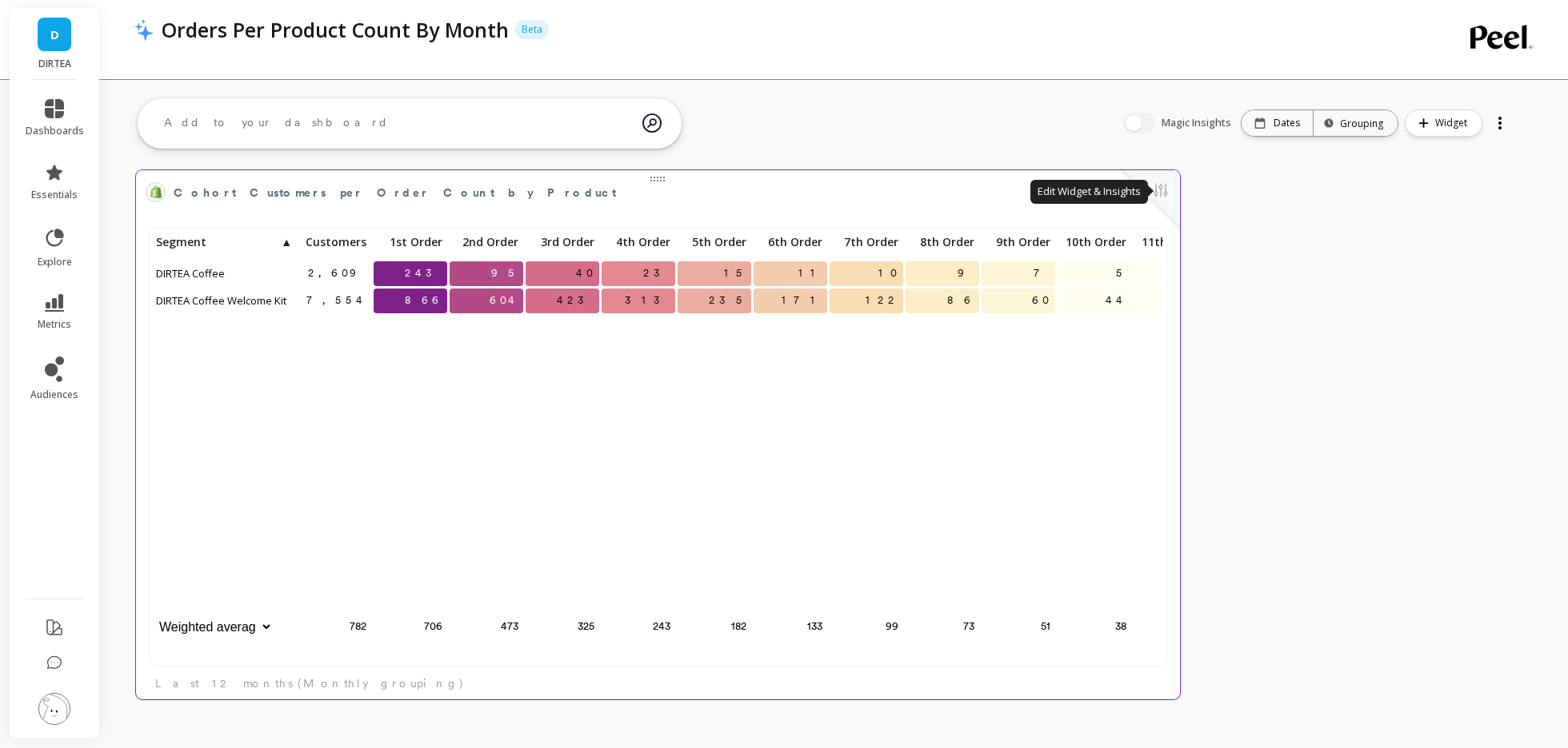
click at [1167, 193] on button at bounding box center [1161, 192] width 19 height 22
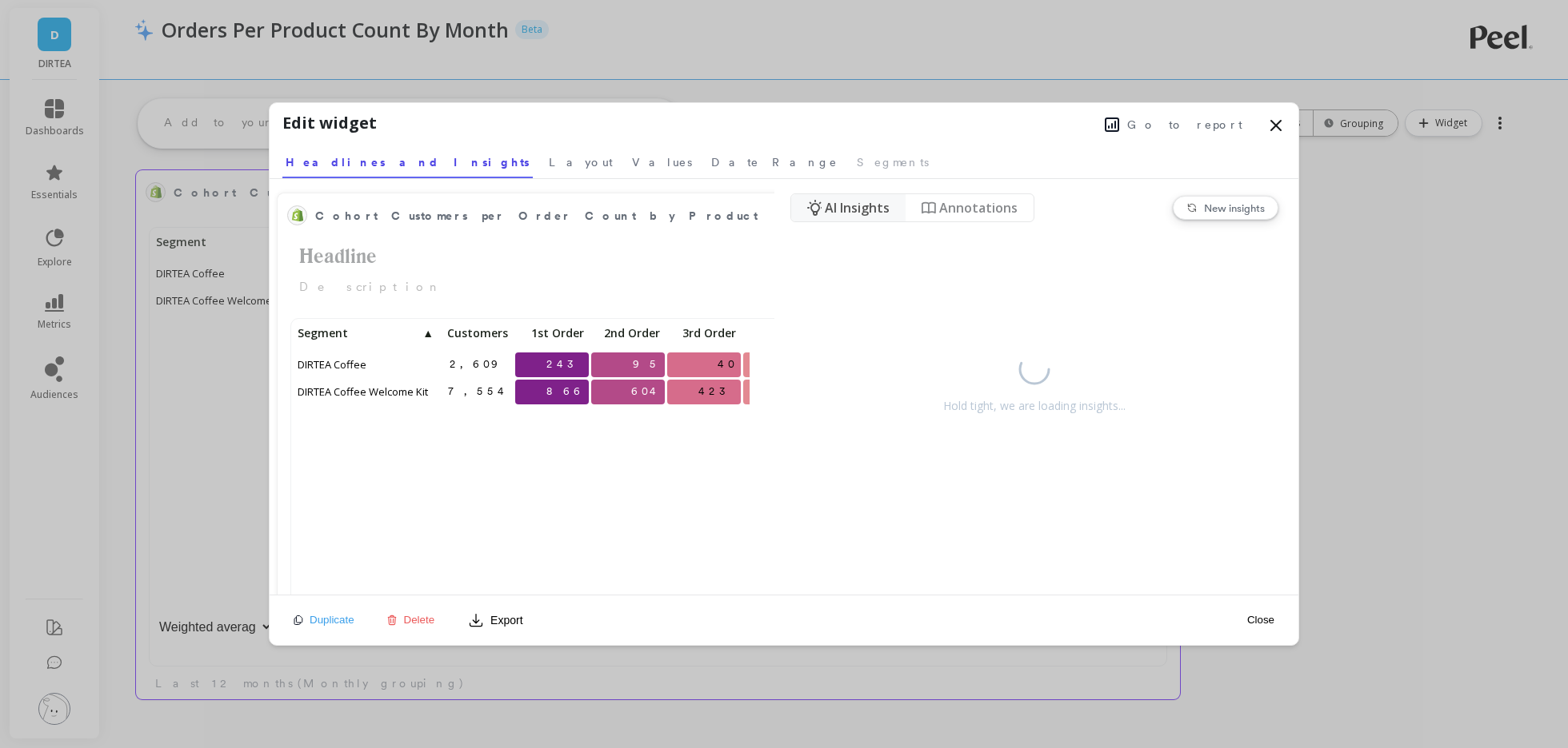
scroll to position [440, 456]
click at [549, 166] on span "Layout" at bounding box center [580, 162] width 64 height 16
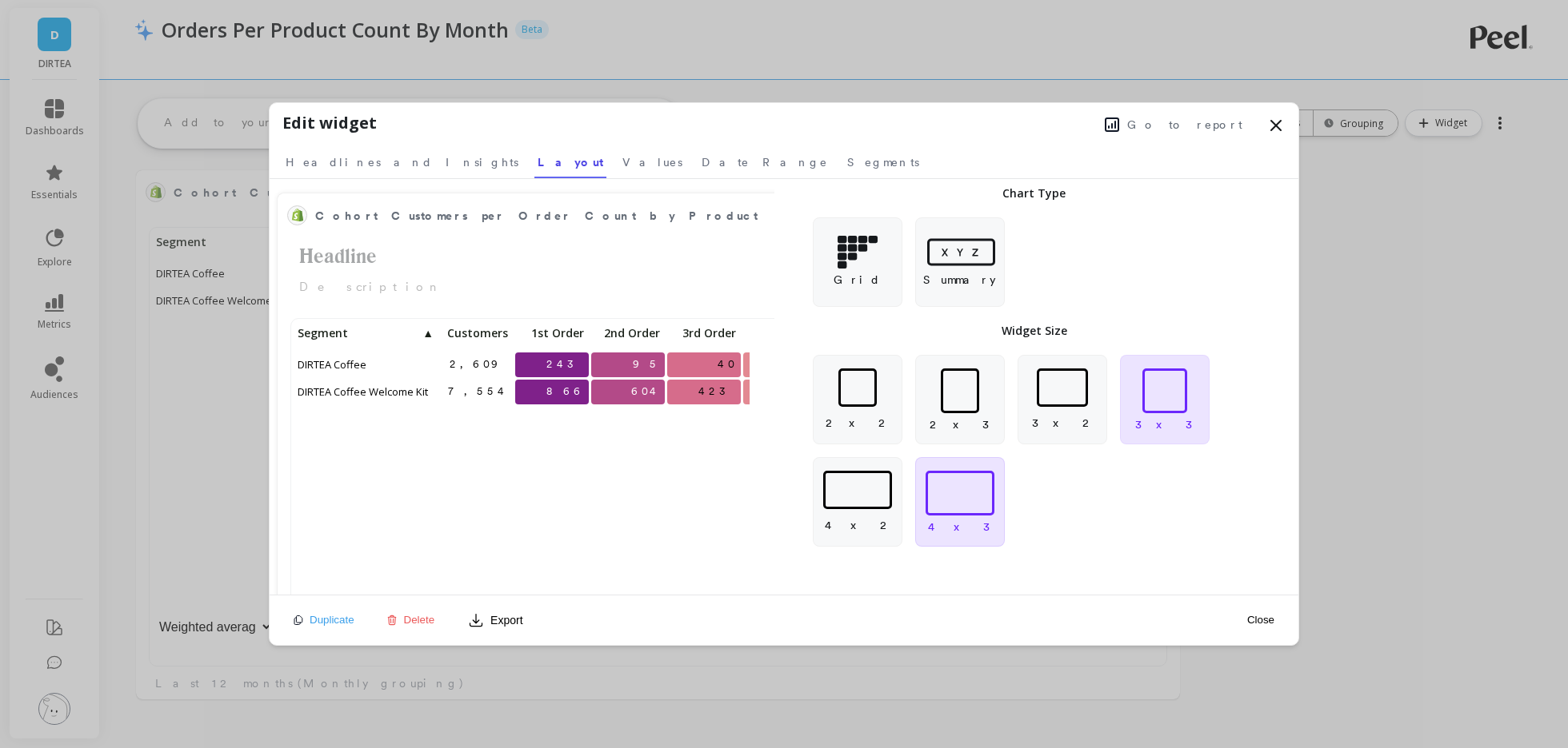
click at [939, 494] on div at bounding box center [960, 493] width 68 height 44
click at [1260, 614] on button "Close" at bounding box center [1260, 620] width 37 height 14
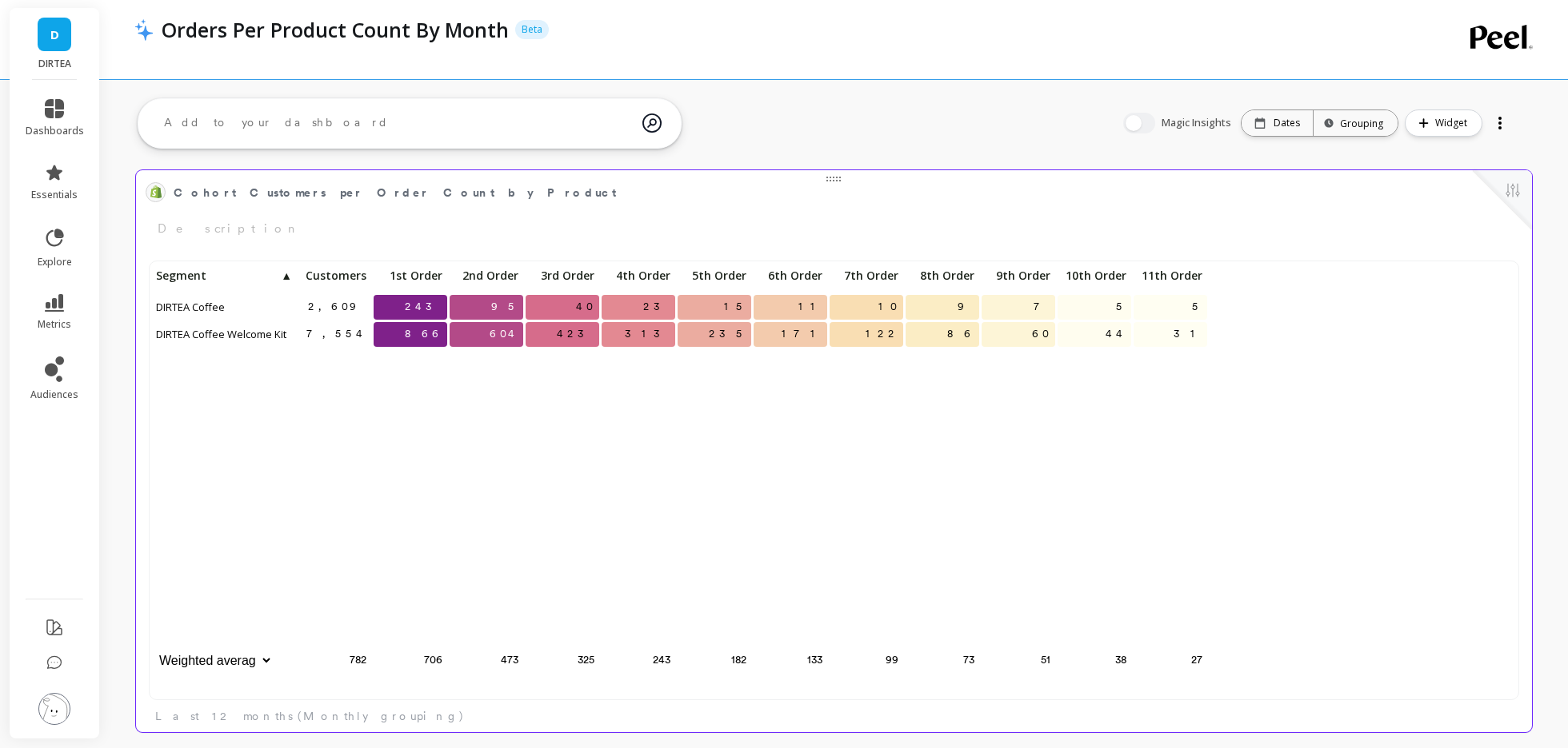
scroll to position [10, 0]
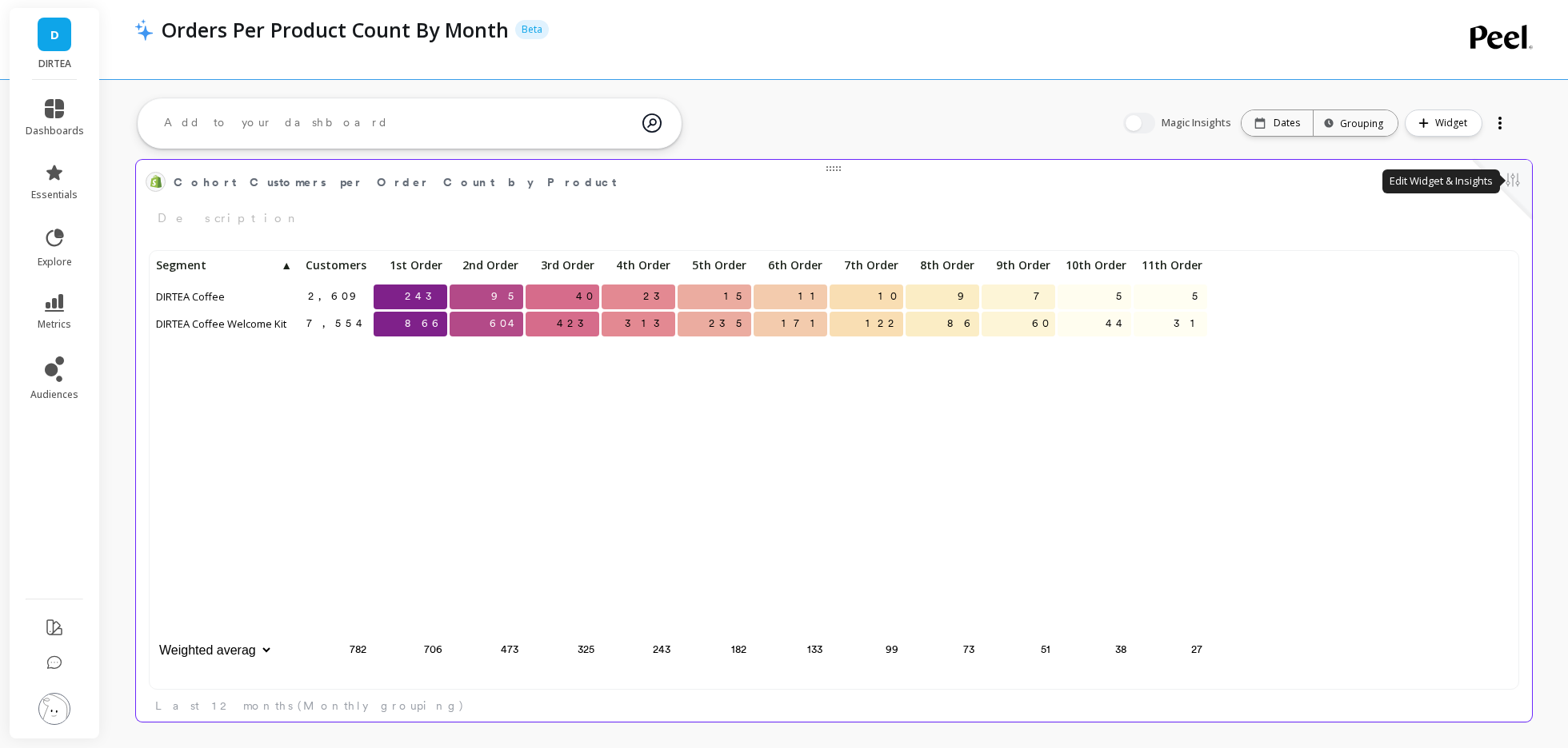
click at [1507, 185] on button at bounding box center [1513, 181] width 19 height 22
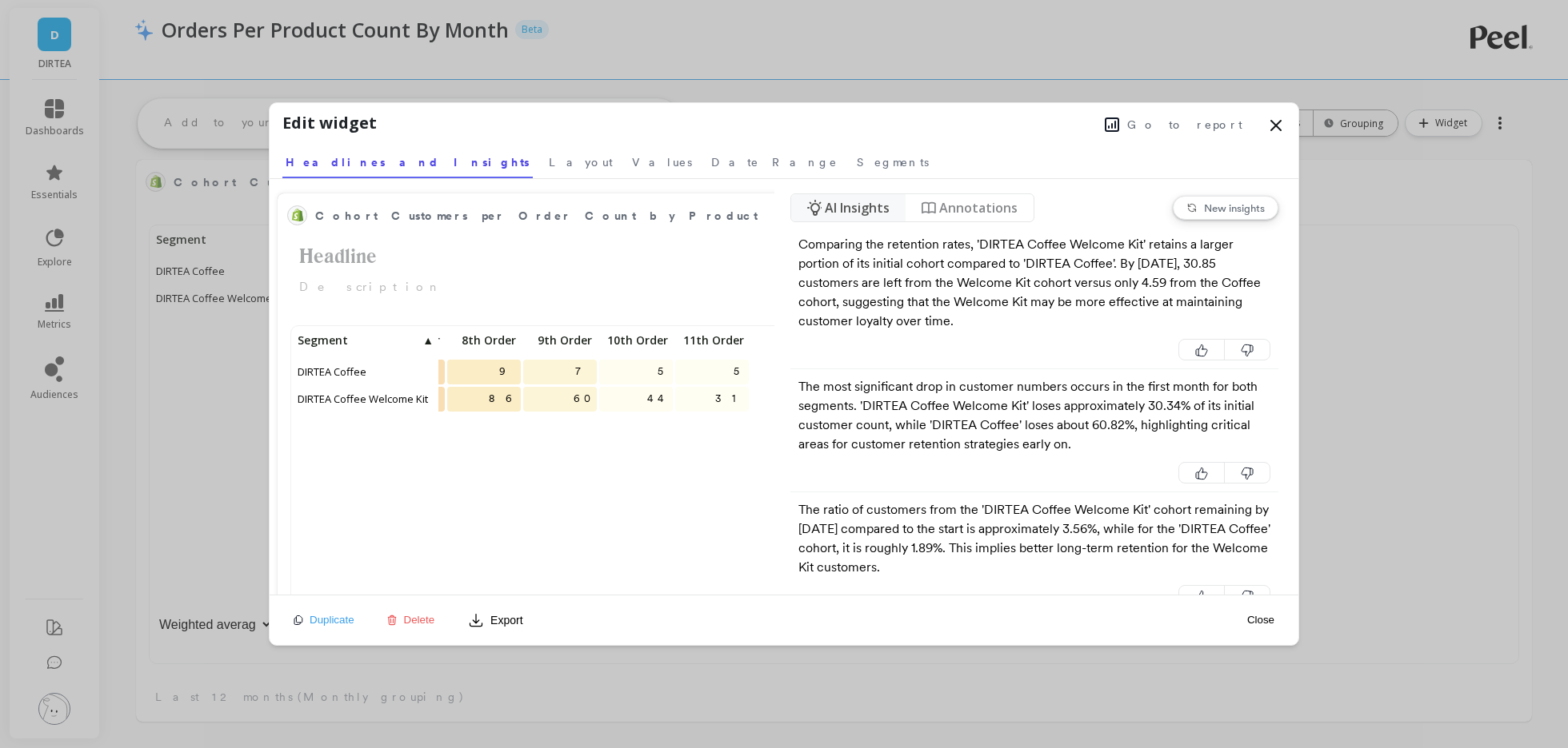
scroll to position [440, 1362]
click at [711, 163] on span "Date Range" at bounding box center [774, 162] width 127 height 16
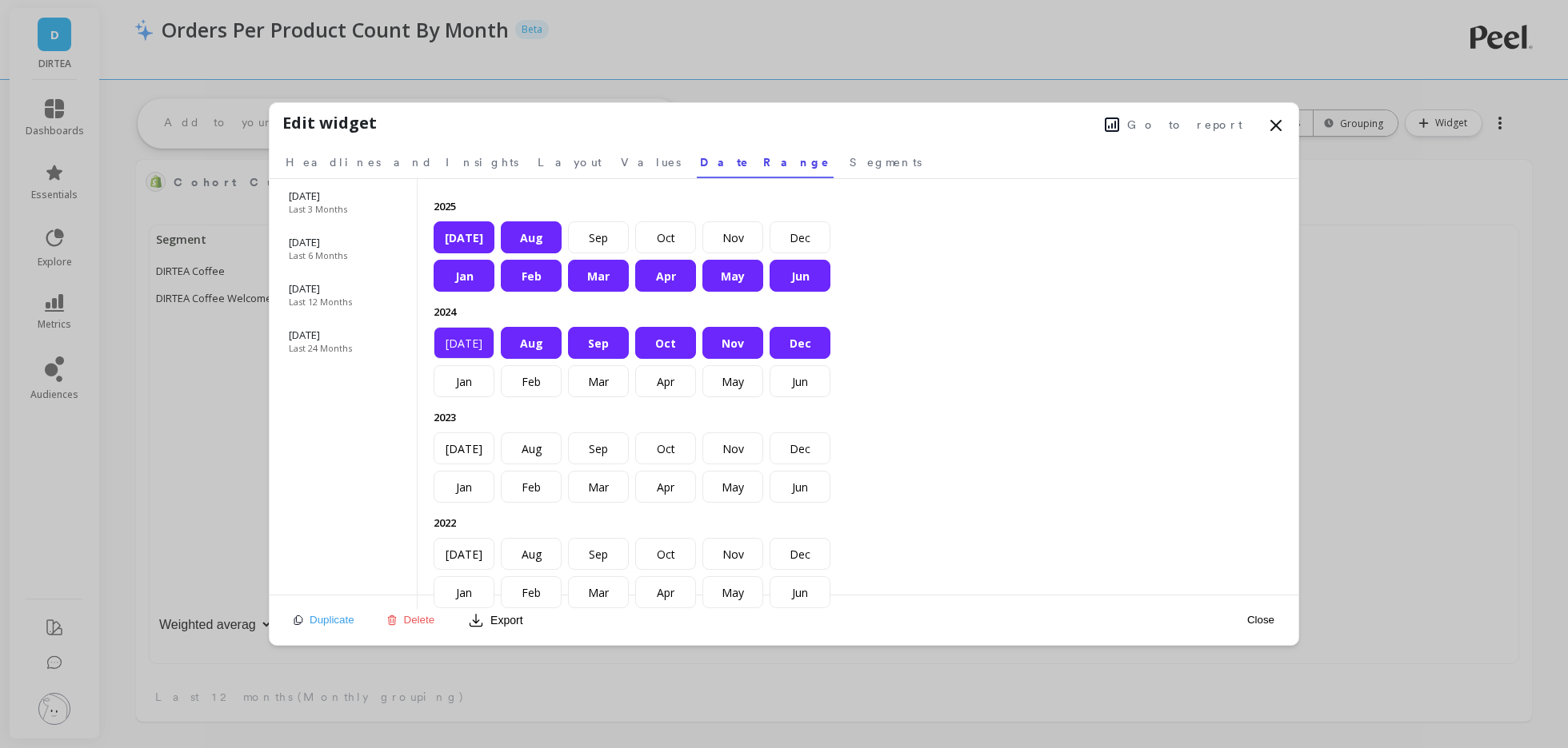
click at [460, 337] on div "[DATE]" at bounding box center [464, 343] width 61 height 32
click at [1262, 616] on button "Close" at bounding box center [1260, 620] width 37 height 14
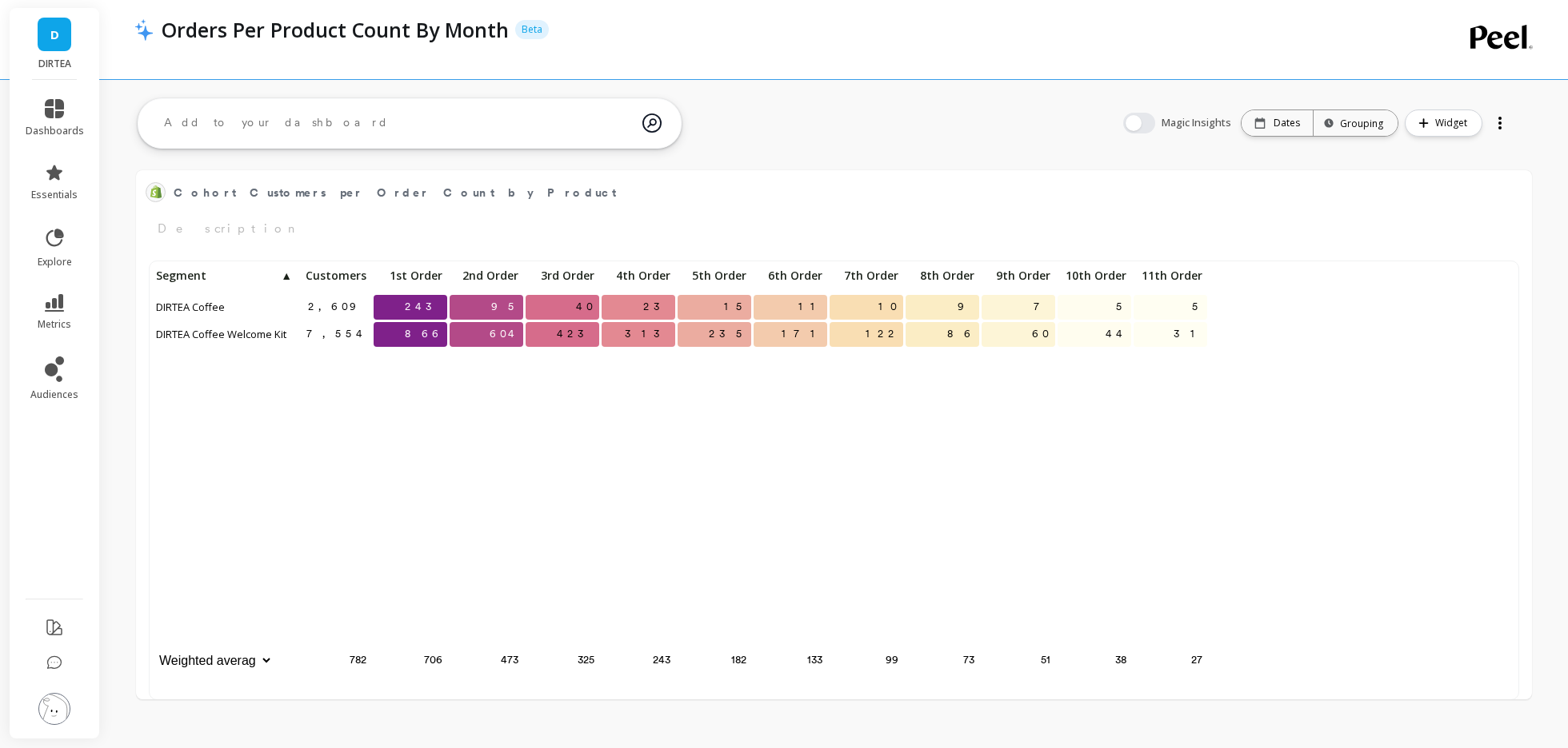
scroll to position [0, 0]
click at [1289, 122] on p "Dates" at bounding box center [1286, 123] width 27 height 13
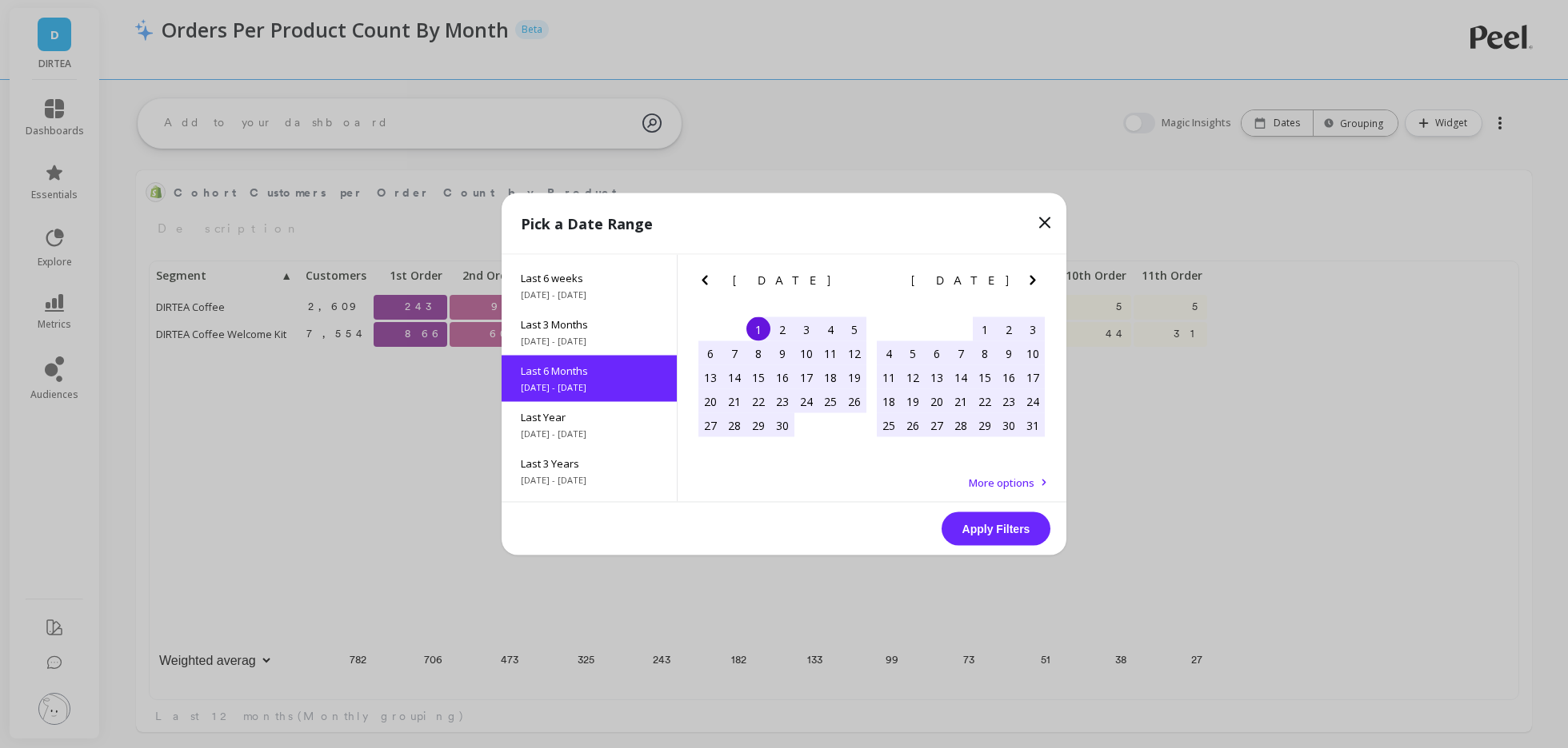
click at [1047, 220] on icon at bounding box center [1044, 223] width 9 height 9
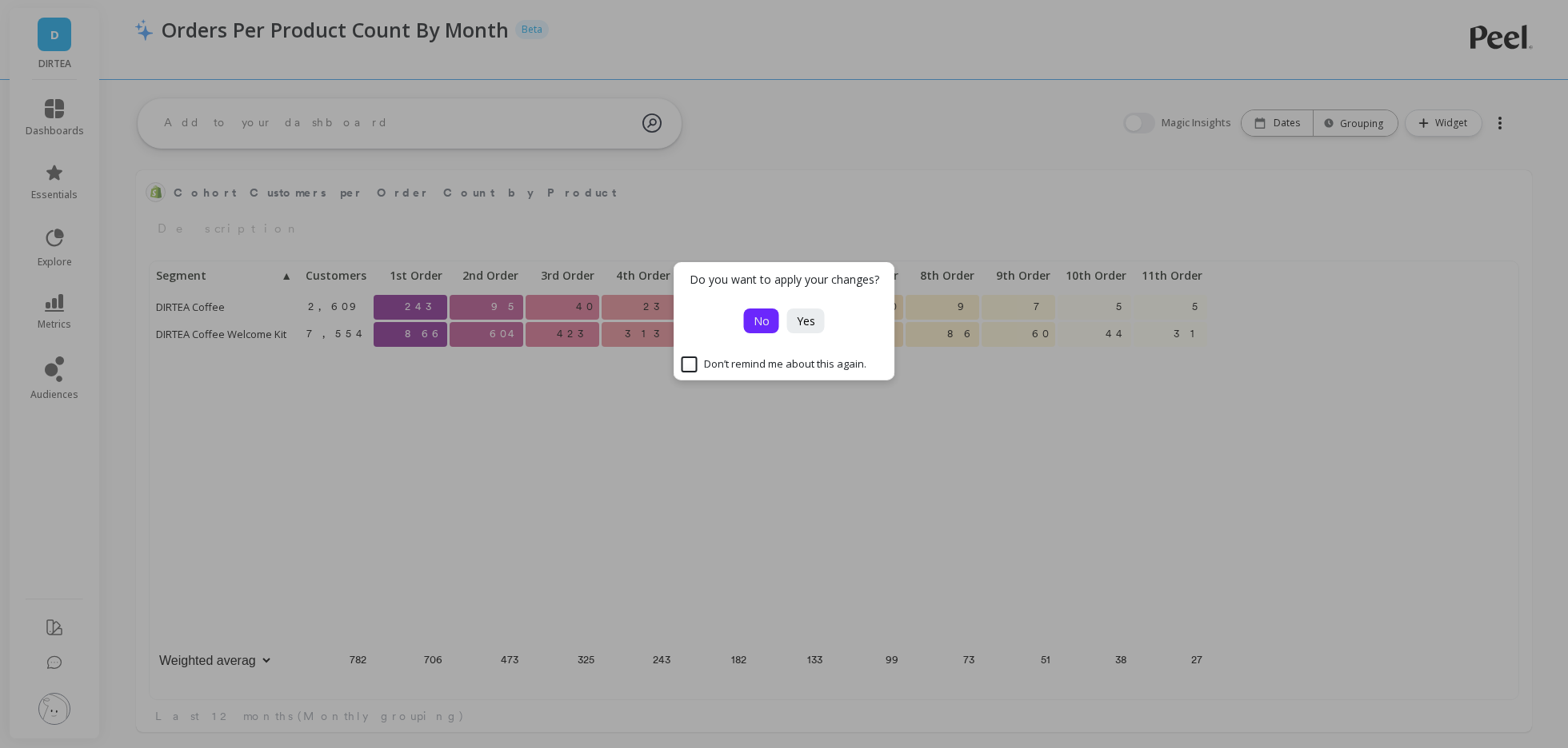
click at [770, 331] on button "No" at bounding box center [761, 320] width 35 height 25
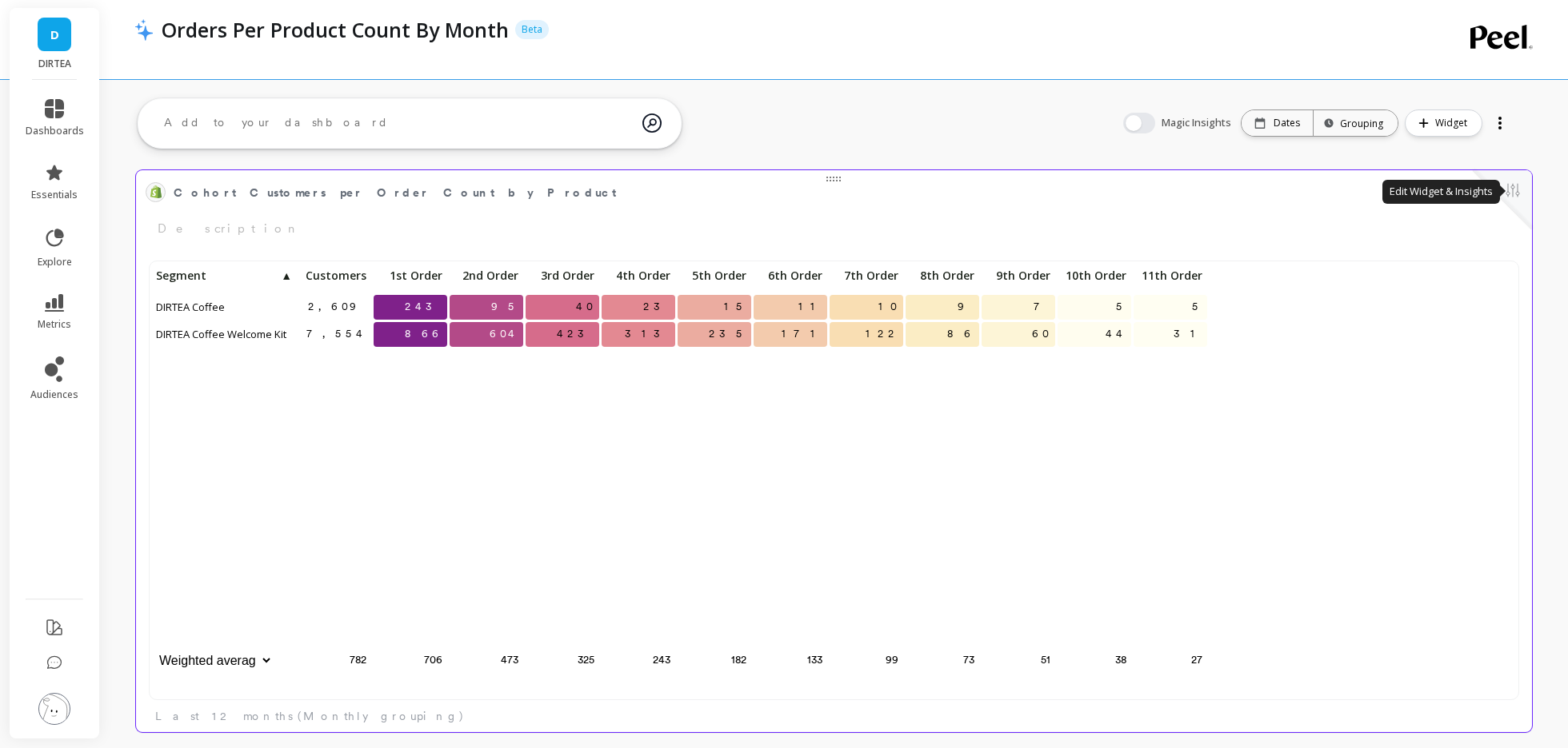
click at [1507, 199] on button at bounding box center [1513, 192] width 19 height 22
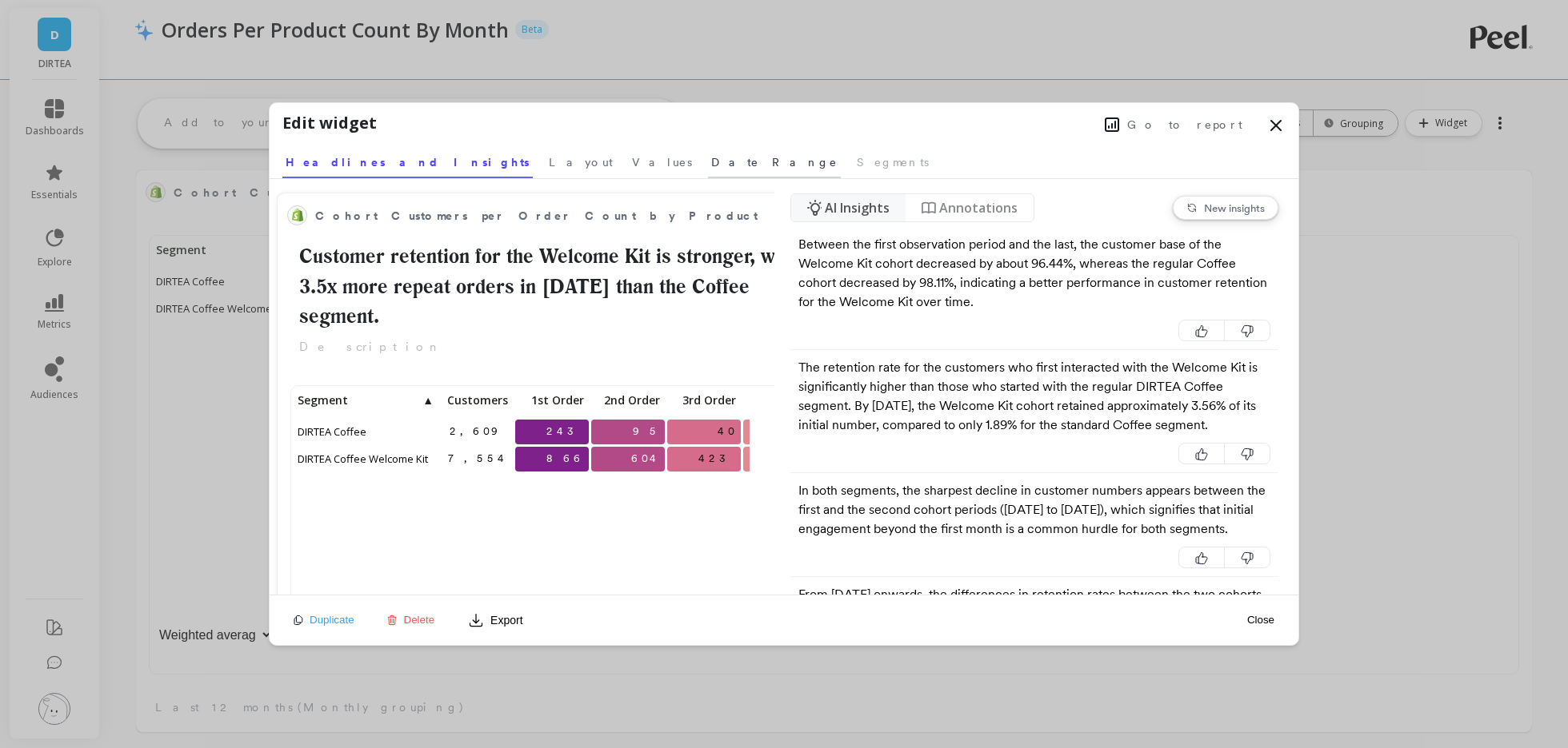
click at [711, 163] on span "Date Range" at bounding box center [774, 162] width 127 height 16
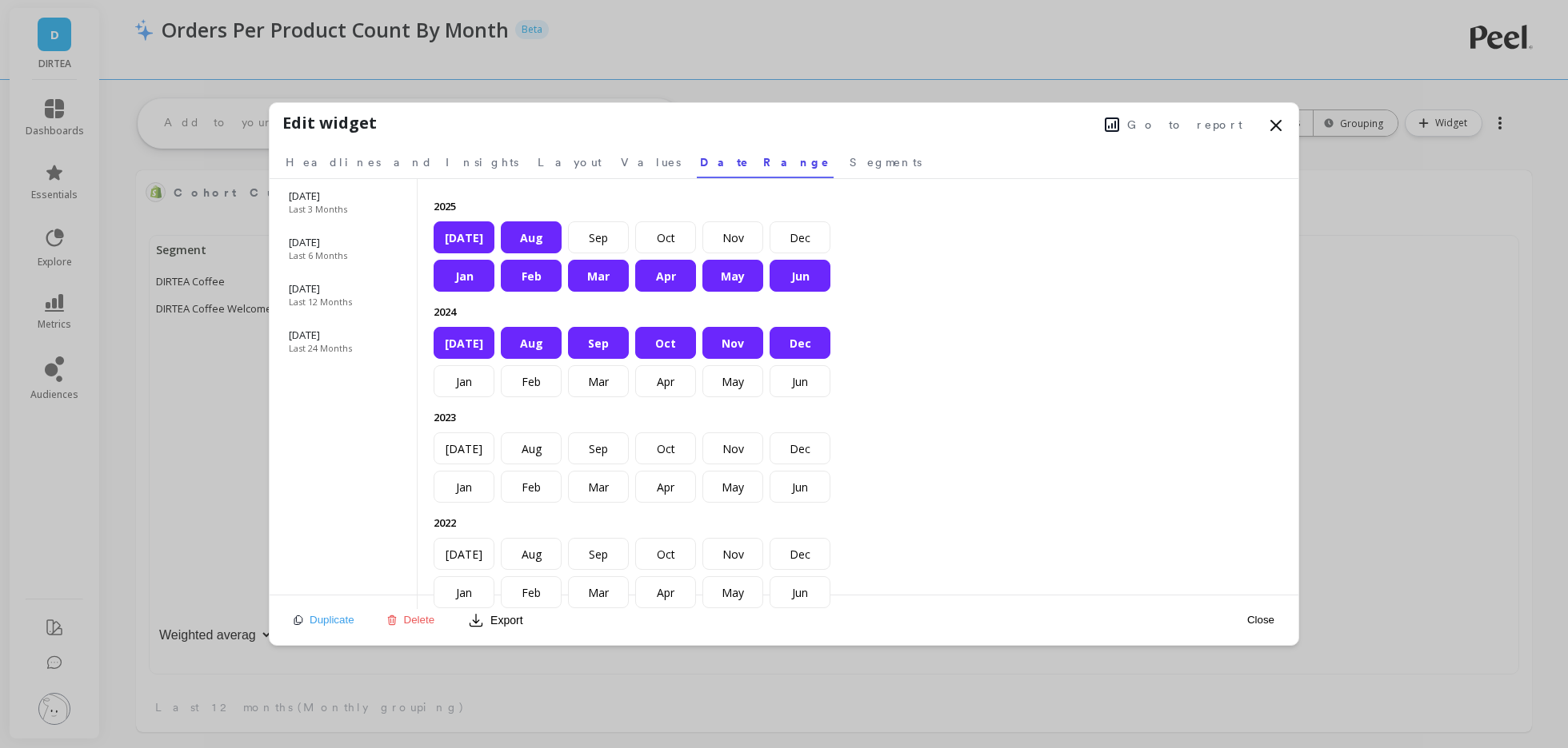
click at [468, 340] on div "[DATE]" at bounding box center [464, 343] width 61 height 32
click at [1265, 618] on button "Close" at bounding box center [1260, 620] width 37 height 14
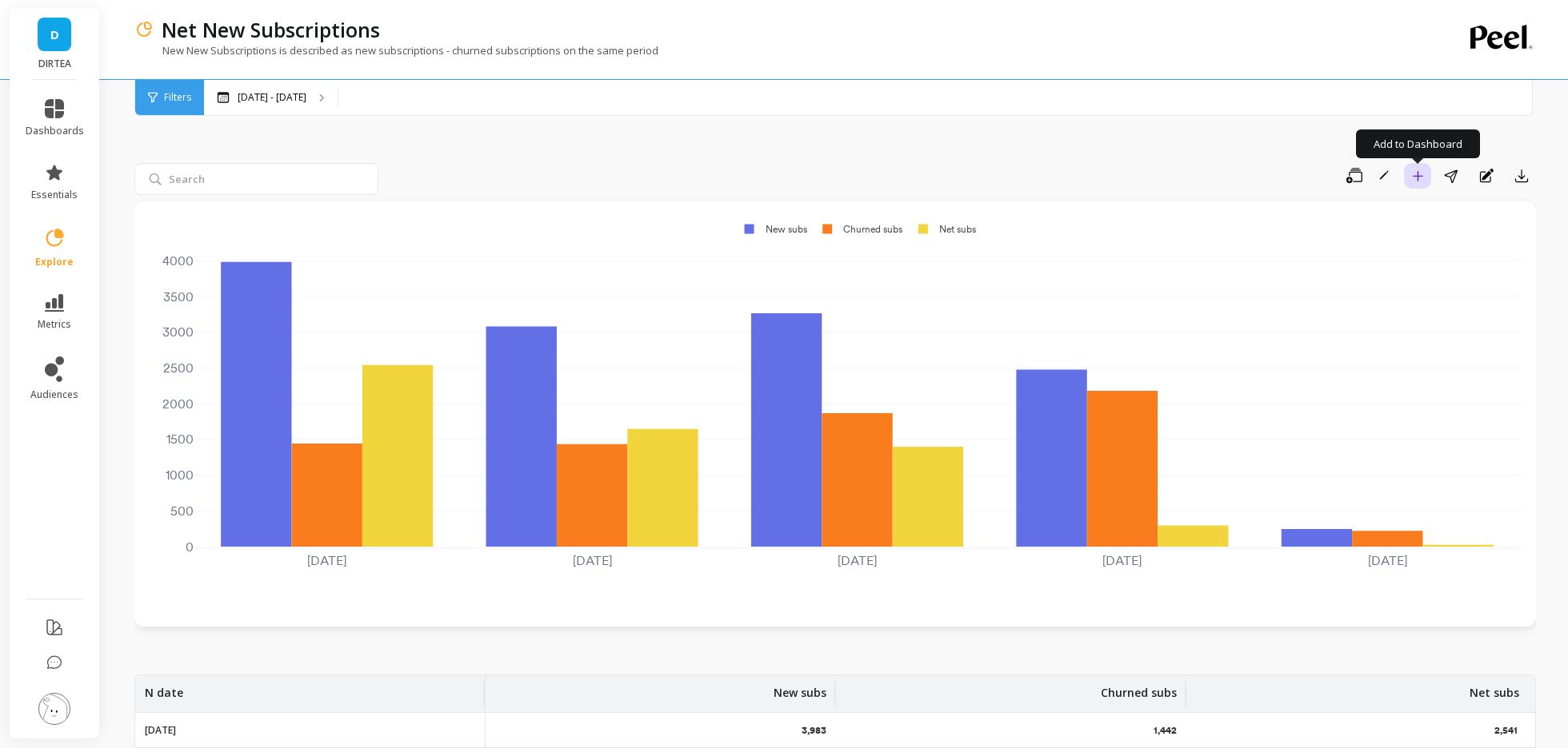
click at [1420, 182] on button "Add to Dashboard" at bounding box center [1416, 176] width 27 height 26
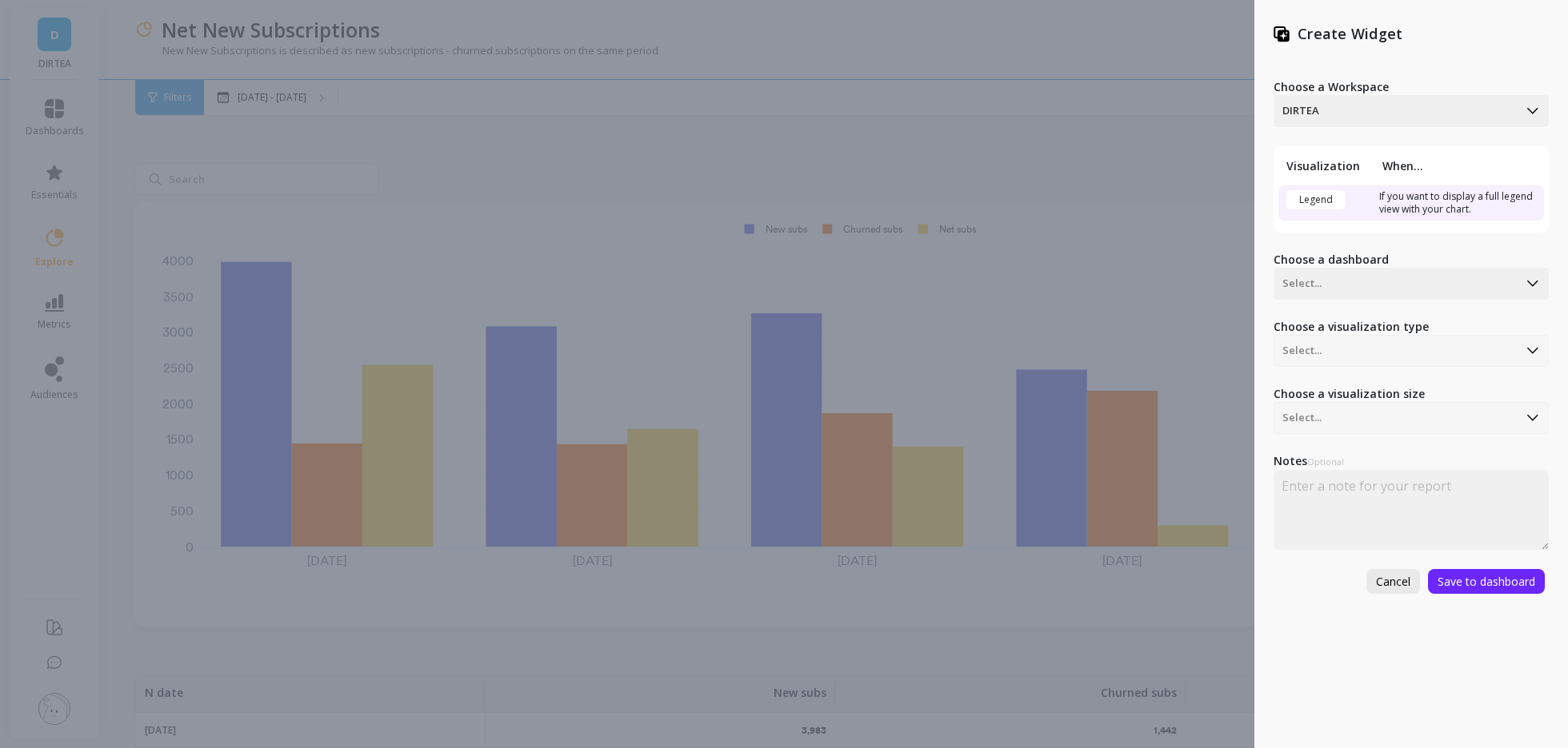
click at [1372, 571] on button "Cancel" at bounding box center [1393, 581] width 54 height 25
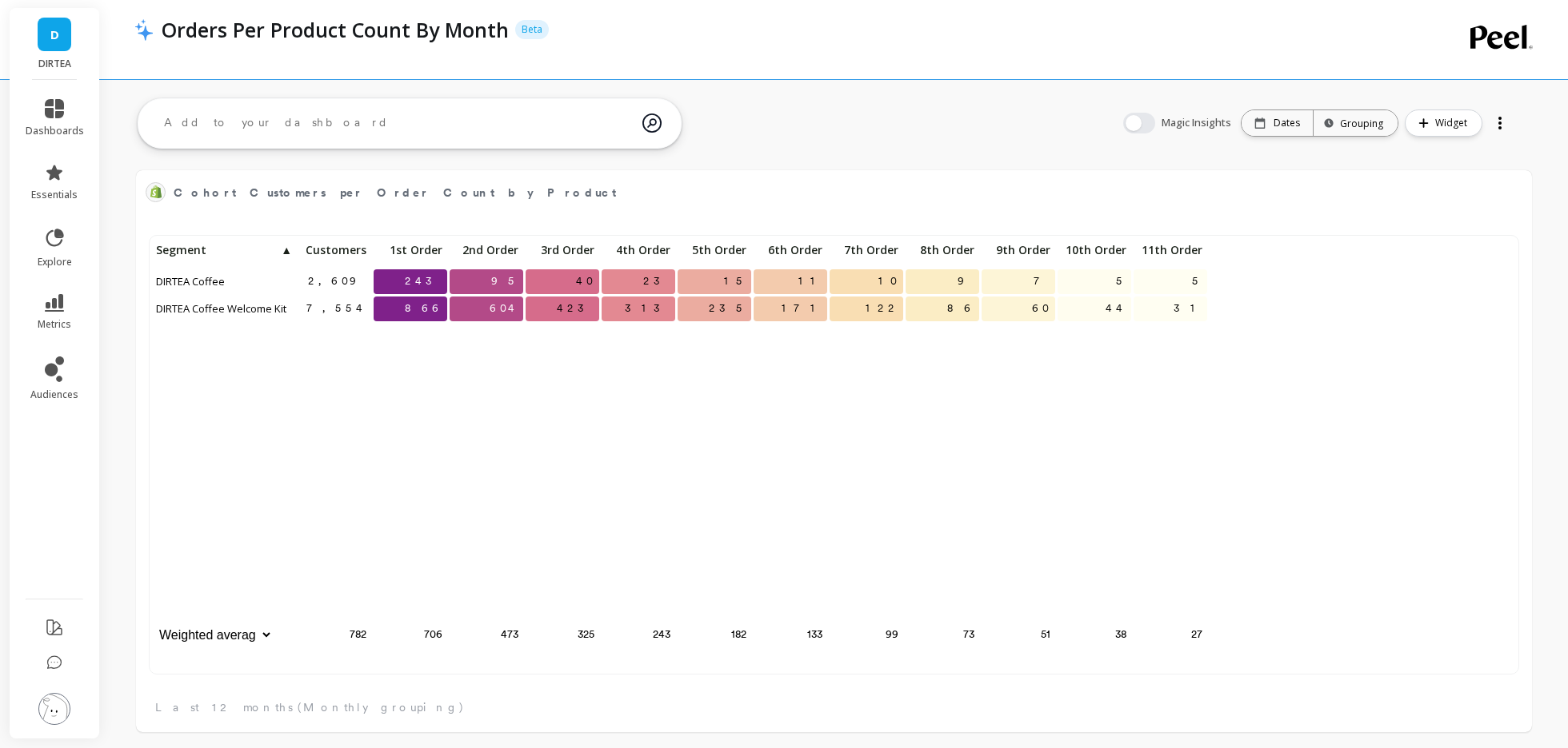
scroll to position [440, 1362]
click at [331, 31] on p "Orders Per Product Count By Month" at bounding box center [335, 29] width 347 height 27
click at [331, 31] on input "Orders Per Product Count By Month" at bounding box center [294, 29] width 264 height 27
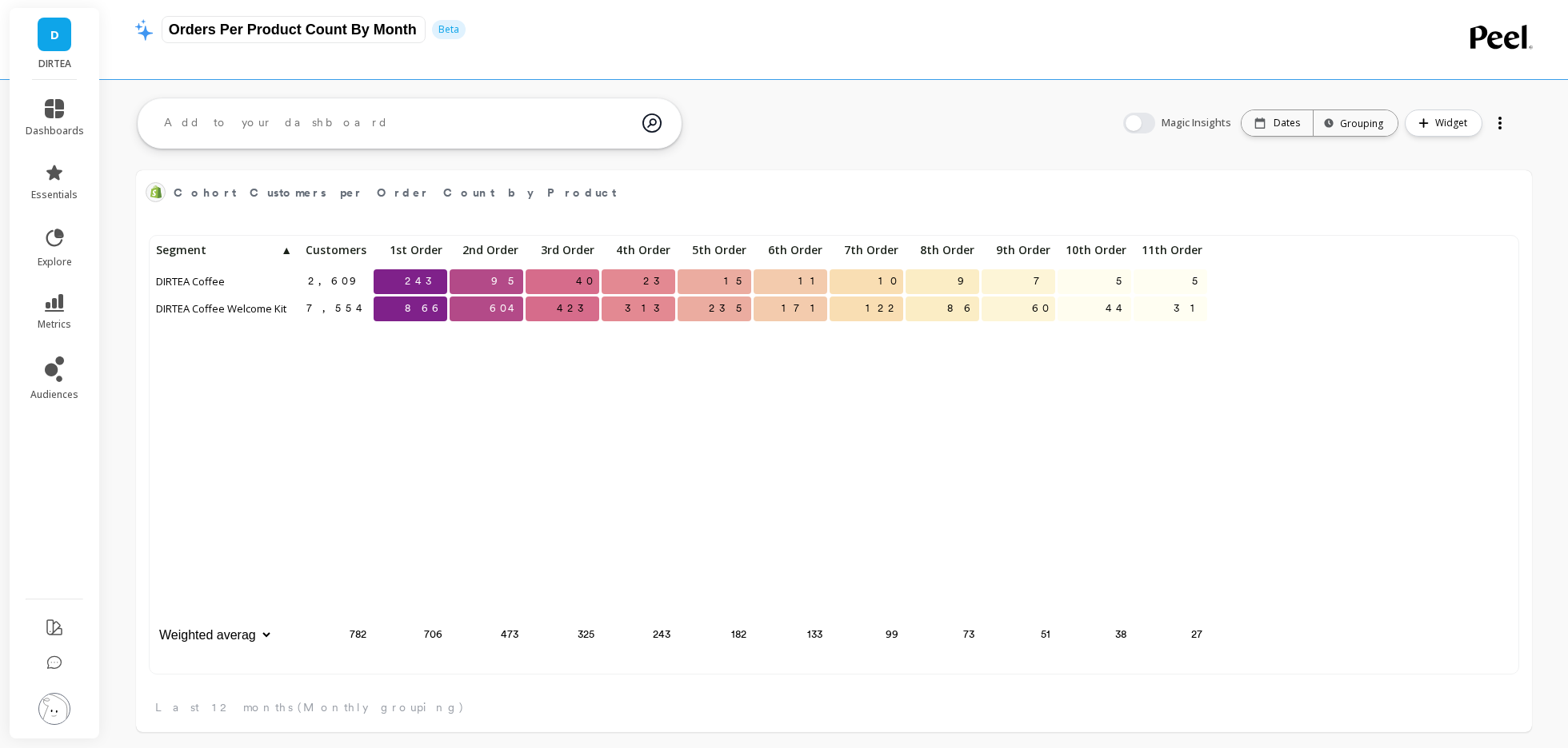
click at [331, 31] on input "Orders Per Product Count By Month" at bounding box center [294, 29] width 264 height 27
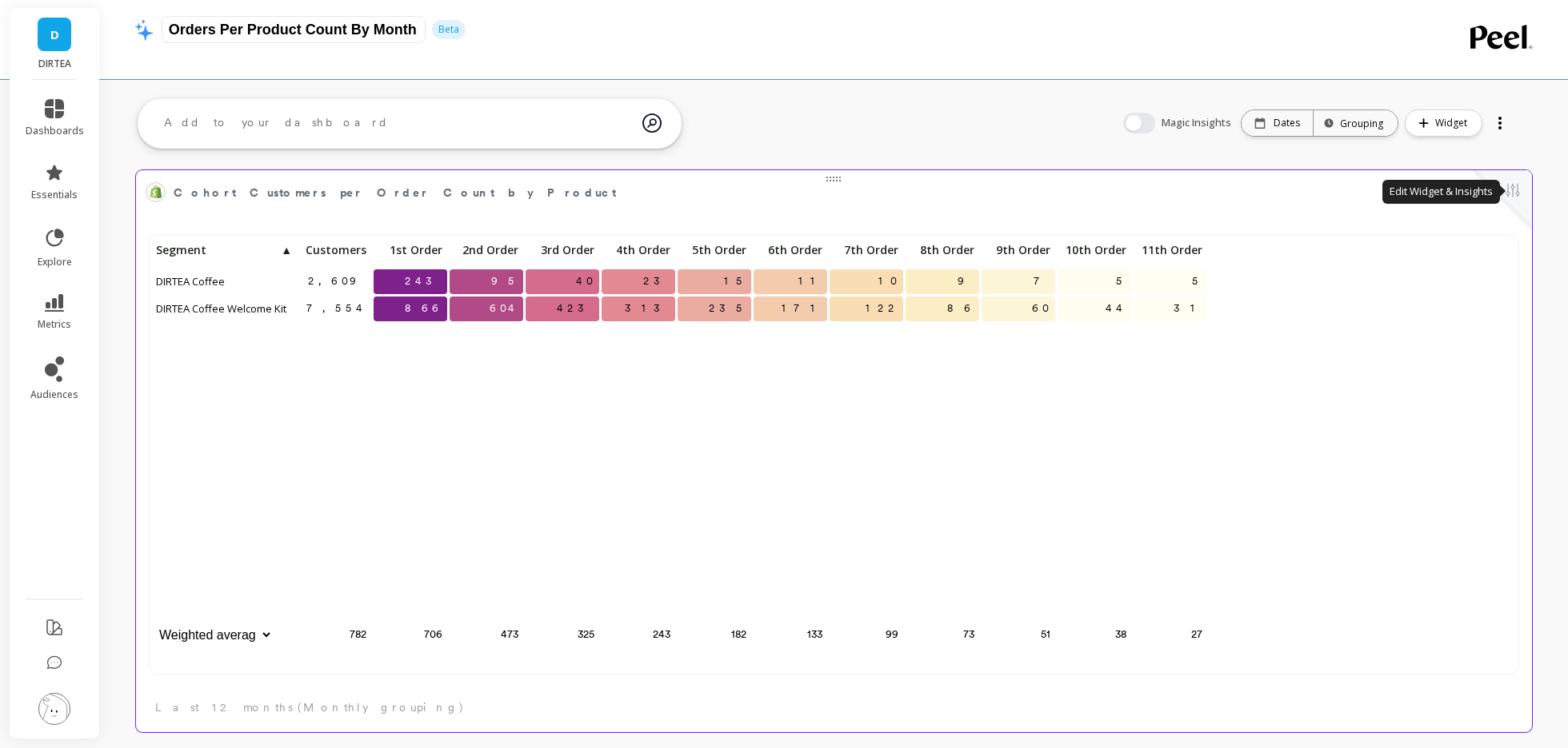
click at [1503, 195] on button at bounding box center [1513, 192] width 19 height 22
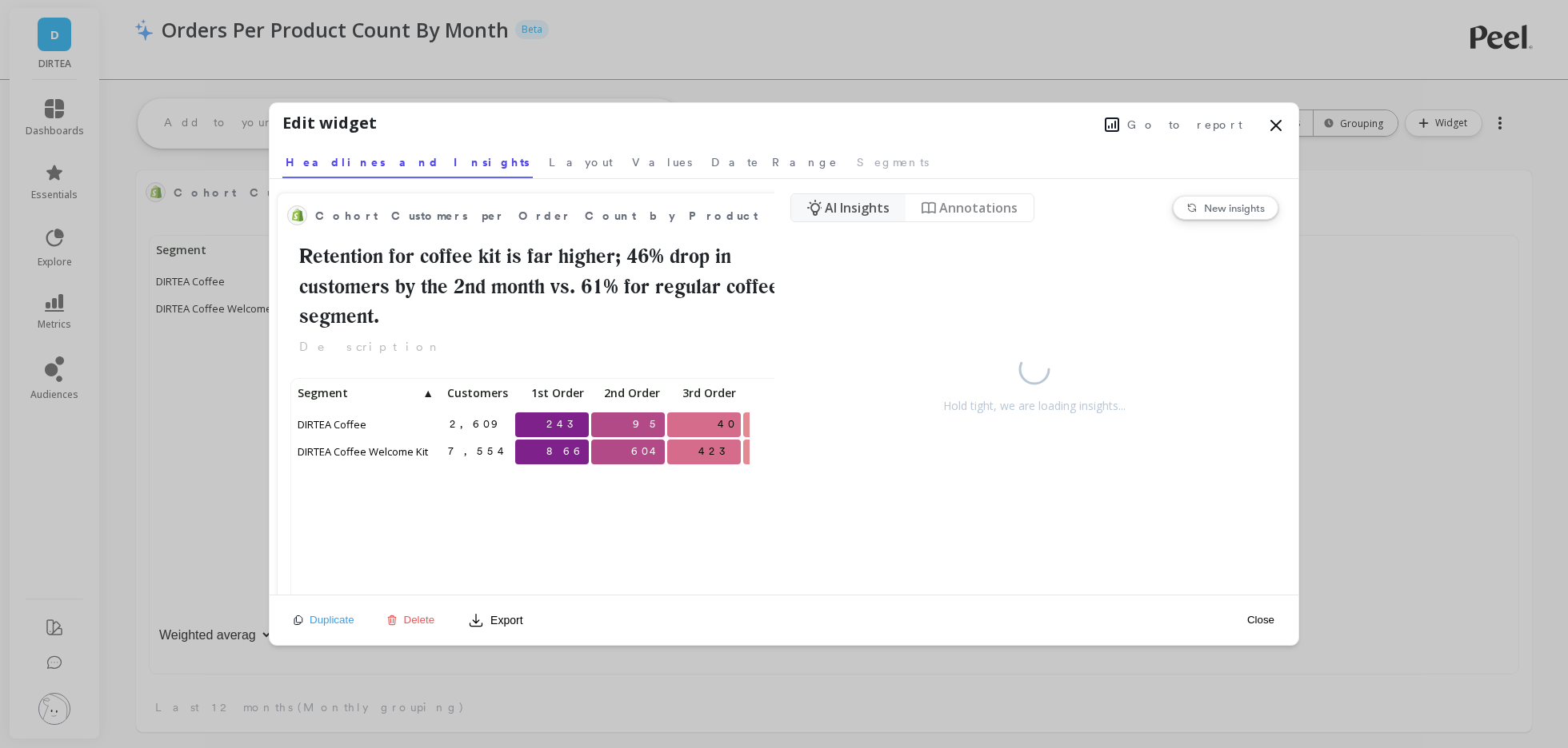
scroll to position [440, 456]
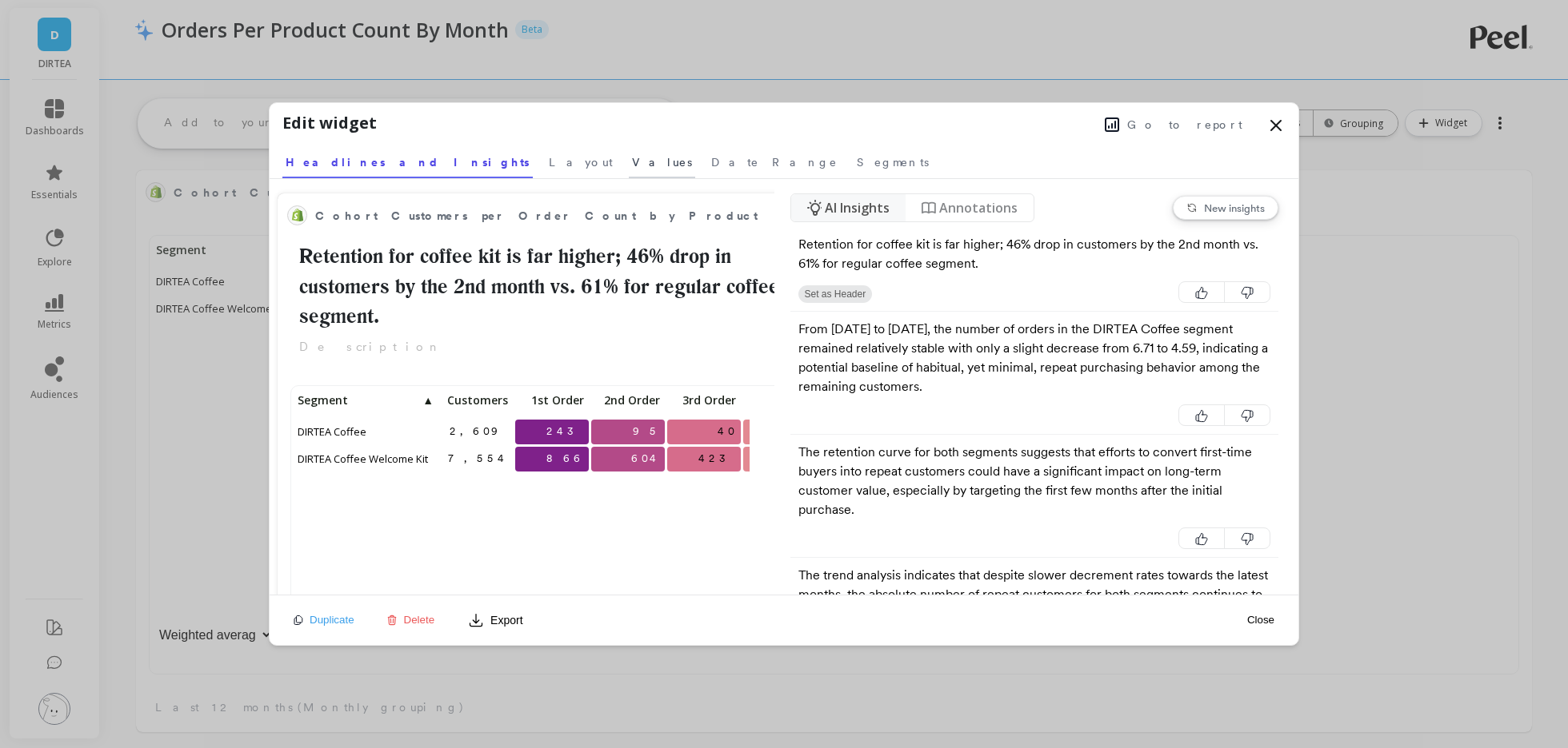
click at [632, 167] on span "Values" at bounding box center [662, 162] width 60 height 16
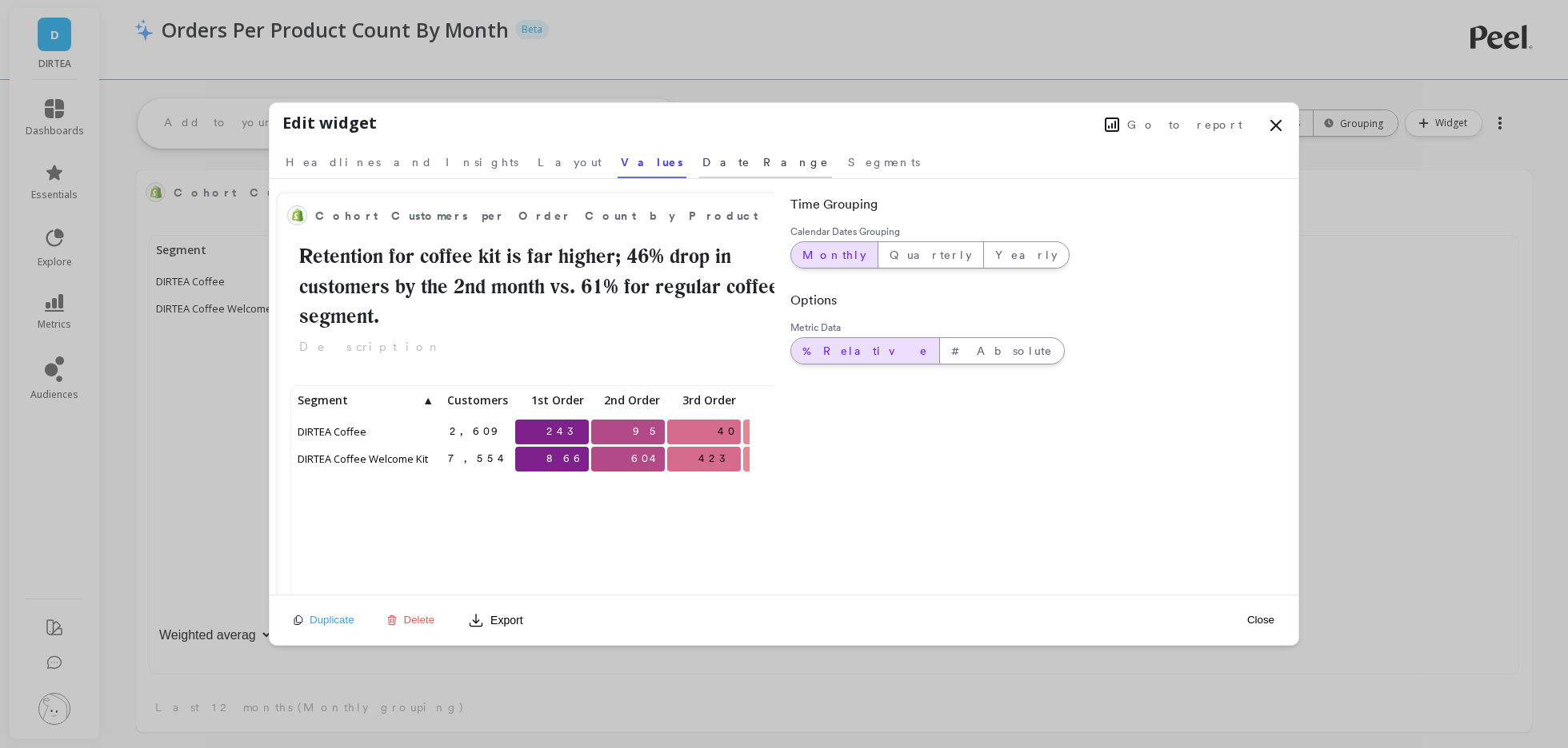
click at [702, 168] on span "Date Range" at bounding box center [765, 162] width 127 height 16
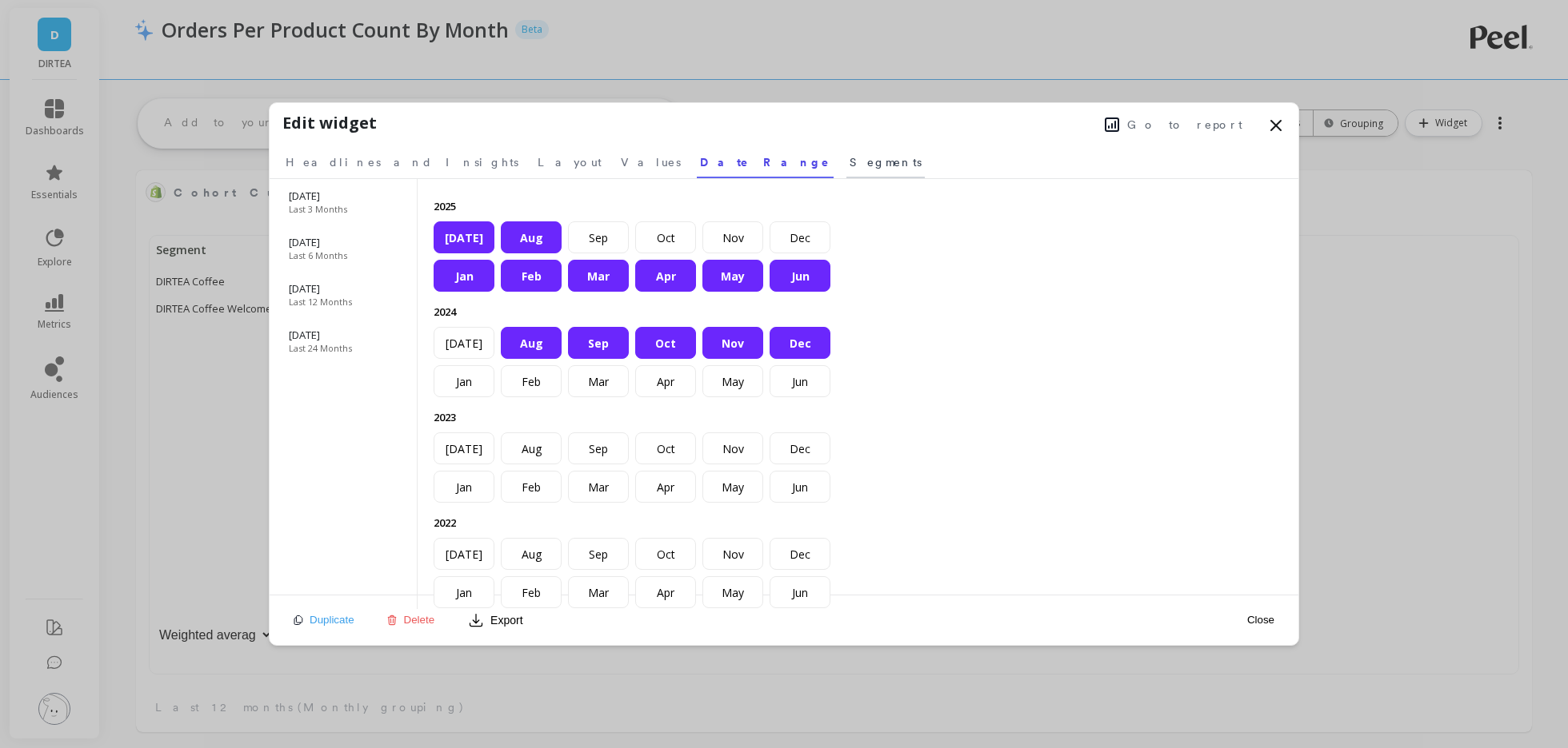
click at [849, 163] on span "Segments" at bounding box center [885, 162] width 72 height 16
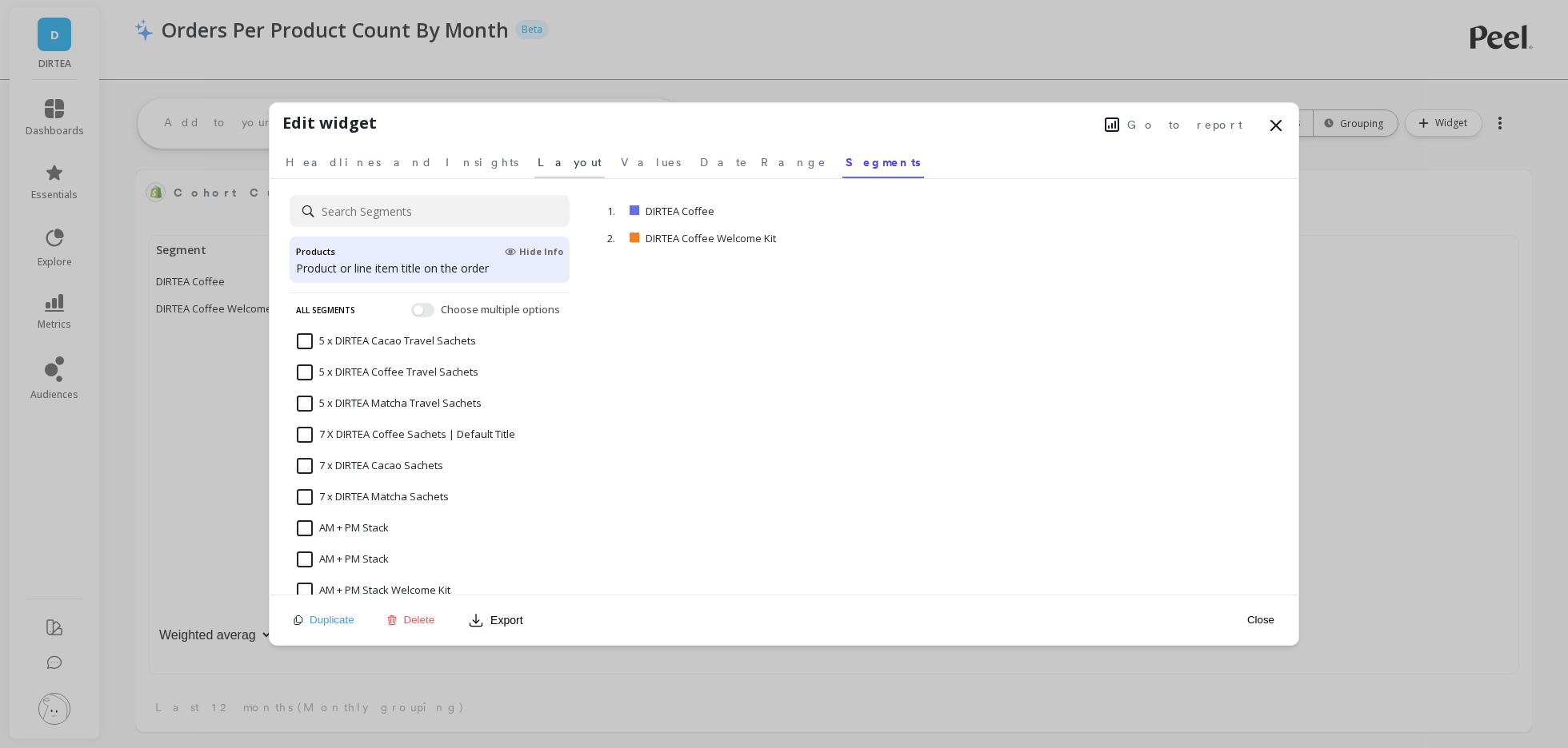
click at [538, 168] on span "Layout" at bounding box center [569, 162] width 64 height 16
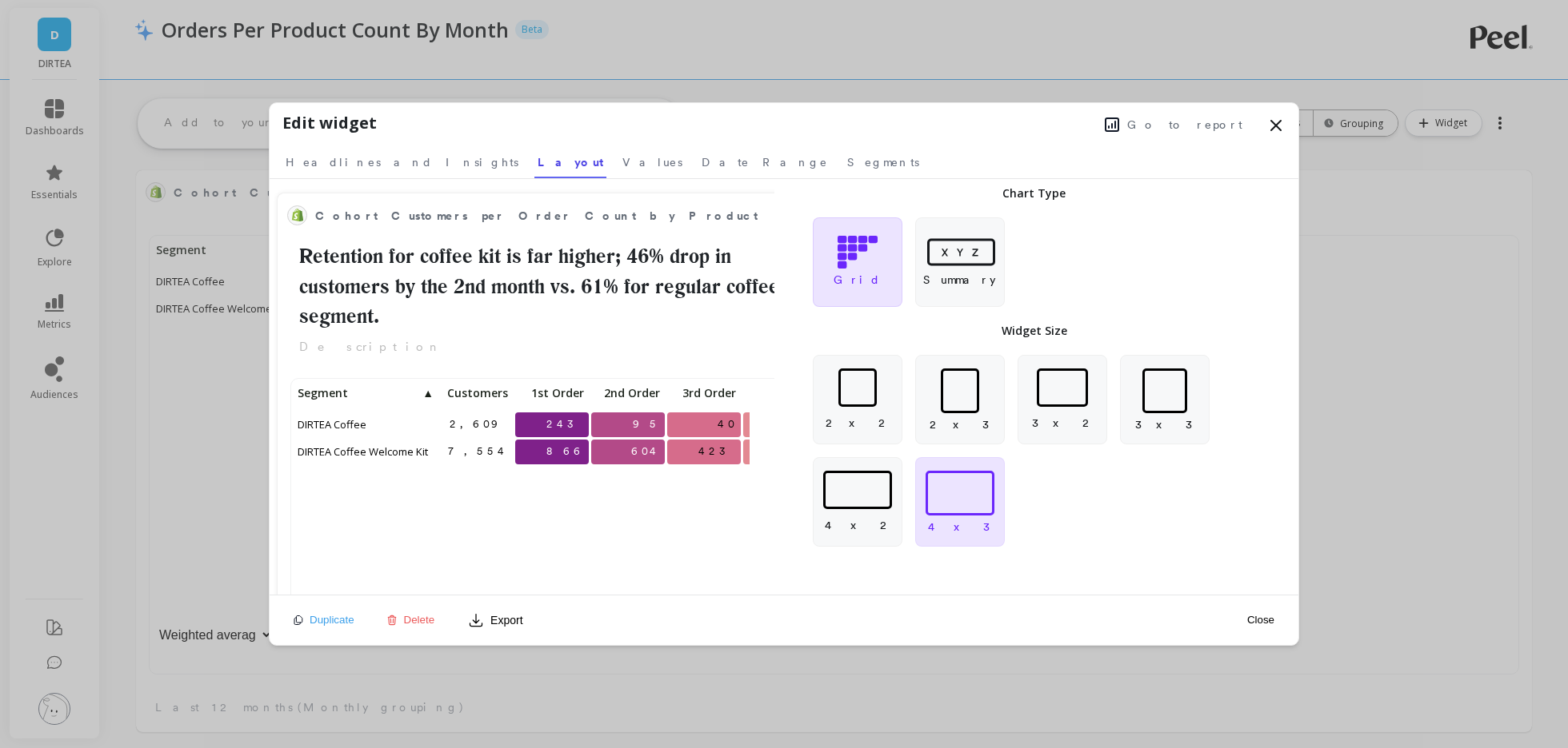
click at [867, 296] on div "Grid" at bounding box center [857, 261] width 90 height 90
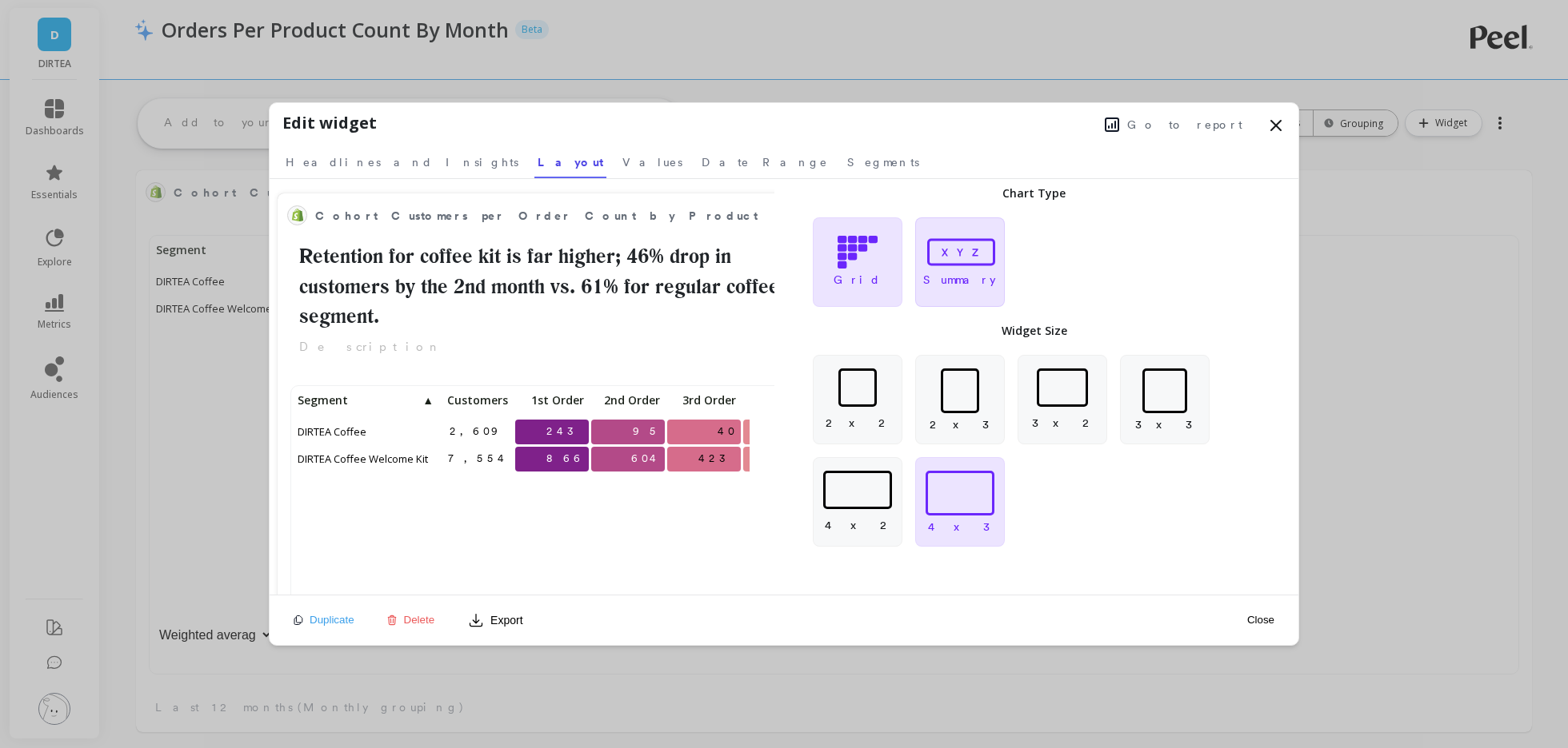
click at [968, 271] on p "Summary" at bounding box center [959, 279] width 73 height 16
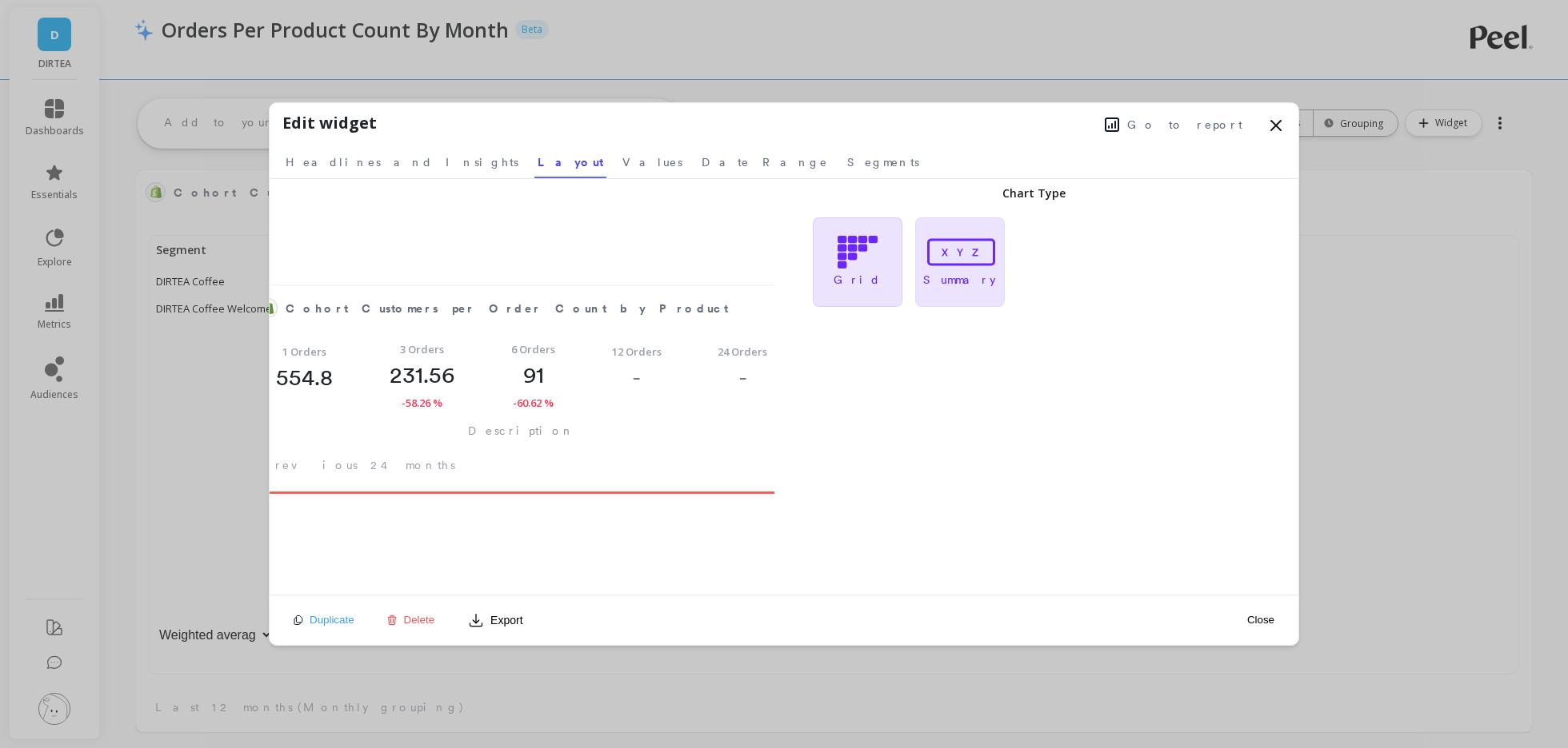
click at [849, 263] on icon at bounding box center [857, 251] width 40 height 32
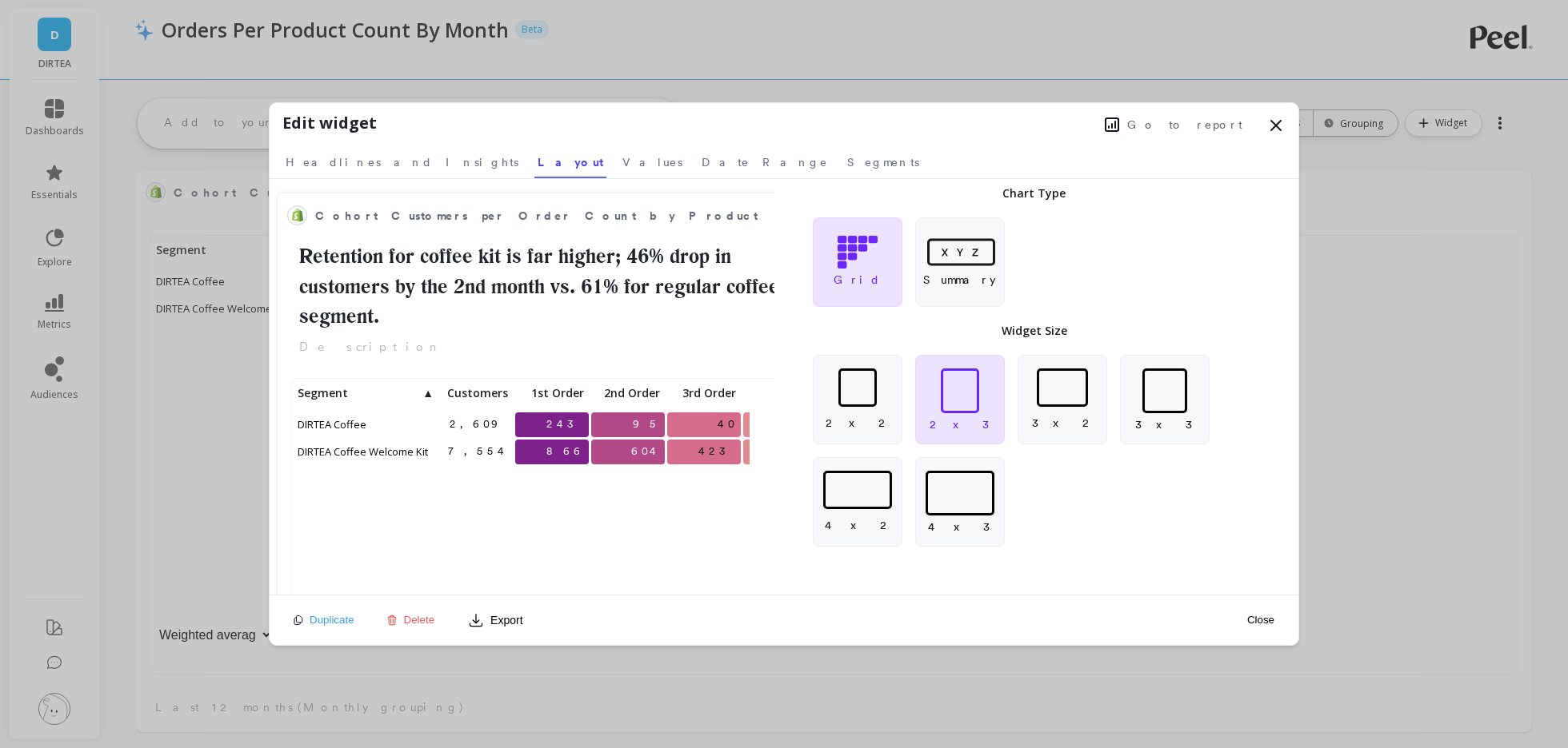
click at [1255, 614] on button "Close" at bounding box center [1260, 620] width 37 height 14
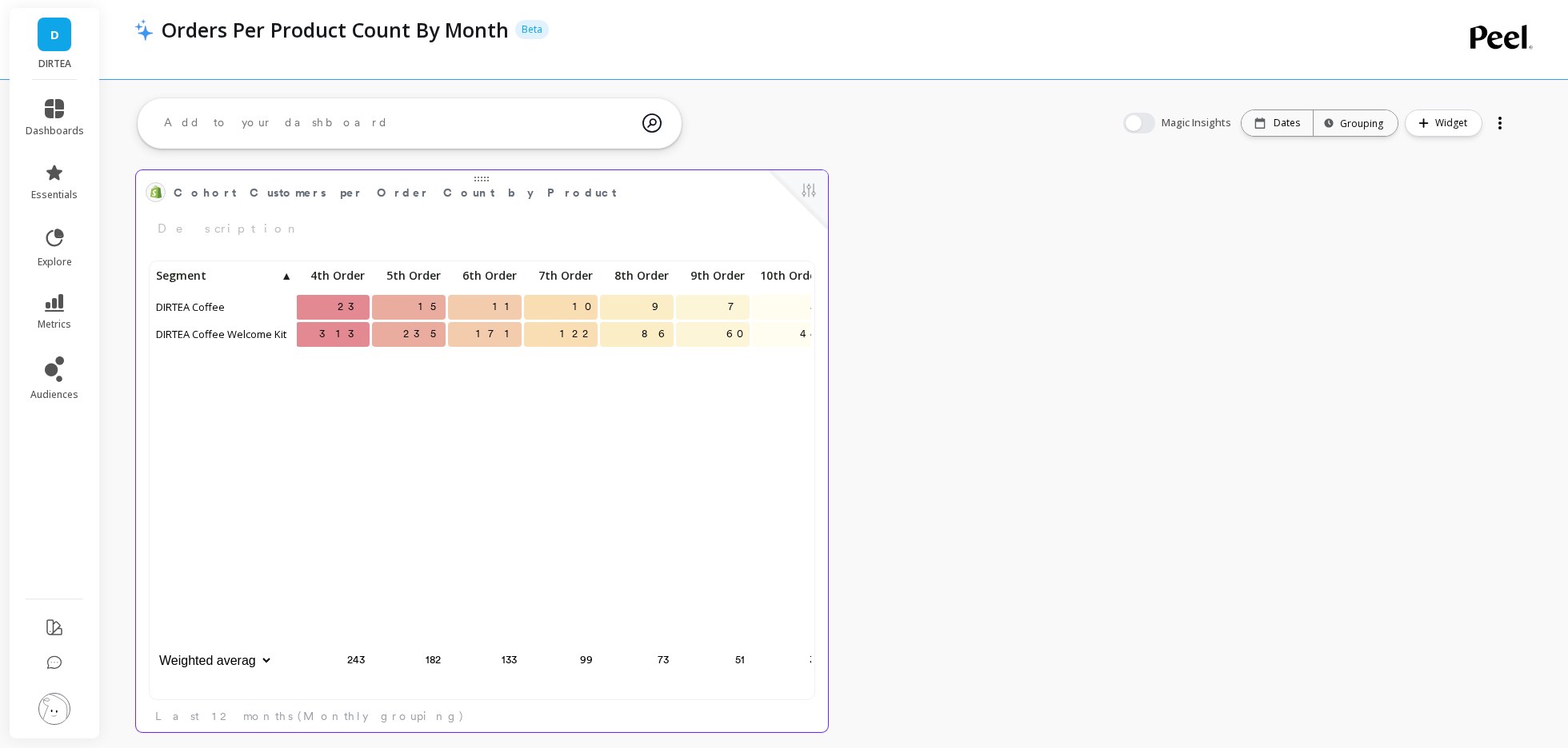
scroll to position [0, 396]
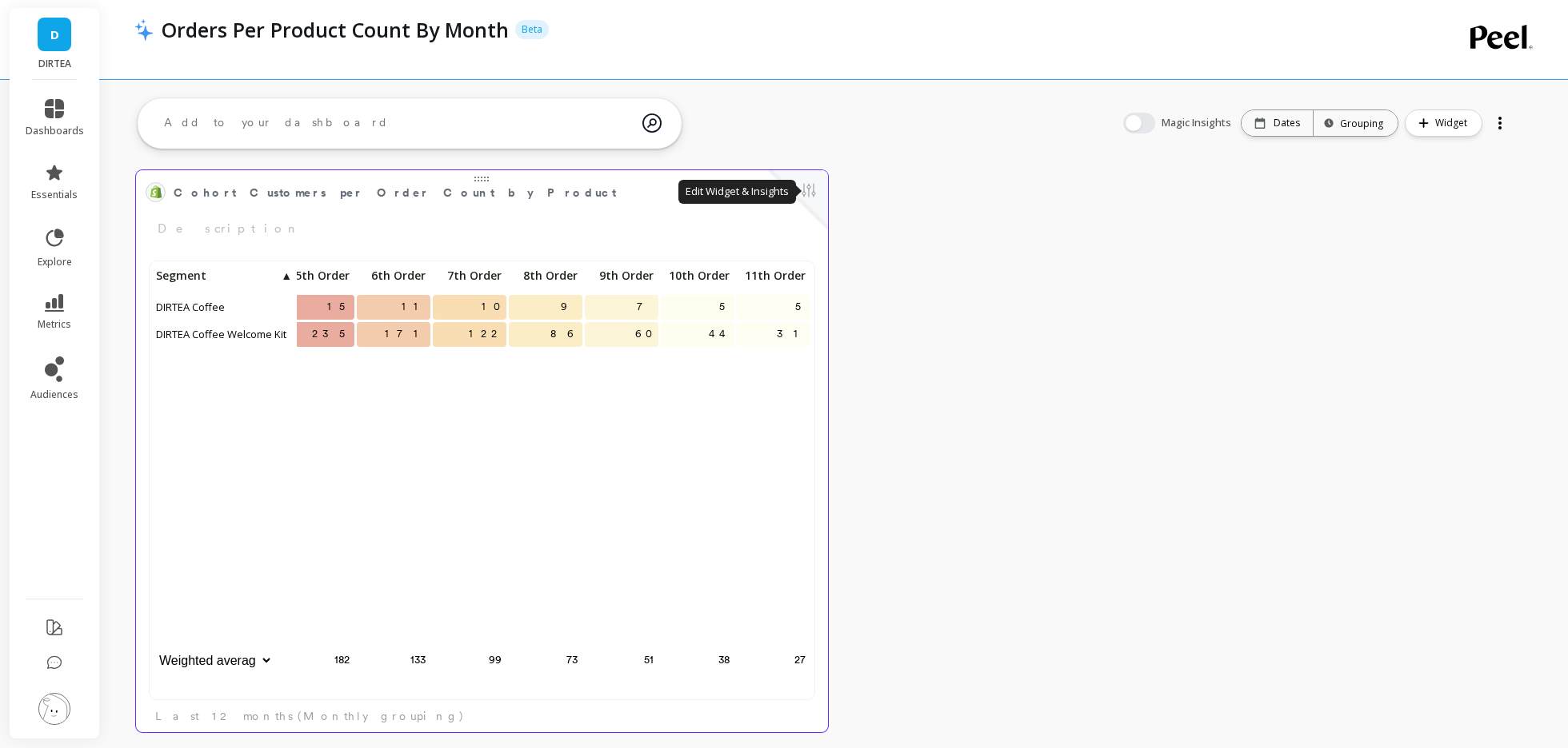
click at [805, 193] on button at bounding box center [808, 192] width 19 height 22
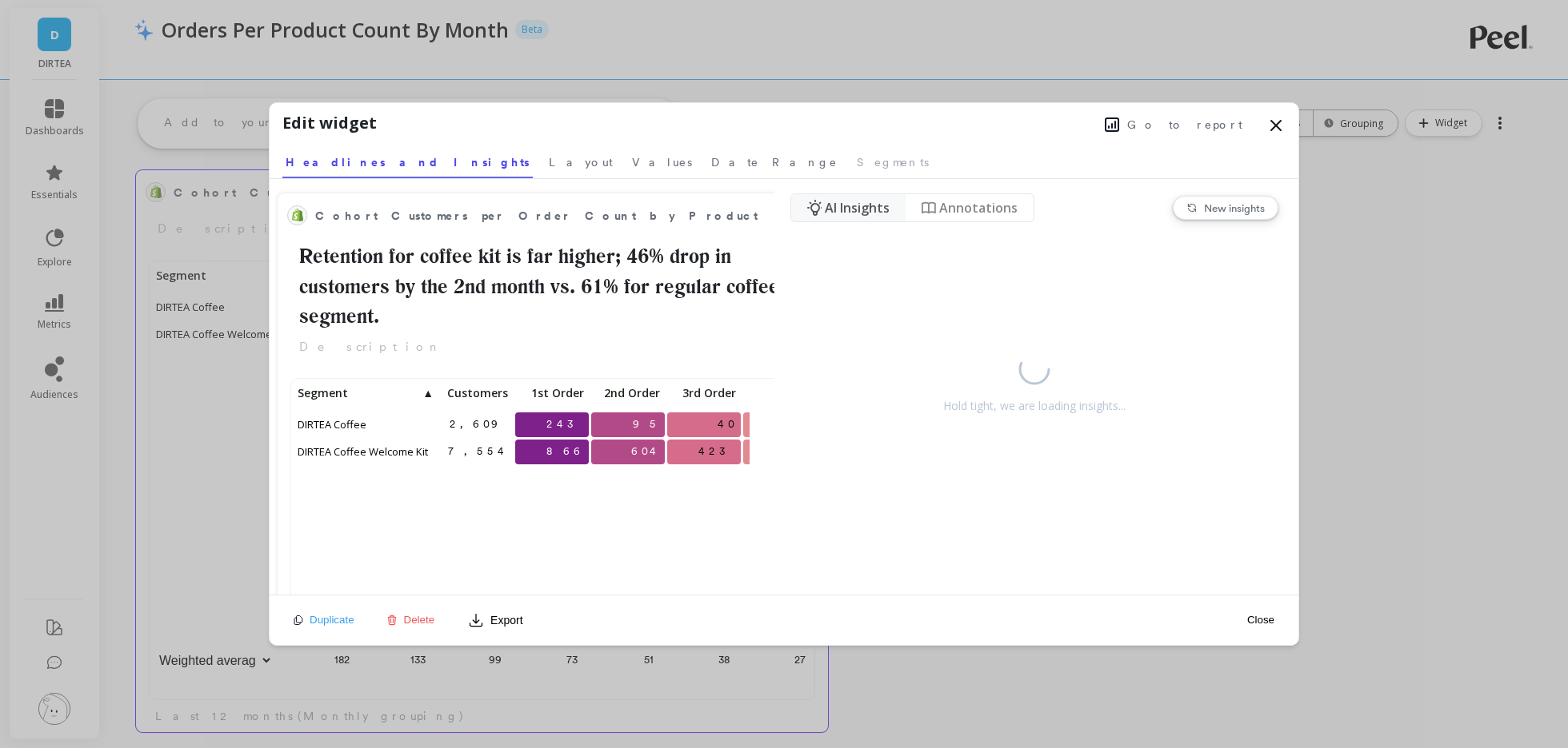
scroll to position [440, 456]
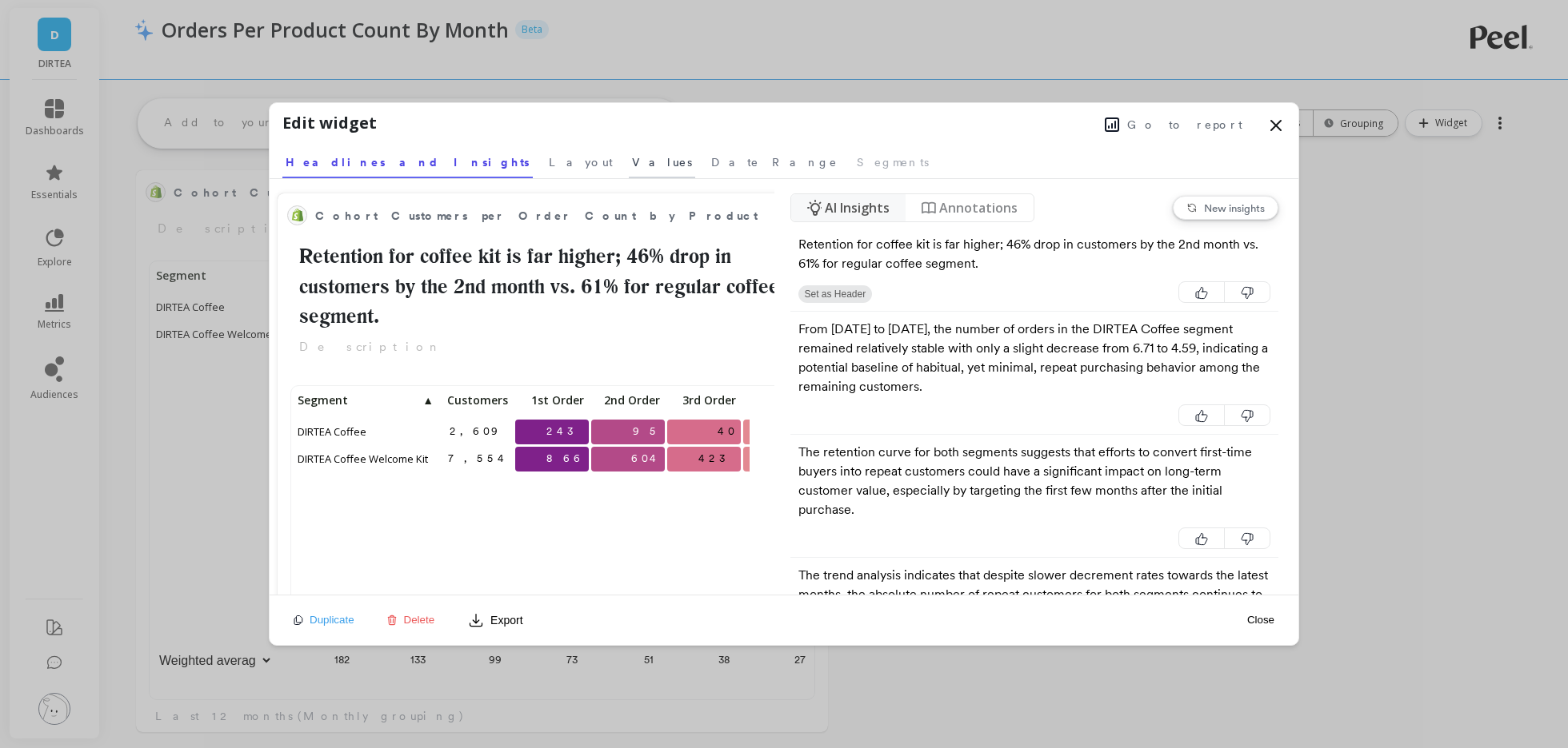
click at [632, 155] on span "Values" at bounding box center [662, 162] width 60 height 16
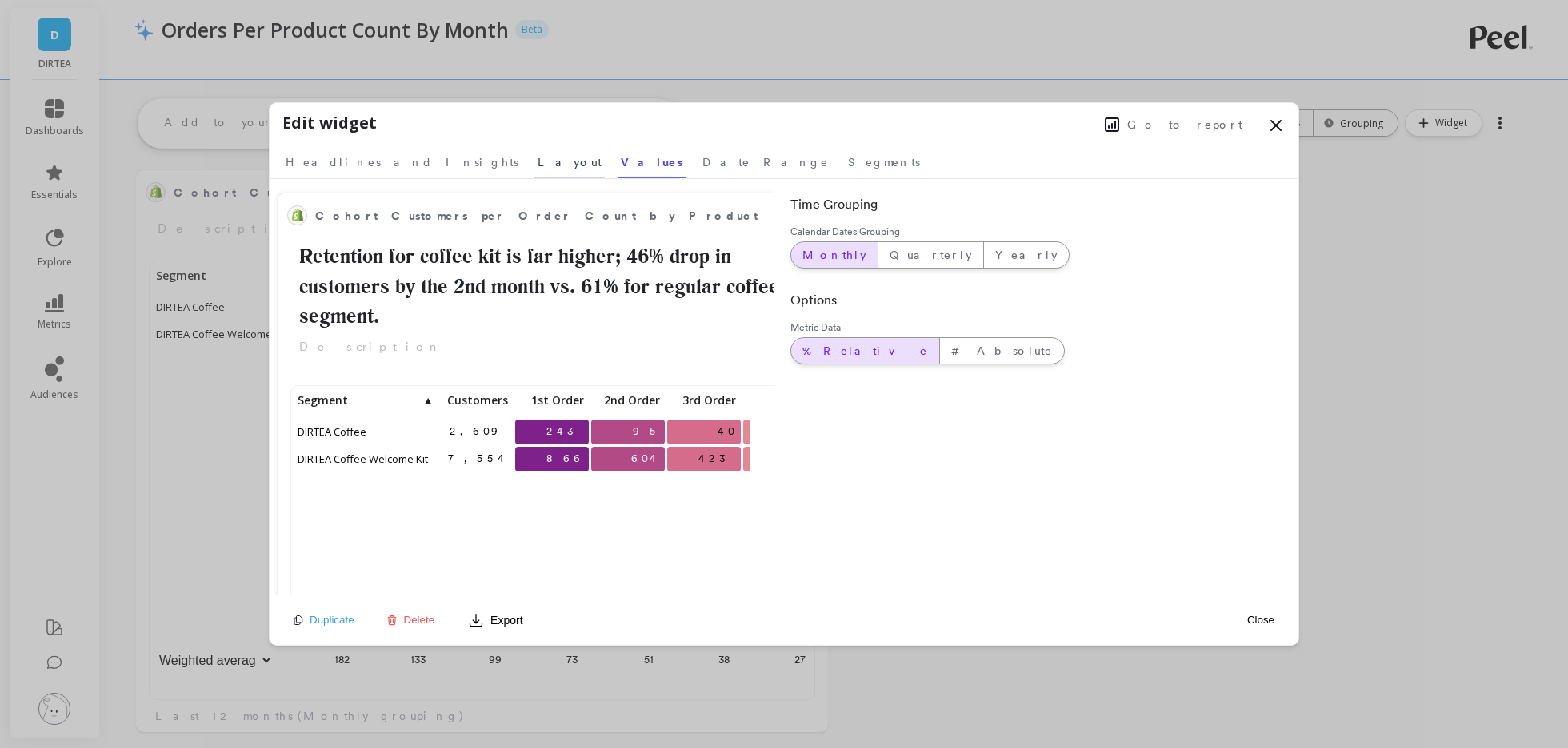
click at [538, 159] on span "Layout" at bounding box center [569, 162] width 64 height 16
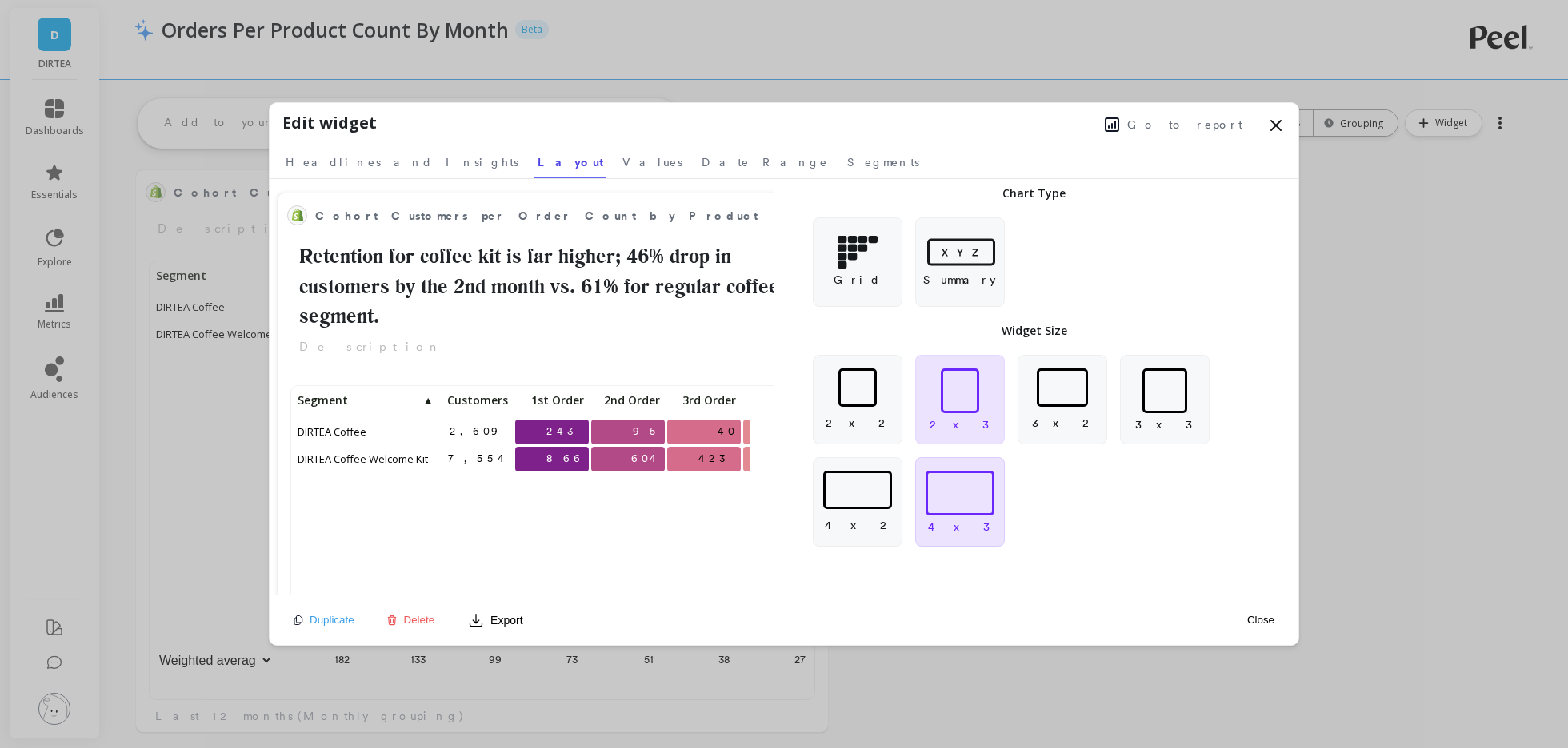
click at [937, 521] on div "4 x 3" at bounding box center [959, 501] width 90 height 90
click at [1262, 616] on button "Close" at bounding box center [1260, 620] width 37 height 14
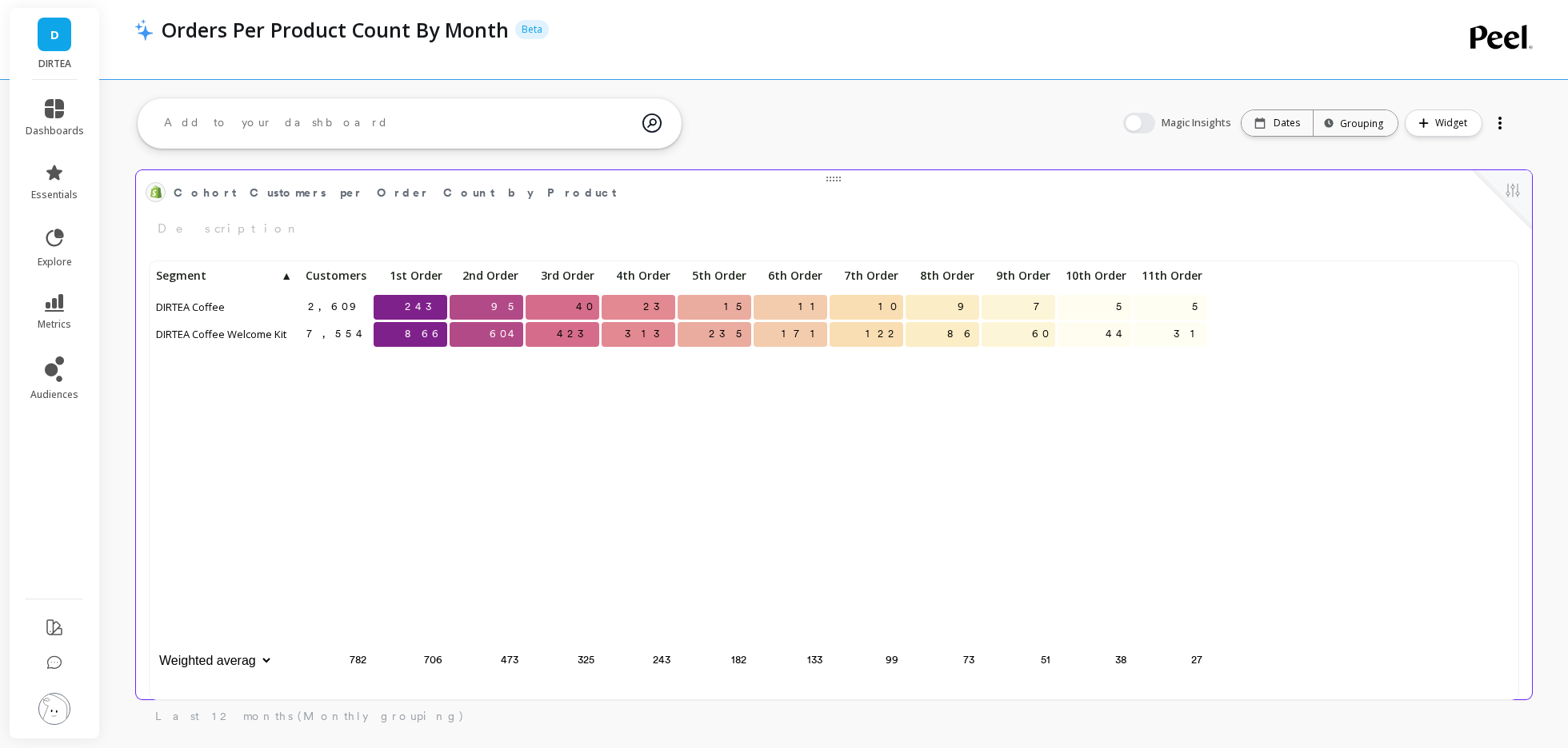
scroll to position [440, 1362]
